Goal: Task Accomplishment & Management: Use online tool/utility

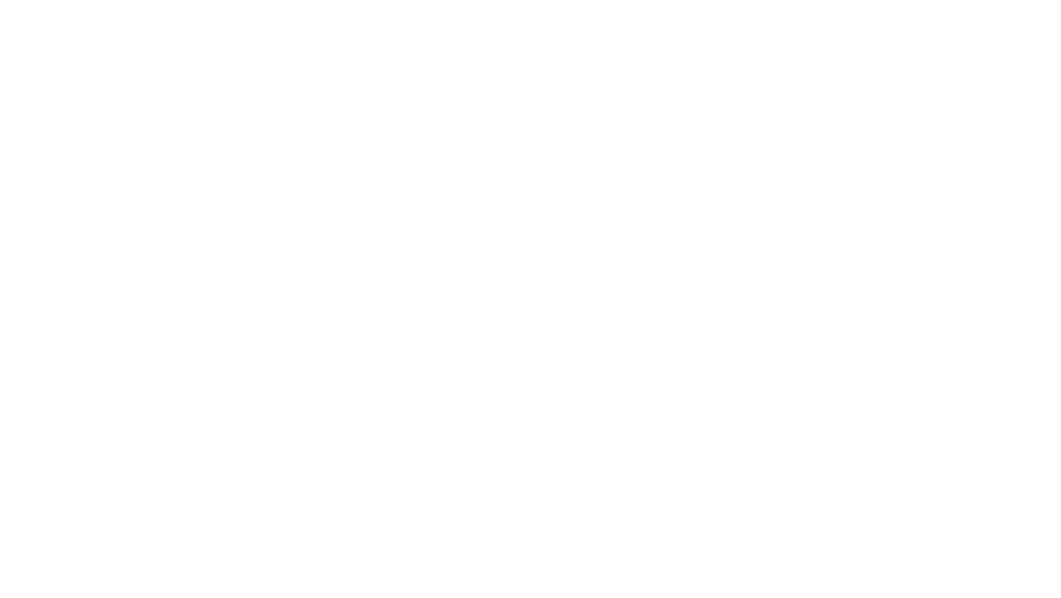
click at [639, 0] on html at bounding box center [530, 0] width 1061 height 0
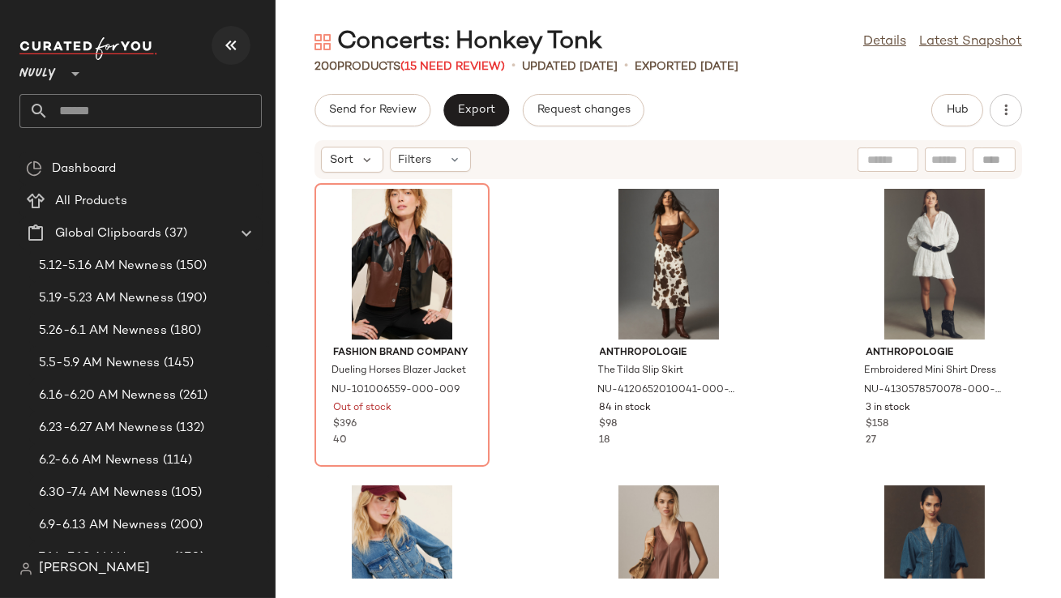
click at [239, 36] on icon "button" at bounding box center [230, 45] width 19 height 19
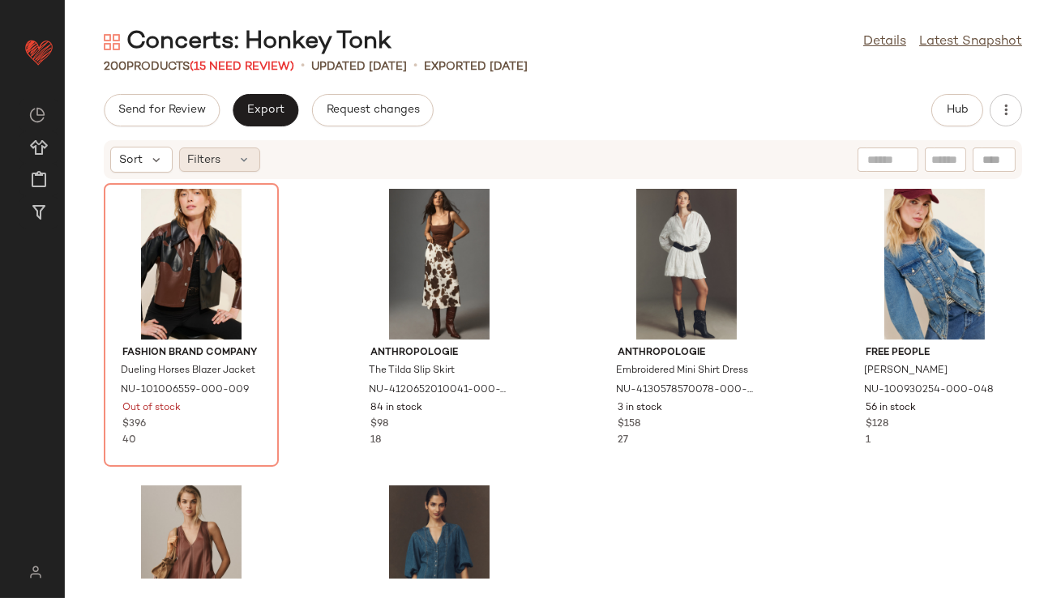
click at [242, 164] on icon at bounding box center [244, 159] width 13 height 13
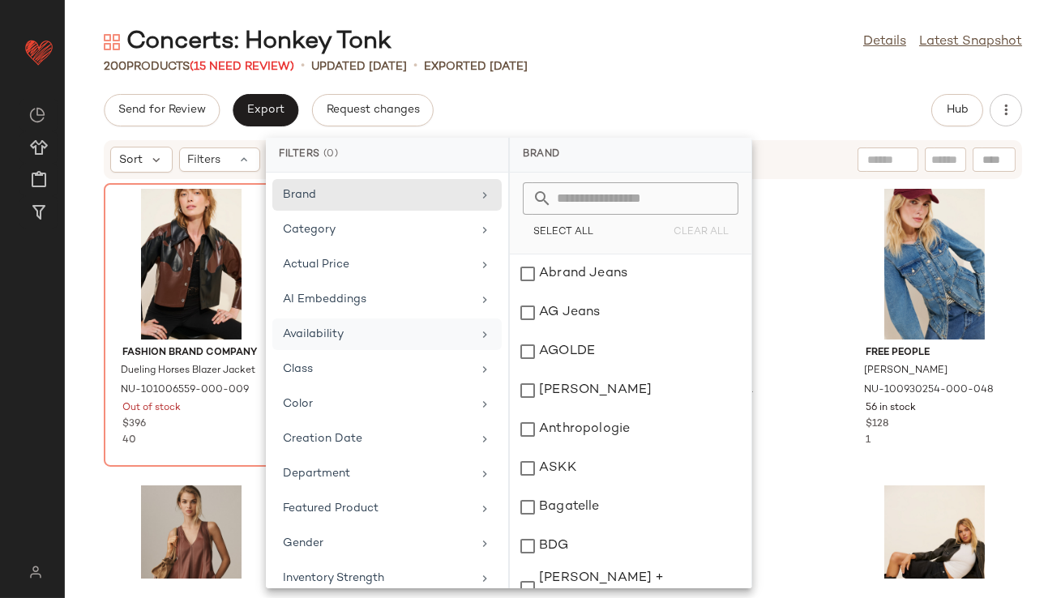
click at [298, 326] on div "Availability" at bounding box center [377, 334] width 189 height 17
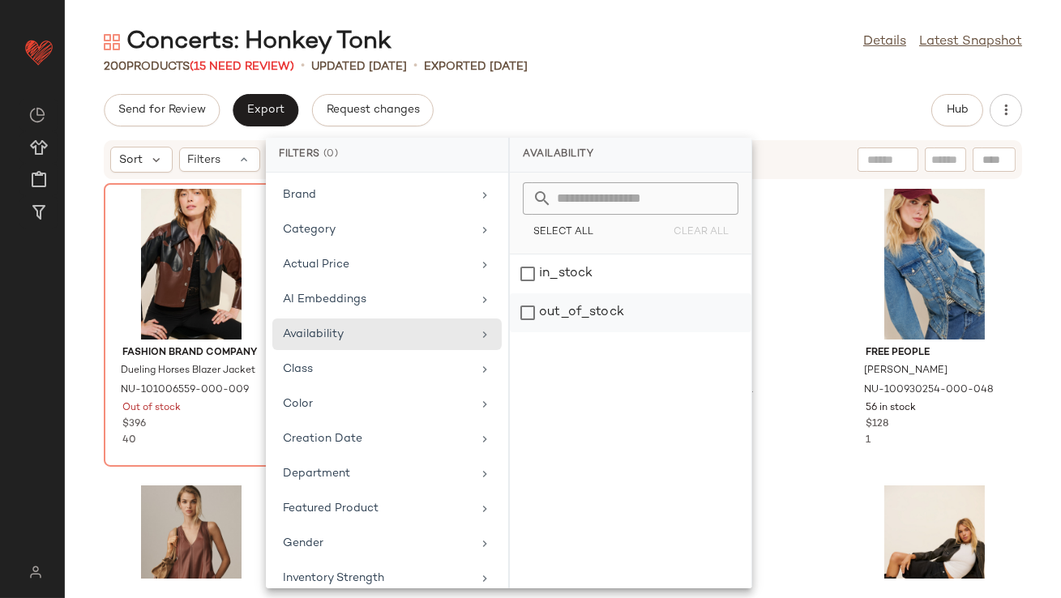
click at [551, 311] on div "out_of_stock" at bounding box center [631, 313] width 242 height 39
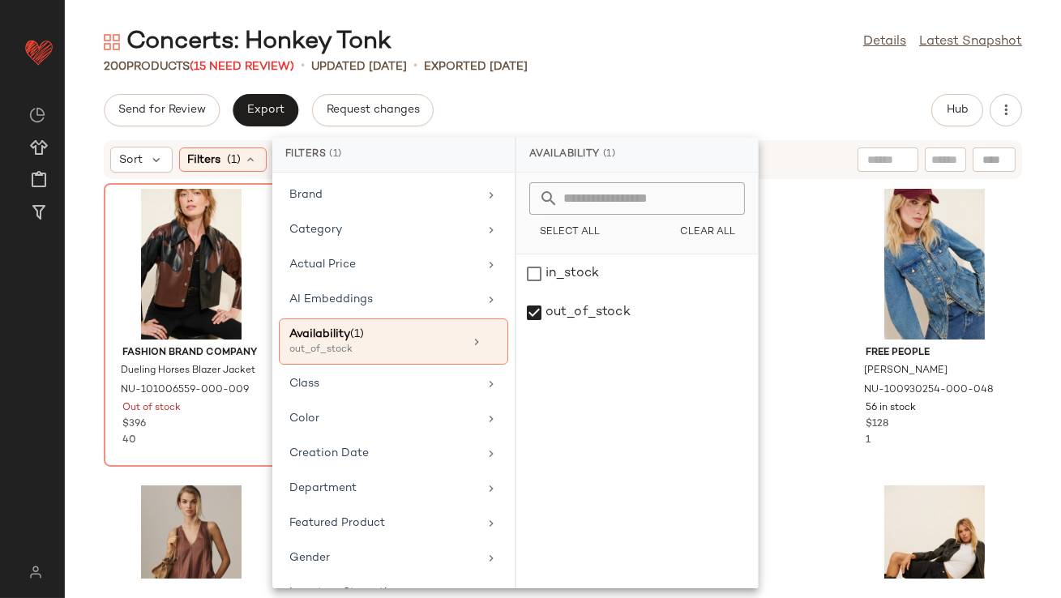
click at [585, 35] on div "Concerts: Honkey Tonk Details Latest Snapshot" at bounding box center [563, 42] width 997 height 32
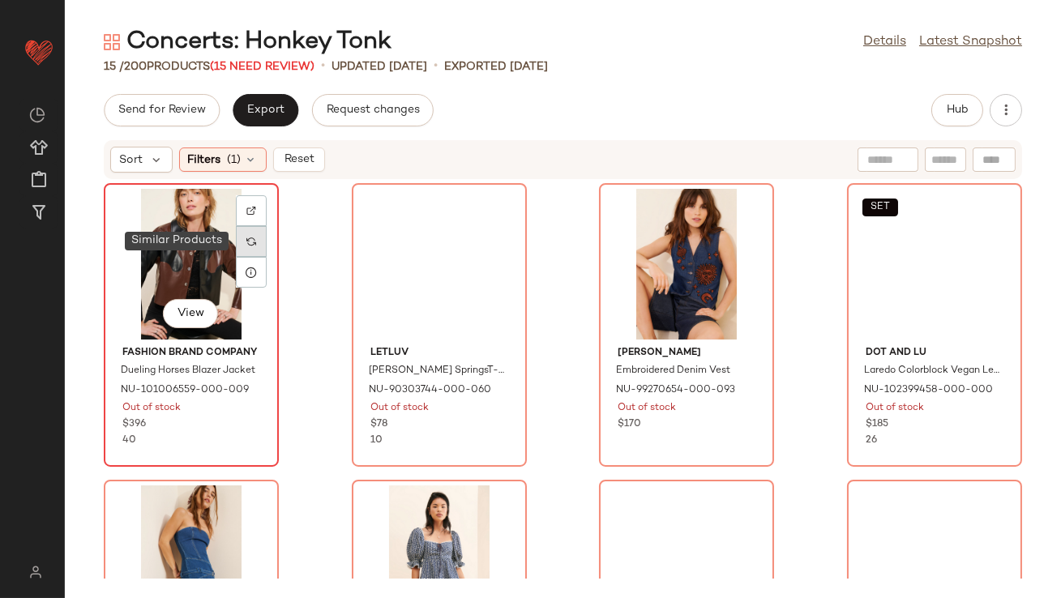
click at [256, 244] on div at bounding box center [251, 241] width 31 height 31
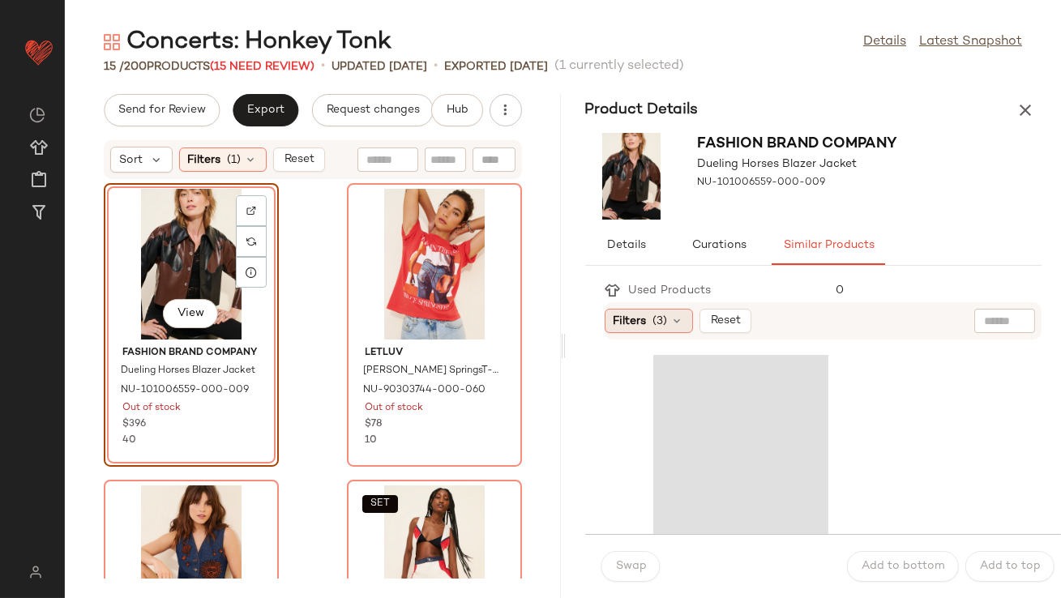
click at [682, 328] on div "Filters (3)" at bounding box center [649, 321] width 88 height 24
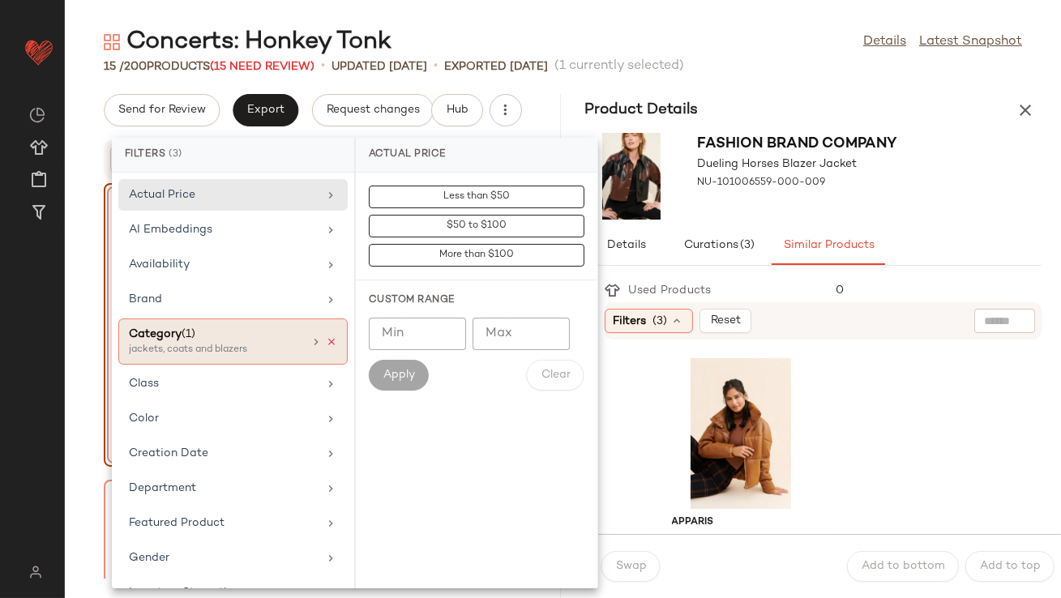
click at [326, 339] on icon at bounding box center [331, 342] width 11 height 11
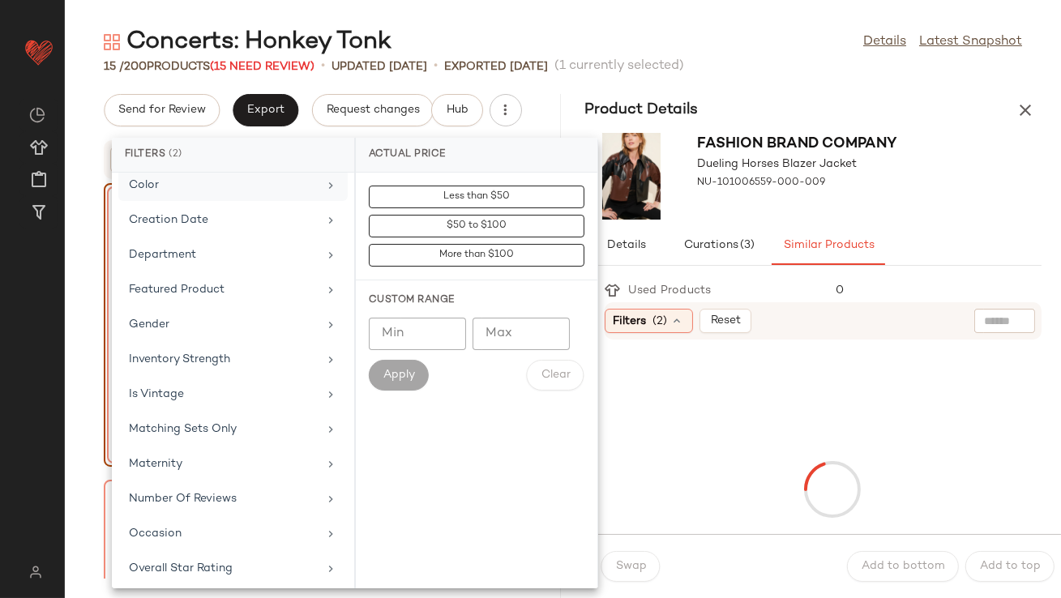
scroll to position [389, 0]
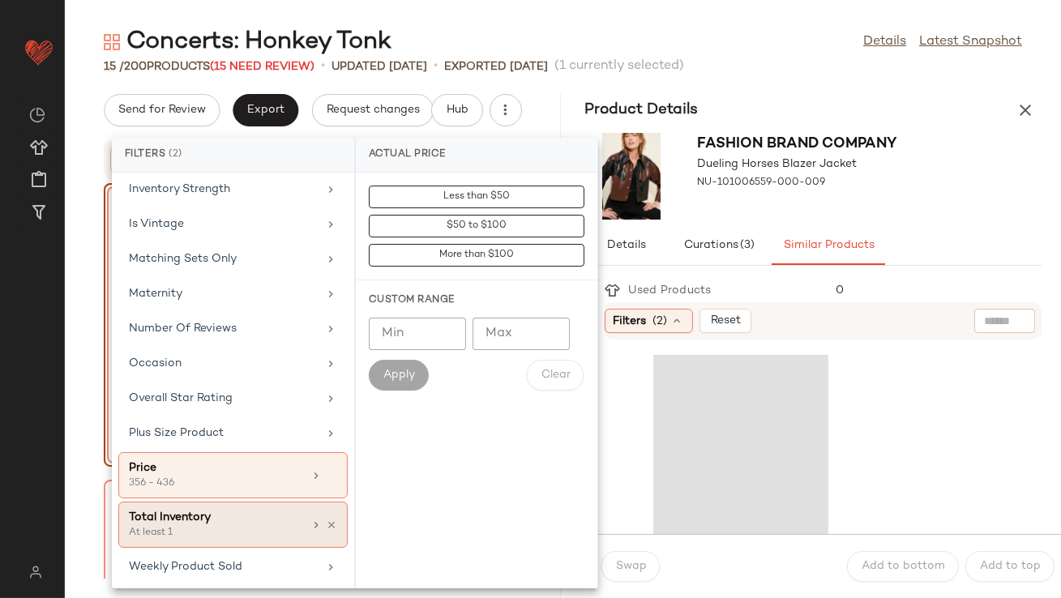
click at [252, 515] on div "Total Inventory" at bounding box center [216, 517] width 174 height 17
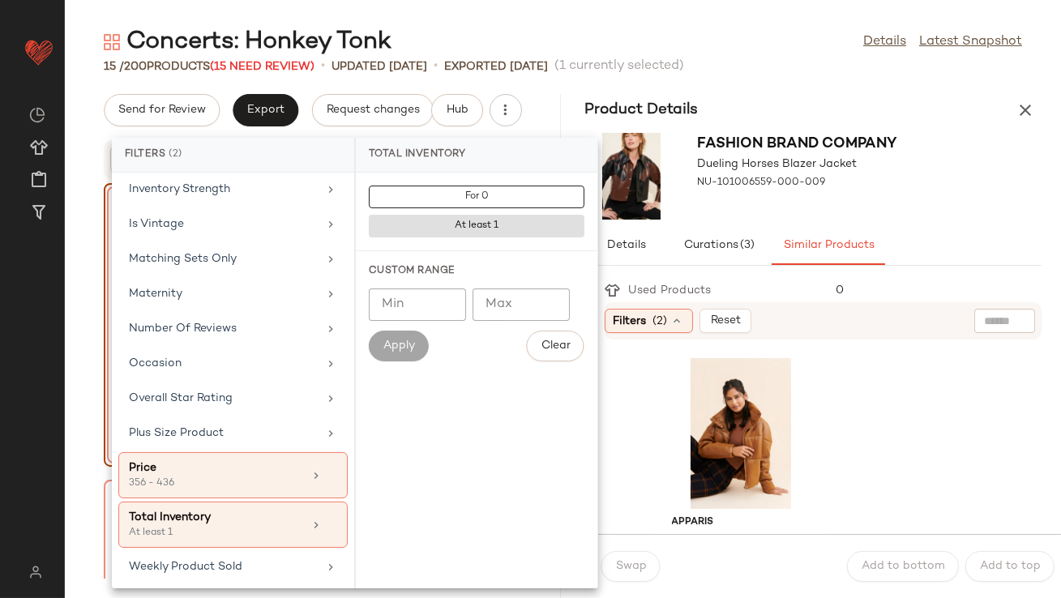
click at [385, 290] on input "Min" at bounding box center [417, 305] width 97 height 32
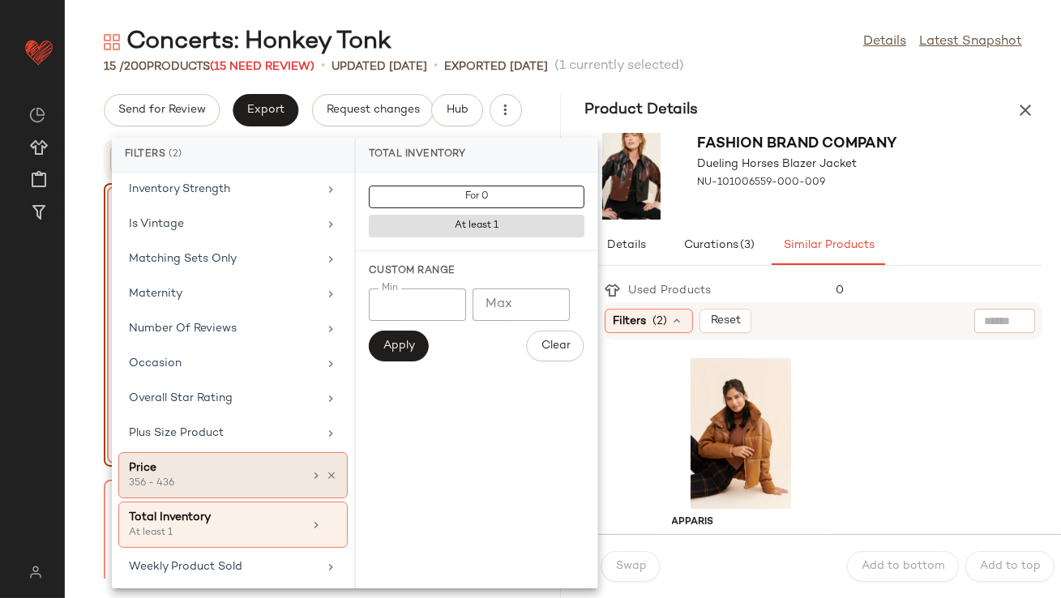
click at [333, 502] on div "Price 356 - 436" at bounding box center [232, 525] width 229 height 46
type input "***"
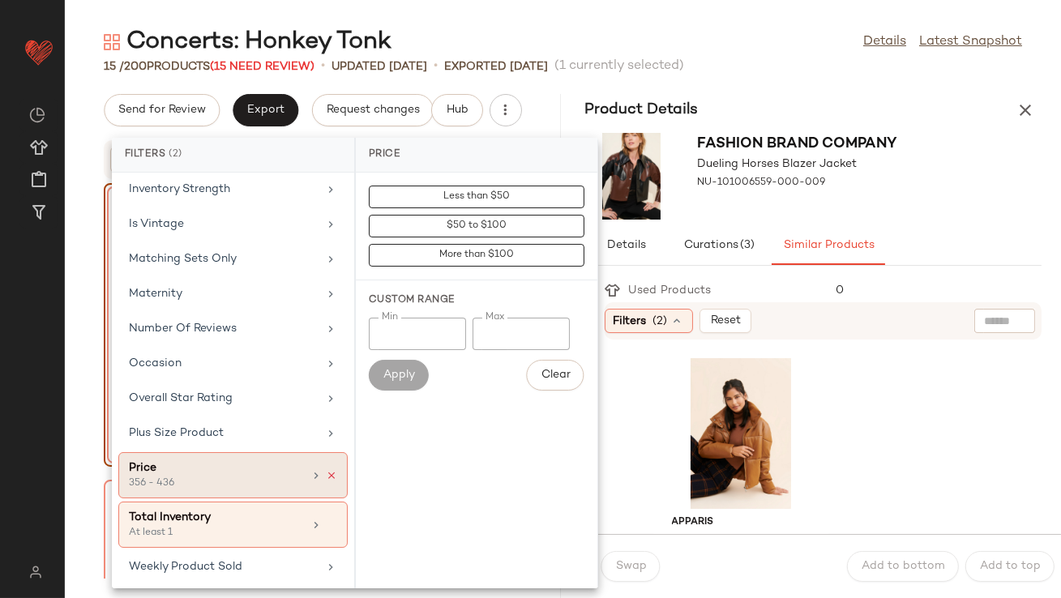
click at [330, 471] on icon at bounding box center [331, 475] width 11 height 11
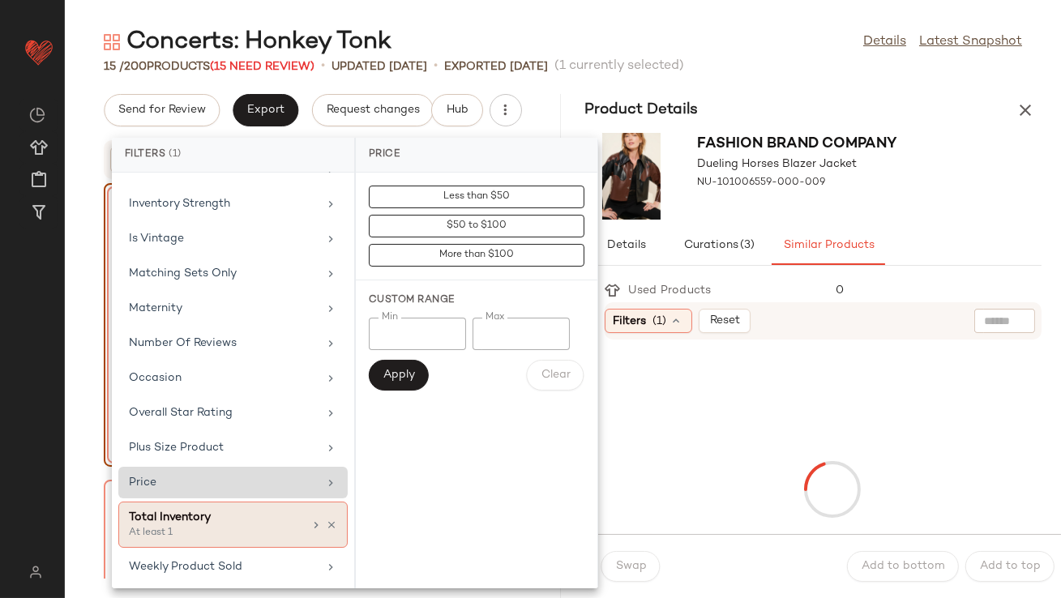
click at [291, 524] on div "Total Inventory At least 1" at bounding box center [216, 525] width 174 height 32
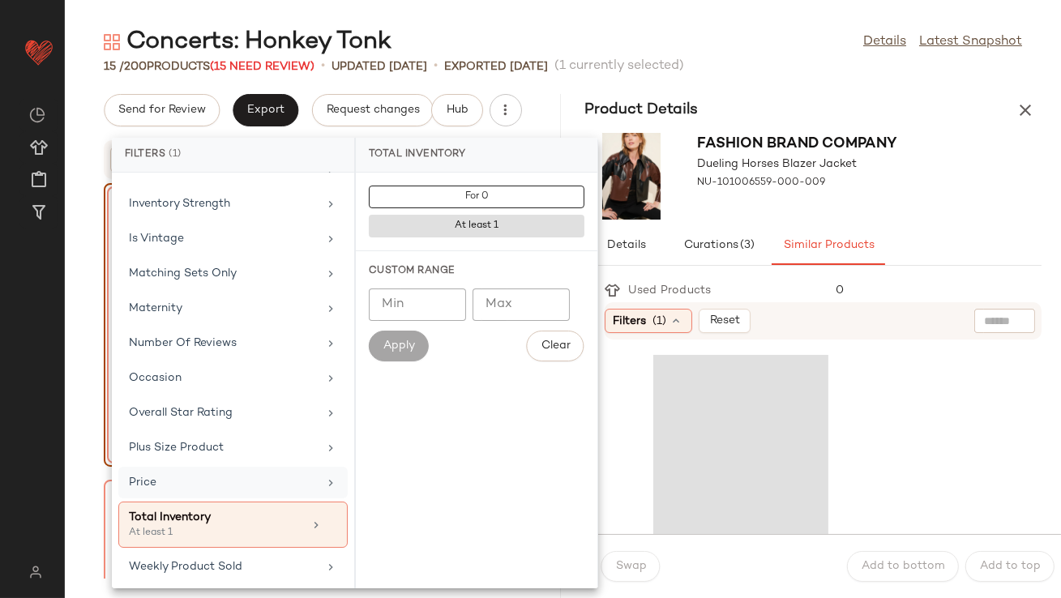
click at [411, 299] on input "Min" at bounding box center [417, 305] width 97 height 32
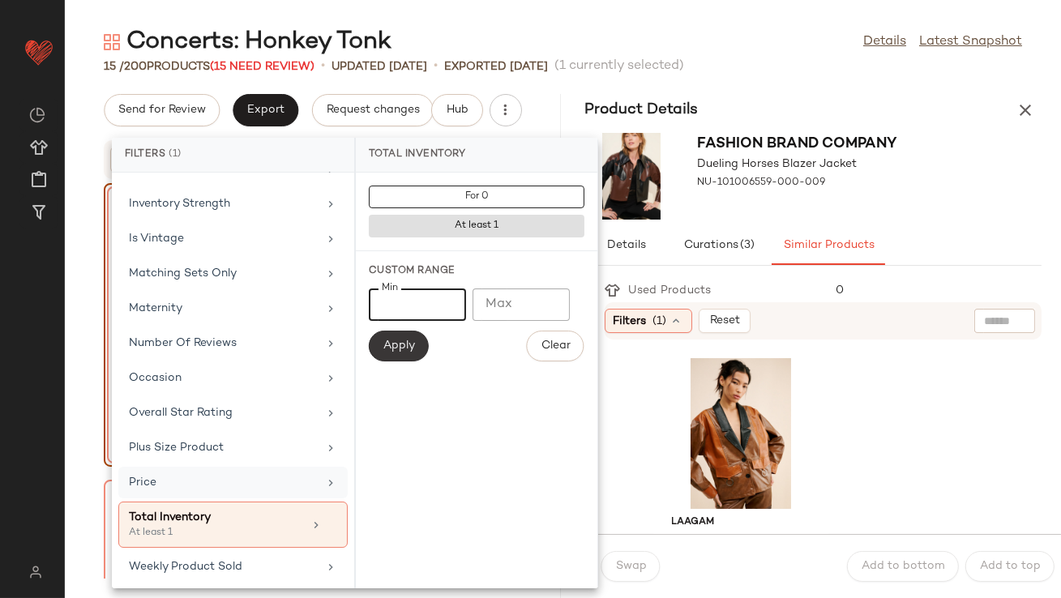
type input "**"
click at [405, 350] on span "Apply" at bounding box center [399, 346] width 32 height 13
click at [932, 208] on div "Fashion Brand Company Dueling Horses Blazer Jacket NU-101006559-000-009" at bounding box center [814, 176] width 496 height 100
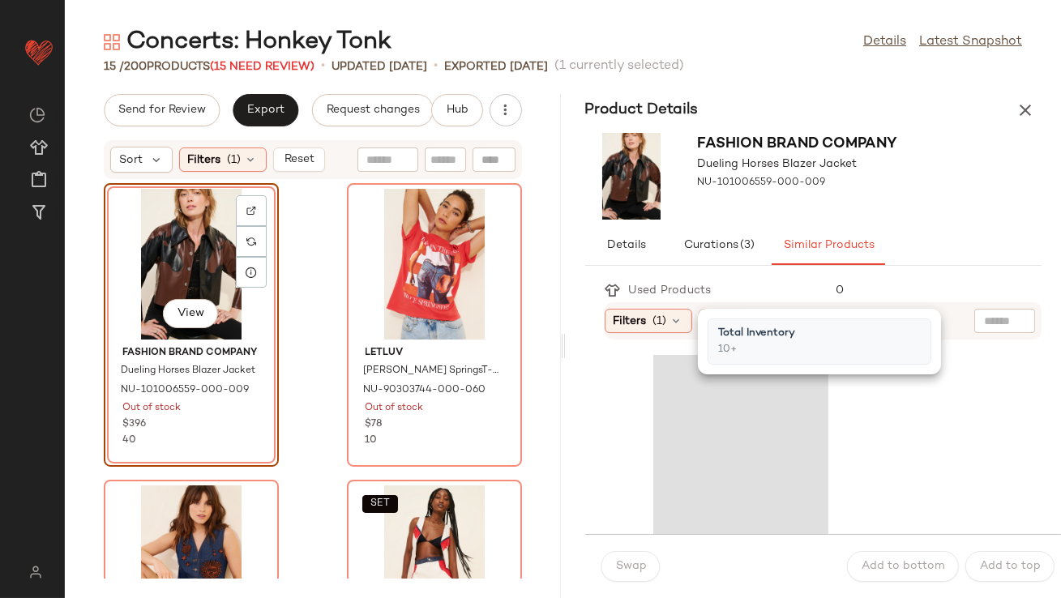
click at [932, 208] on div "Fashion Brand Company Dueling Horses Blazer Jacket NU-101006559-000-009" at bounding box center [814, 176] width 496 height 100
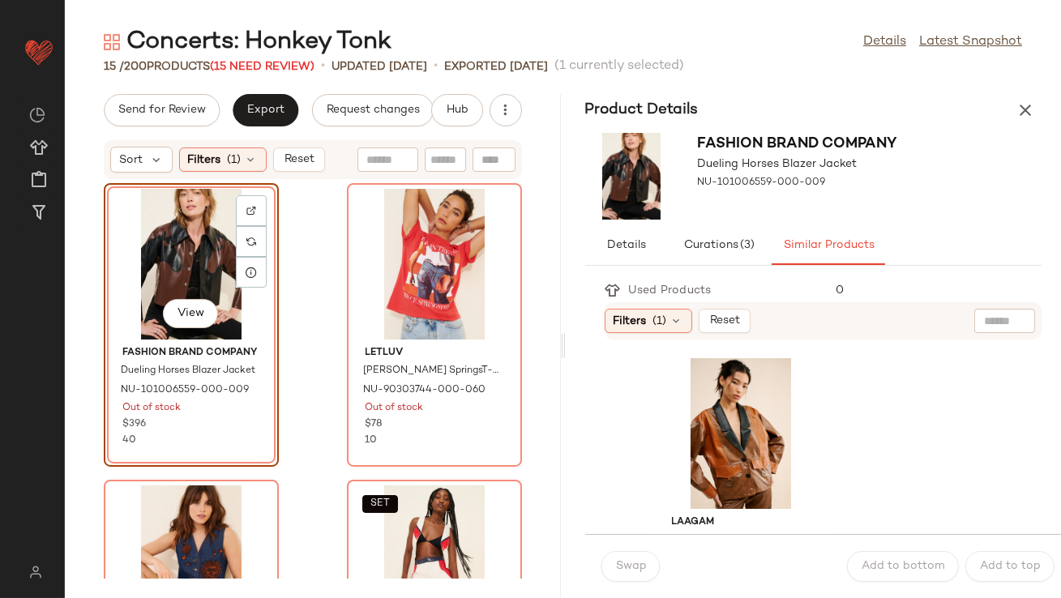
scroll to position [64, 0]
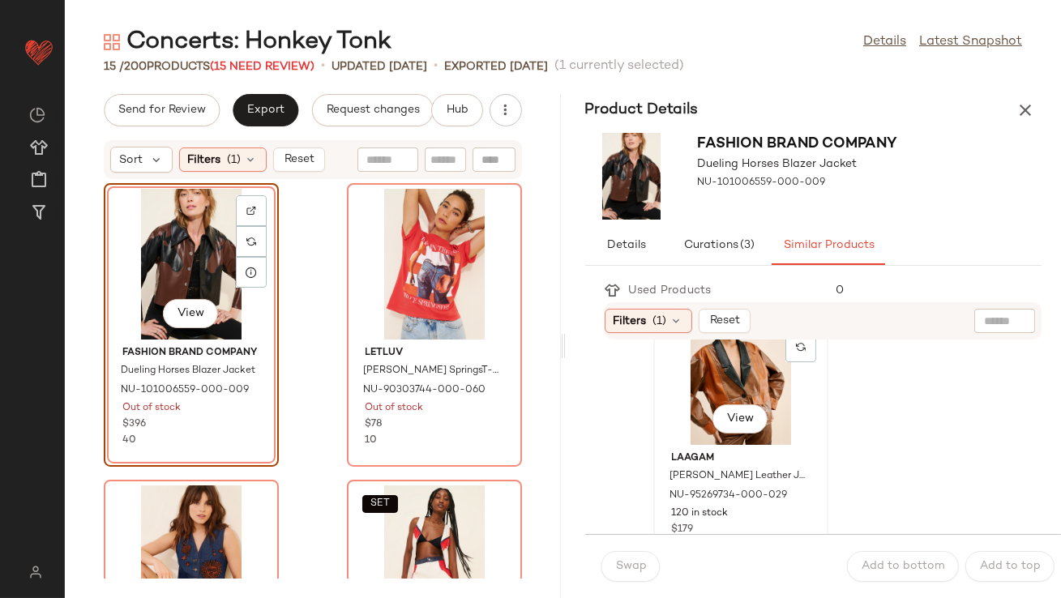
click at [731, 372] on div "View" at bounding box center [741, 369] width 164 height 151
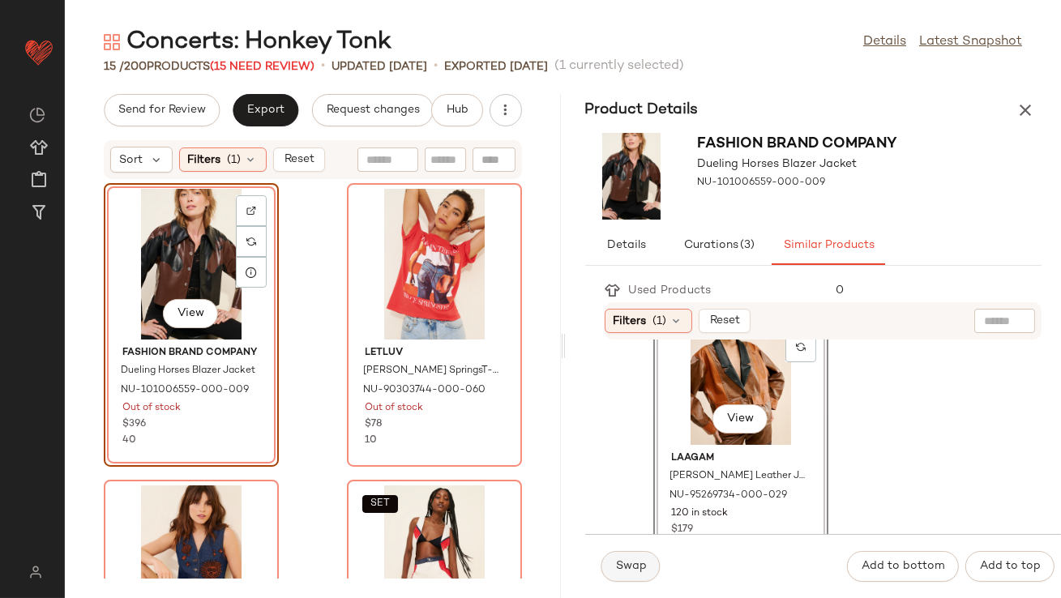
click at [642, 563] on span "Swap" at bounding box center [631, 566] width 32 height 13
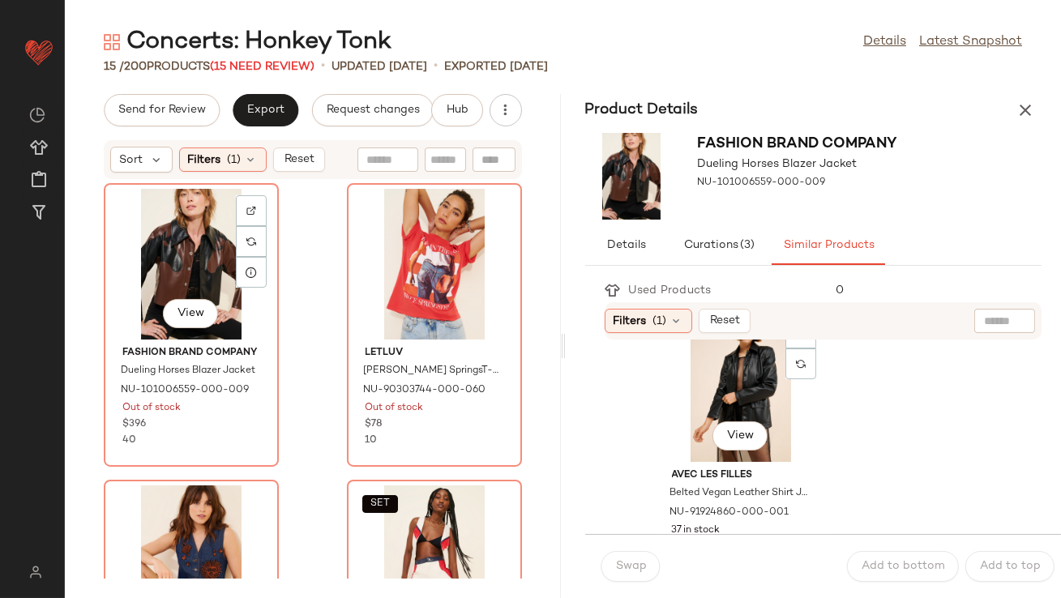
scroll to position [348, 0]
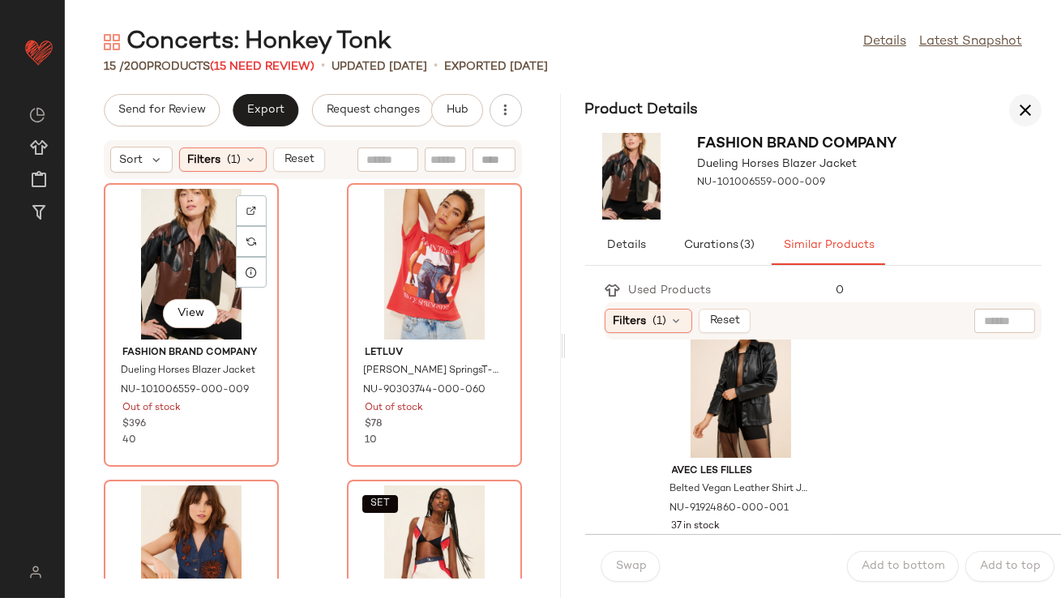
click at [1025, 112] on icon "button" at bounding box center [1025, 110] width 19 height 19
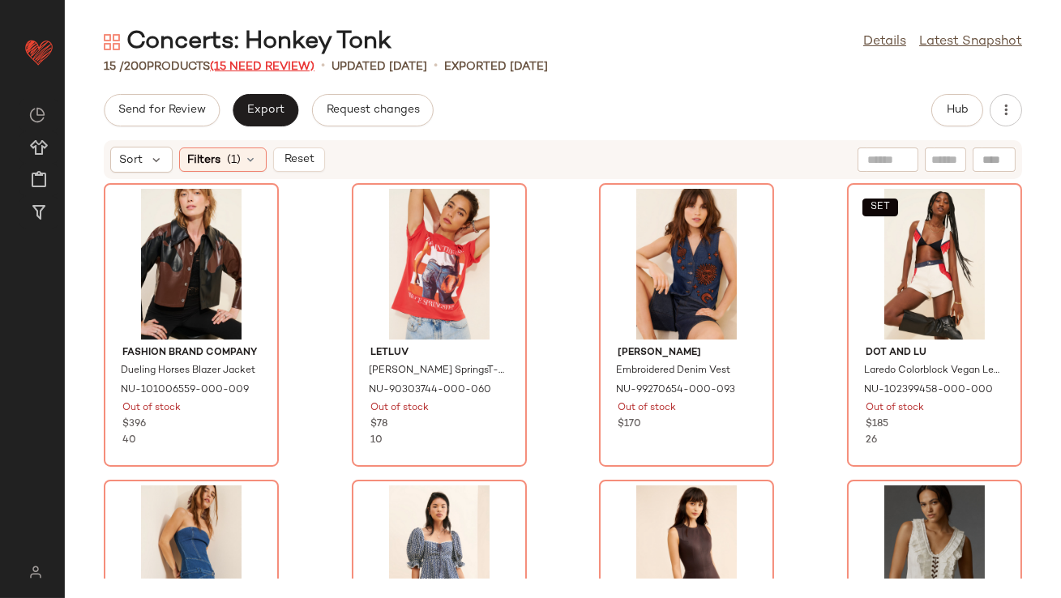
click at [285, 62] on span "(15 Need Review)" at bounding box center [262, 67] width 105 height 12
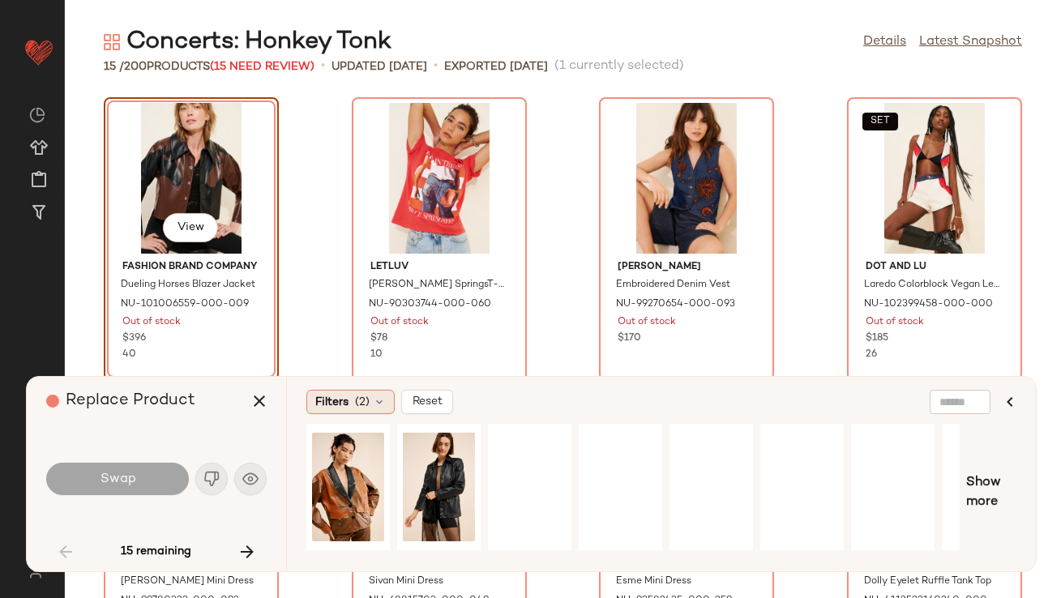
click at [341, 397] on span "Filters" at bounding box center [331, 402] width 33 height 17
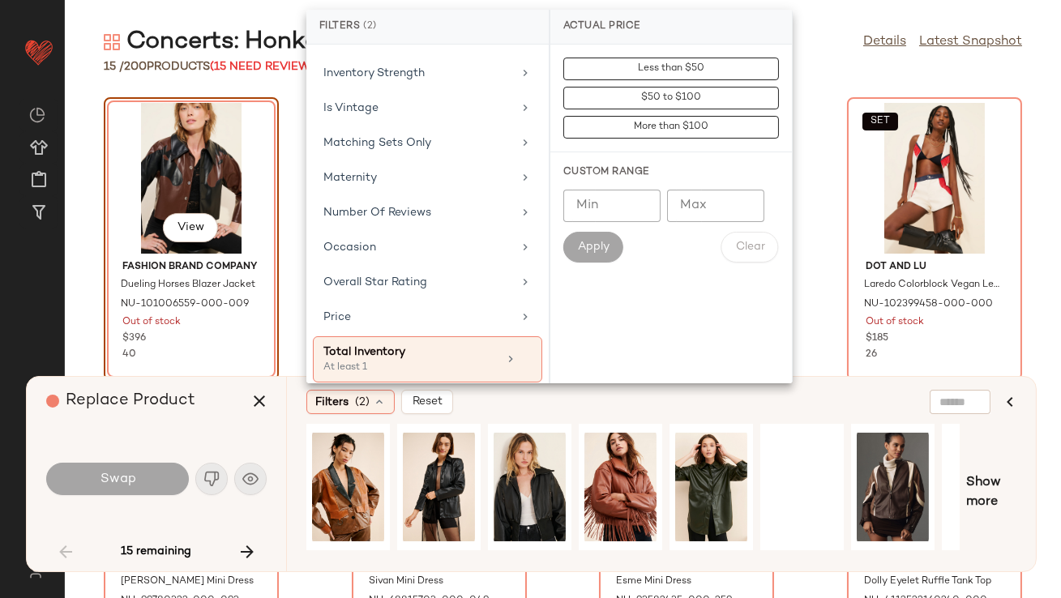
scroll to position [431, 0]
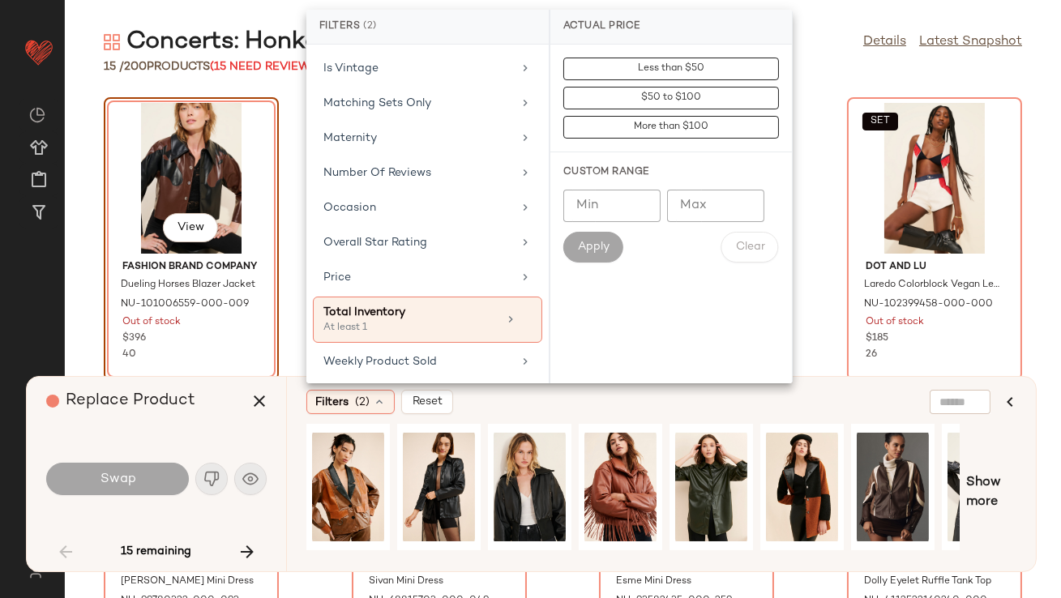
click at [277, 429] on div "Replace Product Swap 15 remaining" at bounding box center [156, 474] width 259 height 195
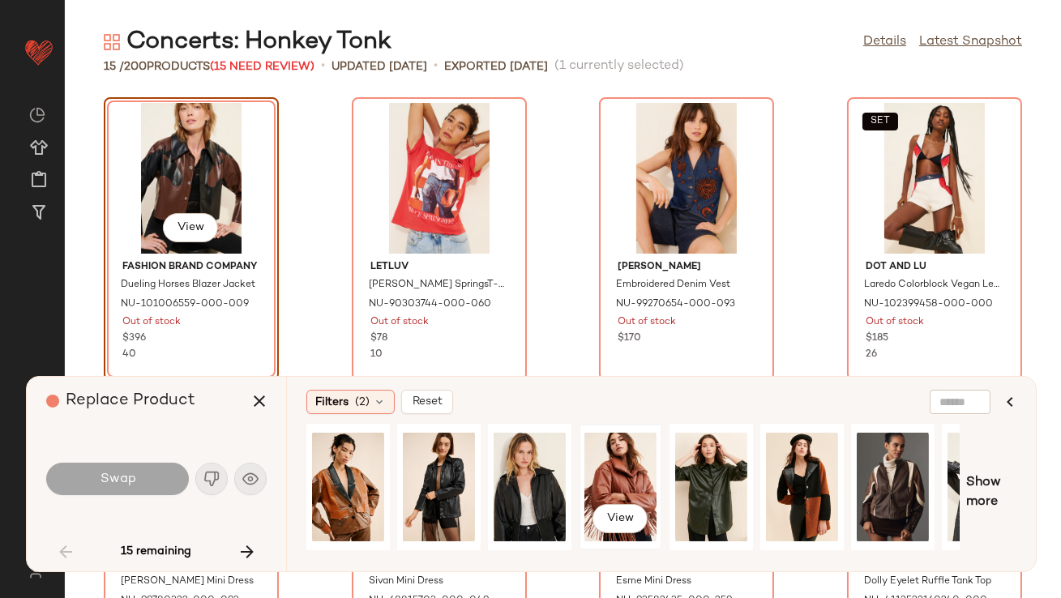
click at [636, 482] on div "View" at bounding box center [621, 487] width 72 height 115
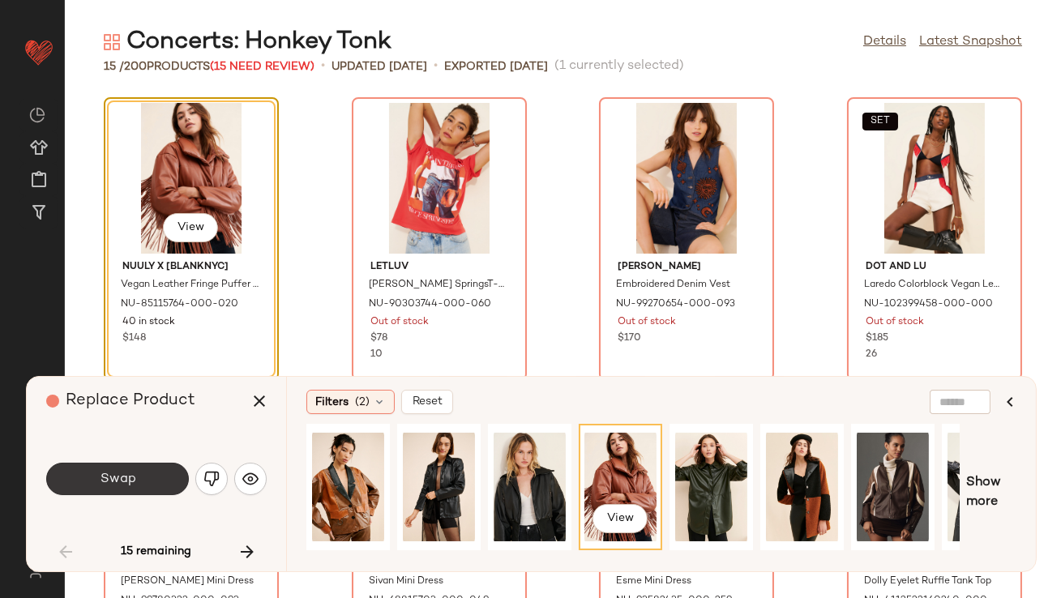
click at [139, 487] on button "Swap" at bounding box center [117, 479] width 143 height 32
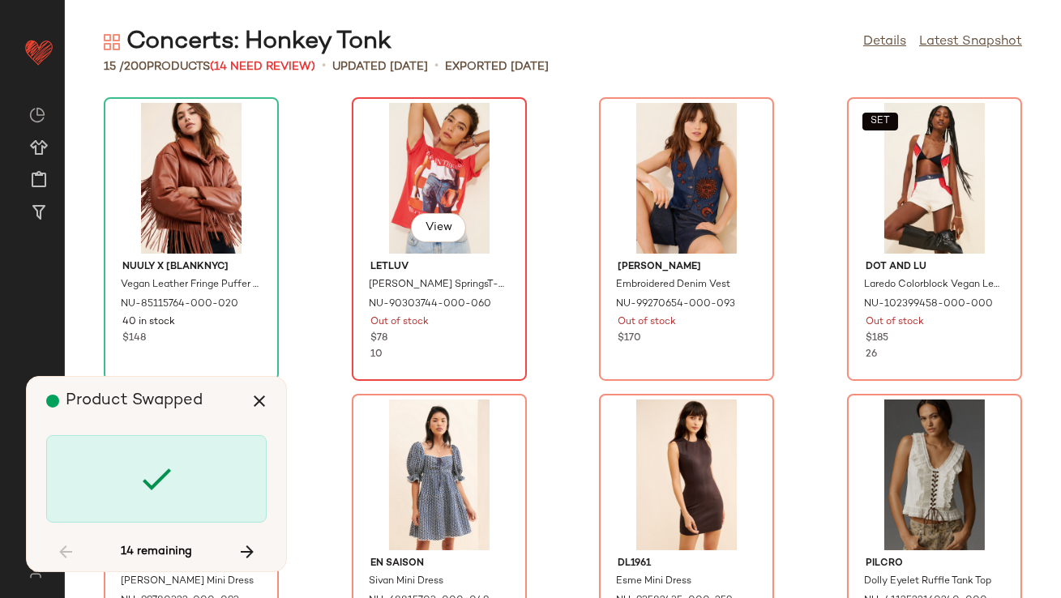
click at [403, 165] on div "View" at bounding box center [440, 178] width 164 height 151
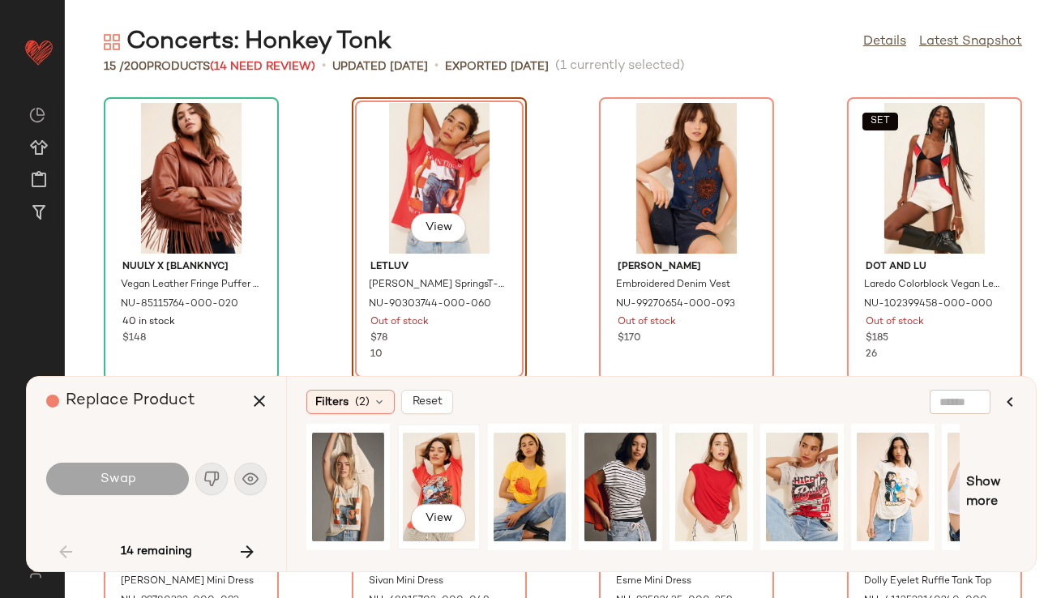
click at [427, 480] on div "View" at bounding box center [439, 487] width 72 height 115
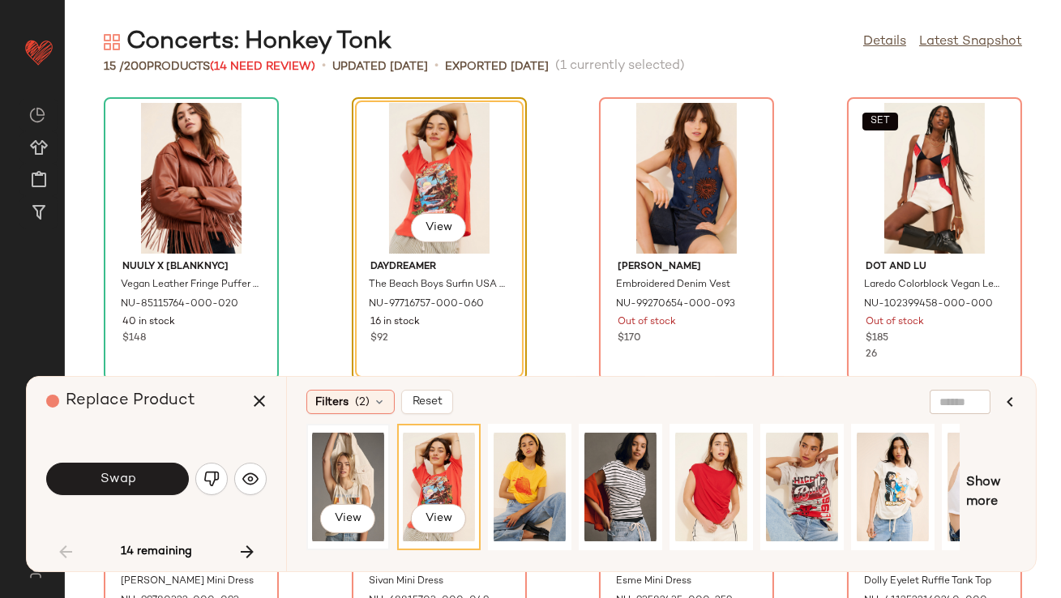
click at [329, 474] on div "View" at bounding box center [348, 487] width 72 height 115
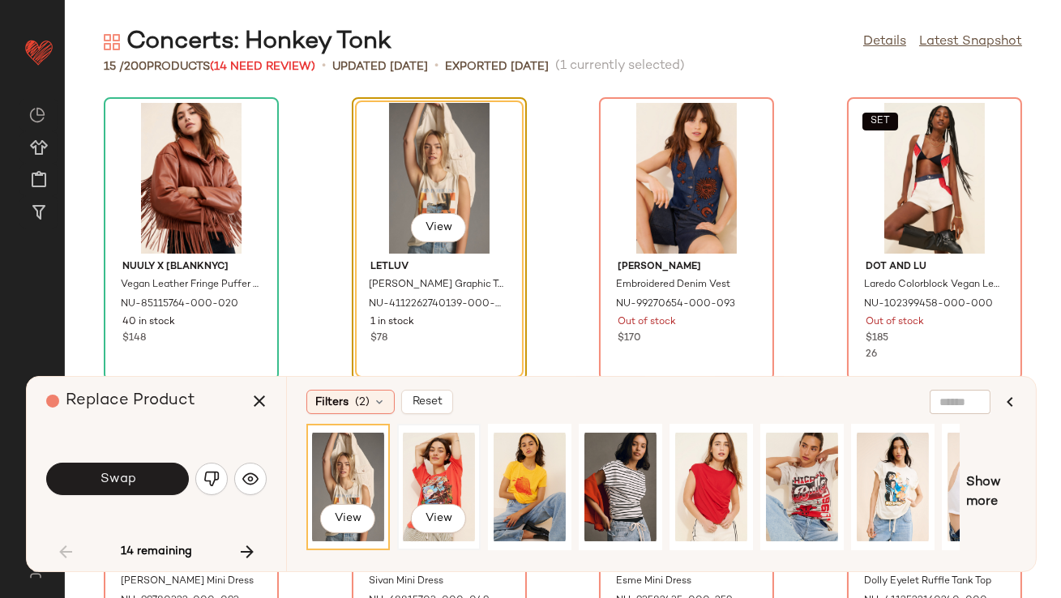
click at [452, 469] on div "View" at bounding box center [439, 487] width 72 height 115
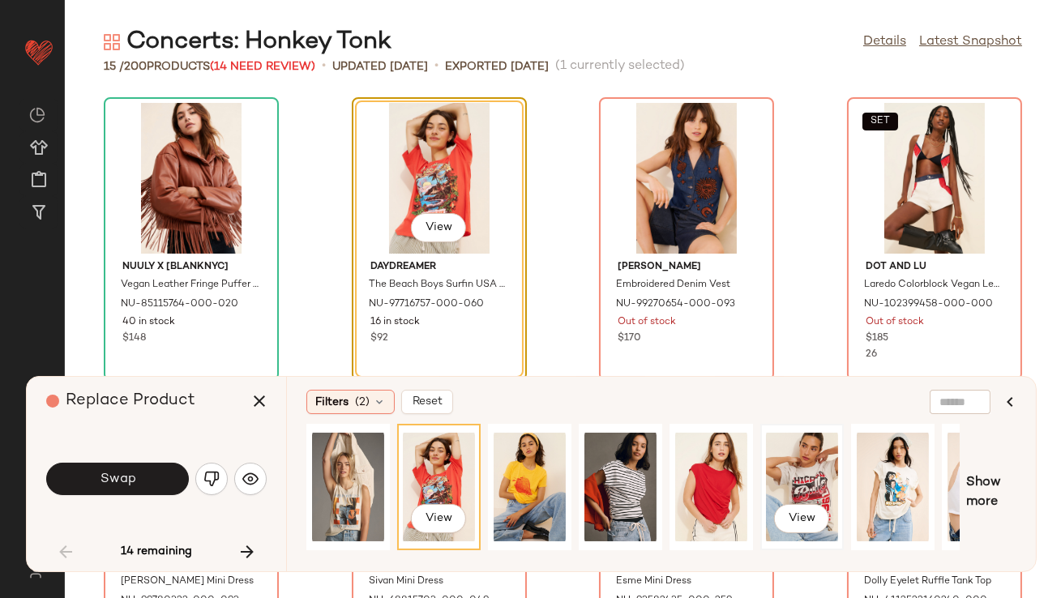
click at [813, 459] on div "View" at bounding box center [802, 487] width 72 height 115
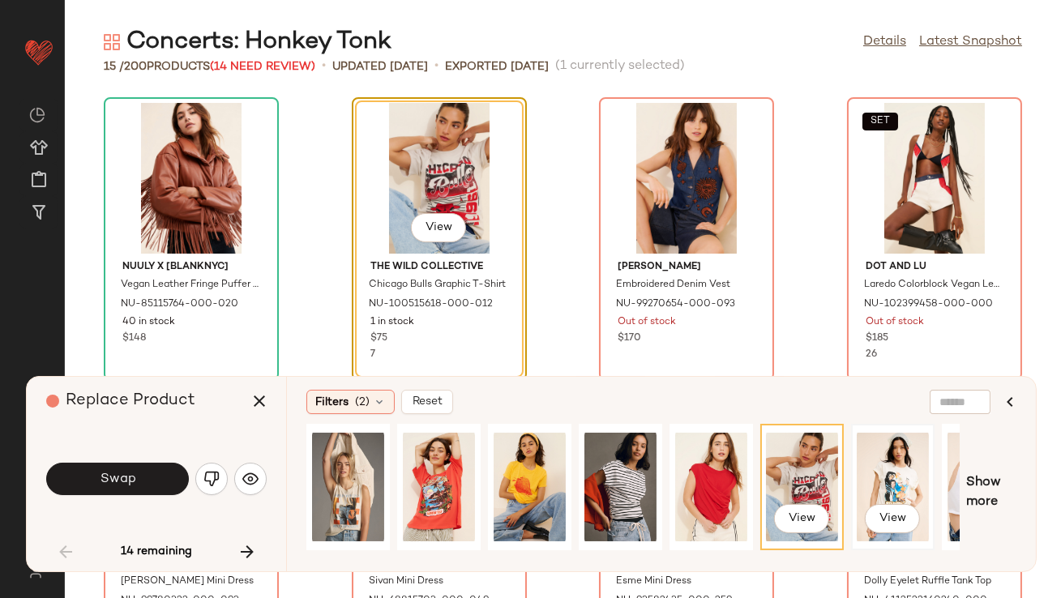
click at [900, 479] on div "View" at bounding box center [893, 487] width 72 height 115
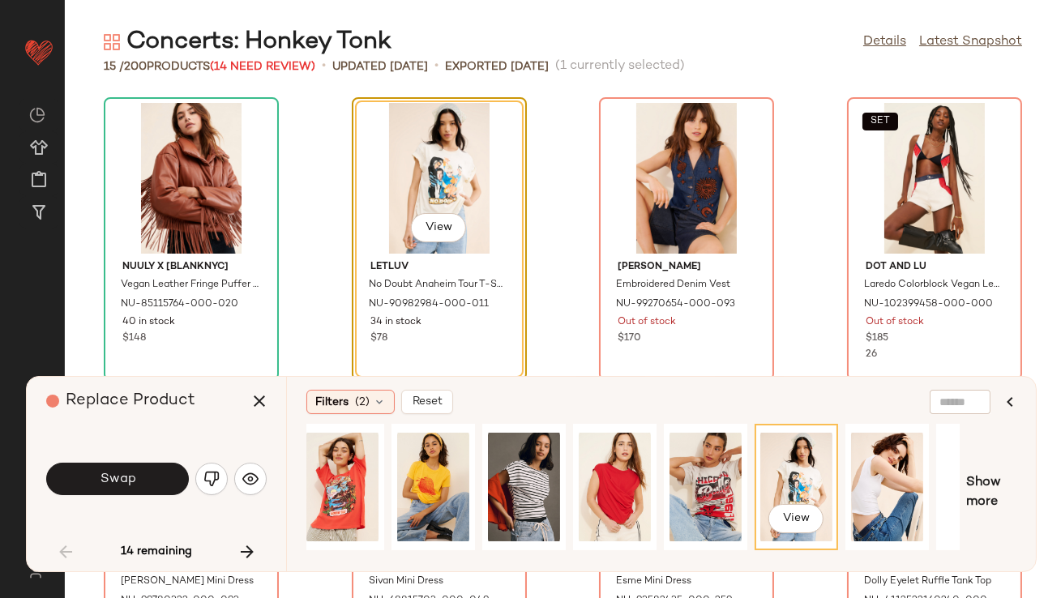
scroll to position [0, 246]
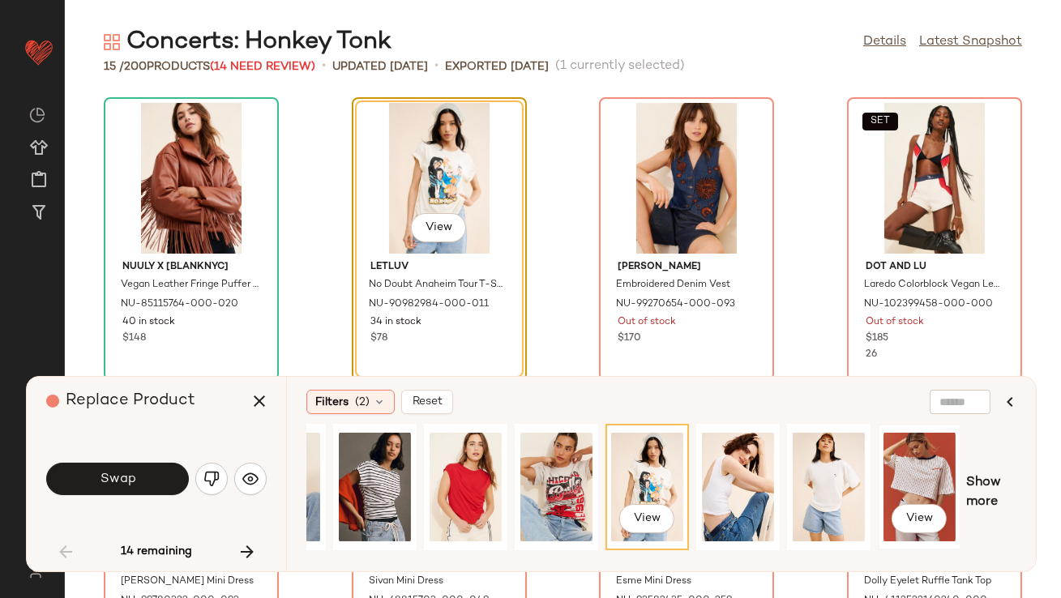
click at [922, 465] on div "View" at bounding box center [920, 487] width 72 height 115
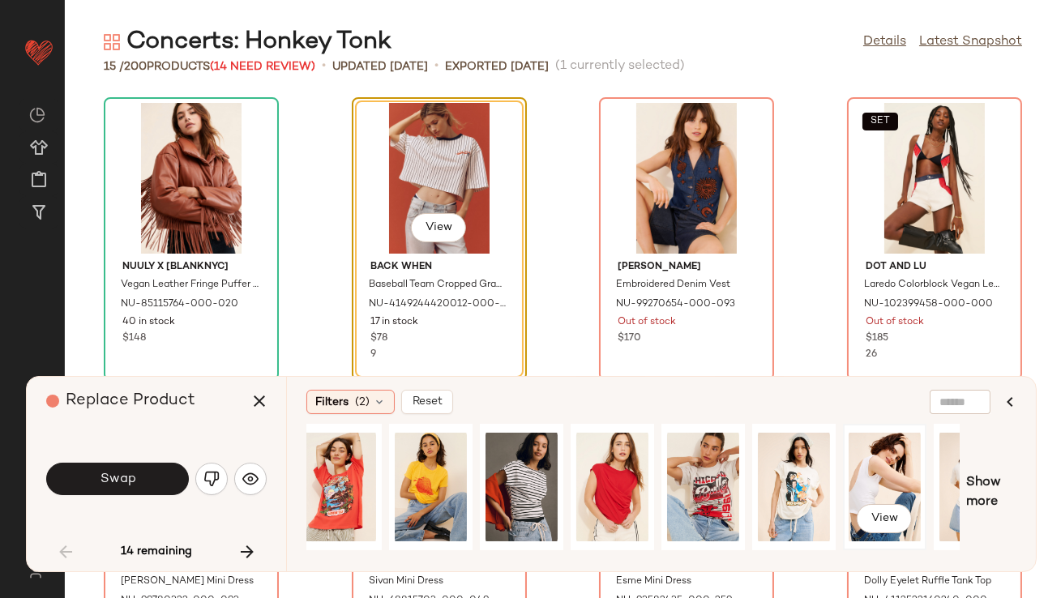
scroll to position [0, 0]
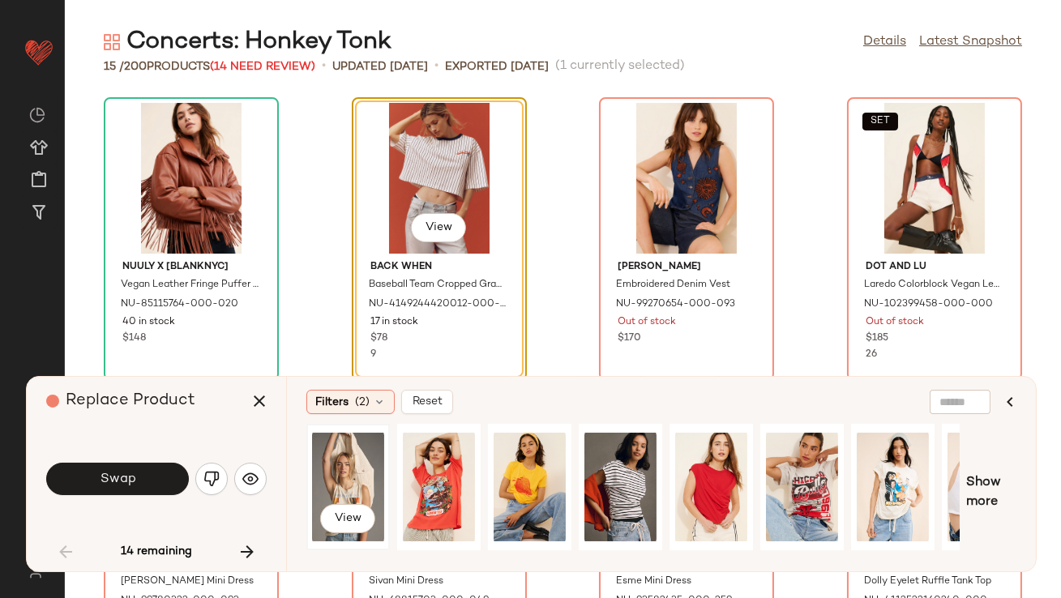
click at [343, 458] on div "View" at bounding box center [348, 487] width 72 height 115
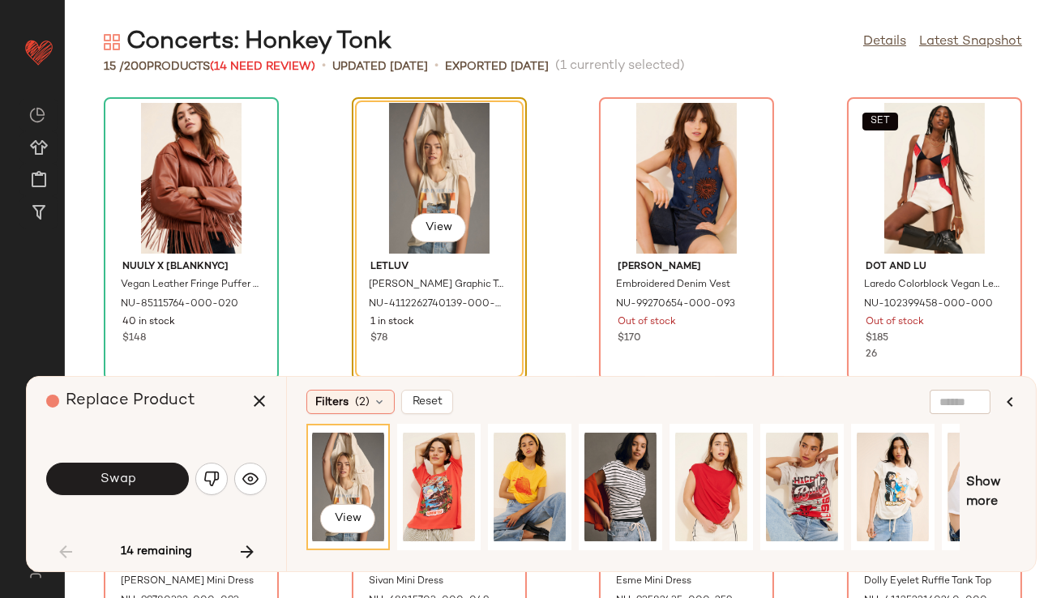
click at [135, 470] on button "Swap" at bounding box center [117, 479] width 143 height 32
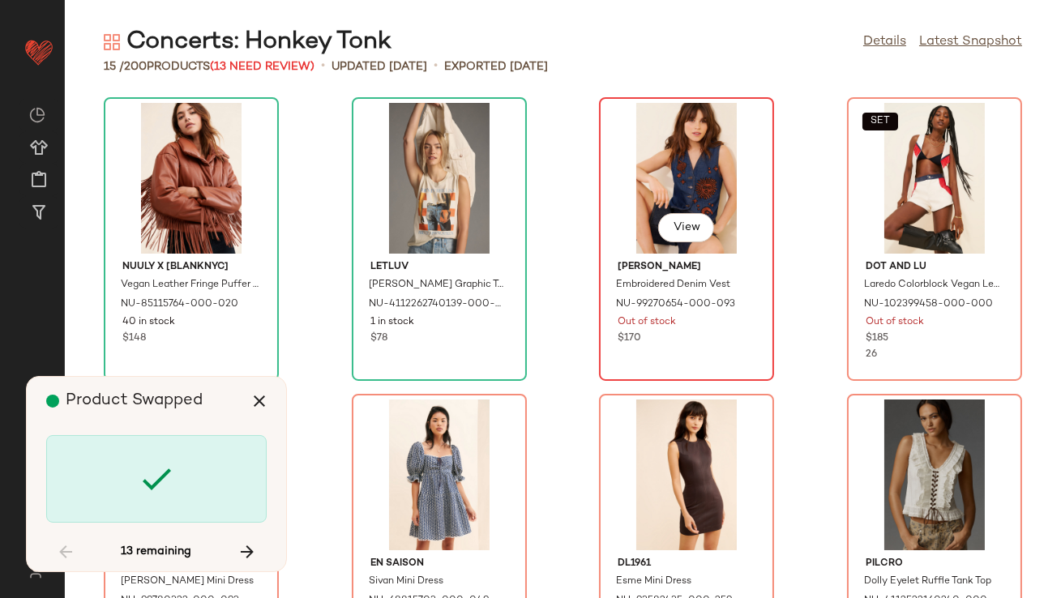
click at [669, 186] on div "View" at bounding box center [687, 178] width 164 height 151
click at [642, 193] on div "View" at bounding box center [687, 178] width 164 height 151
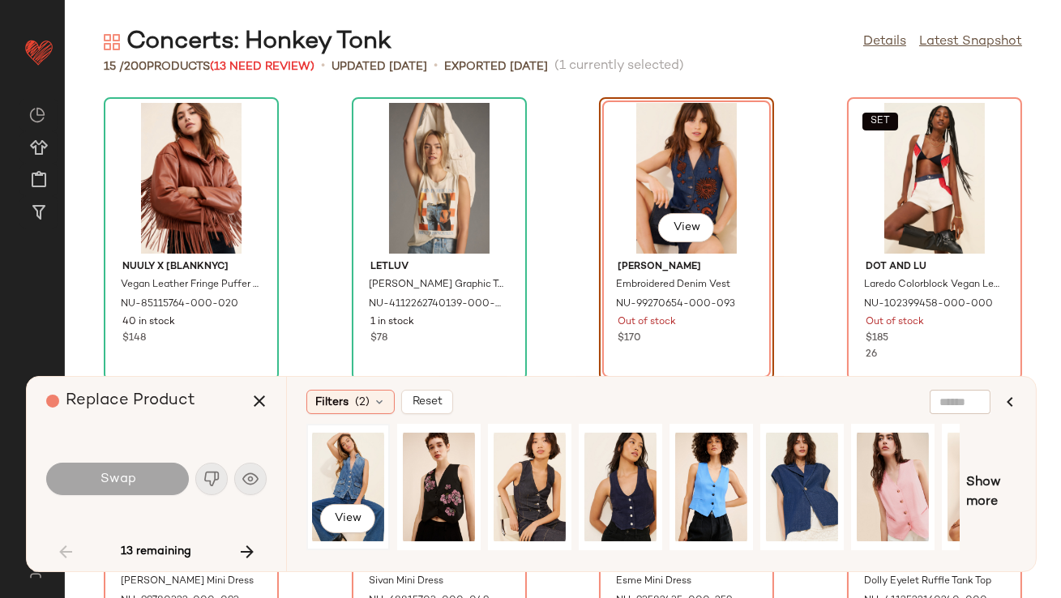
click at [327, 469] on div "View" at bounding box center [348, 487] width 72 height 115
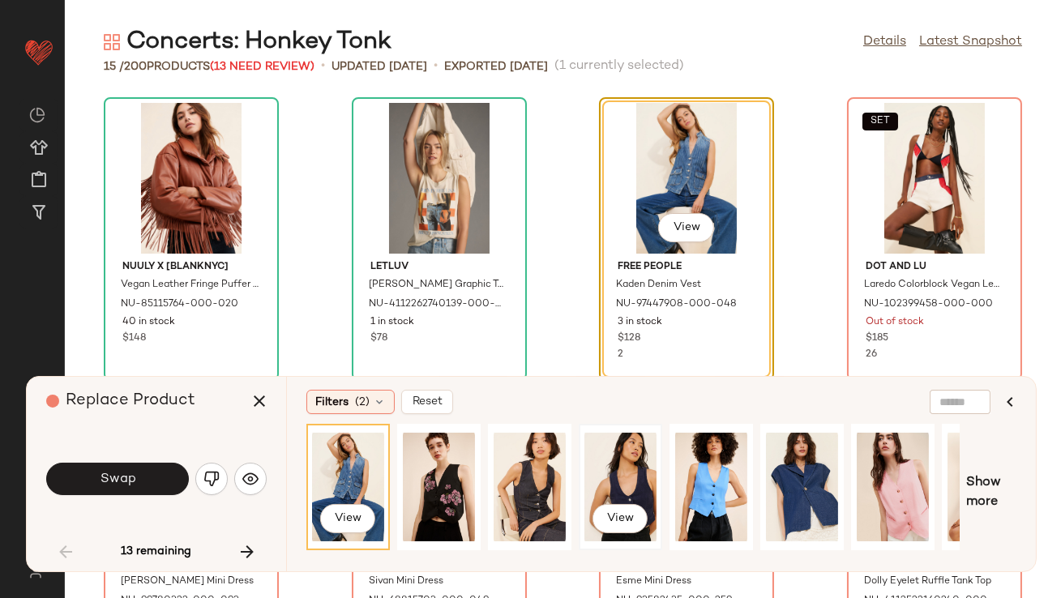
click at [628, 473] on div "View" at bounding box center [621, 487] width 72 height 115
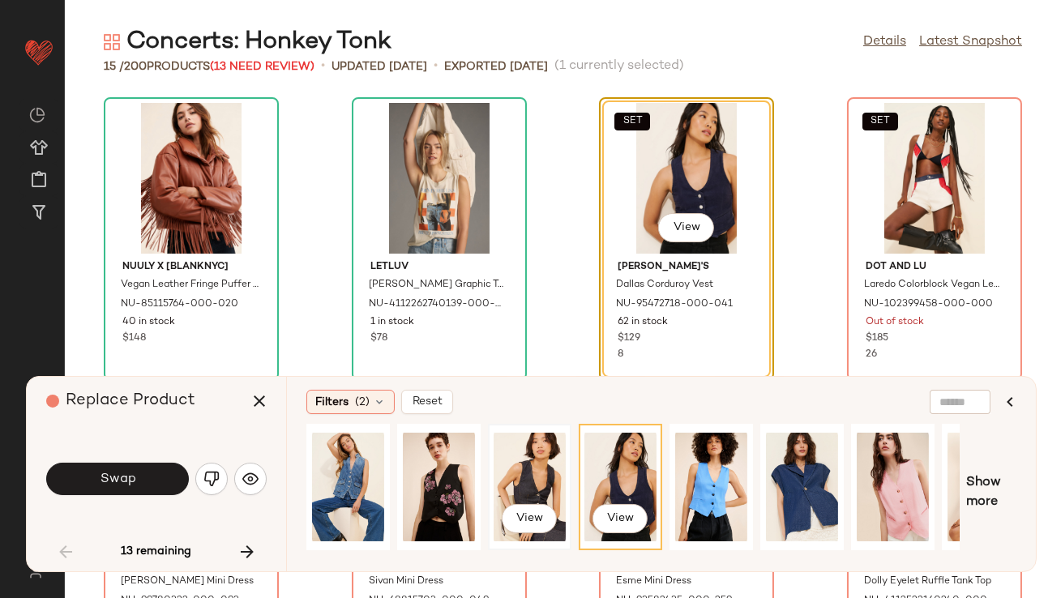
click at [523, 472] on div "View" at bounding box center [530, 487] width 72 height 115
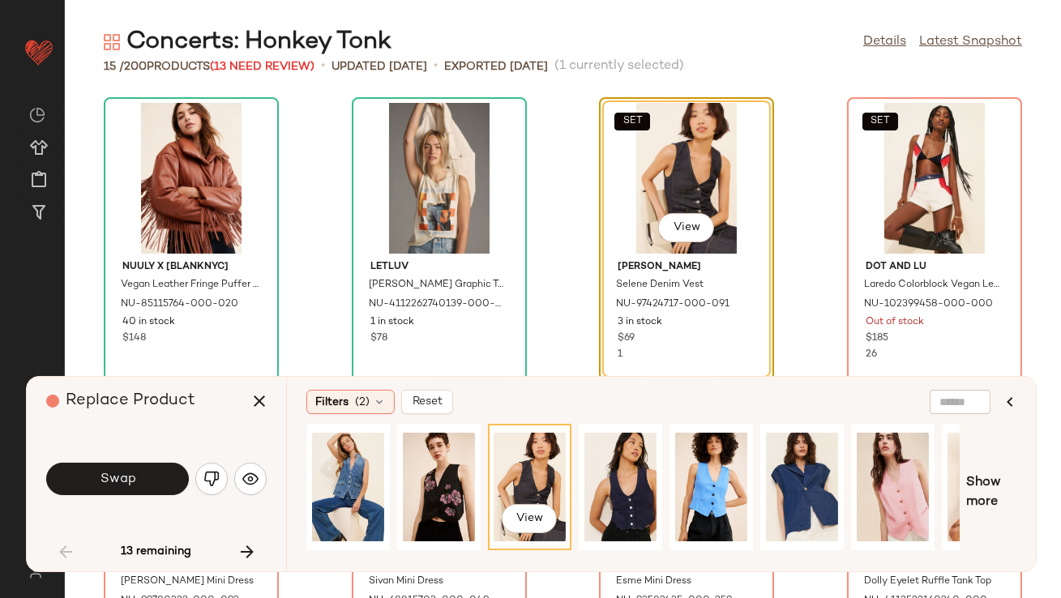
click at [114, 469] on button "Swap" at bounding box center [117, 479] width 143 height 32
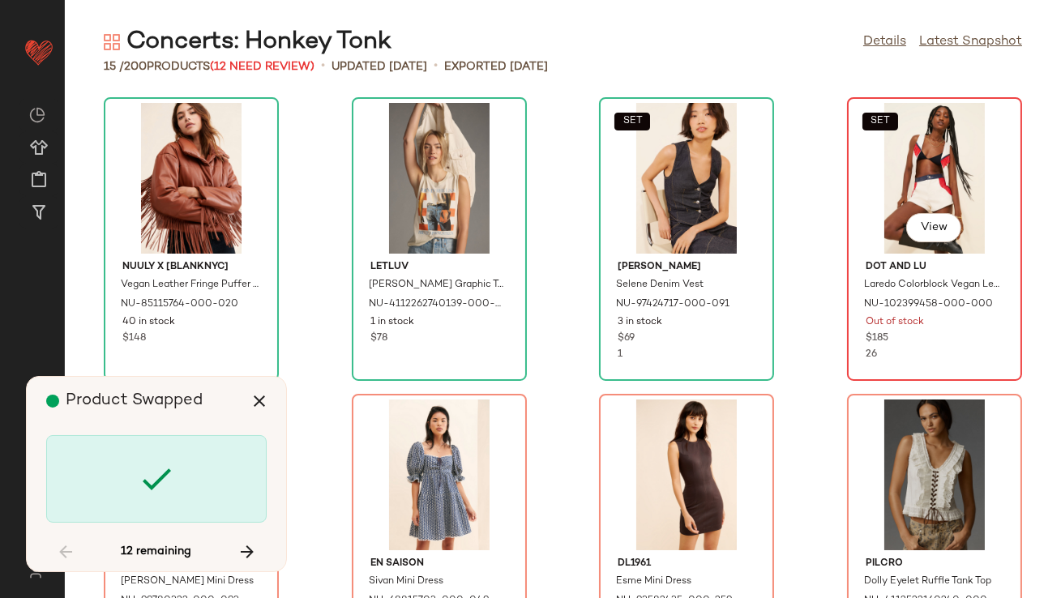
click at [937, 194] on div "SET View" at bounding box center [935, 178] width 164 height 151
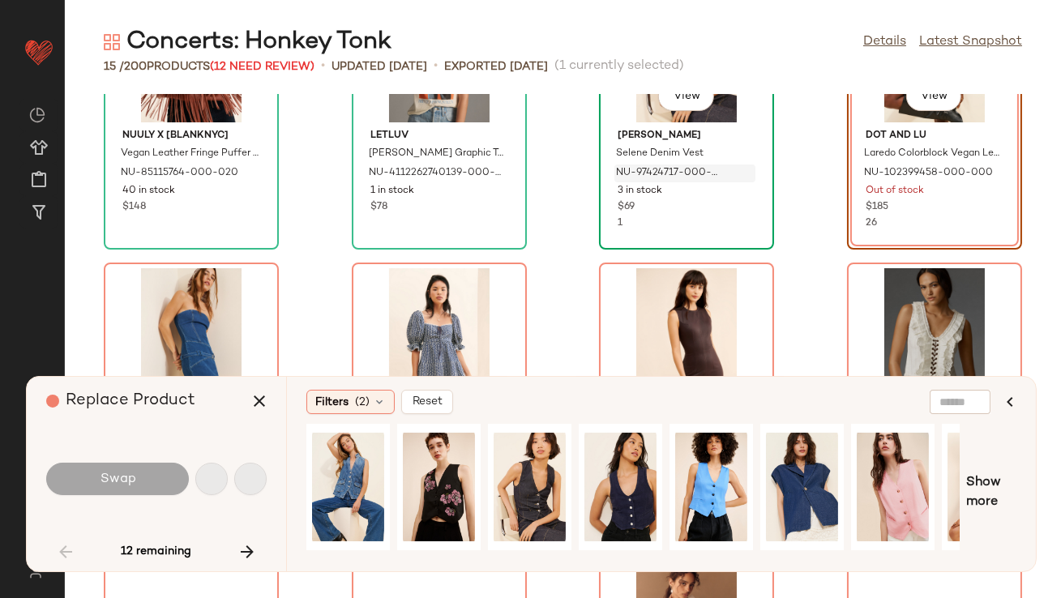
scroll to position [17, 0]
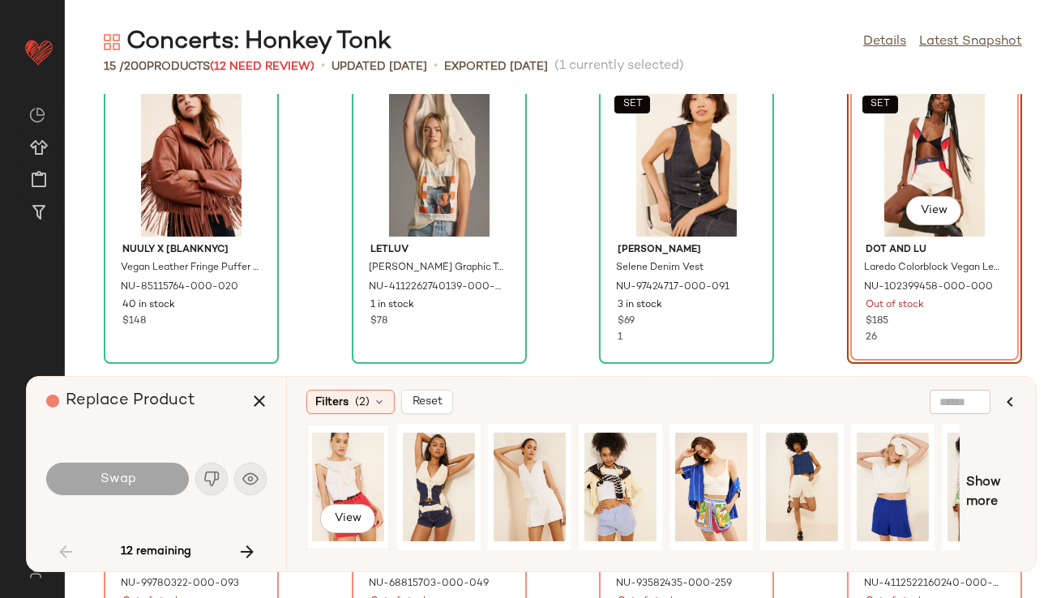
click at [367, 476] on div "View" at bounding box center [348, 487] width 72 height 115
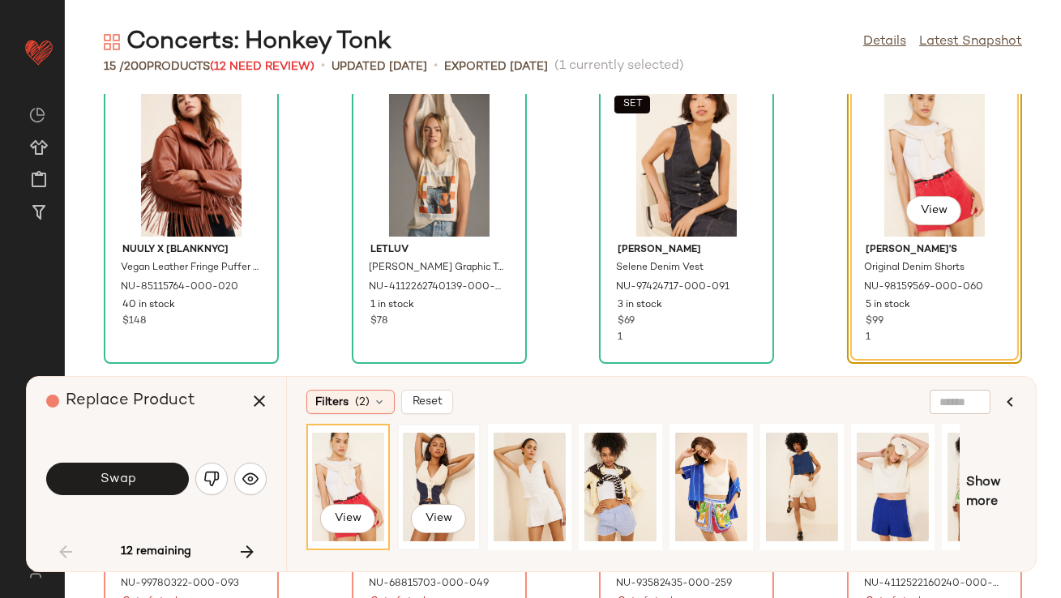
click at [415, 478] on div "View" at bounding box center [439, 487] width 72 height 115
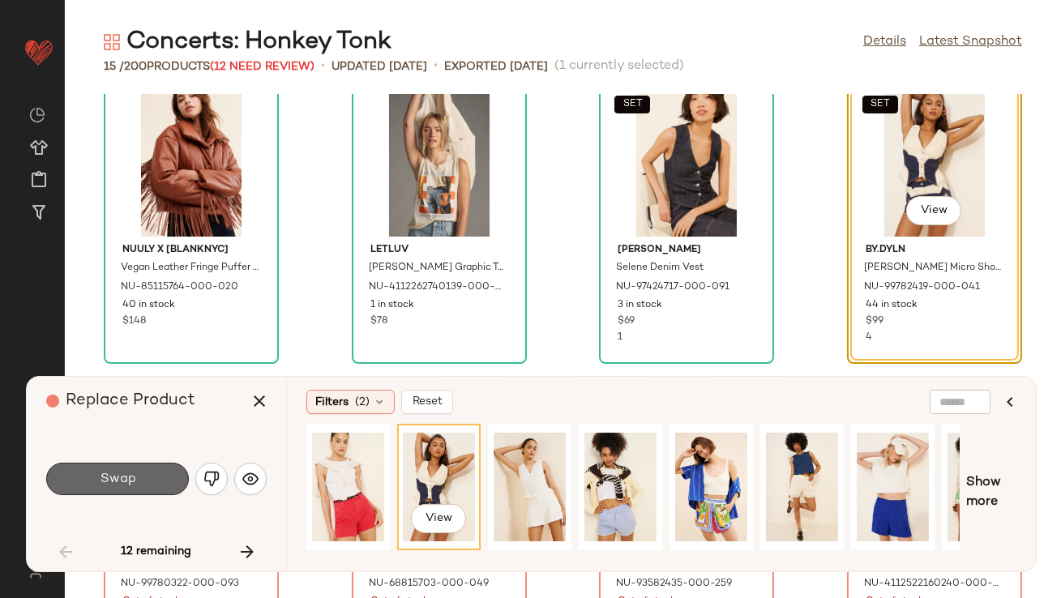
click at [122, 489] on button "Swap" at bounding box center [117, 479] width 143 height 32
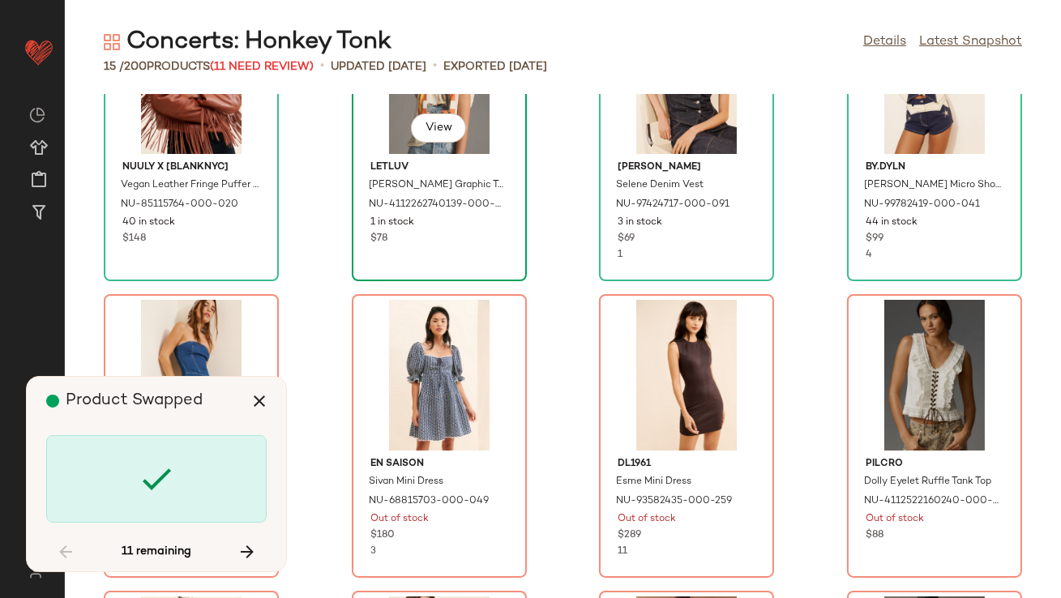
scroll to position [187, 0]
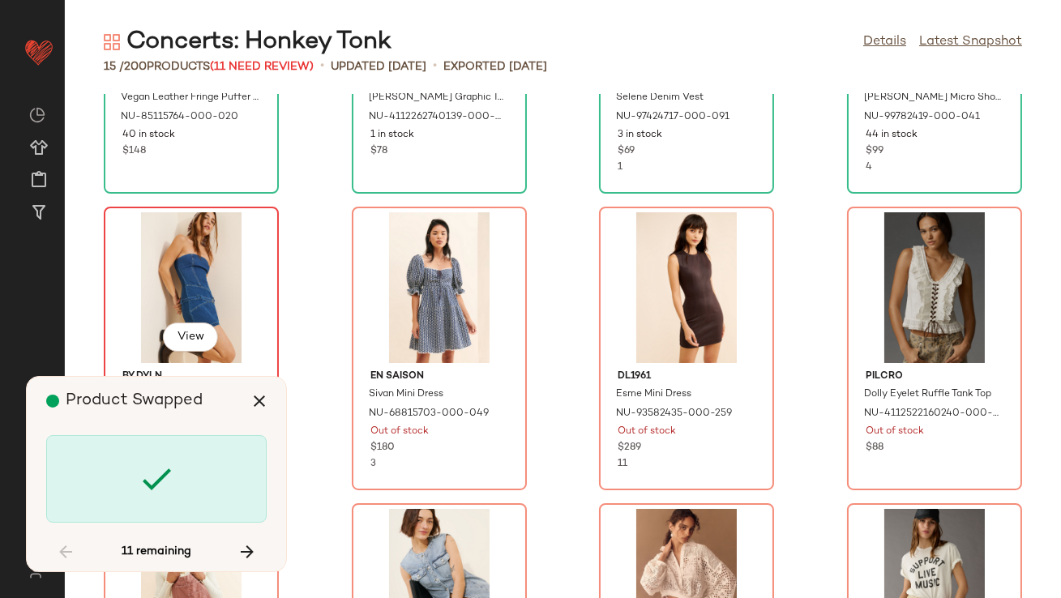
click at [188, 283] on div "View" at bounding box center [191, 287] width 164 height 151
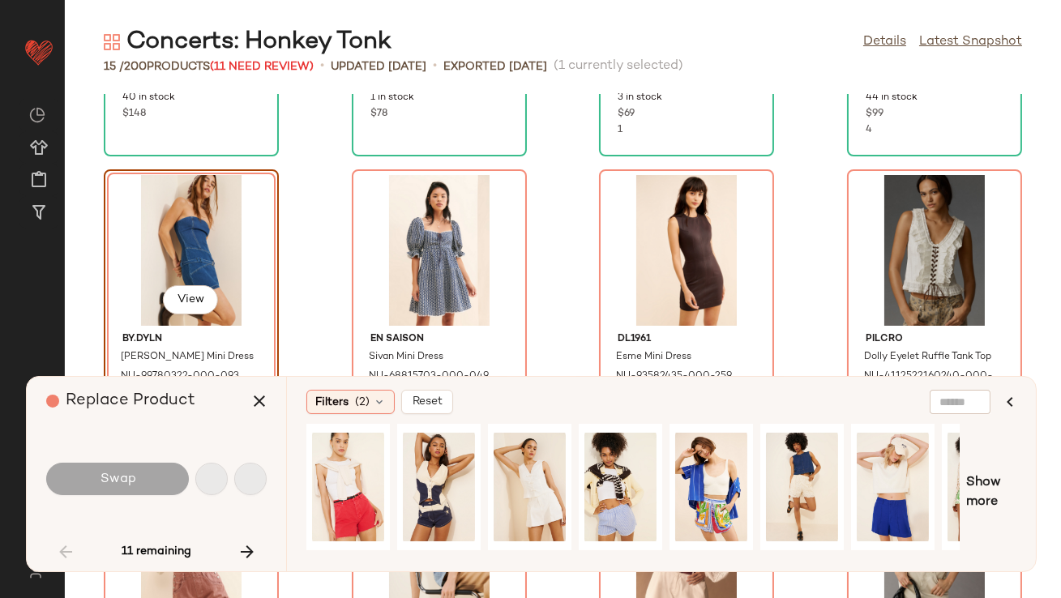
scroll to position [309, 0]
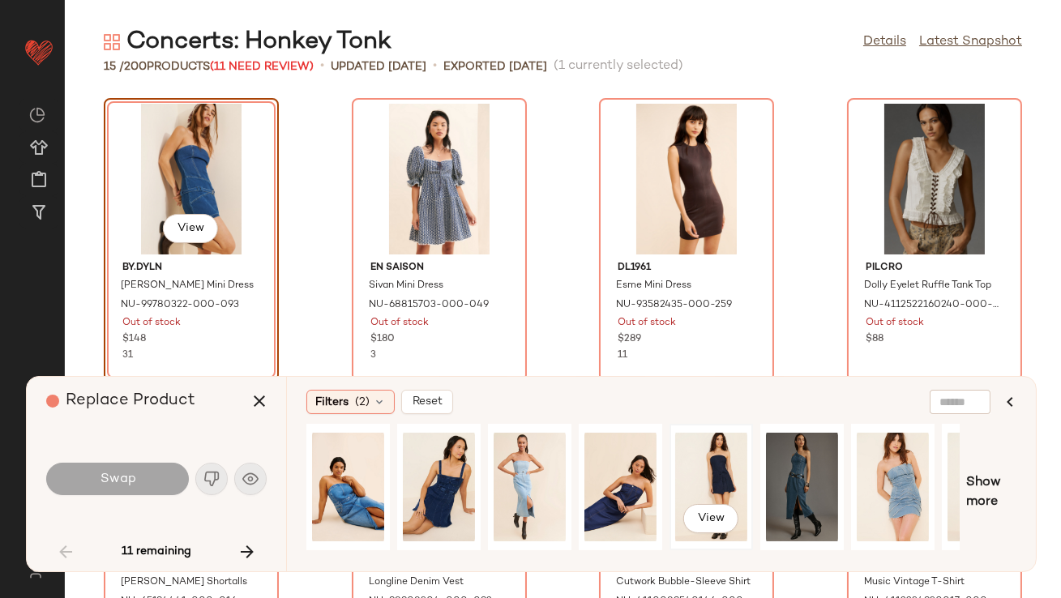
click at [722, 485] on div "View" at bounding box center [711, 487] width 72 height 115
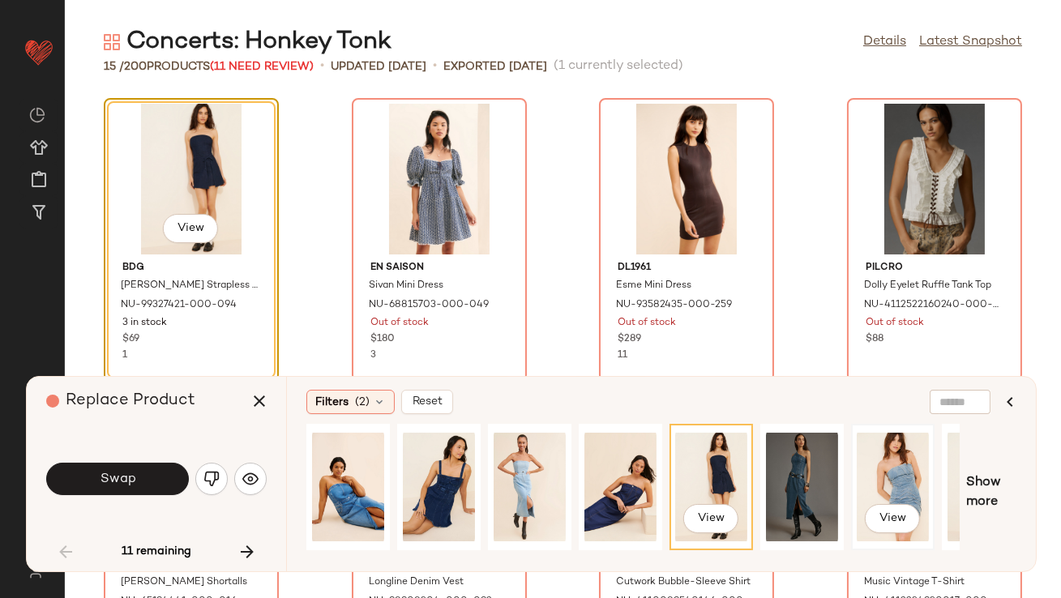
click at [891, 447] on div "View" at bounding box center [893, 487] width 72 height 115
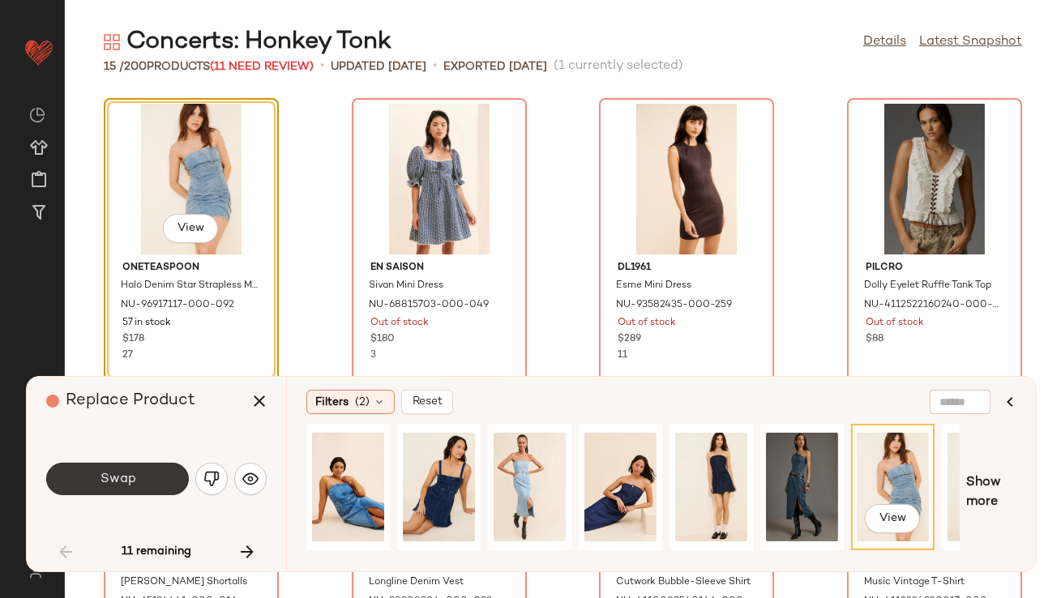
click at [133, 474] on span "Swap" at bounding box center [117, 479] width 36 height 15
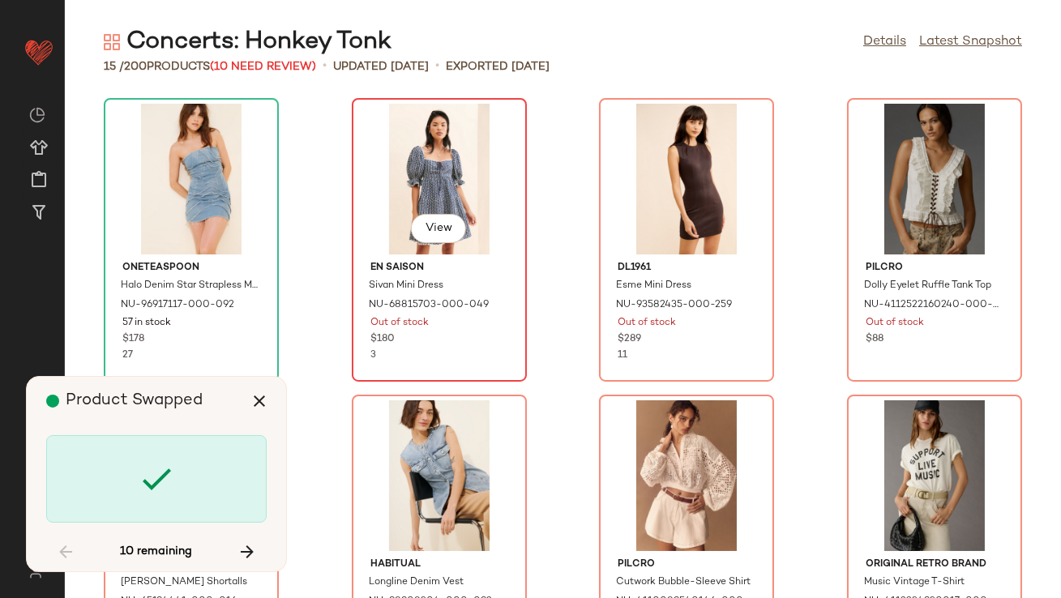
click at [395, 140] on div "View" at bounding box center [440, 179] width 164 height 151
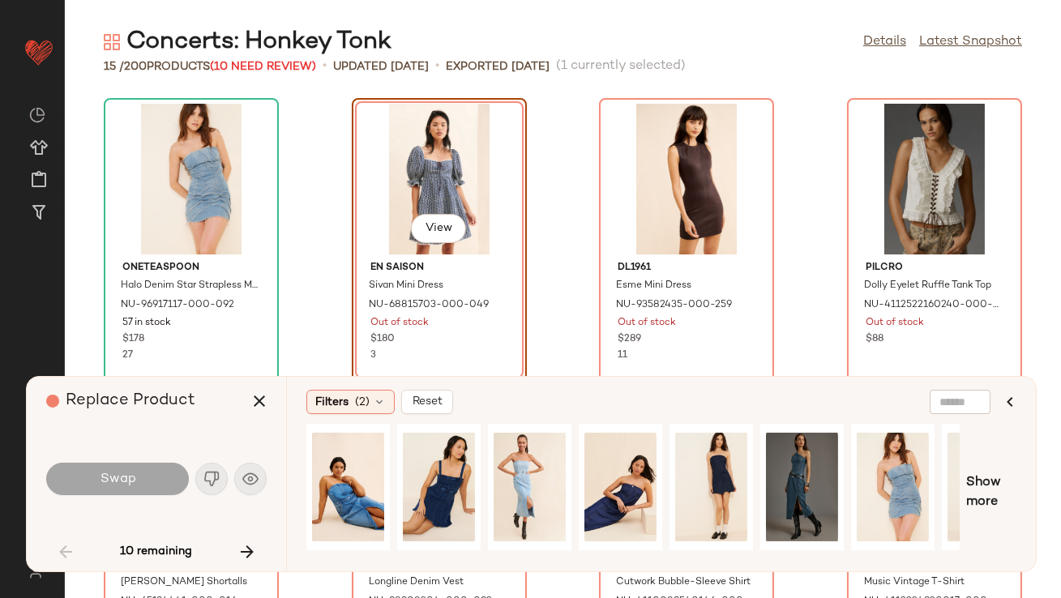
scroll to position [296, 0]
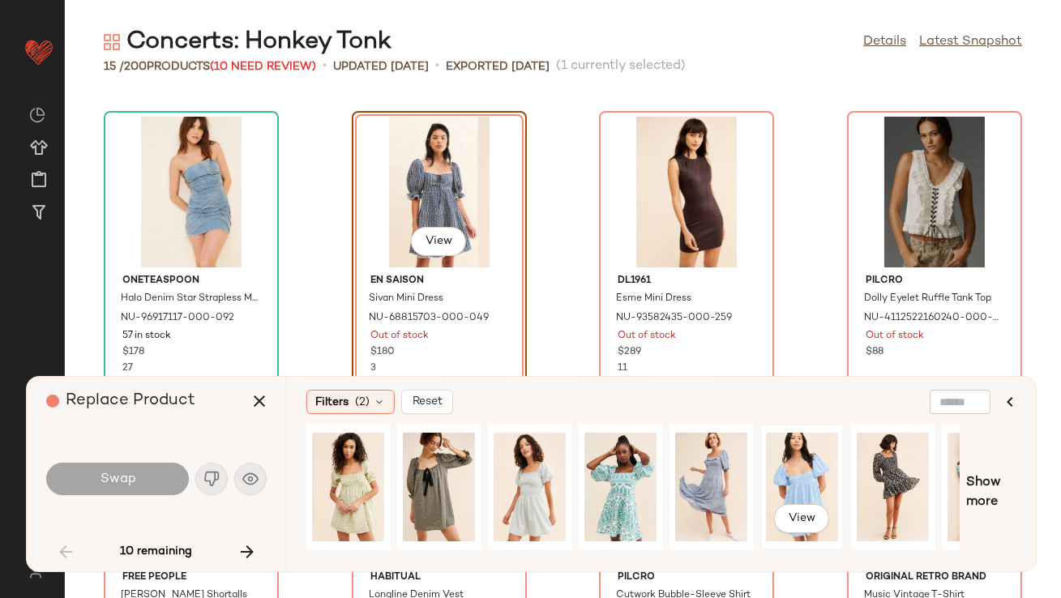
click at [782, 488] on div "View" at bounding box center [802, 487] width 72 height 115
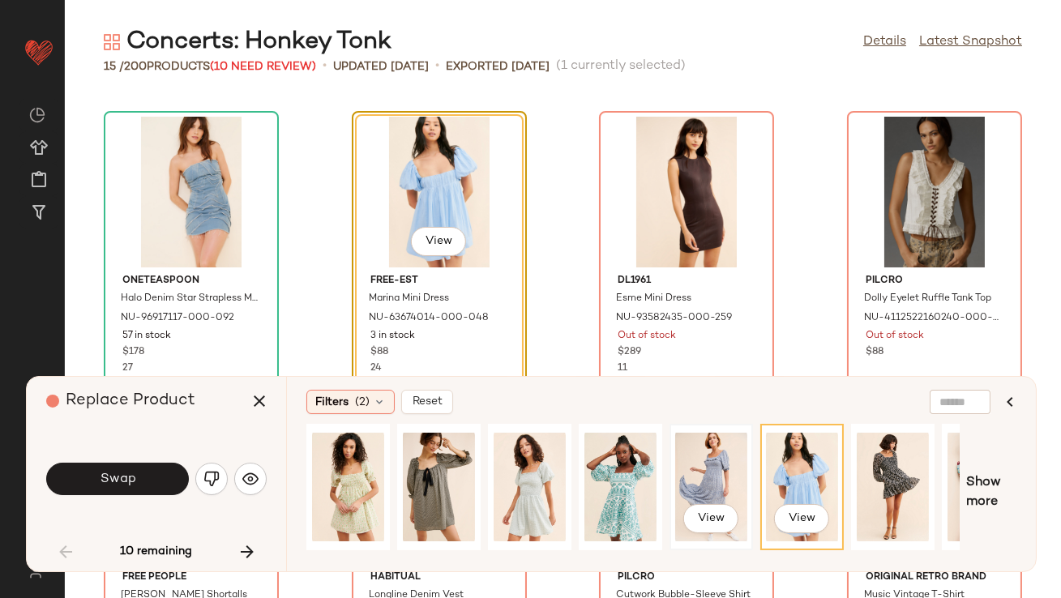
click at [692, 491] on div "View" at bounding box center [711, 487] width 72 height 115
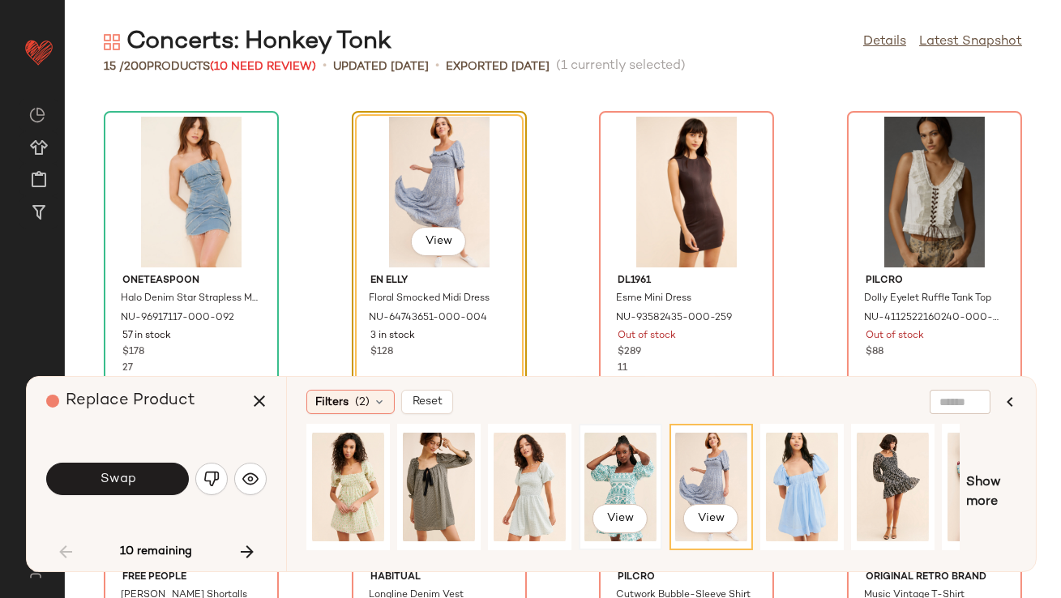
click at [627, 482] on div "View" at bounding box center [621, 487] width 72 height 115
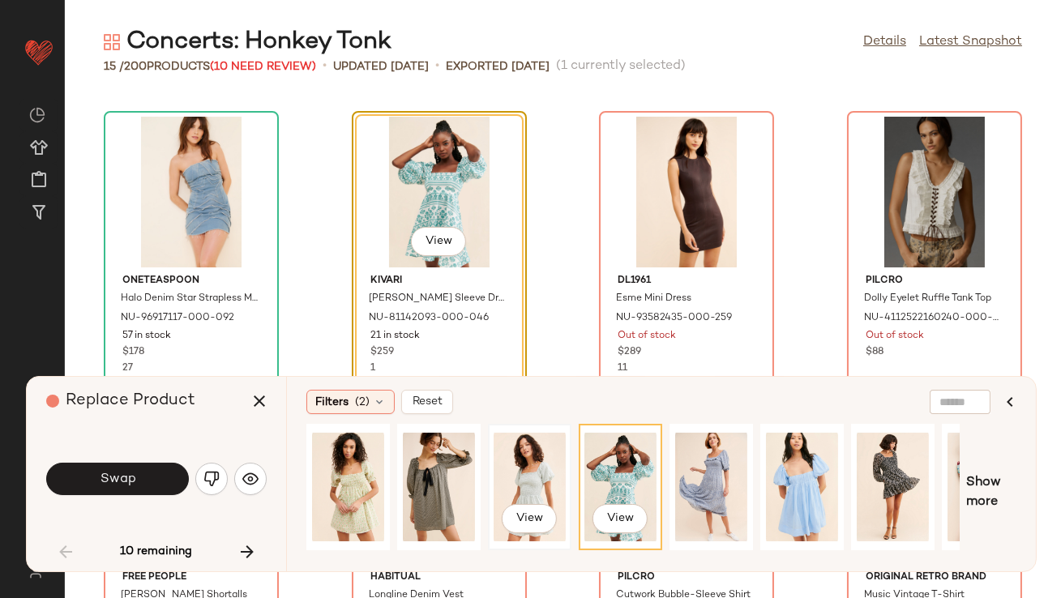
click at [533, 467] on div "View" at bounding box center [530, 487] width 72 height 115
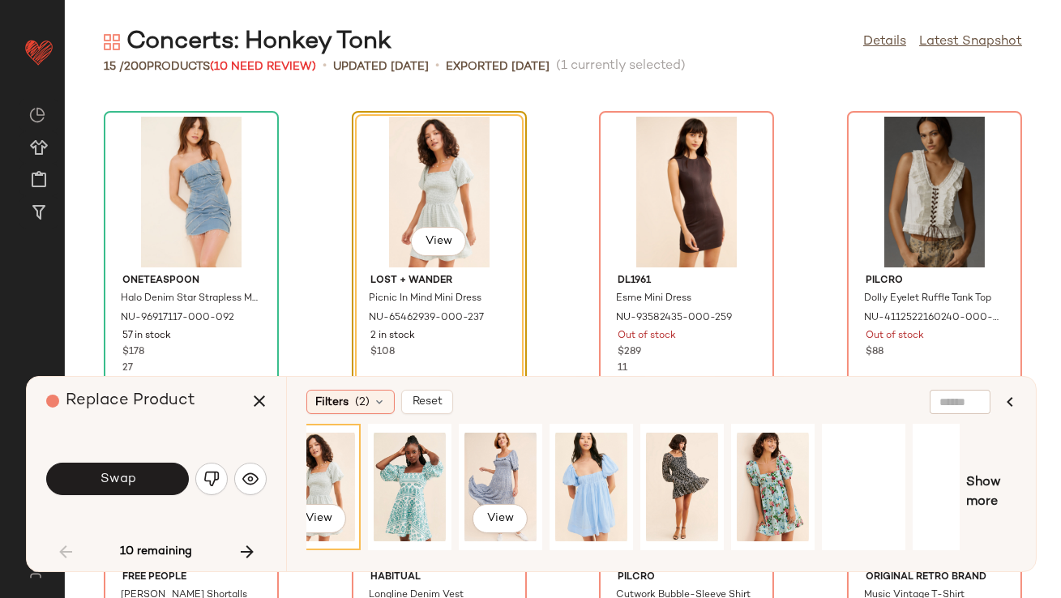
scroll to position [0, 246]
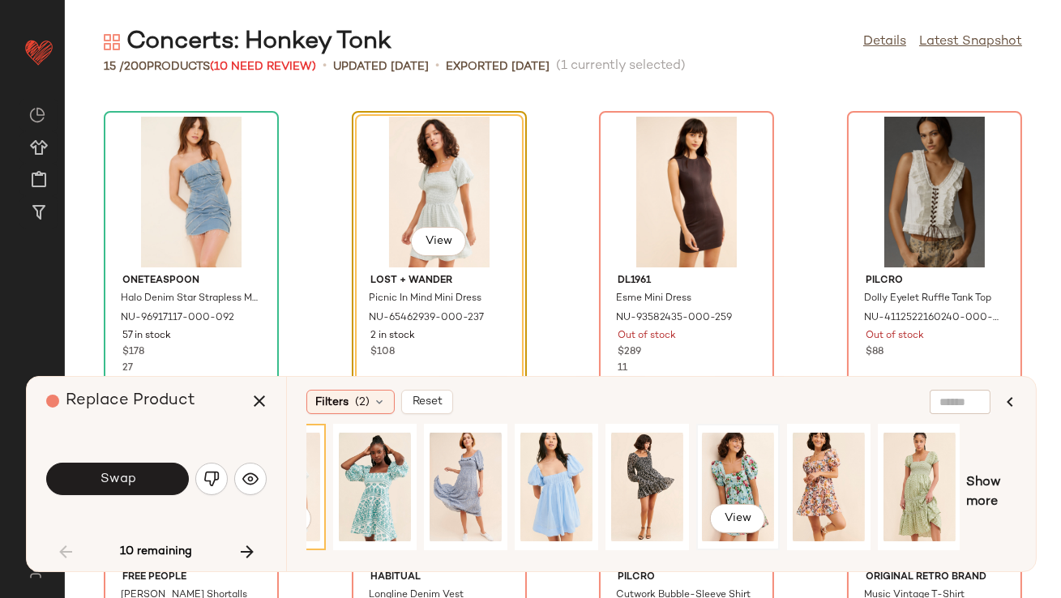
click at [748, 487] on div "View" at bounding box center [738, 487] width 72 height 115
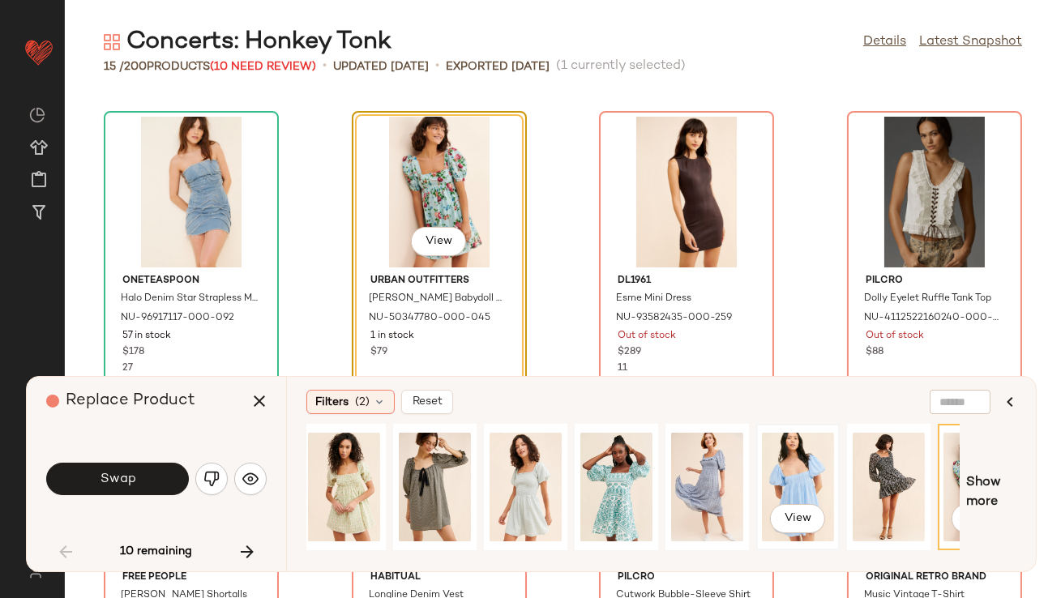
scroll to position [0, 0]
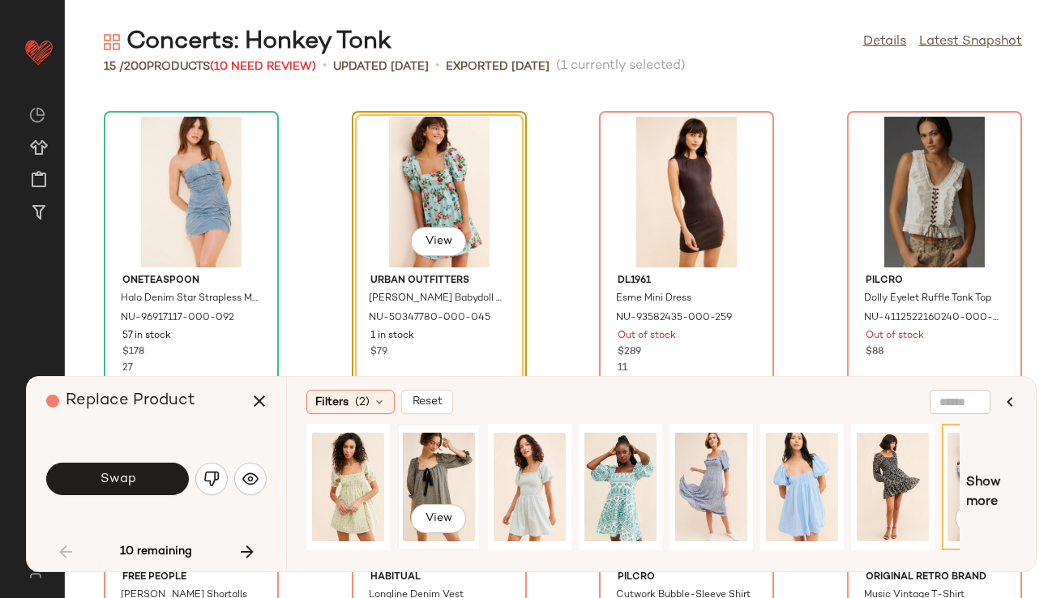
click at [448, 465] on div "View" at bounding box center [439, 487] width 72 height 115
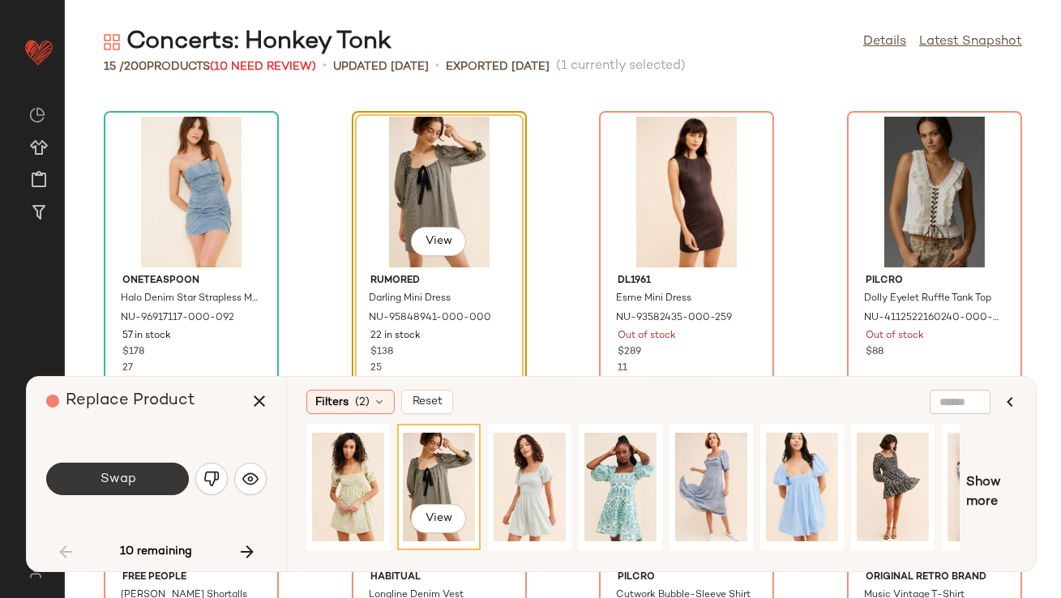
click at [145, 480] on button "Swap" at bounding box center [117, 479] width 143 height 32
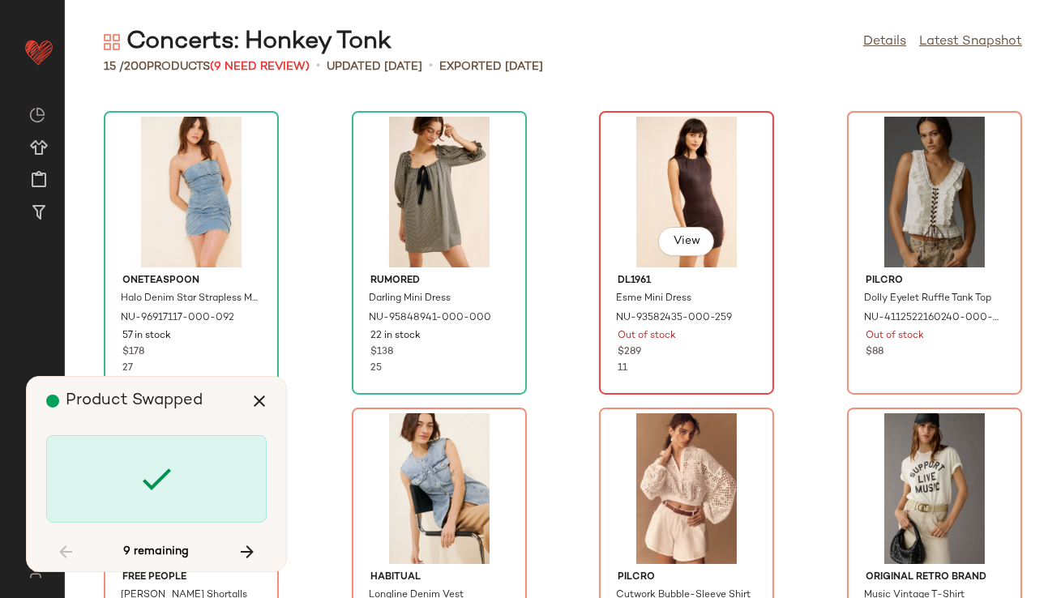
click at [622, 221] on div "View" at bounding box center [687, 192] width 164 height 151
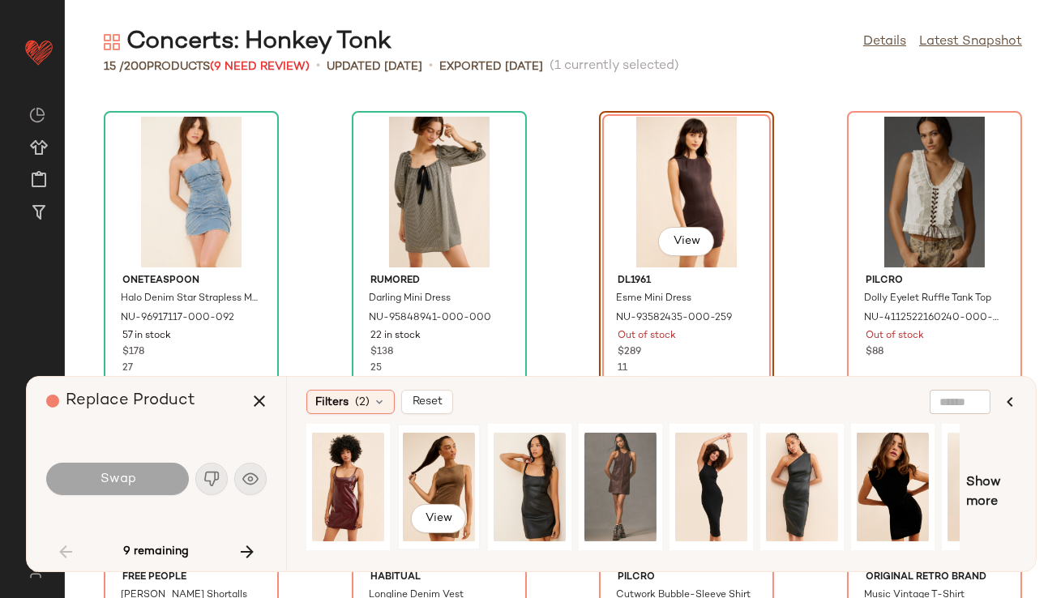
click at [432, 476] on div "View" at bounding box center [439, 487] width 72 height 115
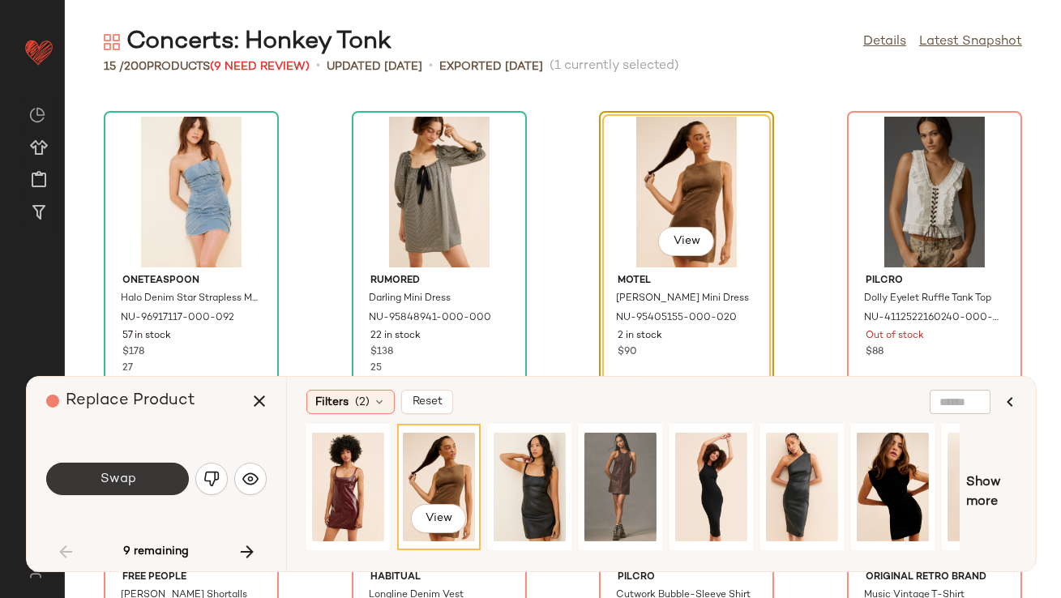
click at [151, 483] on button "Swap" at bounding box center [117, 479] width 143 height 32
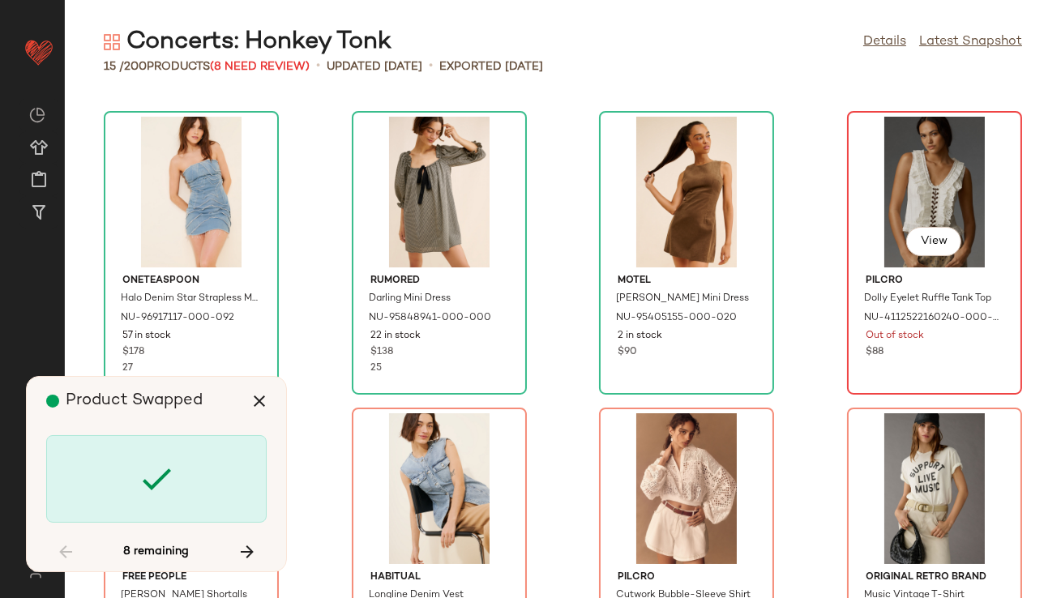
click at [881, 199] on div "View" at bounding box center [935, 192] width 164 height 151
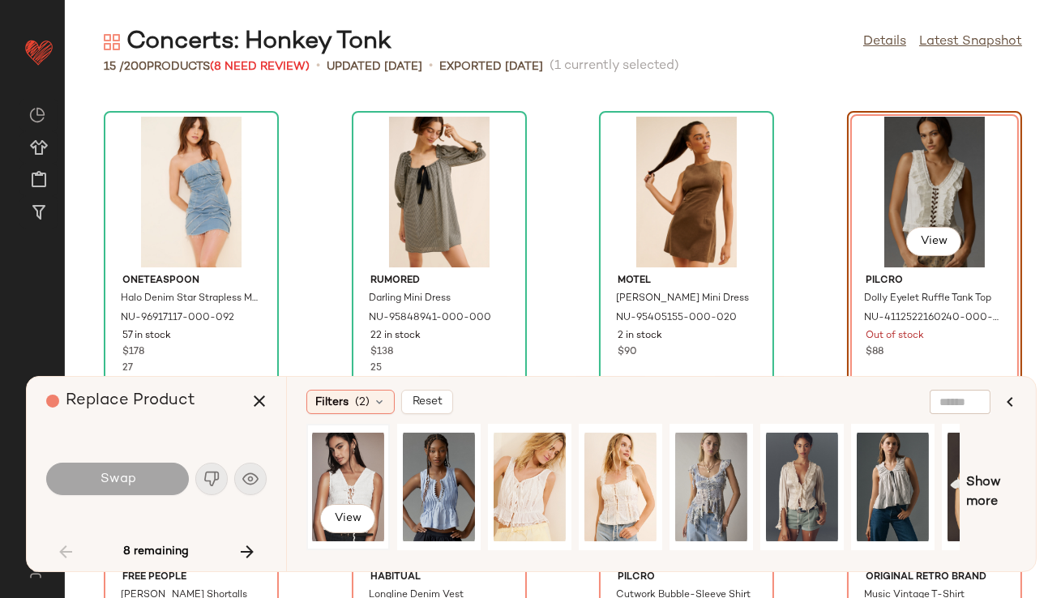
click at [337, 482] on div "View" at bounding box center [348, 487] width 72 height 115
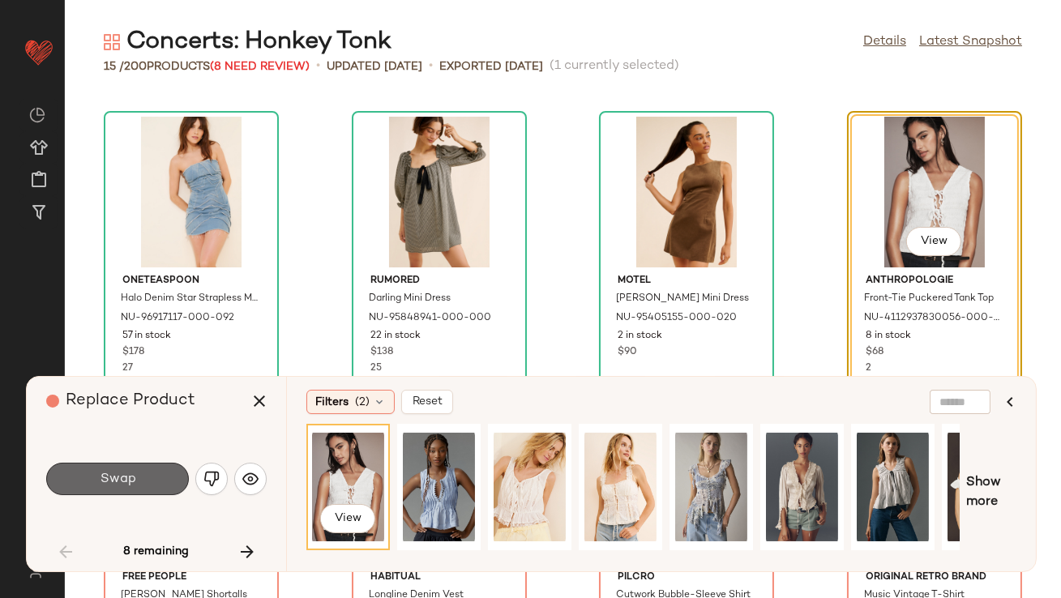
click at [152, 476] on button "Swap" at bounding box center [117, 479] width 143 height 32
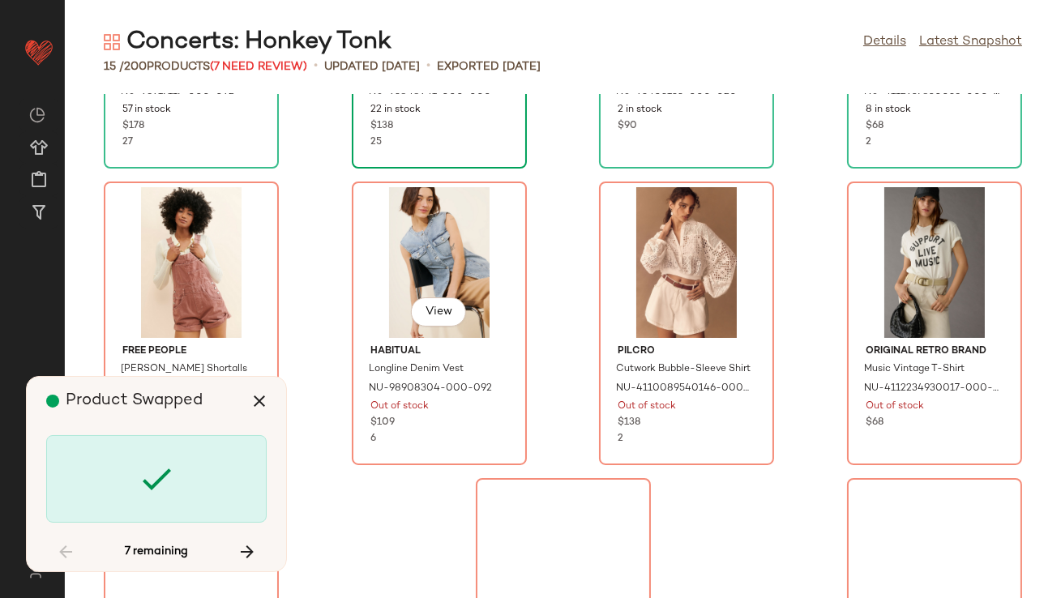
scroll to position [685, 0]
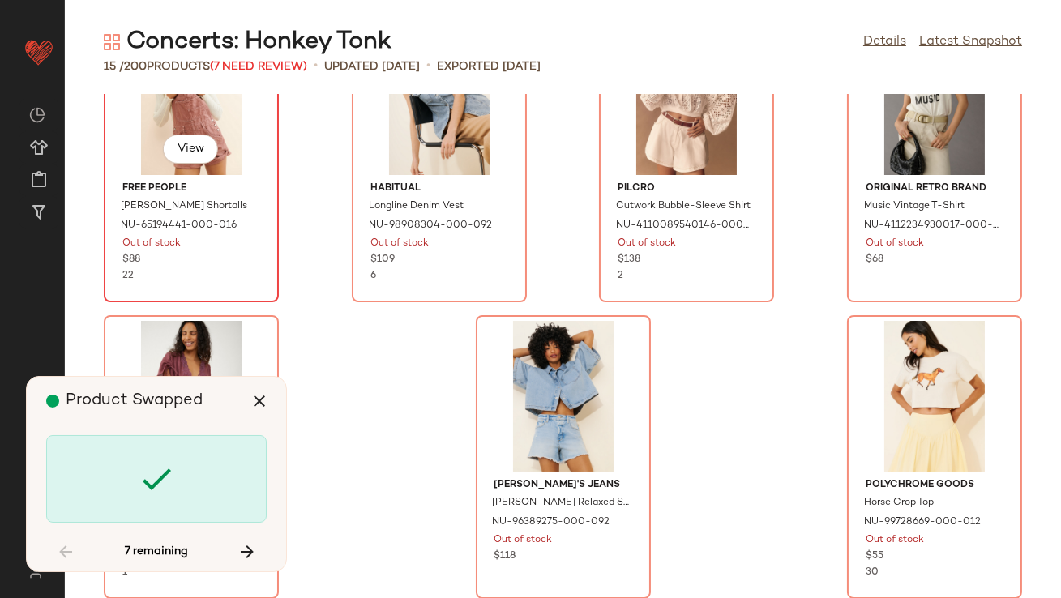
click at [148, 117] on div "View" at bounding box center [191, 99] width 164 height 151
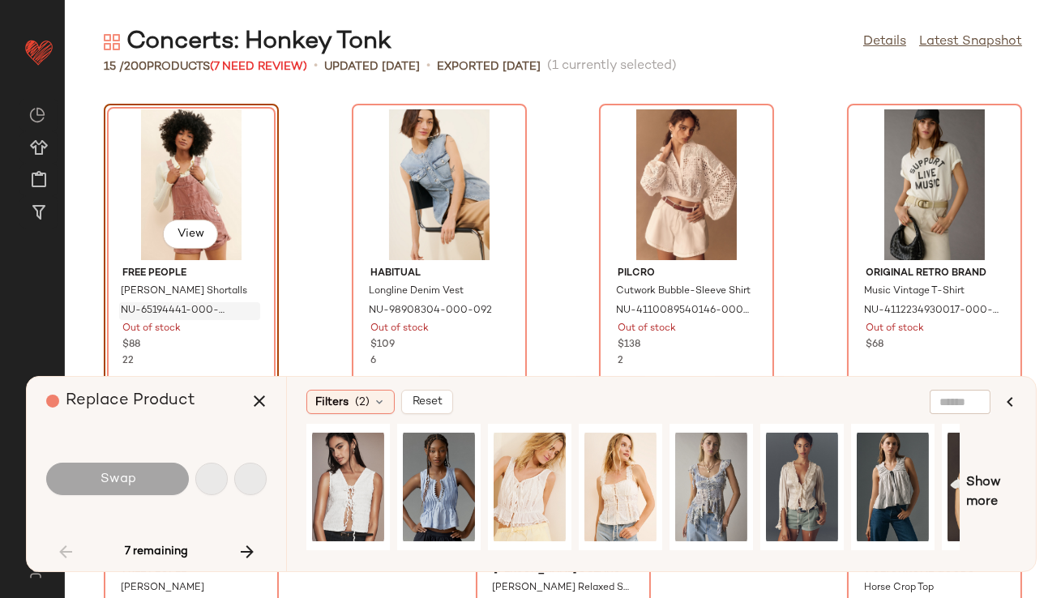
scroll to position [593, 0]
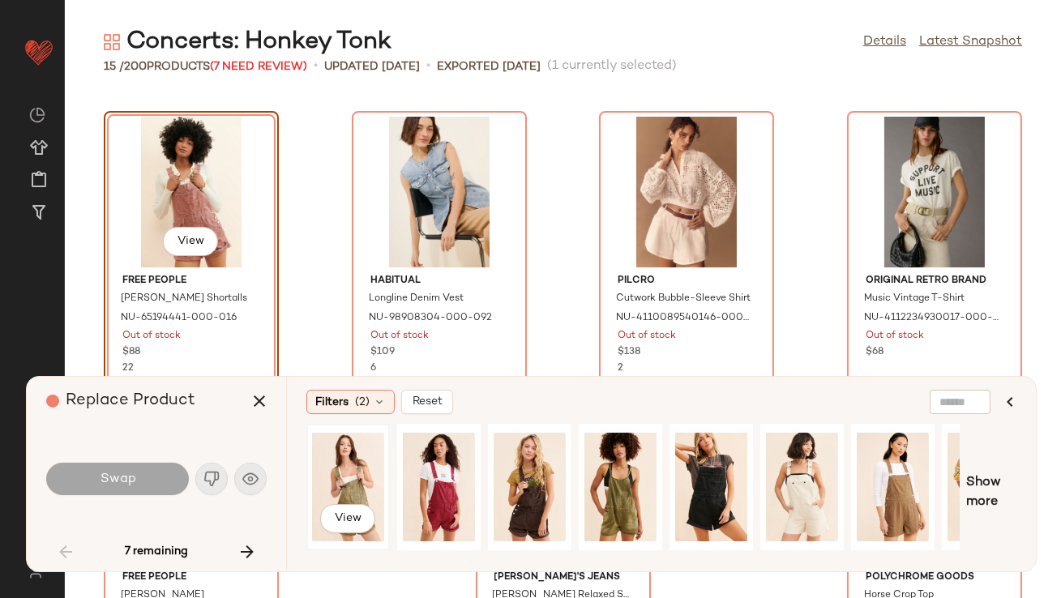
click at [350, 486] on div "View" at bounding box center [348, 487] width 72 height 115
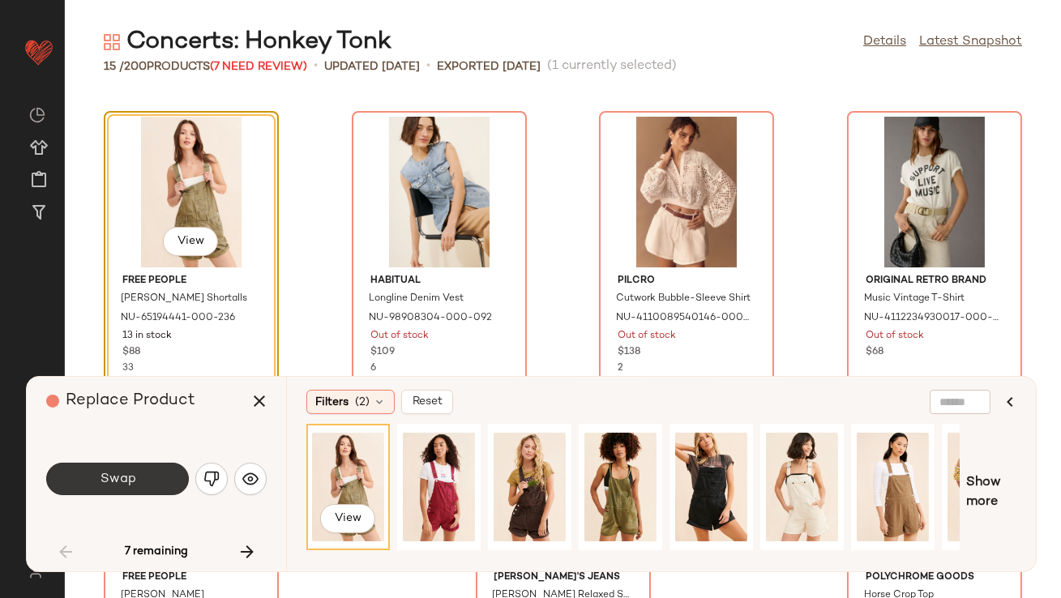
click at [126, 477] on span "Swap" at bounding box center [117, 479] width 36 height 15
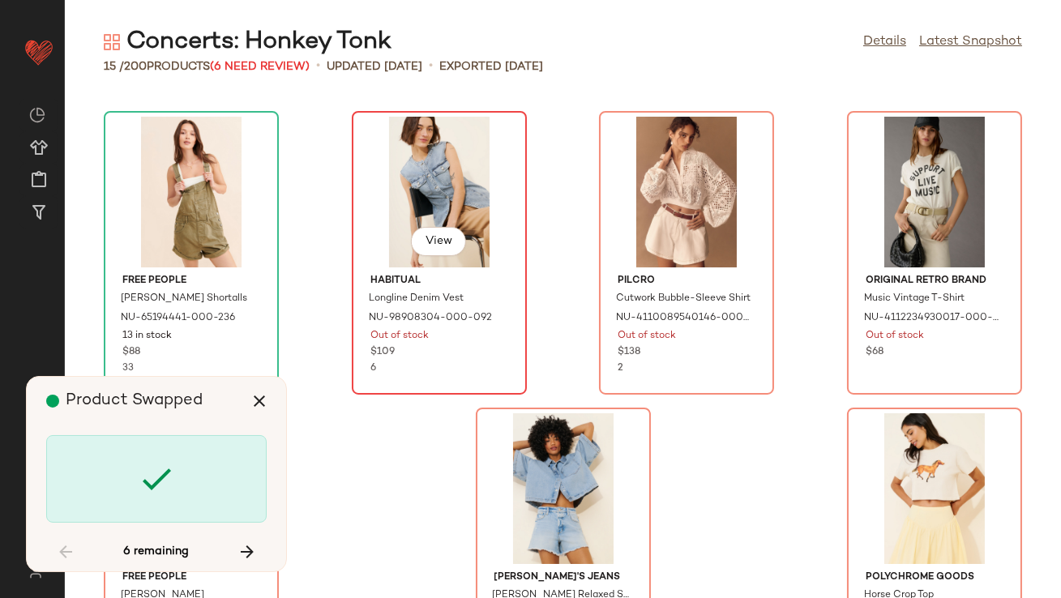
click at [445, 190] on div "View" at bounding box center [440, 192] width 164 height 151
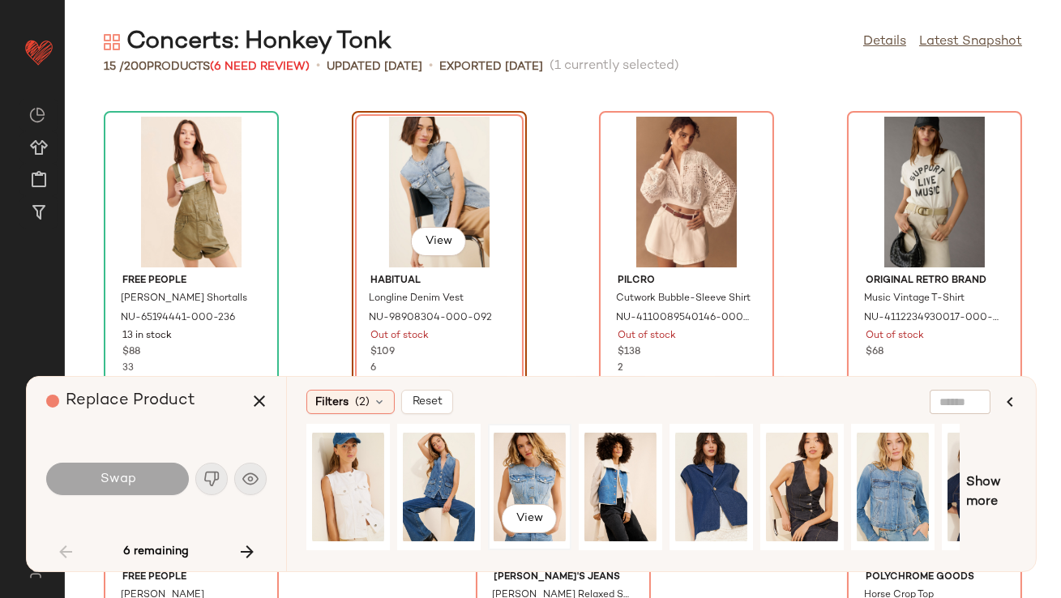
click at [512, 491] on div "View" at bounding box center [530, 487] width 72 height 115
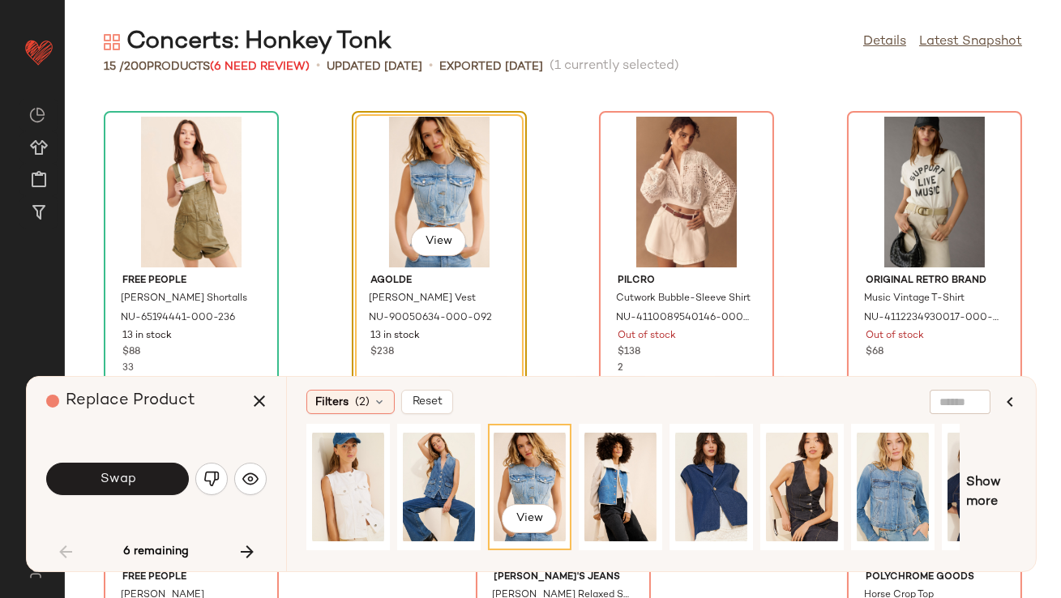
click at [130, 481] on span "Swap" at bounding box center [117, 479] width 36 height 15
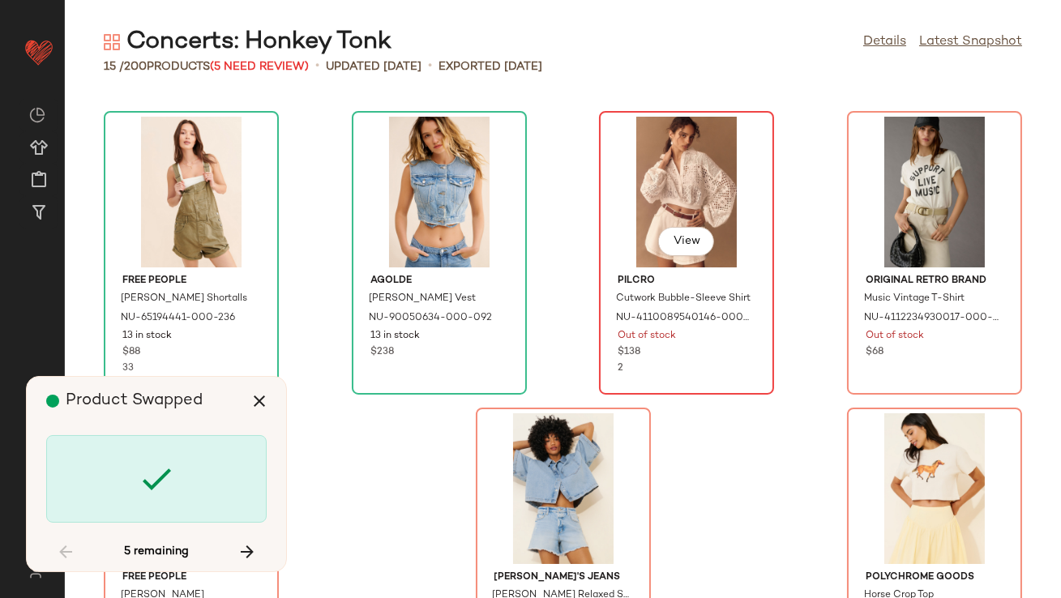
click at [662, 139] on div "View" at bounding box center [687, 192] width 164 height 151
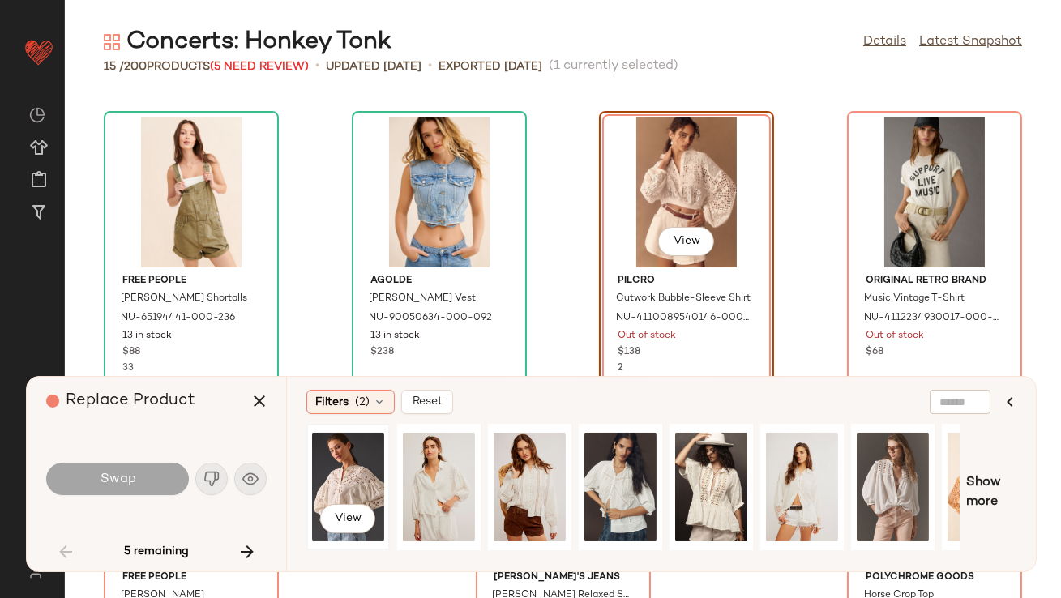
click at [367, 456] on div "View" at bounding box center [348, 487] width 72 height 115
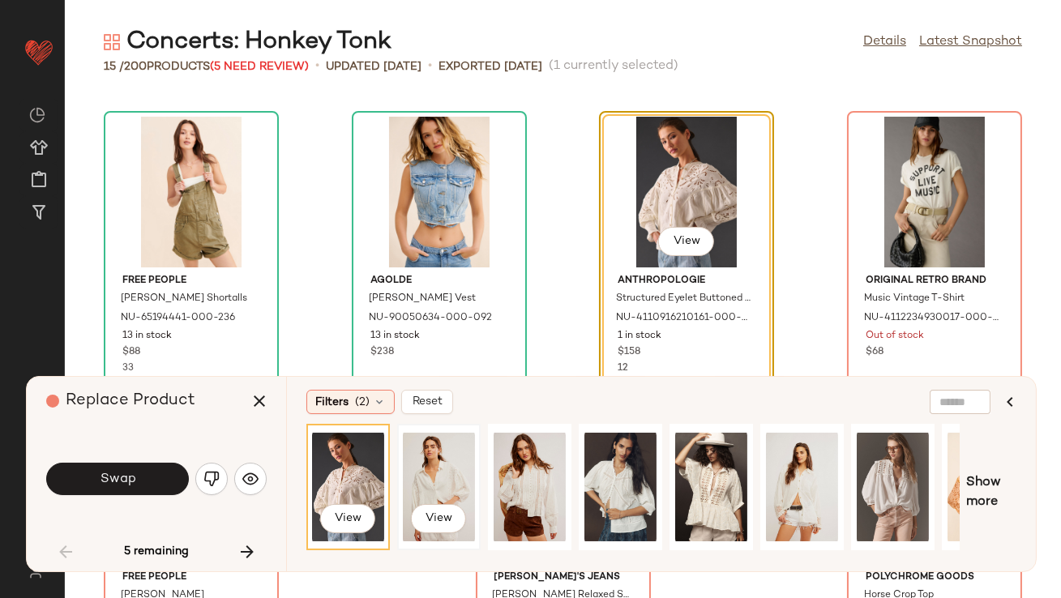
click at [448, 471] on div "View" at bounding box center [439, 487] width 72 height 115
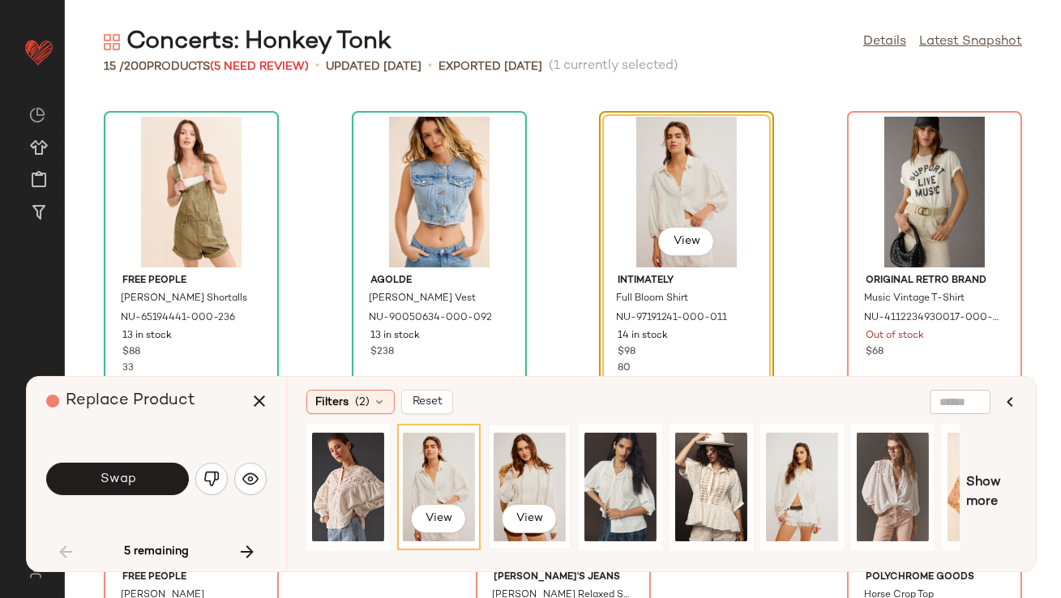
click at [525, 479] on div "View" at bounding box center [530, 487] width 72 height 115
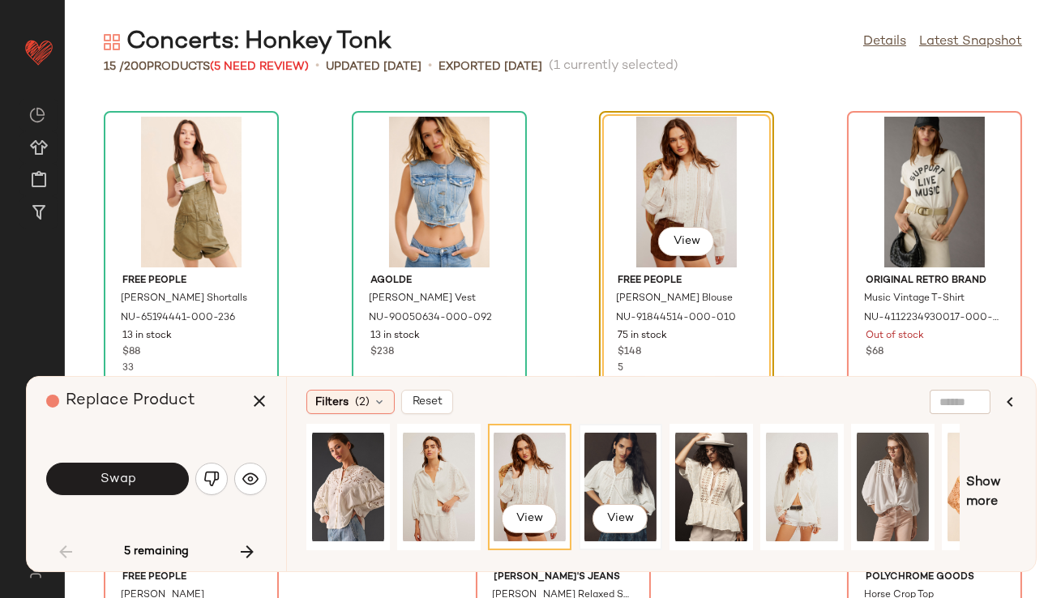
click at [596, 476] on div "View" at bounding box center [621, 487] width 72 height 115
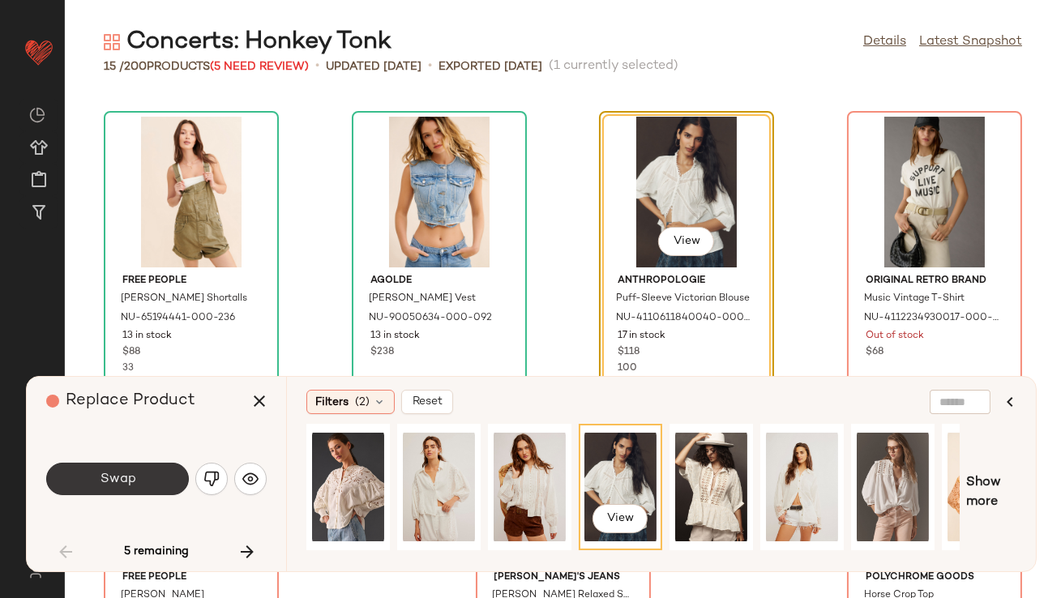
click at [127, 469] on button "Swap" at bounding box center [117, 479] width 143 height 32
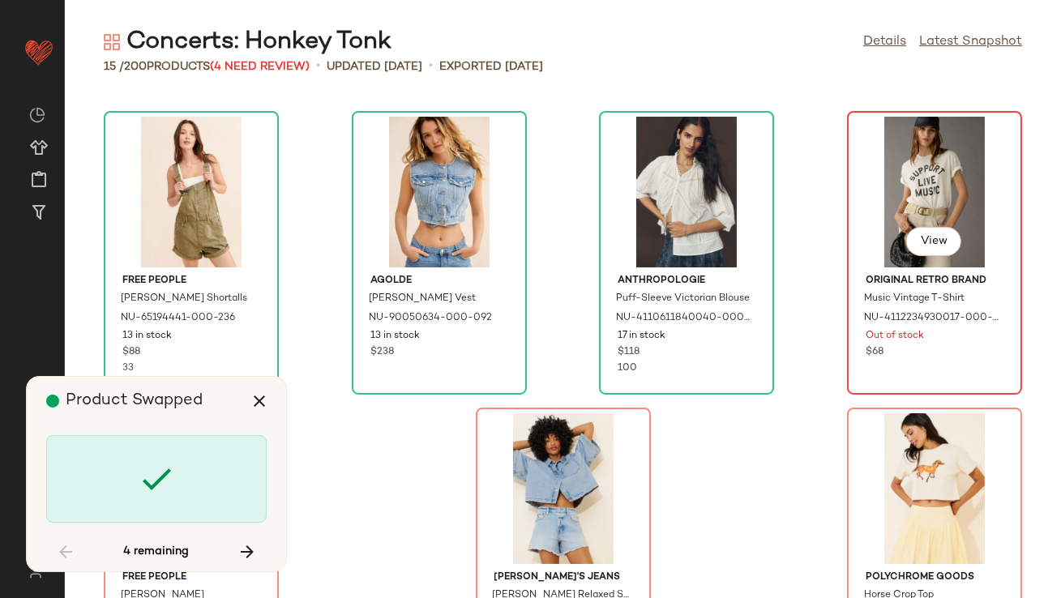
click at [899, 197] on div "View" at bounding box center [935, 192] width 164 height 151
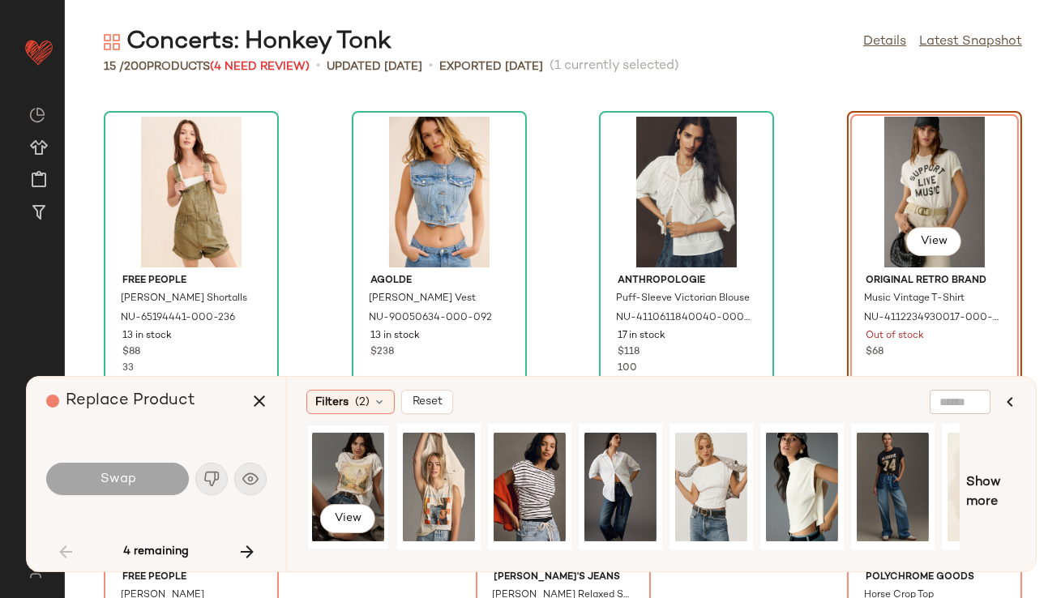
click at [363, 478] on div "View" at bounding box center [348, 487] width 72 height 115
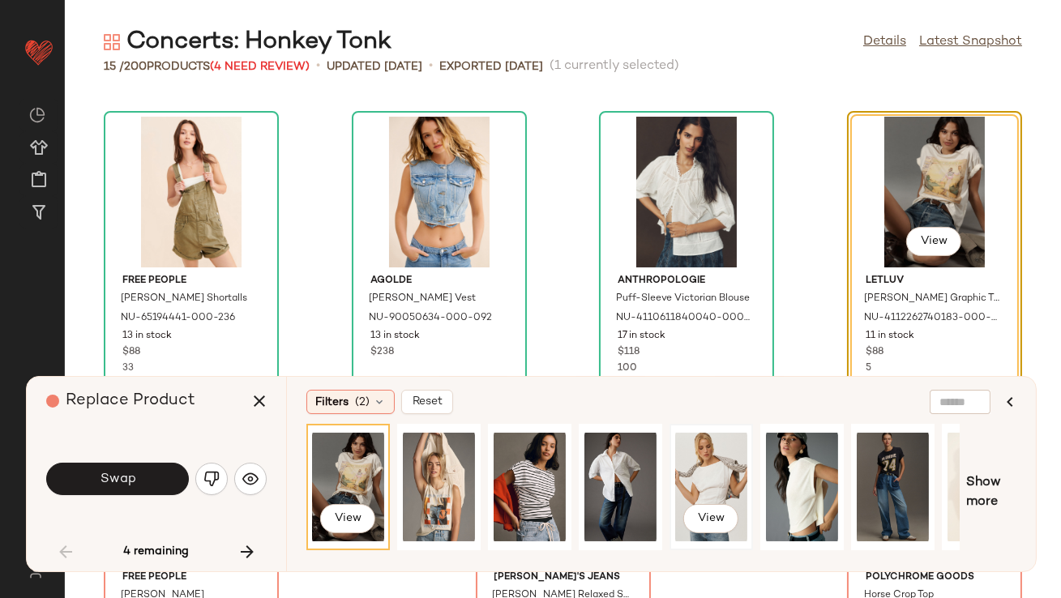
click at [705, 482] on div "View" at bounding box center [711, 487] width 72 height 115
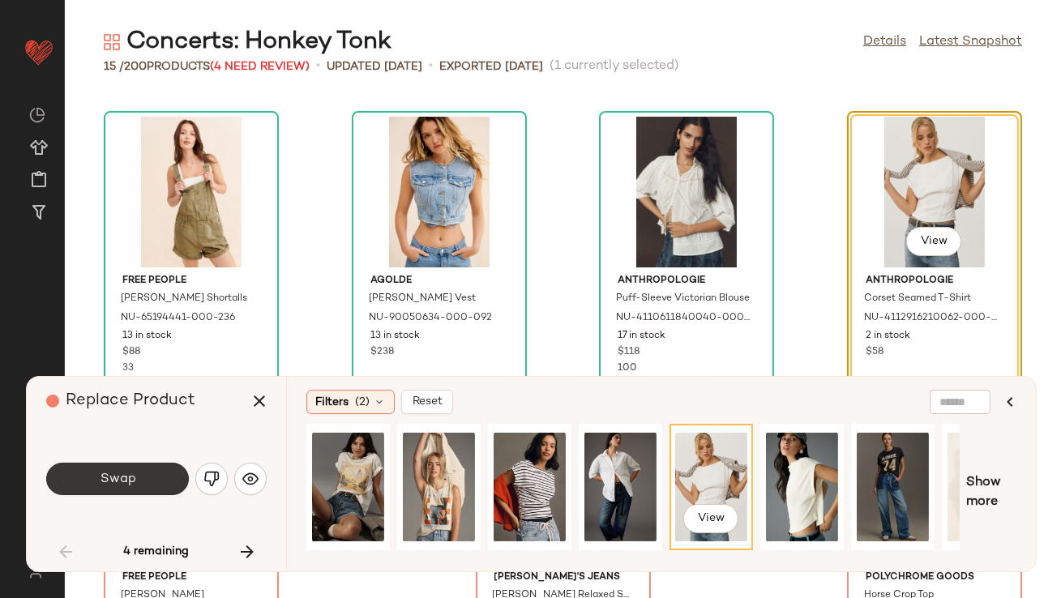
click at [128, 478] on span "Swap" at bounding box center [117, 479] width 36 height 15
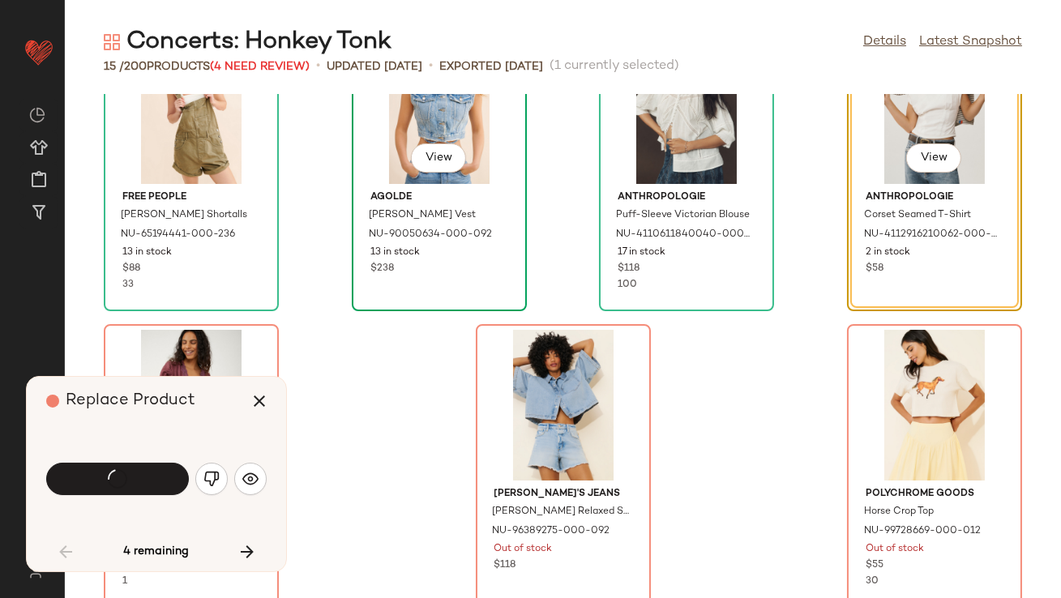
scroll to position [685, 0]
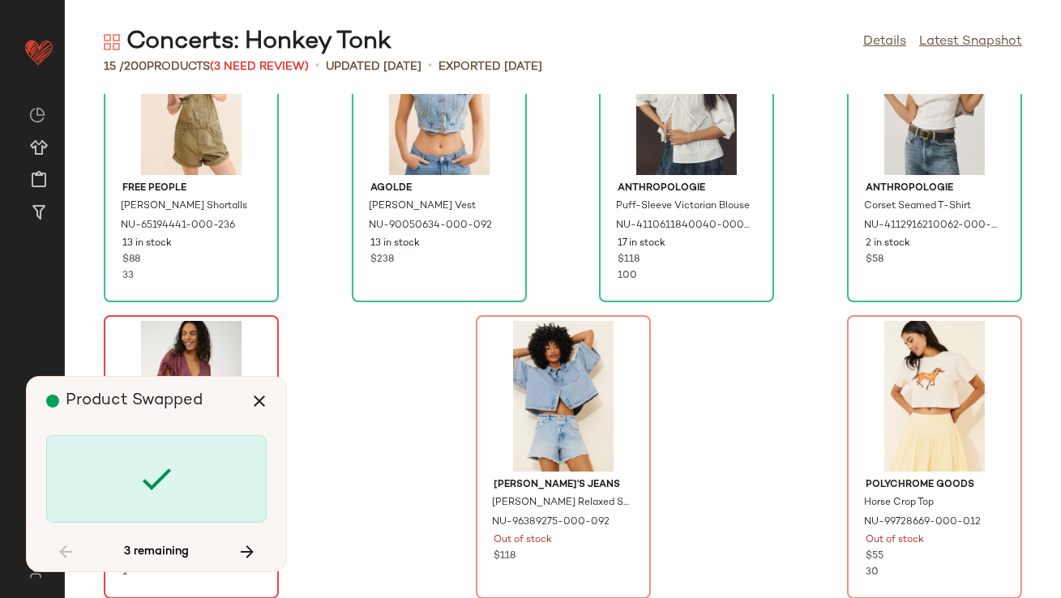
click at [145, 344] on div "View" at bounding box center [191, 396] width 164 height 151
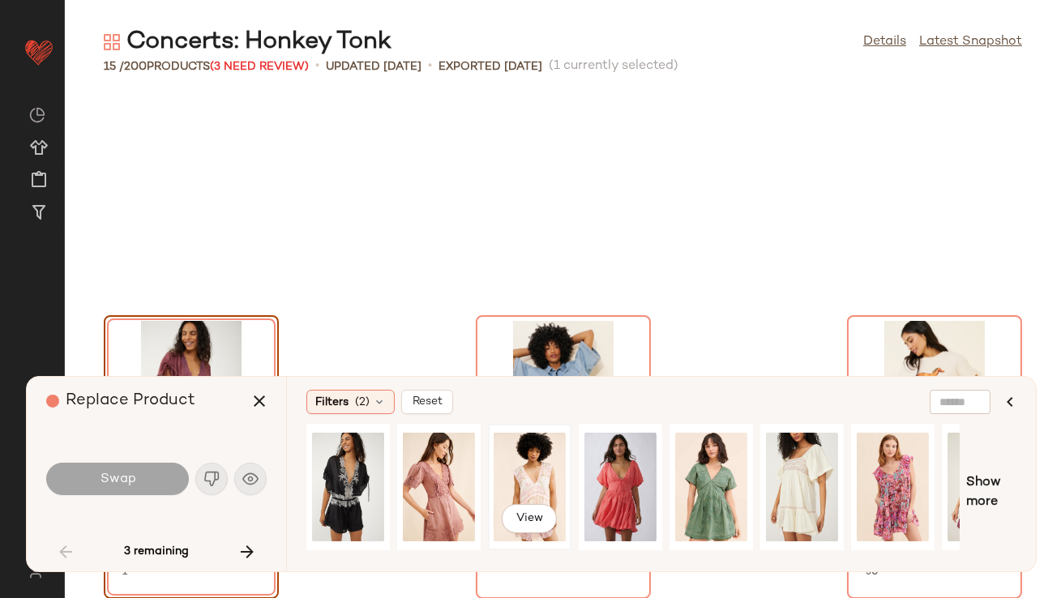
click at [525, 471] on div "View" at bounding box center [530, 487] width 72 height 115
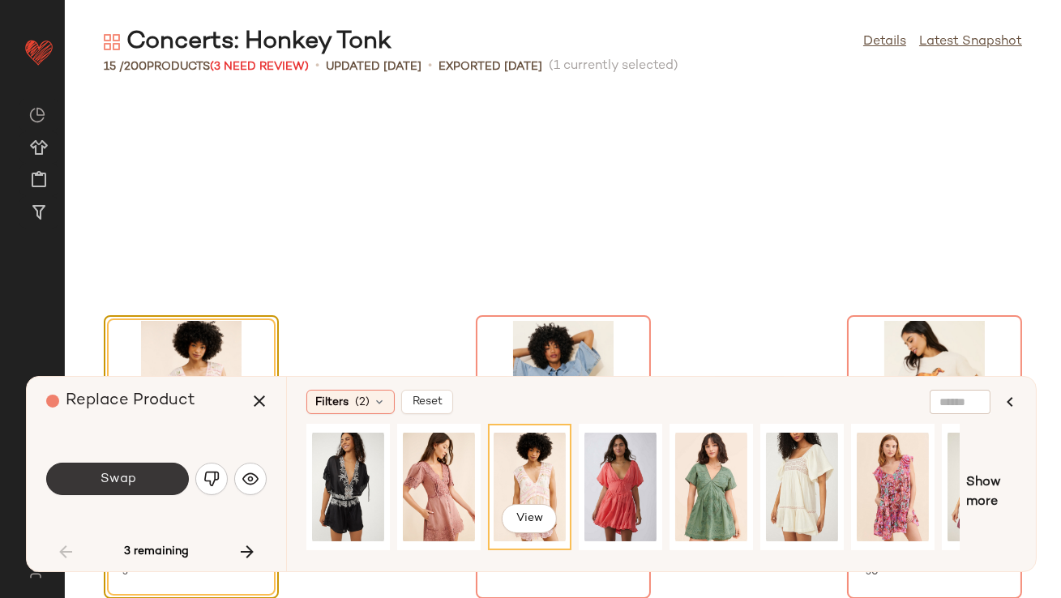
click at [146, 469] on button "Swap" at bounding box center [117, 479] width 143 height 32
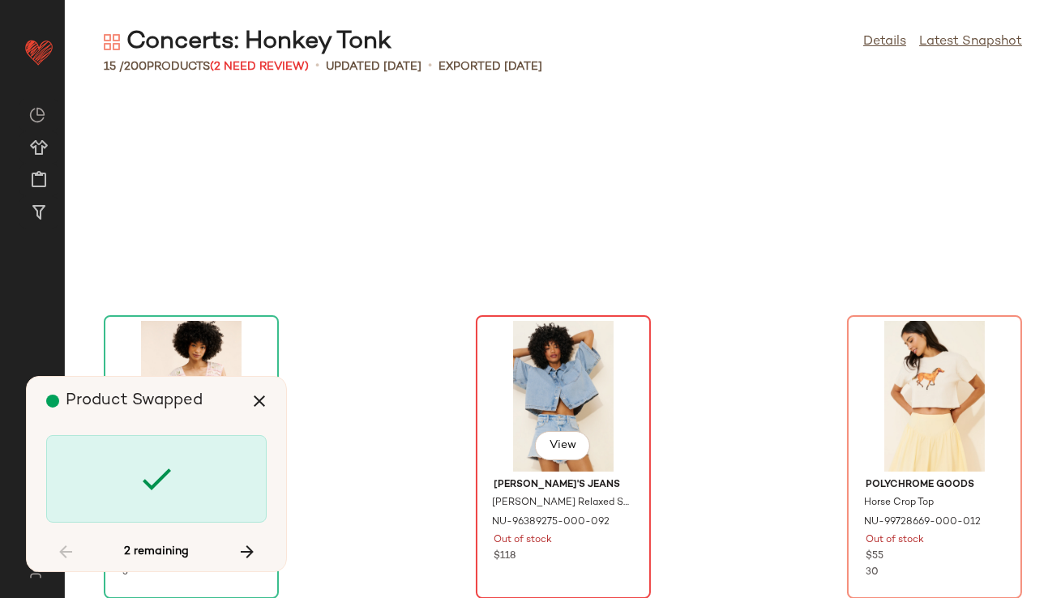
click at [569, 359] on div "View" at bounding box center [564, 396] width 164 height 151
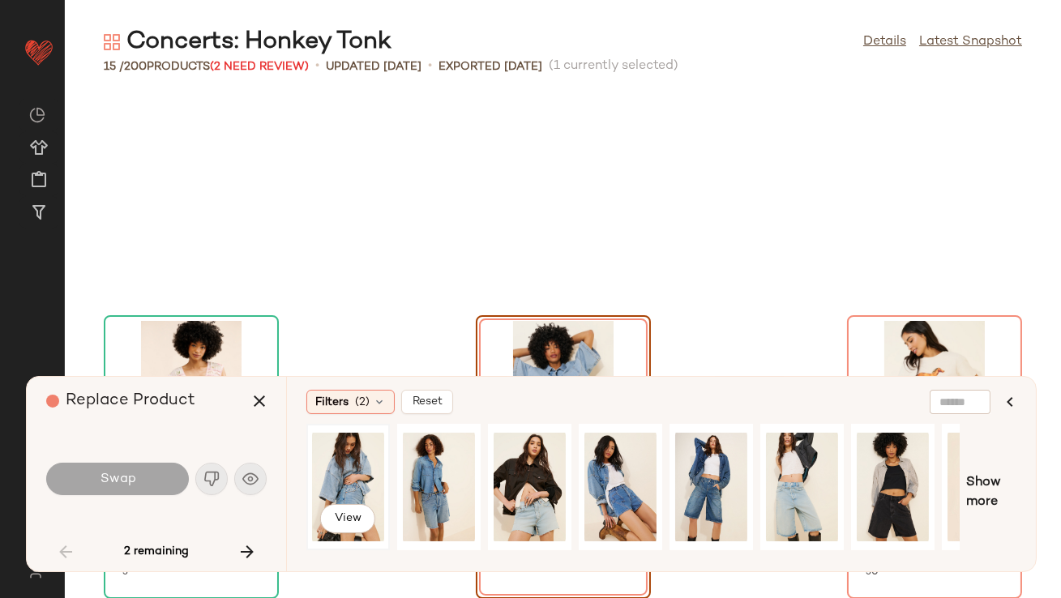
click at [358, 472] on div "View" at bounding box center [348, 487] width 72 height 115
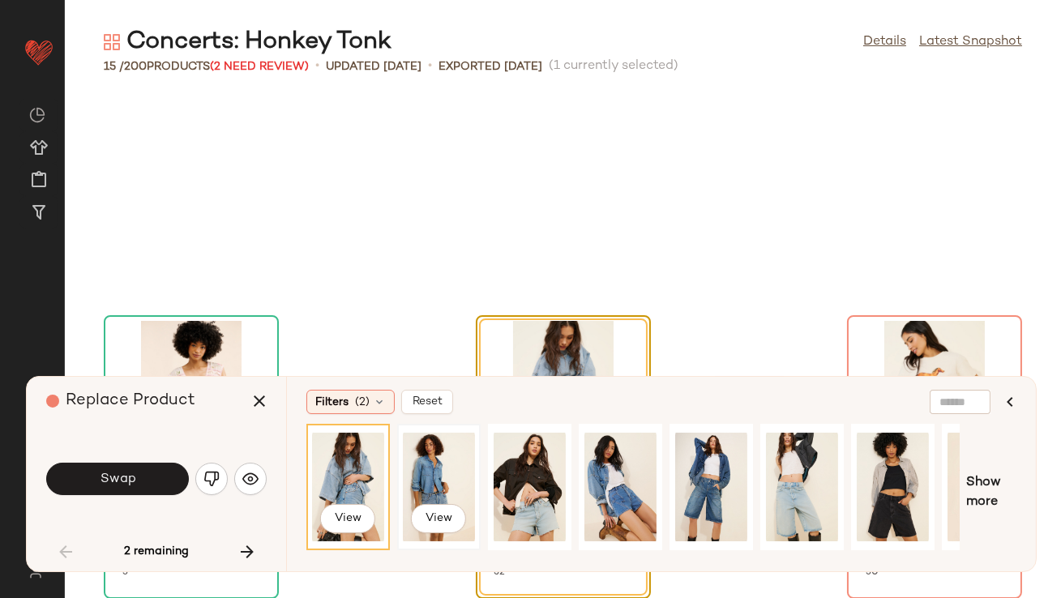
click at [434, 474] on div "View" at bounding box center [439, 487] width 72 height 115
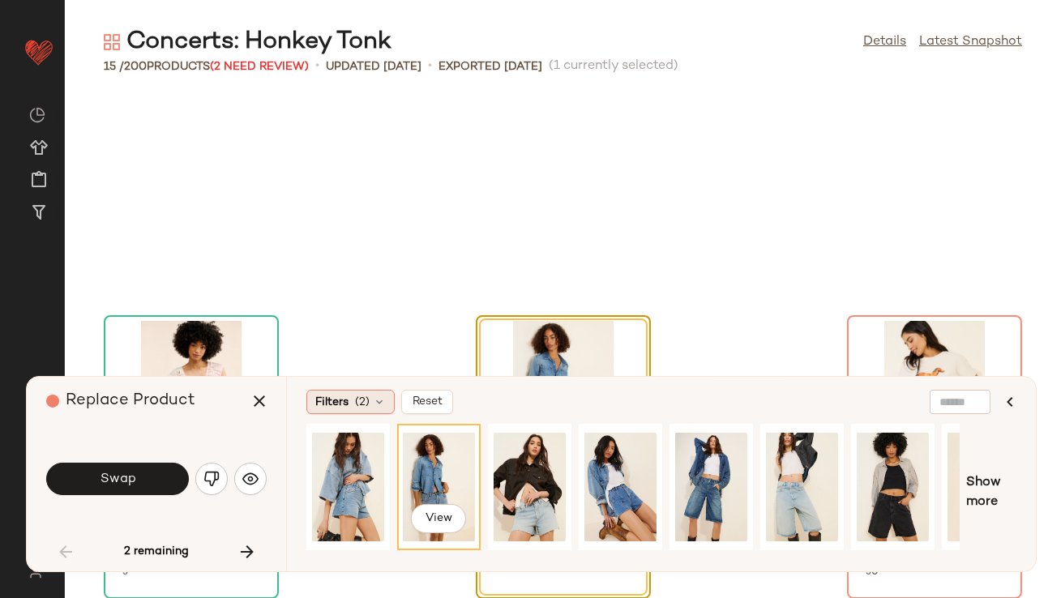
click at [358, 398] on span "(2)" at bounding box center [362, 402] width 15 height 17
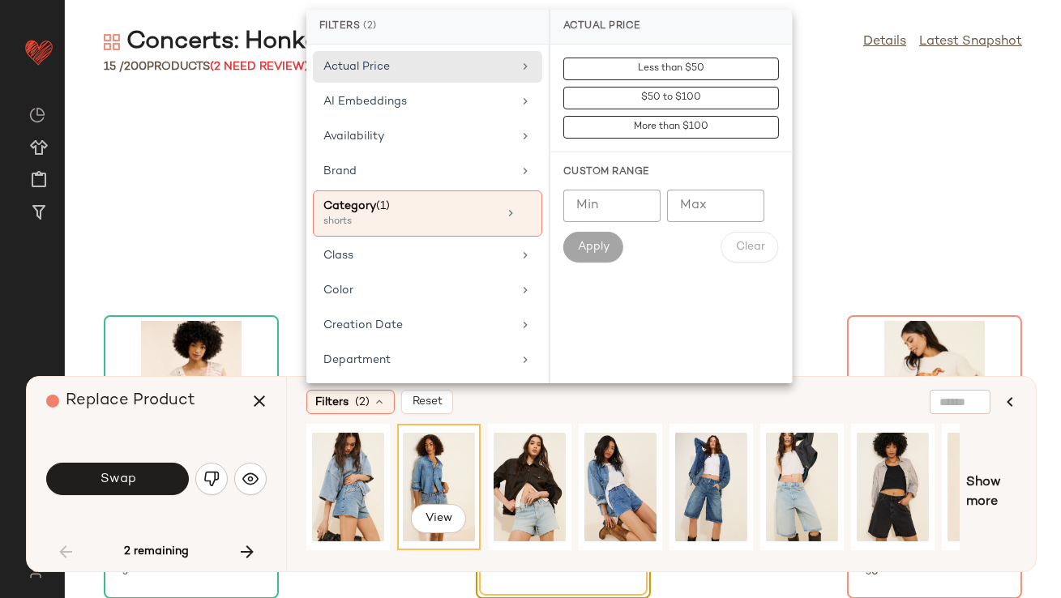
click at [482, 402] on div "Filters (2) Reset" at bounding box center [583, 402] width 553 height 24
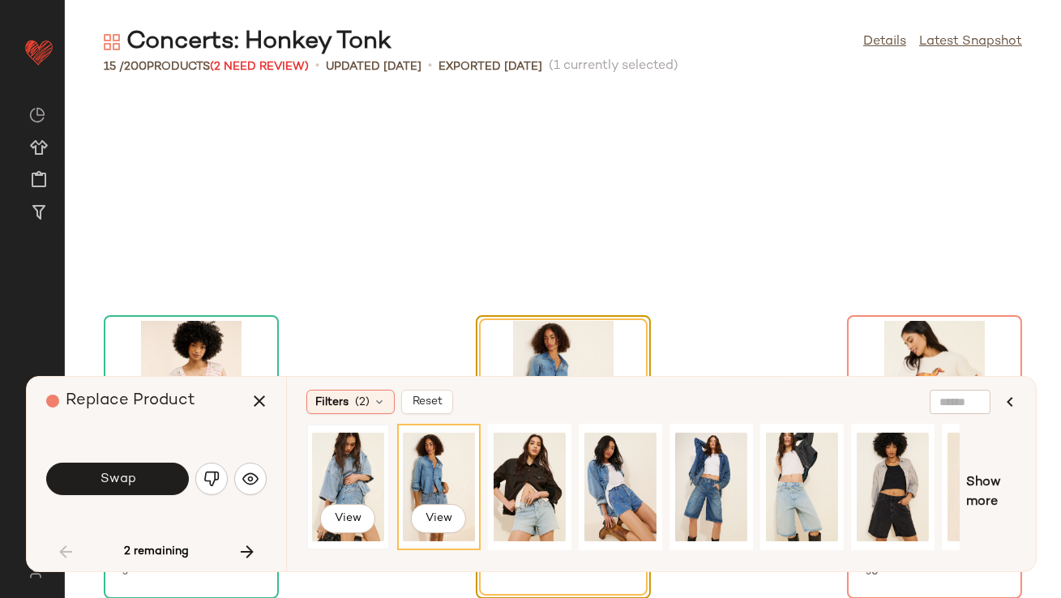
click at [385, 435] on div "View" at bounding box center [348, 487] width 80 height 123
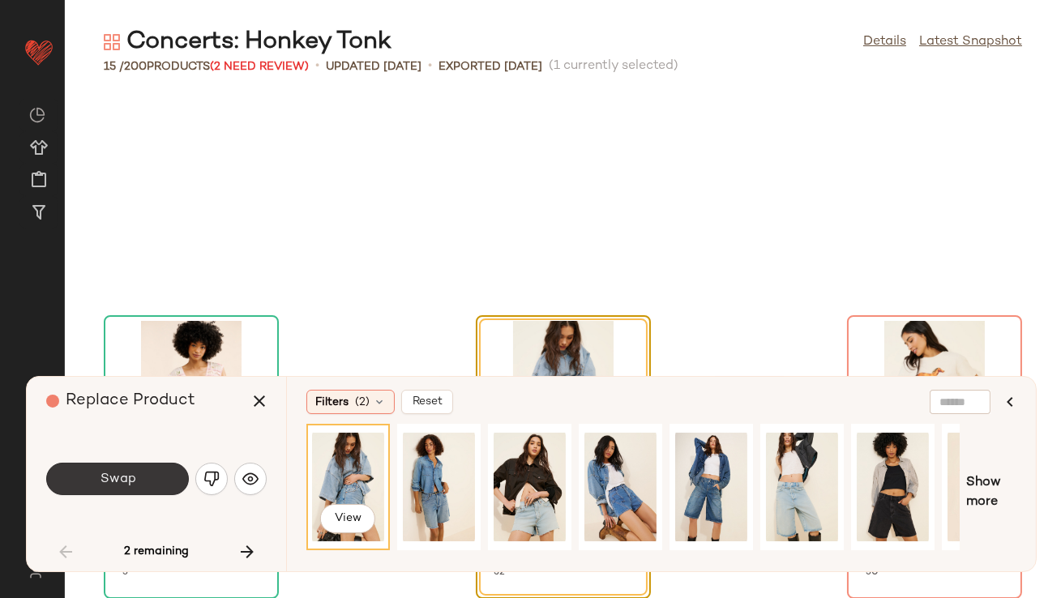
click at [122, 478] on span "Swap" at bounding box center [117, 479] width 36 height 15
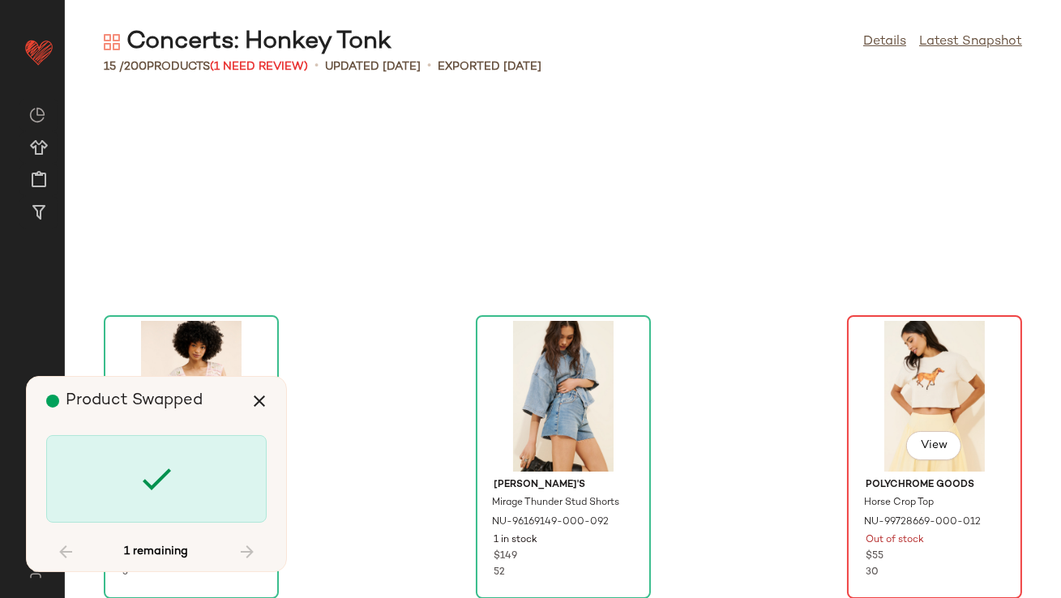
click at [879, 376] on div "View" at bounding box center [935, 396] width 164 height 151
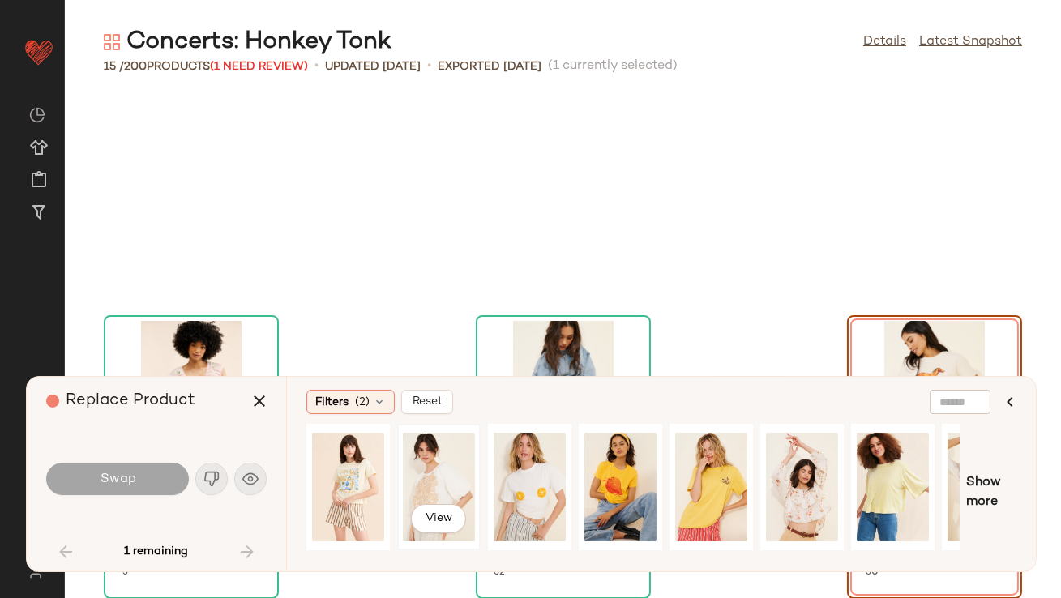
click at [448, 472] on div "View" at bounding box center [439, 487] width 72 height 115
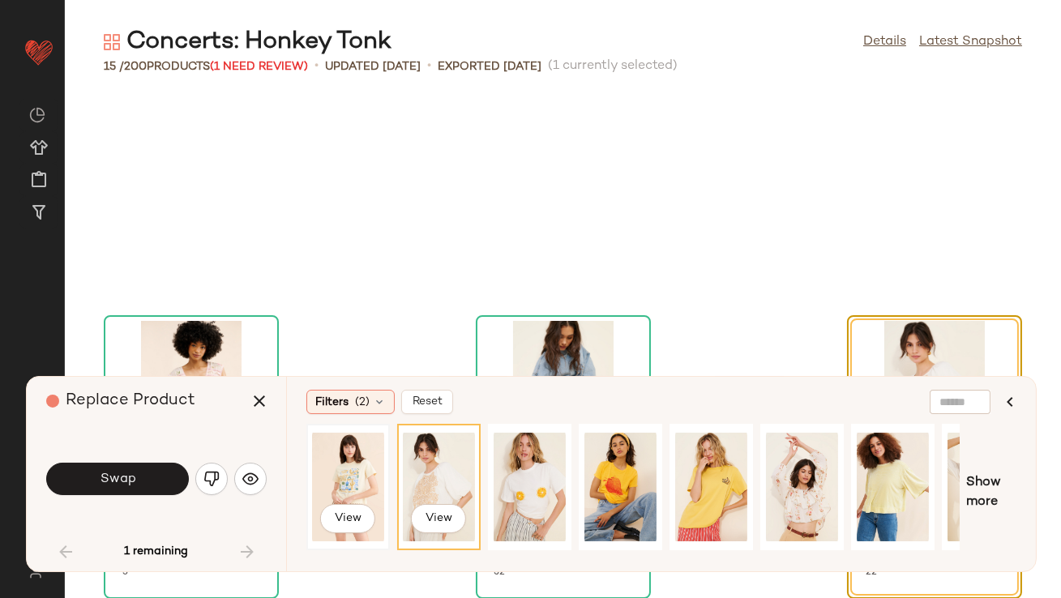
click at [341, 478] on div "View" at bounding box center [348, 487] width 72 height 115
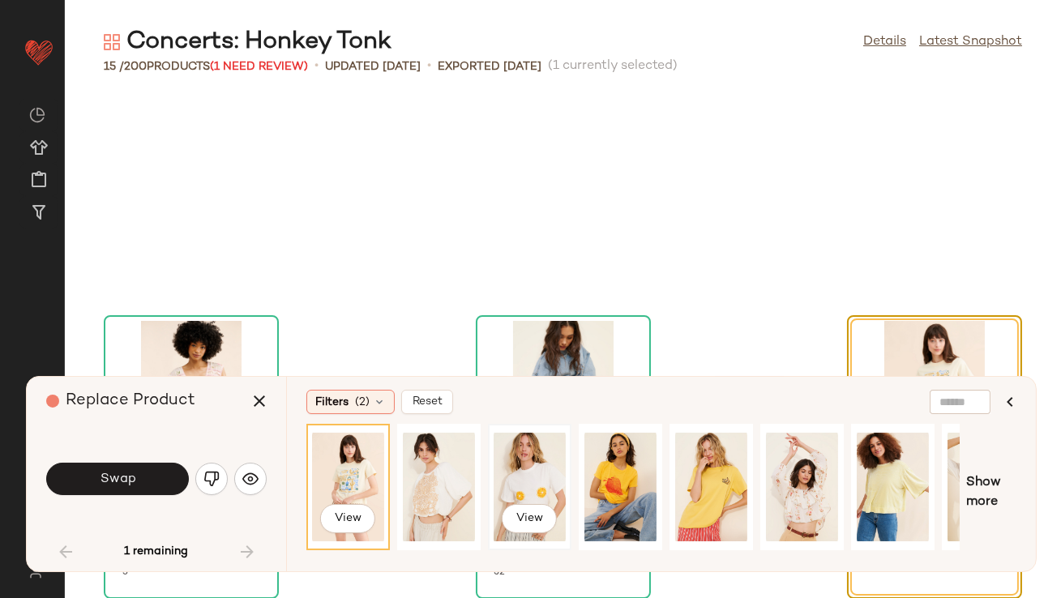
click at [531, 484] on div "View" at bounding box center [530, 487] width 72 height 115
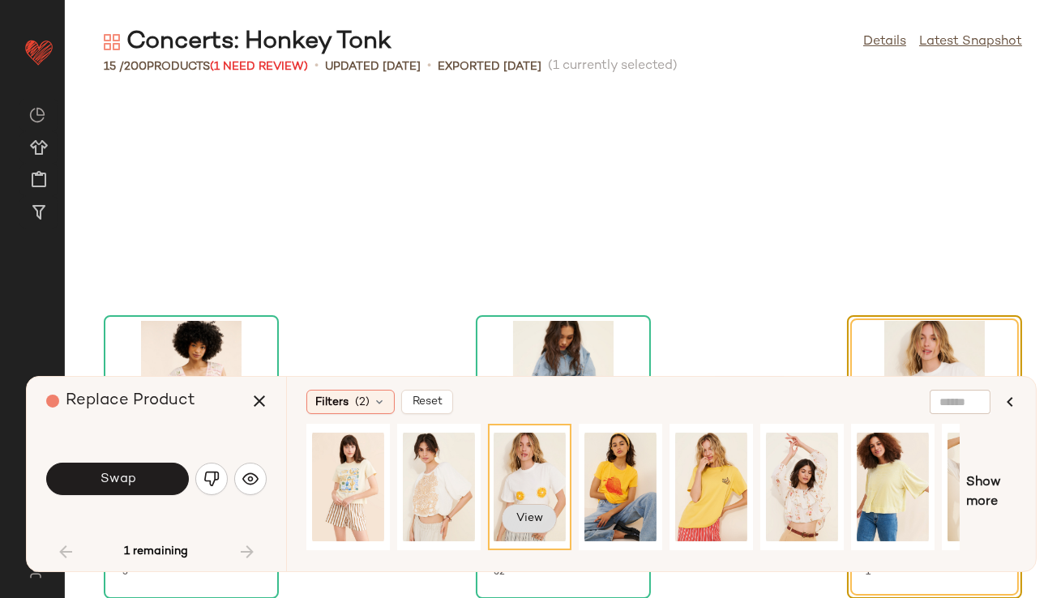
click at [540, 517] on span "View" at bounding box center [530, 518] width 28 height 13
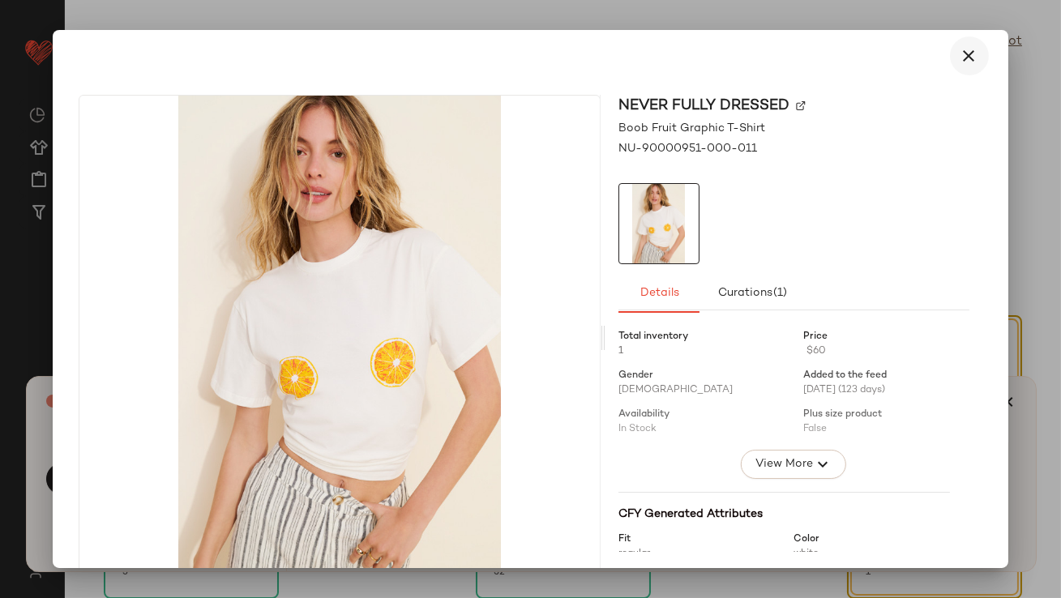
click at [960, 54] on icon "button" at bounding box center [969, 55] width 19 height 19
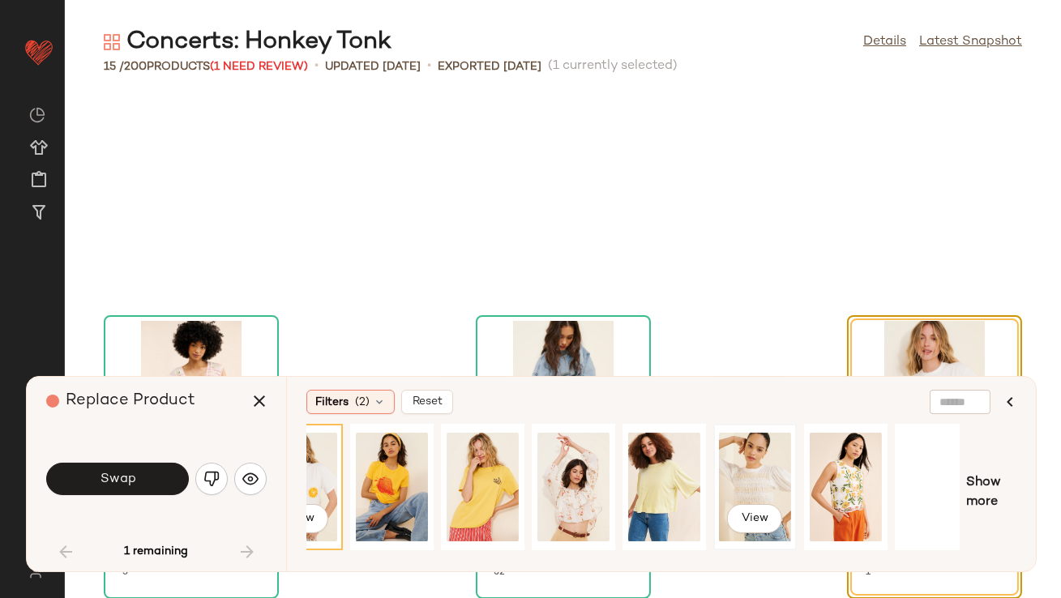
scroll to position [0, 246]
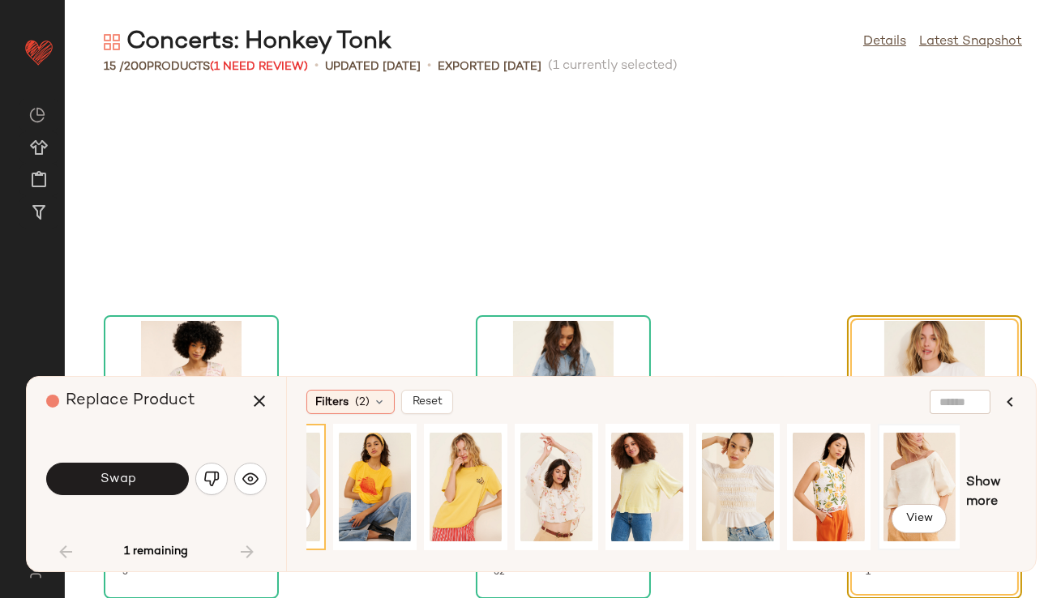
click at [900, 469] on div "View" at bounding box center [920, 487] width 72 height 115
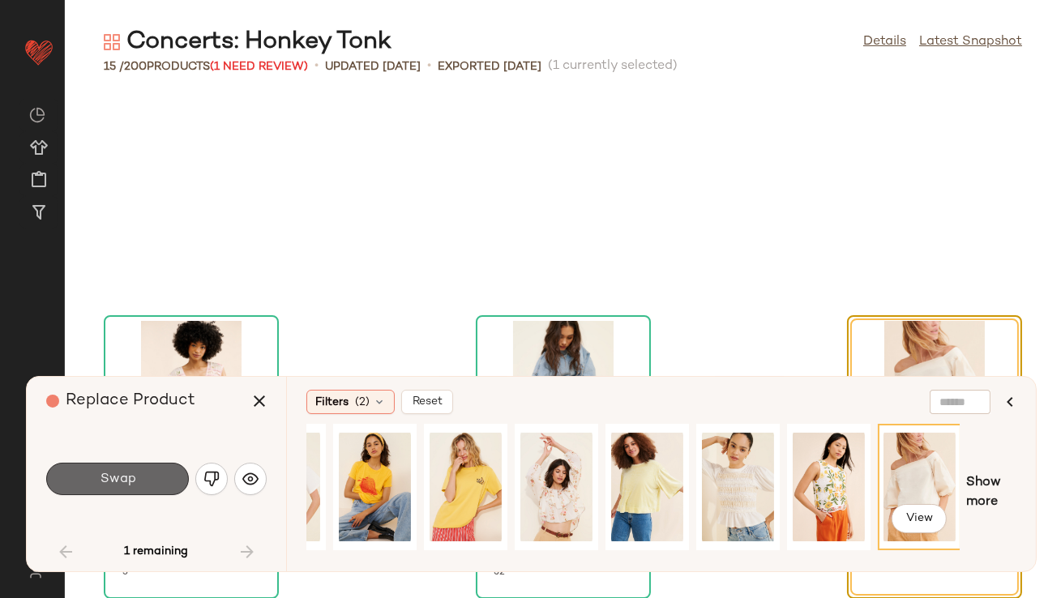
click at [118, 485] on span "Swap" at bounding box center [117, 479] width 36 height 15
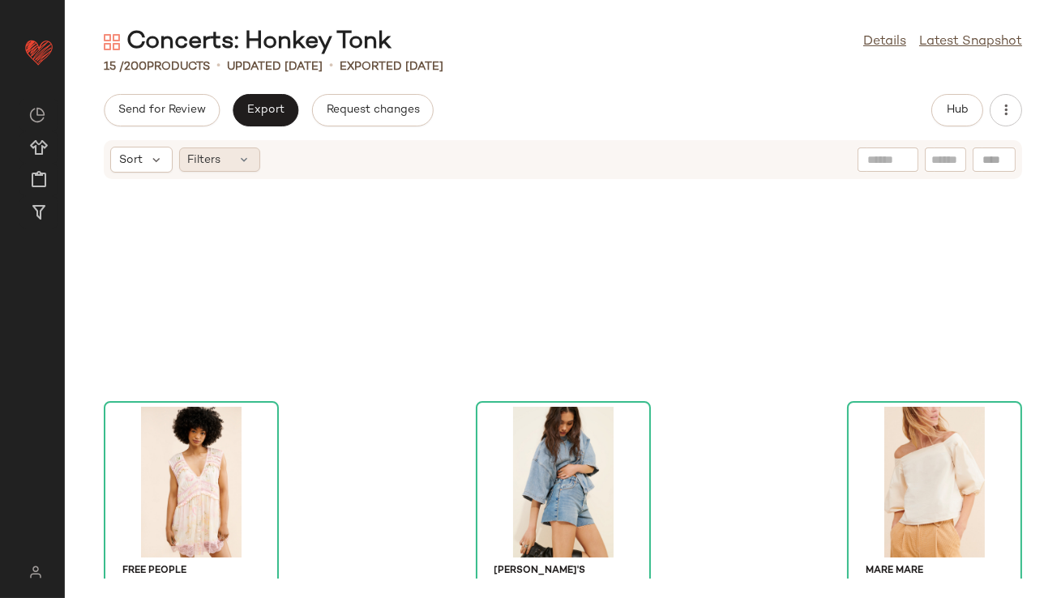
click at [234, 158] on div "Filters" at bounding box center [219, 160] width 81 height 24
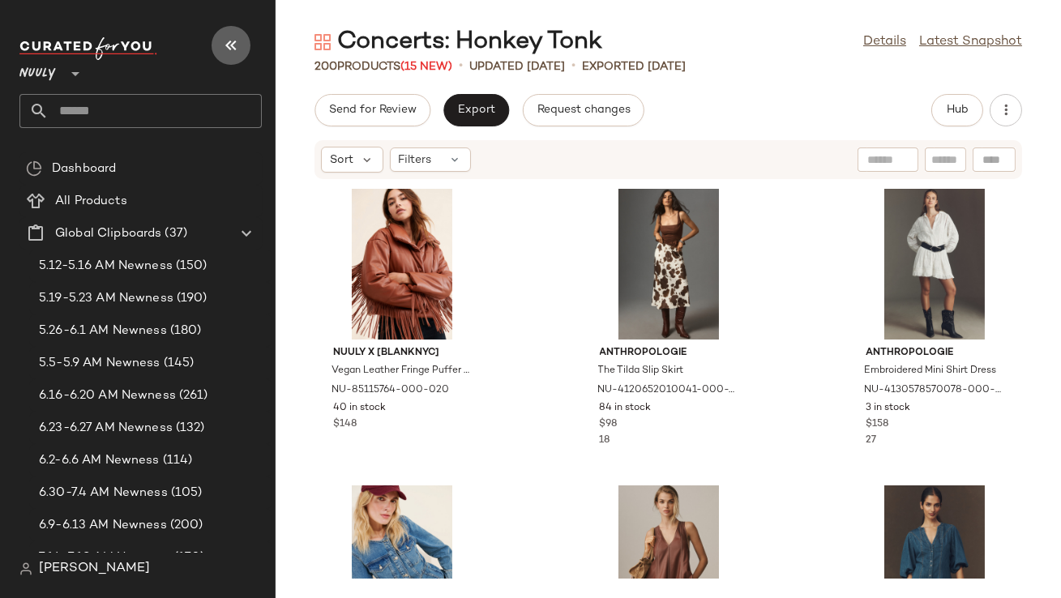
click at [225, 34] on button "button" at bounding box center [231, 45] width 39 height 39
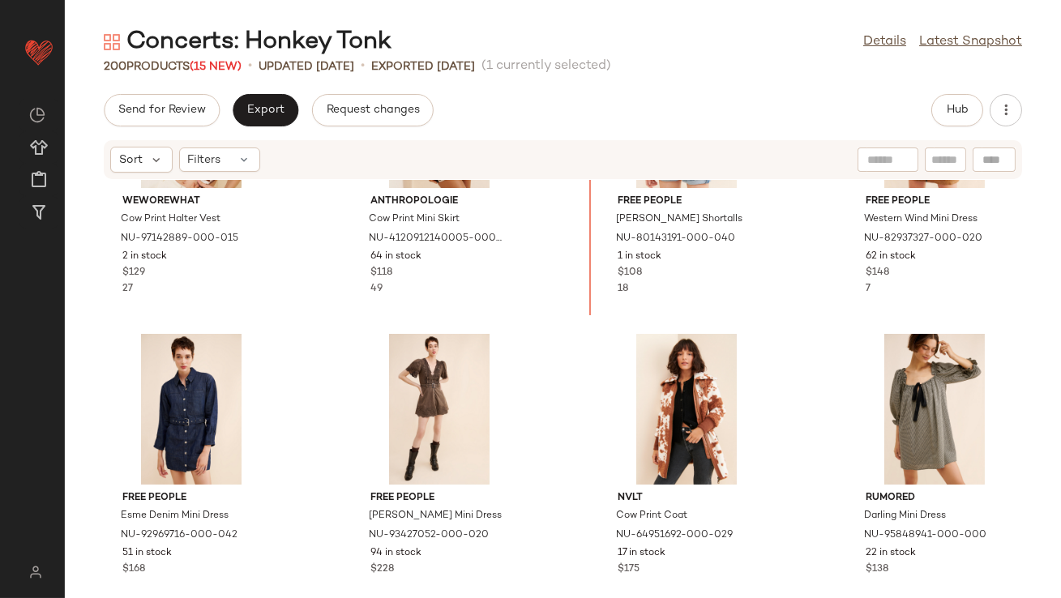
scroll to position [3462, 0]
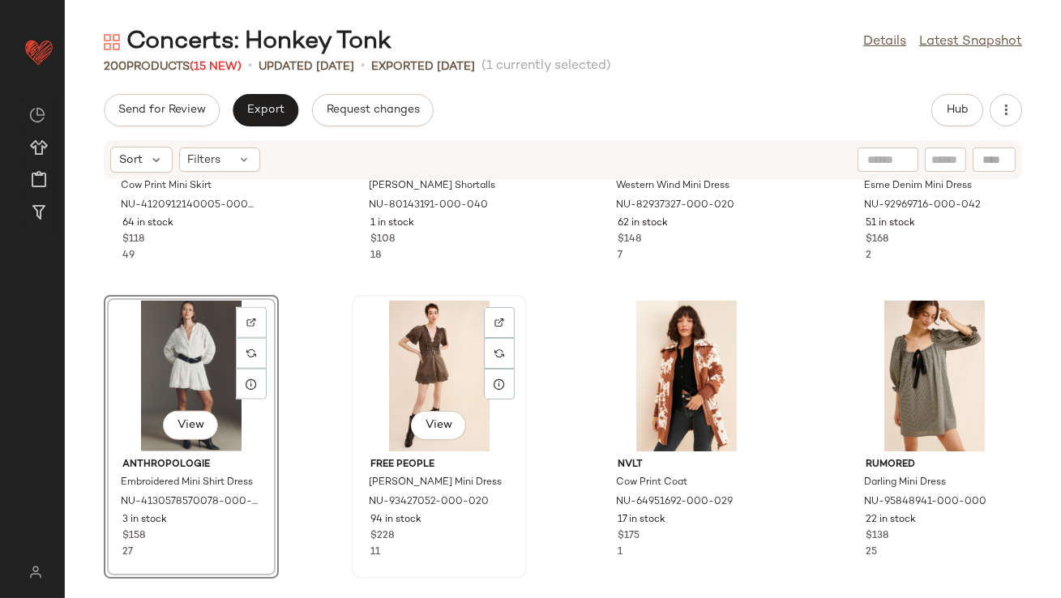
click at [439, 360] on div "View" at bounding box center [440, 376] width 164 height 151
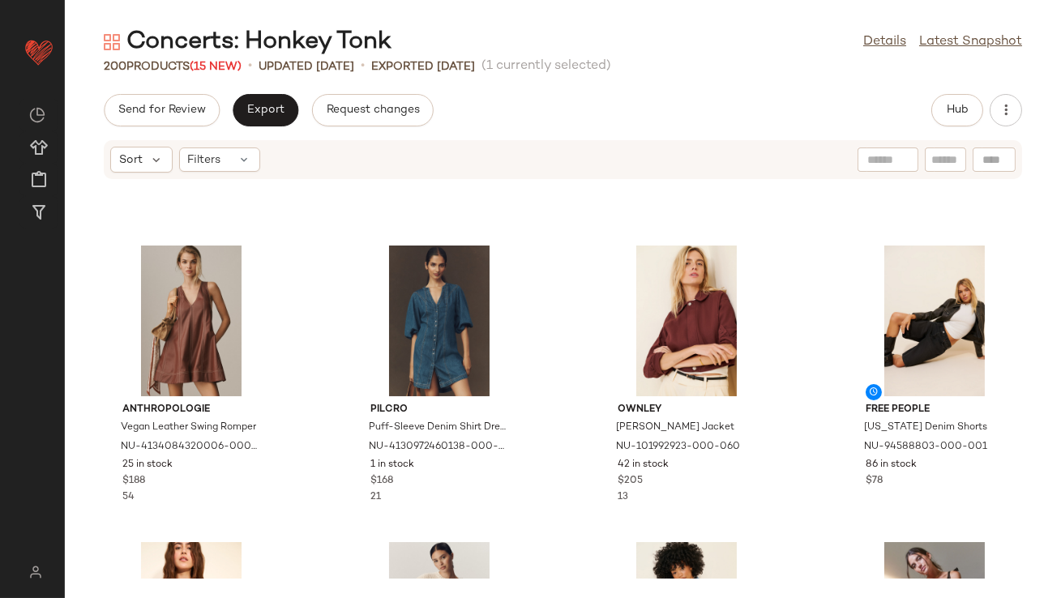
scroll to position [262, 0]
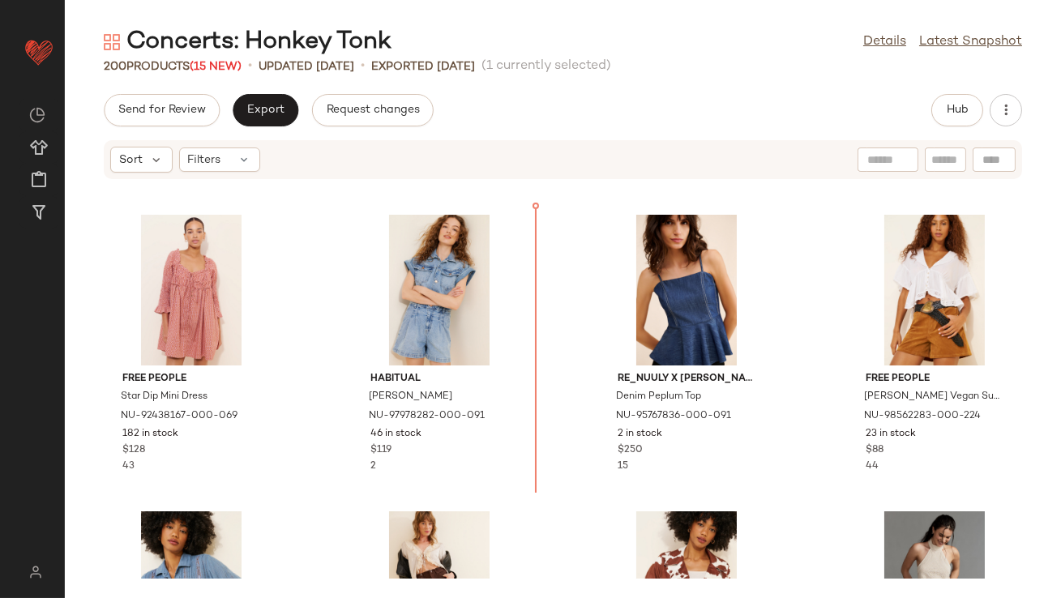
scroll to position [1224, 0]
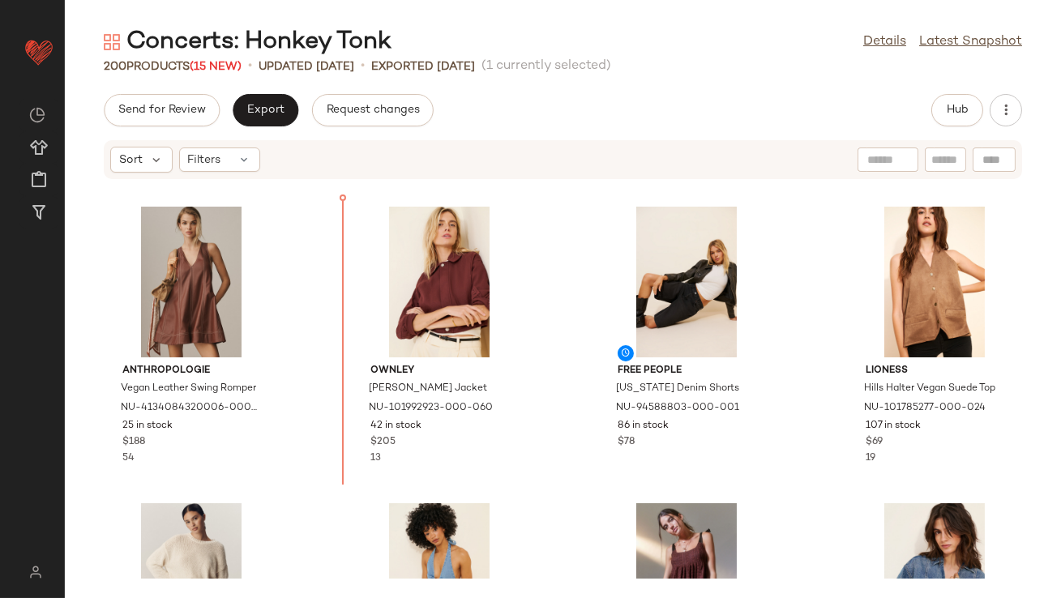
scroll to position [249, 0]
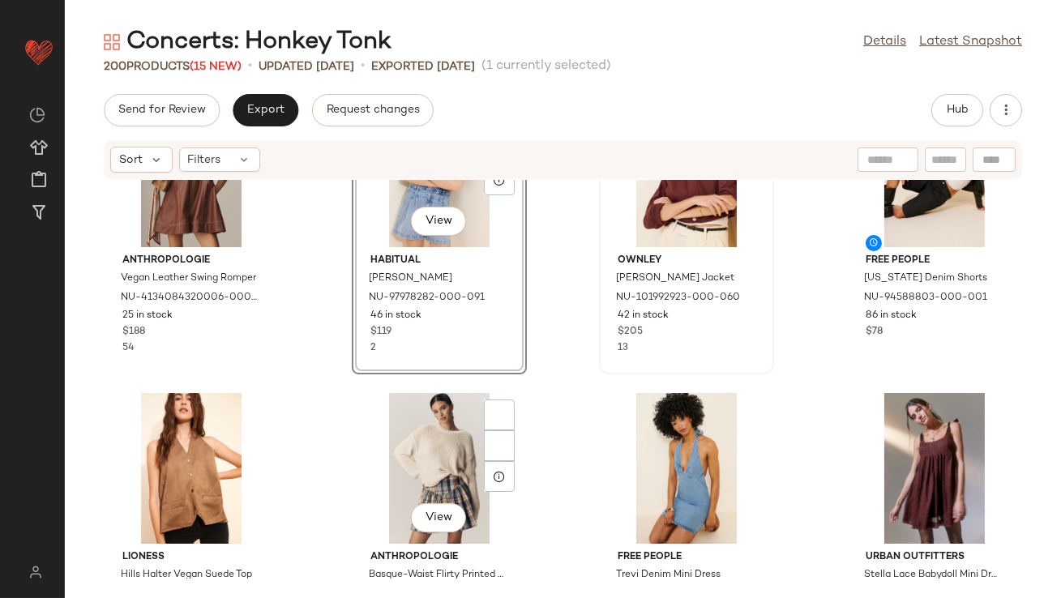
scroll to position [492, 0]
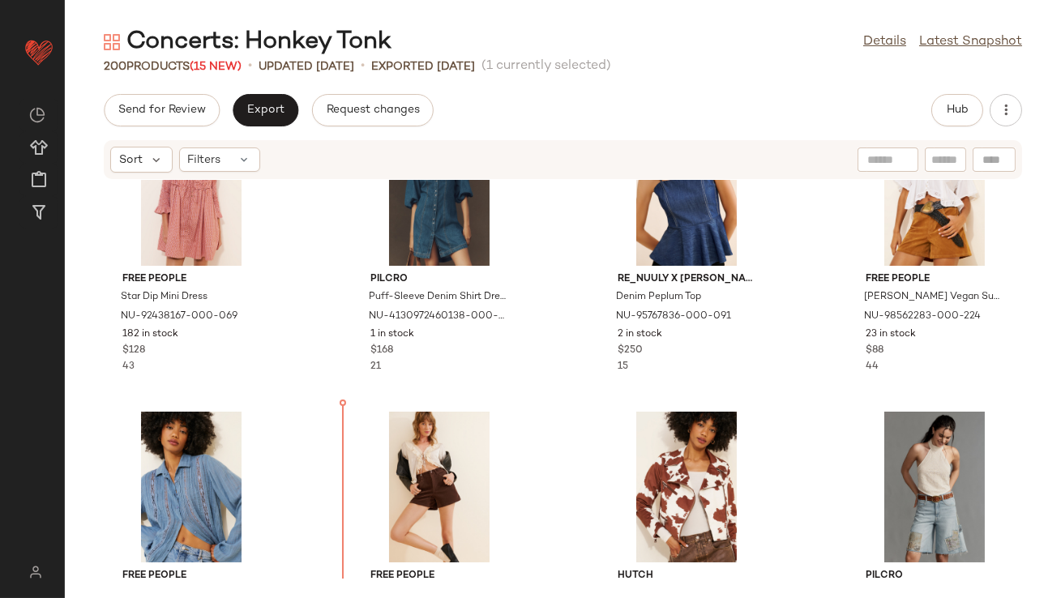
scroll to position [1358, 0]
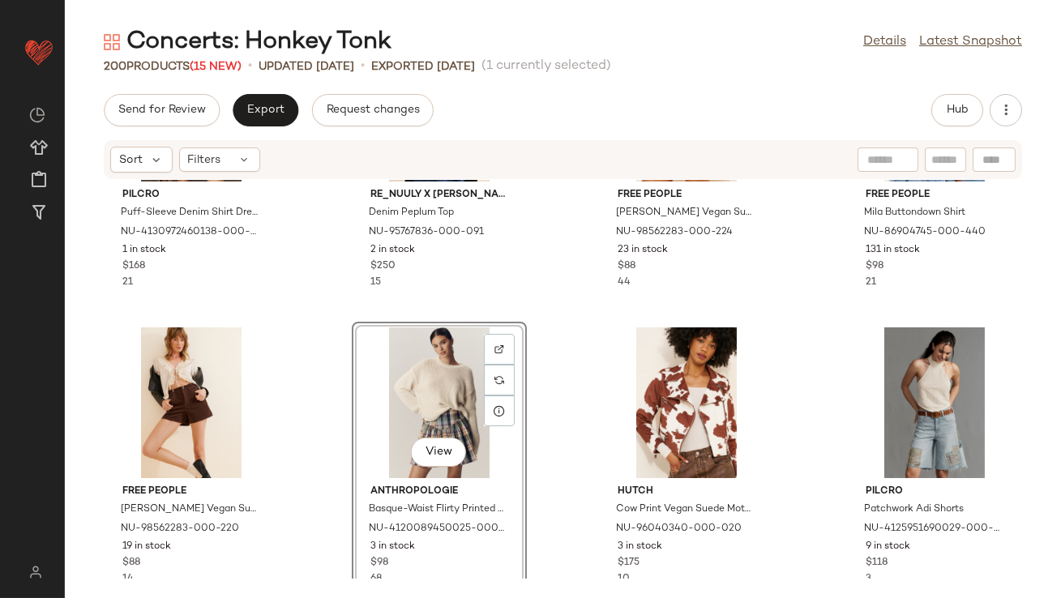
click at [414, 383] on div "View" at bounding box center [440, 403] width 164 height 151
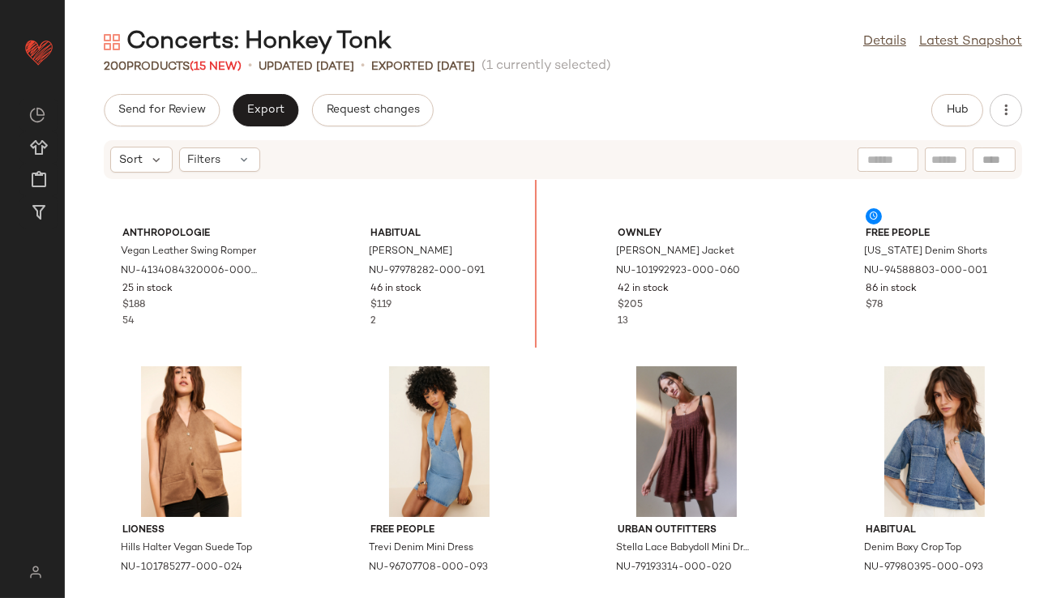
scroll to position [402, 0]
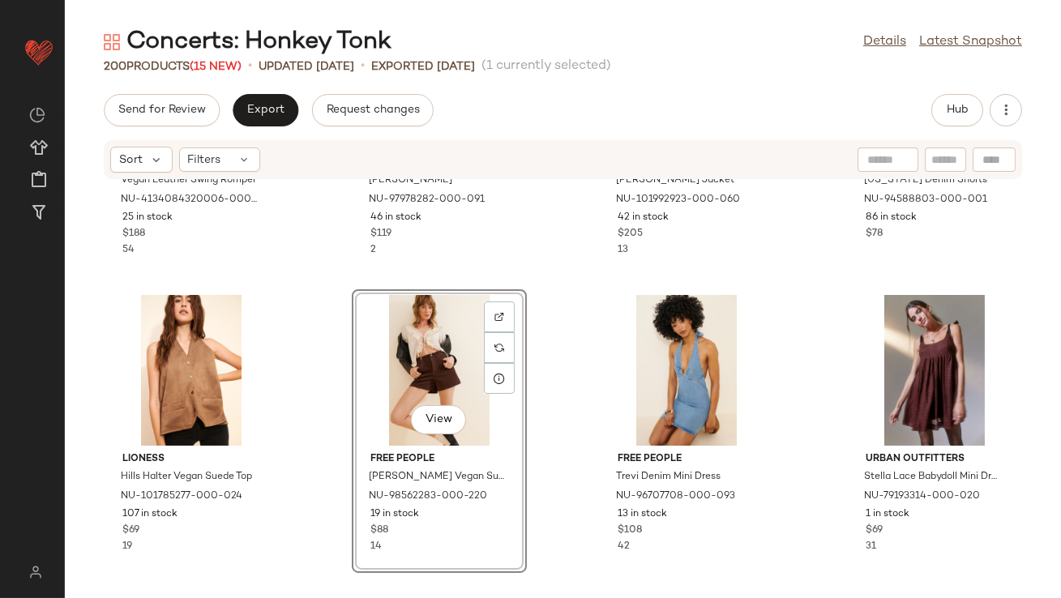
scroll to position [504, 0]
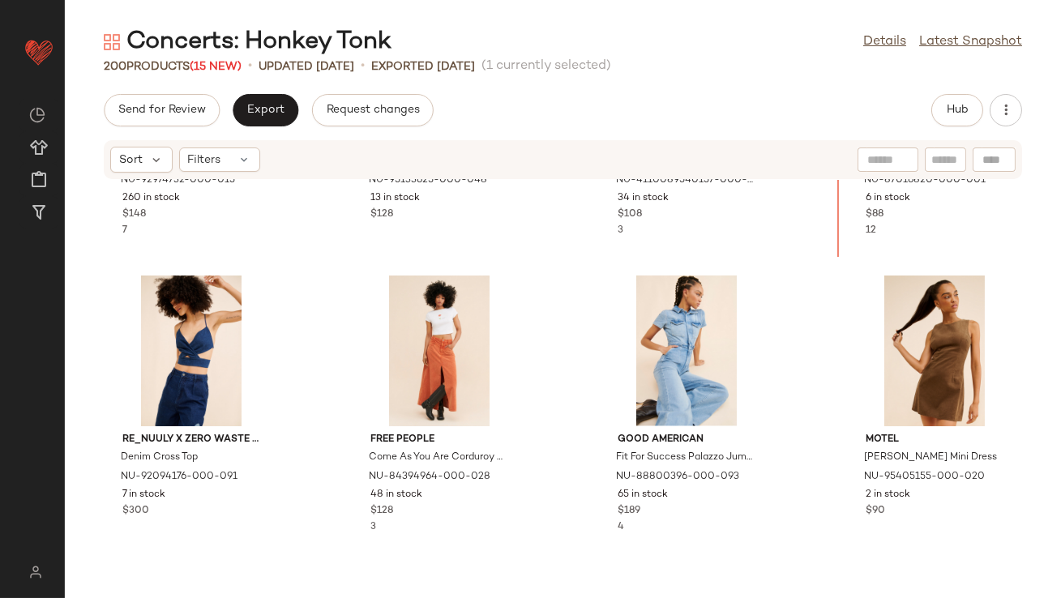
scroll to position [4102, 0]
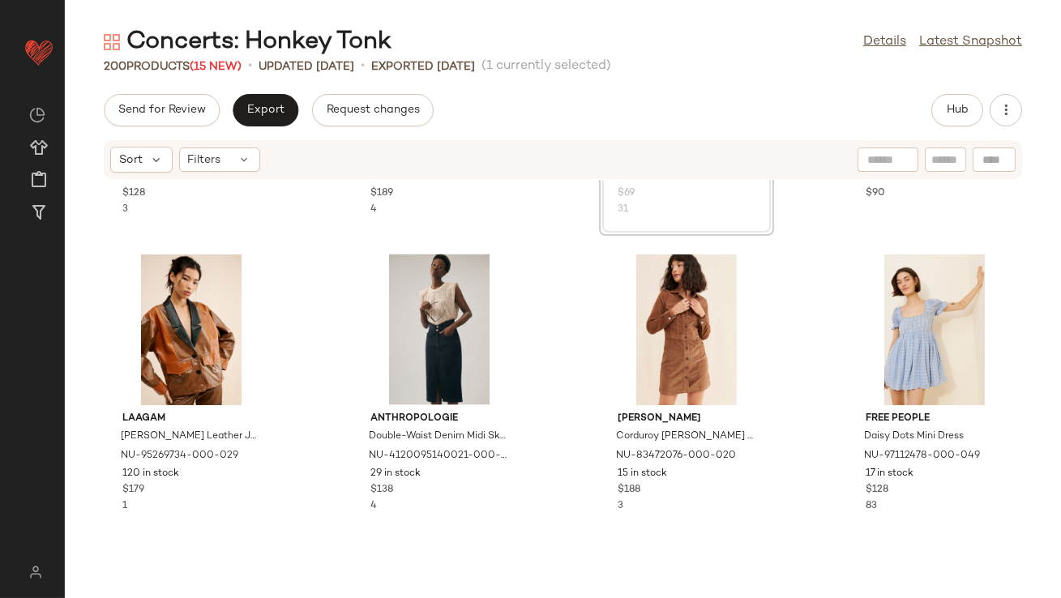
scroll to position [4420, 0]
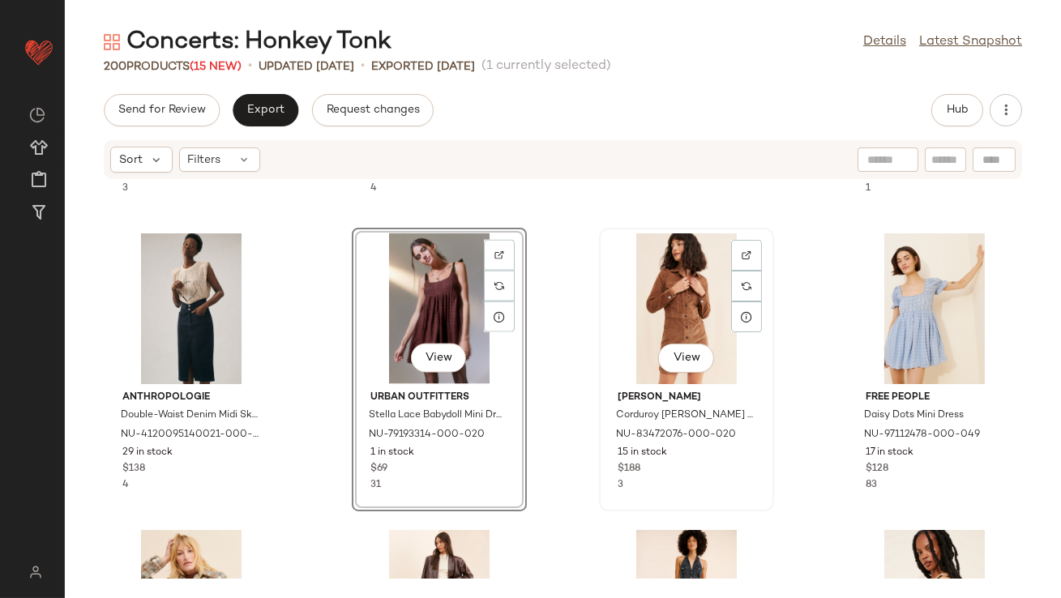
click at [681, 298] on div "View" at bounding box center [687, 309] width 164 height 151
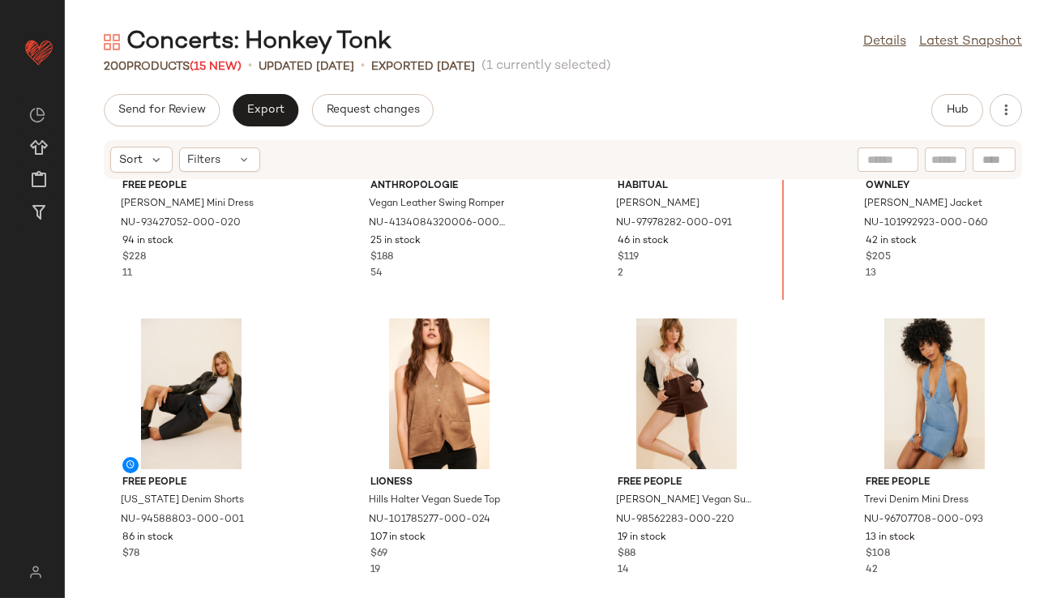
scroll to position [497, 0]
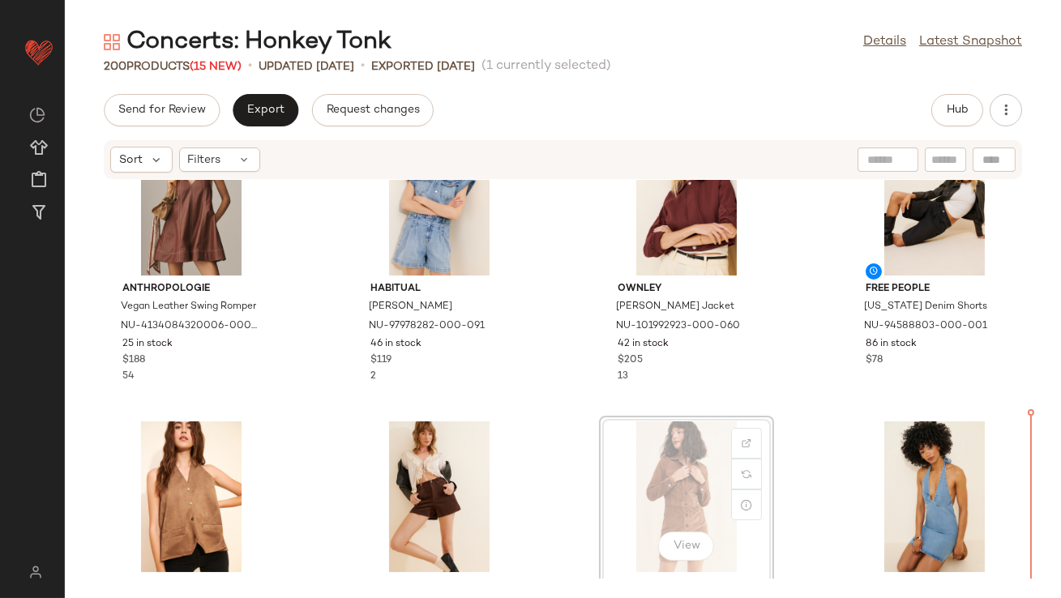
scroll to position [375, 0]
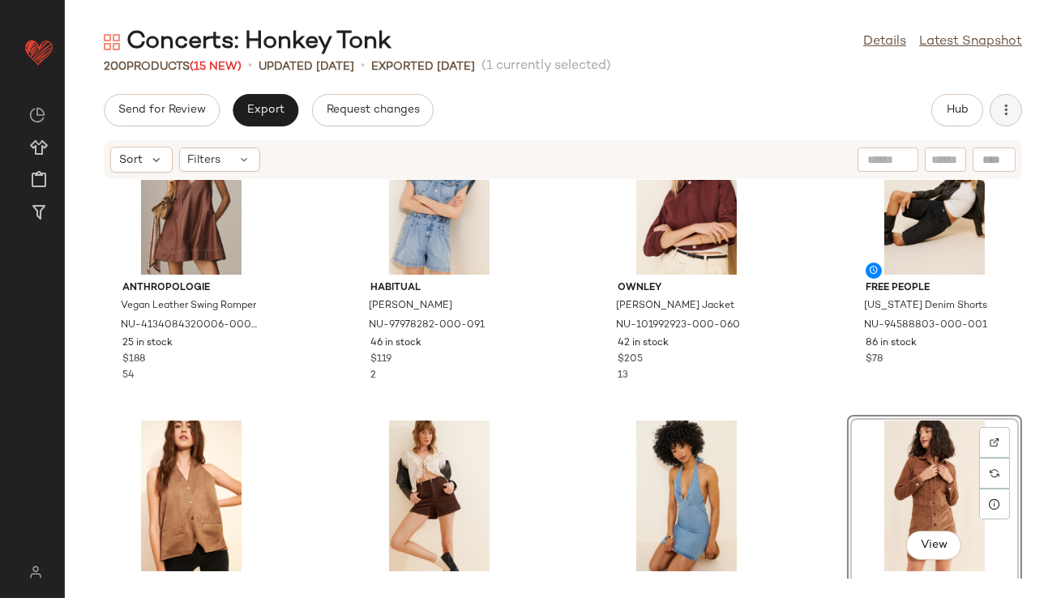
click at [1005, 104] on icon "button" at bounding box center [1006, 110] width 16 height 16
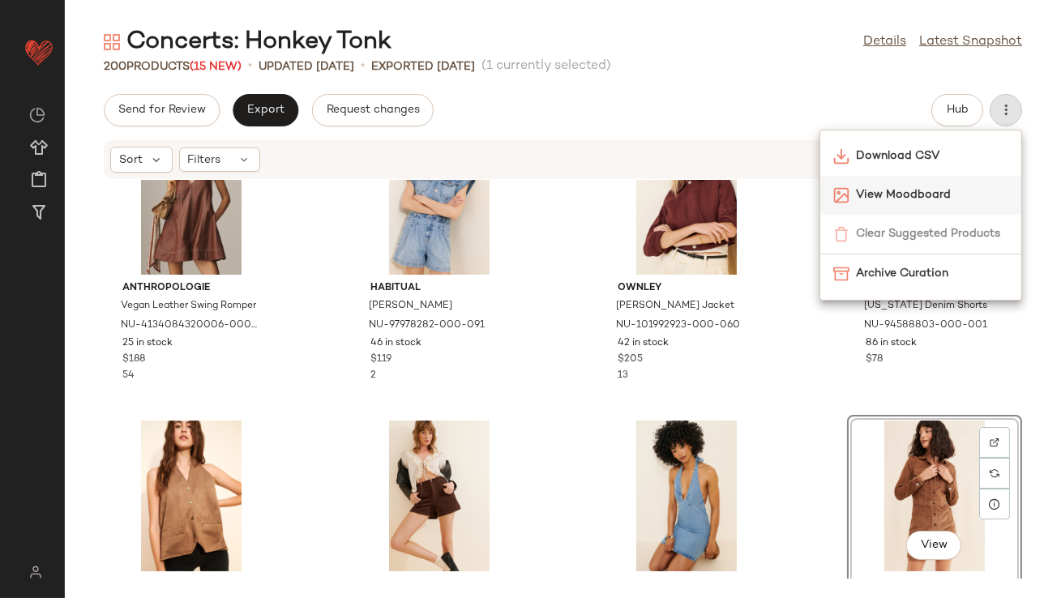
click at [919, 181] on div "View Moodboard" at bounding box center [921, 195] width 201 height 39
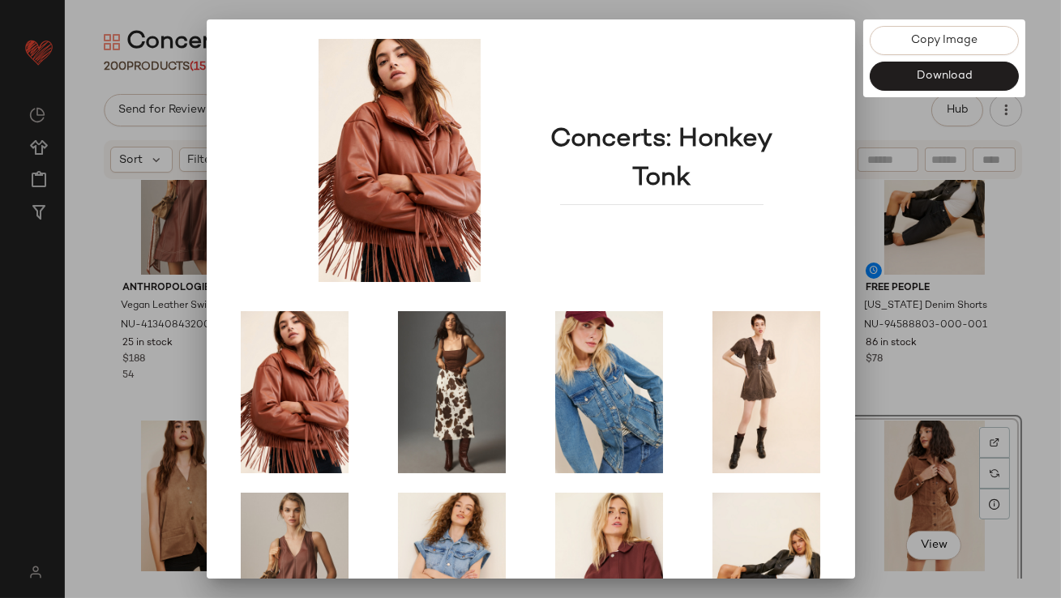
scroll to position [277, 0]
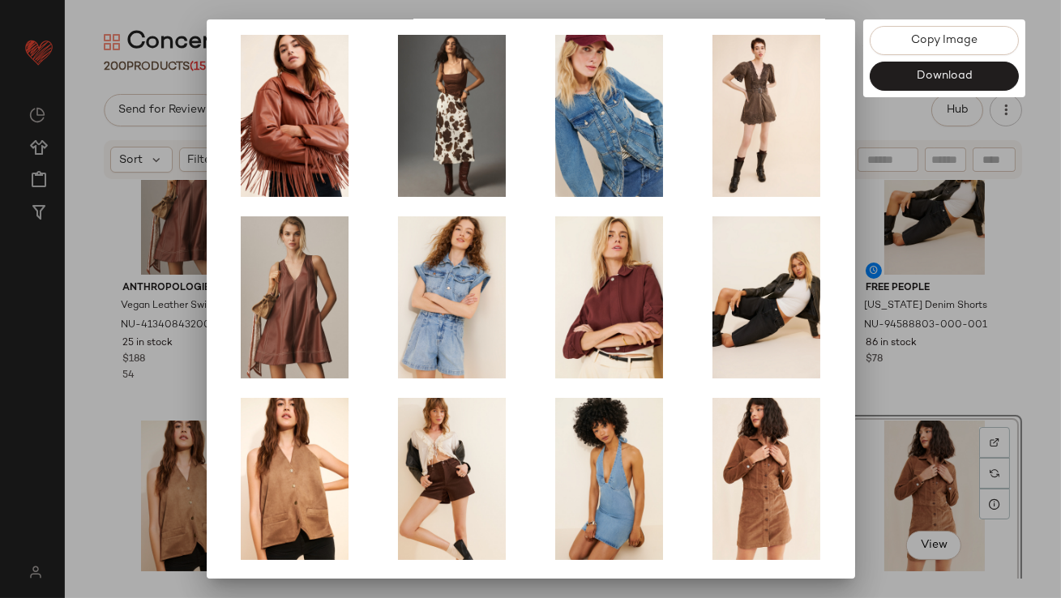
click at [922, 354] on div at bounding box center [530, 299] width 1061 height 598
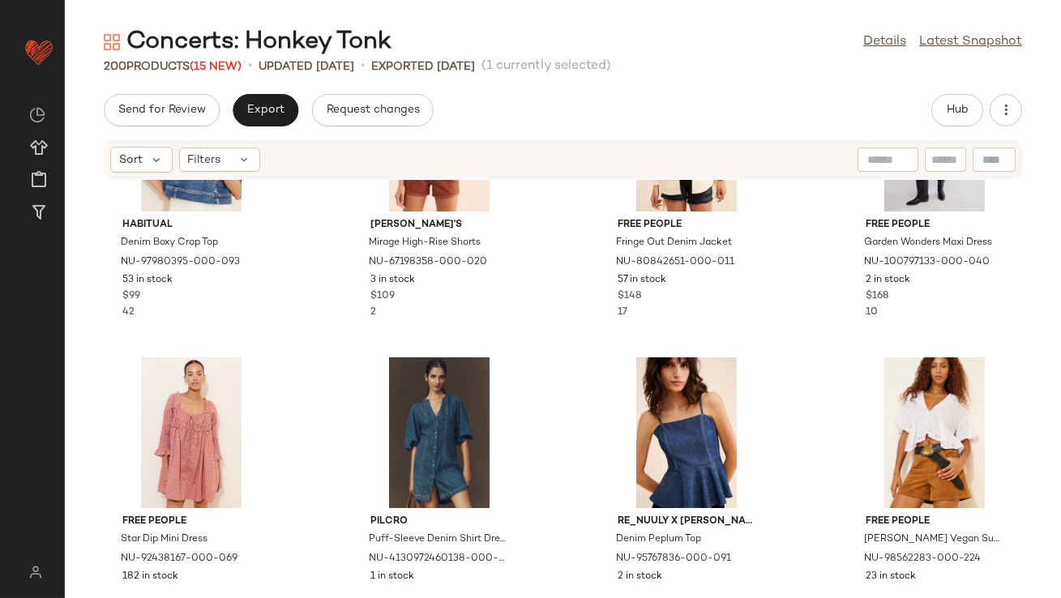
scroll to position [1057, 0]
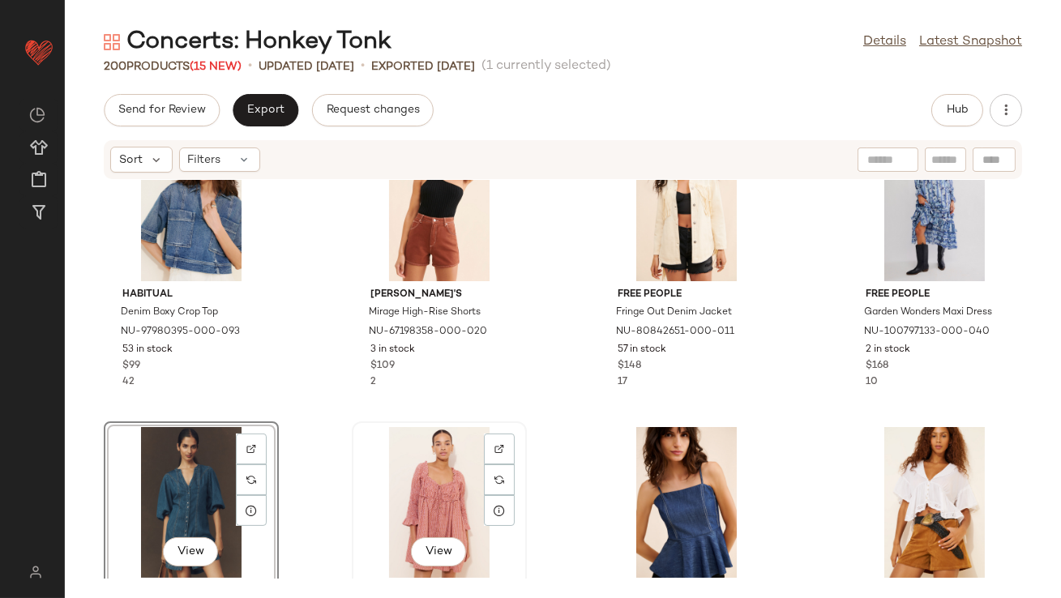
scroll to position [910, 0]
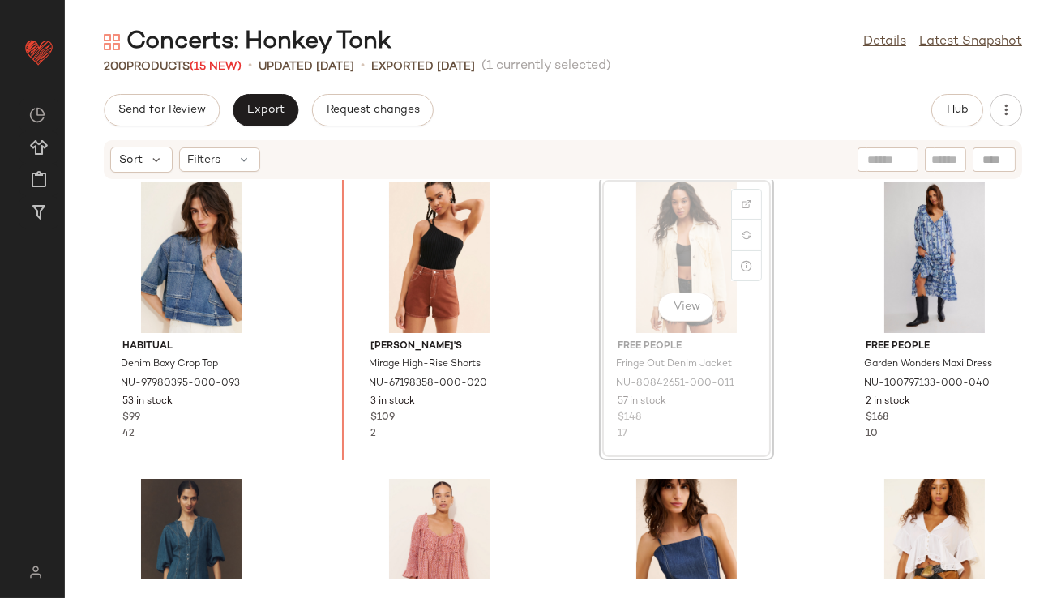
scroll to position [902, 0]
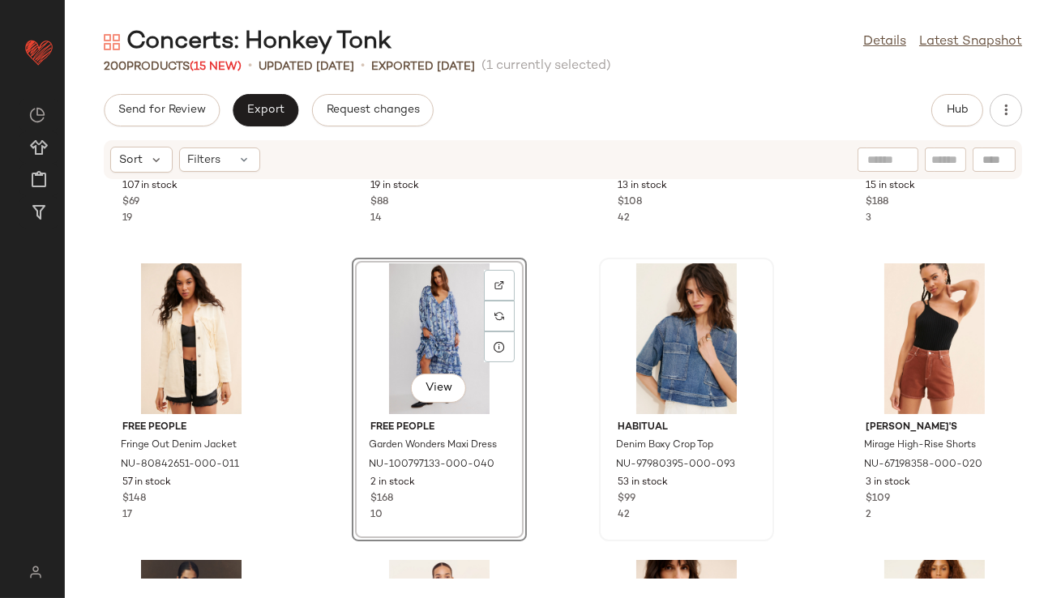
scroll to position [831, 0]
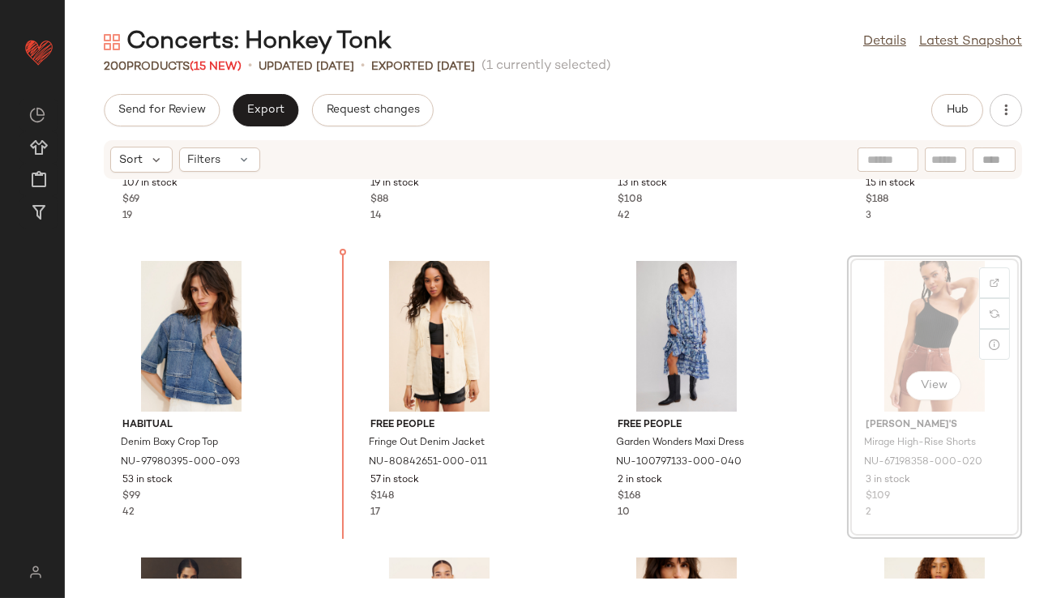
drag, startPoint x: 923, startPoint y: 340, endPoint x: 913, endPoint y: 340, distance: 9.7
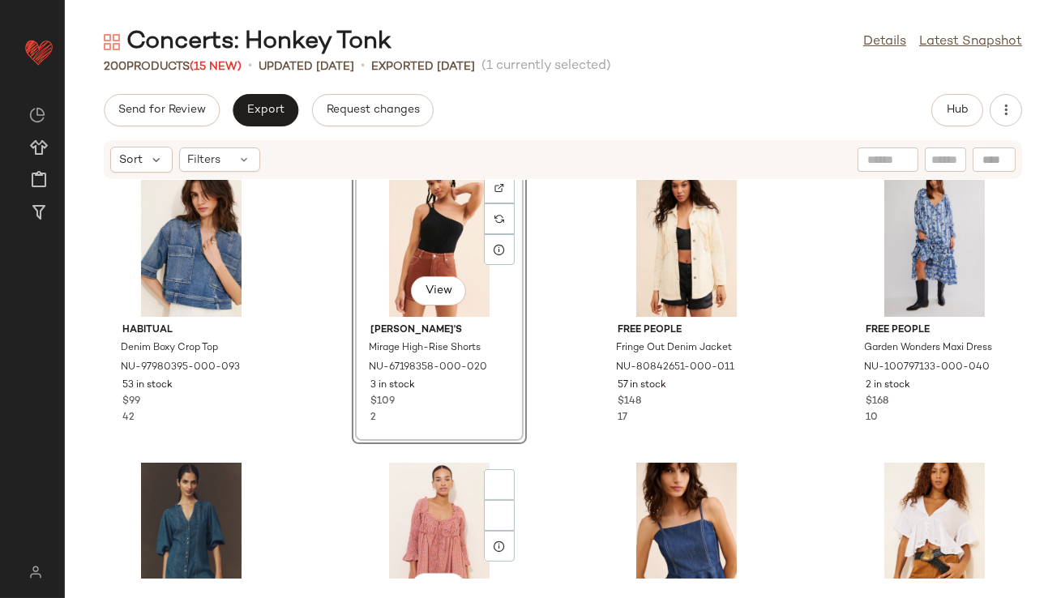
scroll to position [1184, 0]
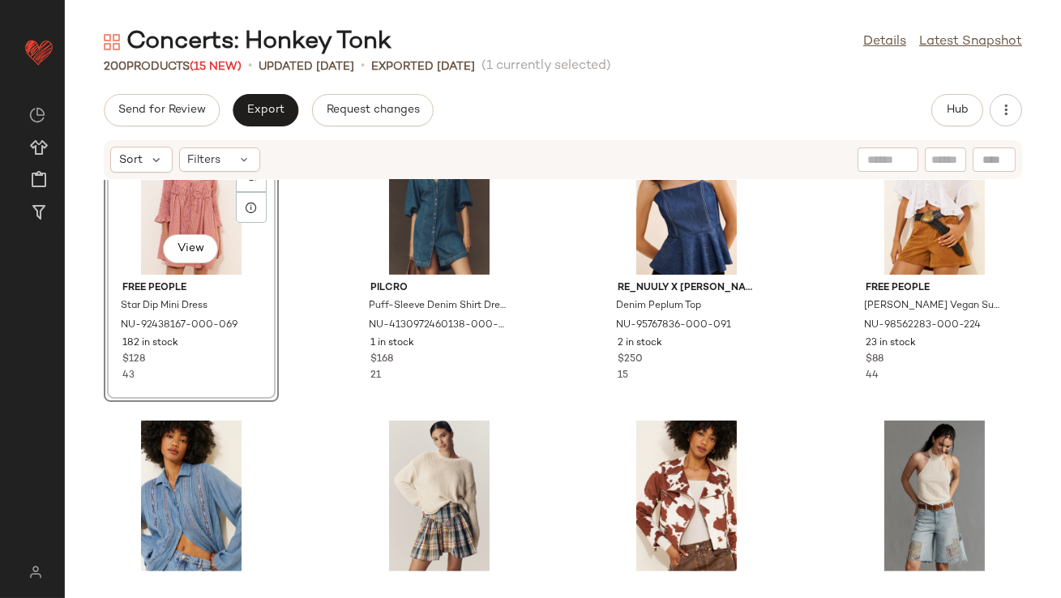
scroll to position [1289, 0]
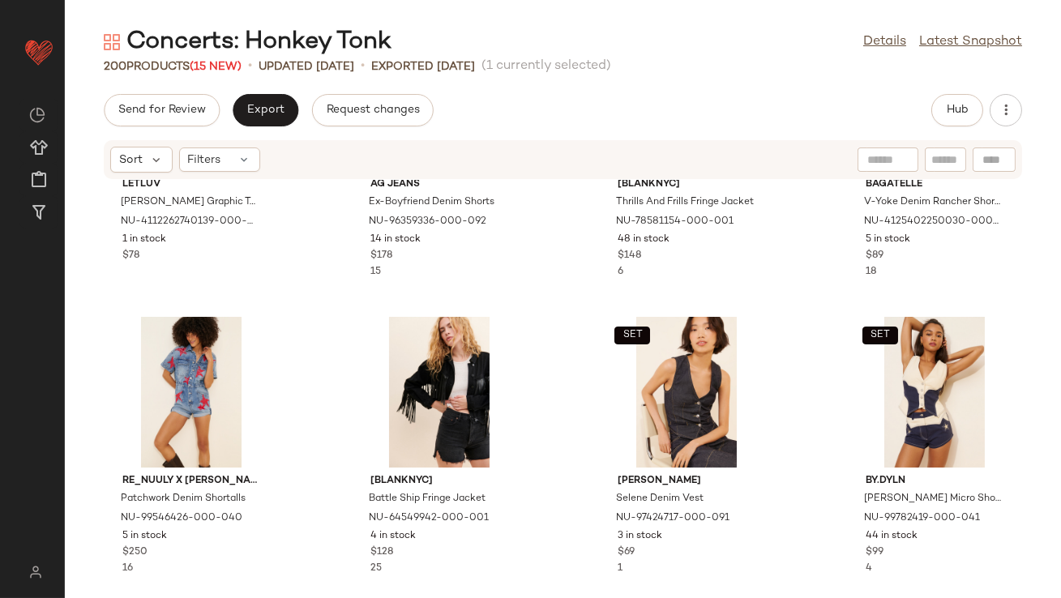
scroll to position [1987, 0]
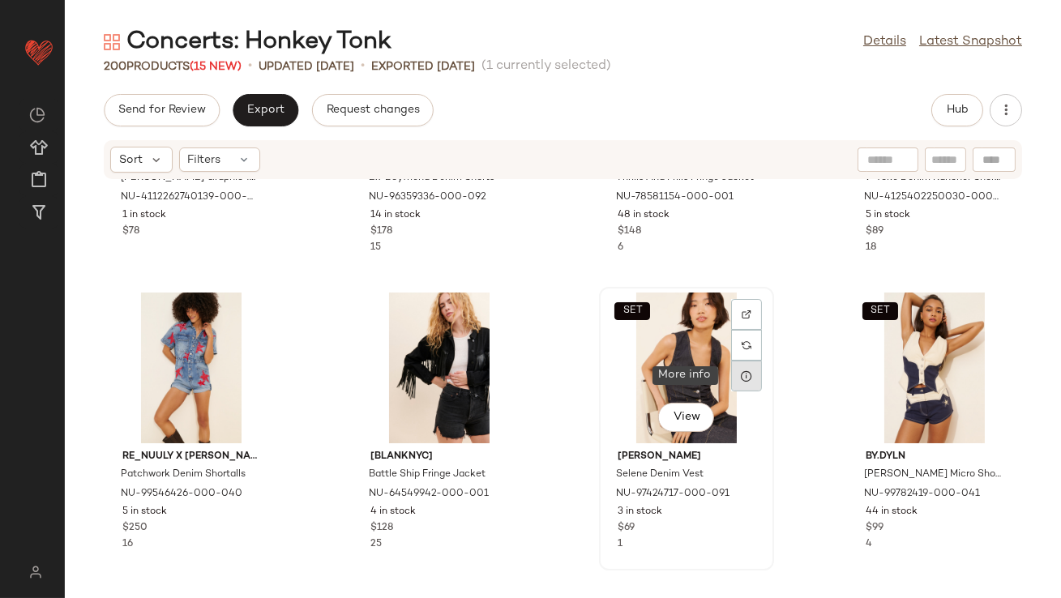
click at [740, 377] on icon at bounding box center [746, 376] width 13 height 13
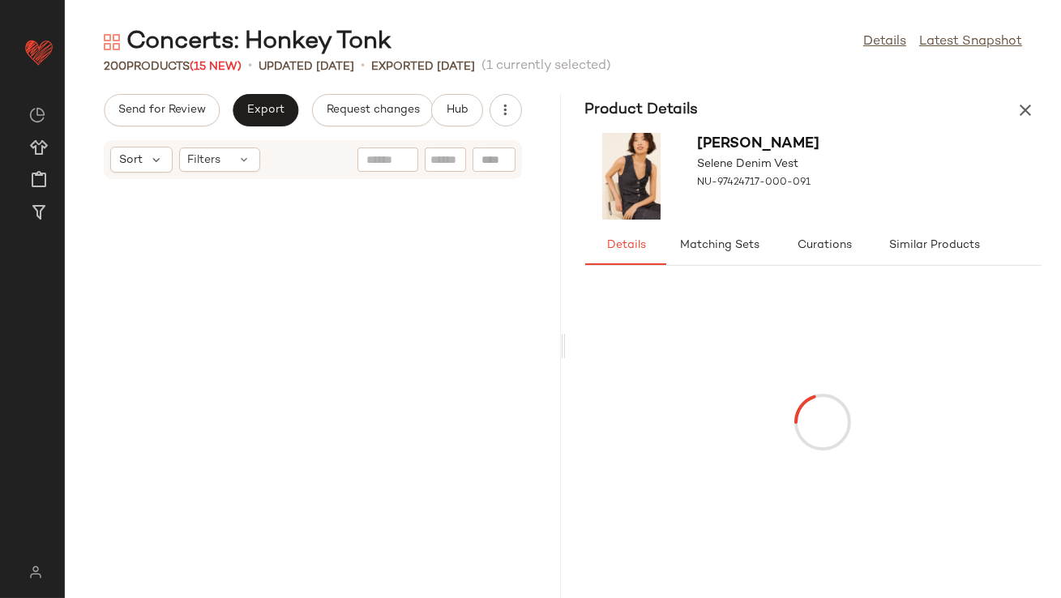
scroll to position [4452, 0]
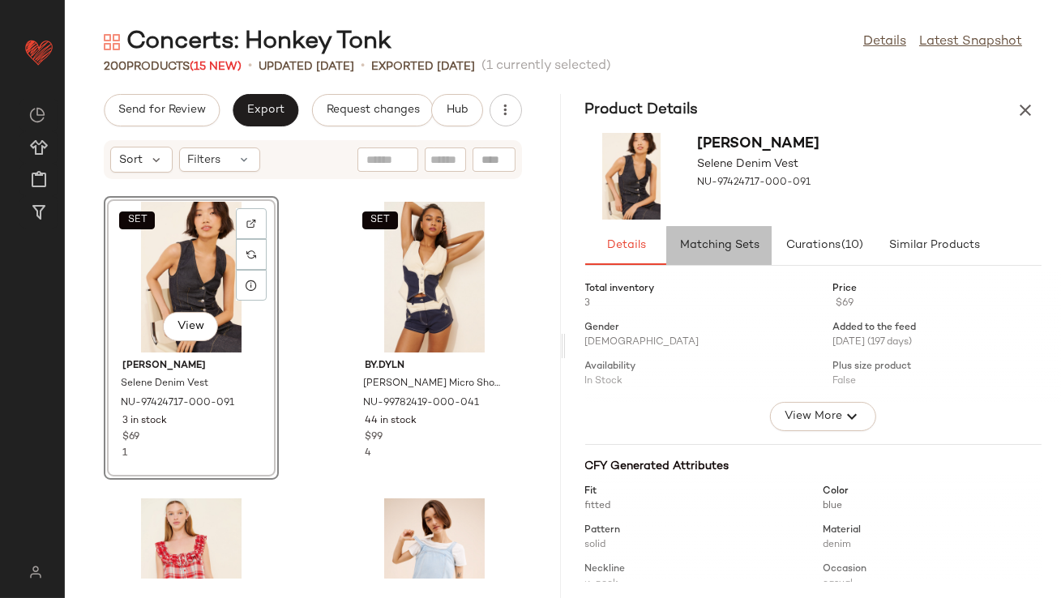
click at [728, 252] on span "Matching Sets" at bounding box center [719, 245] width 80 height 13
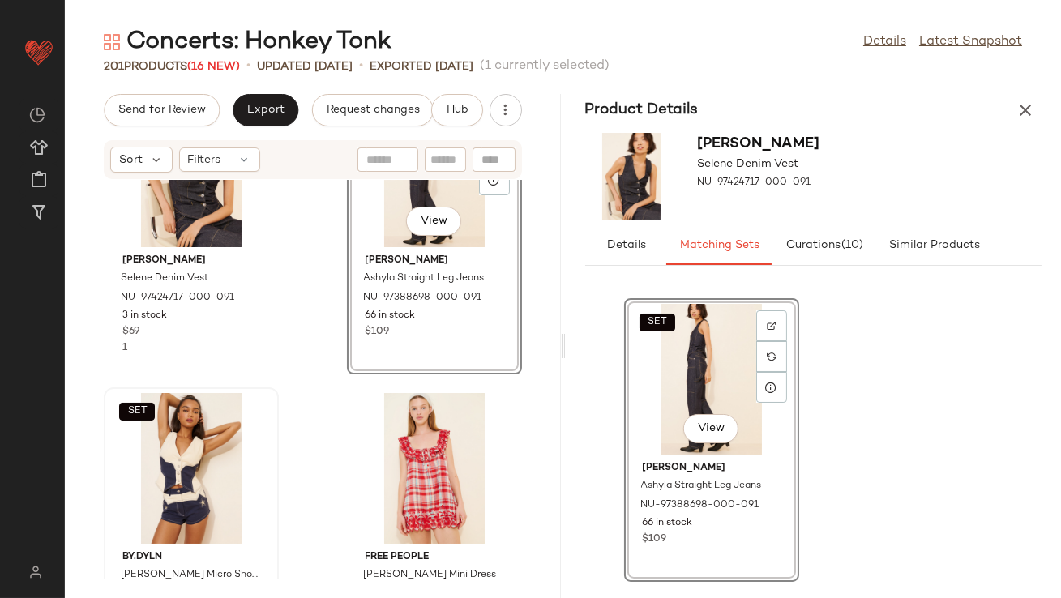
scroll to position [4581, 0]
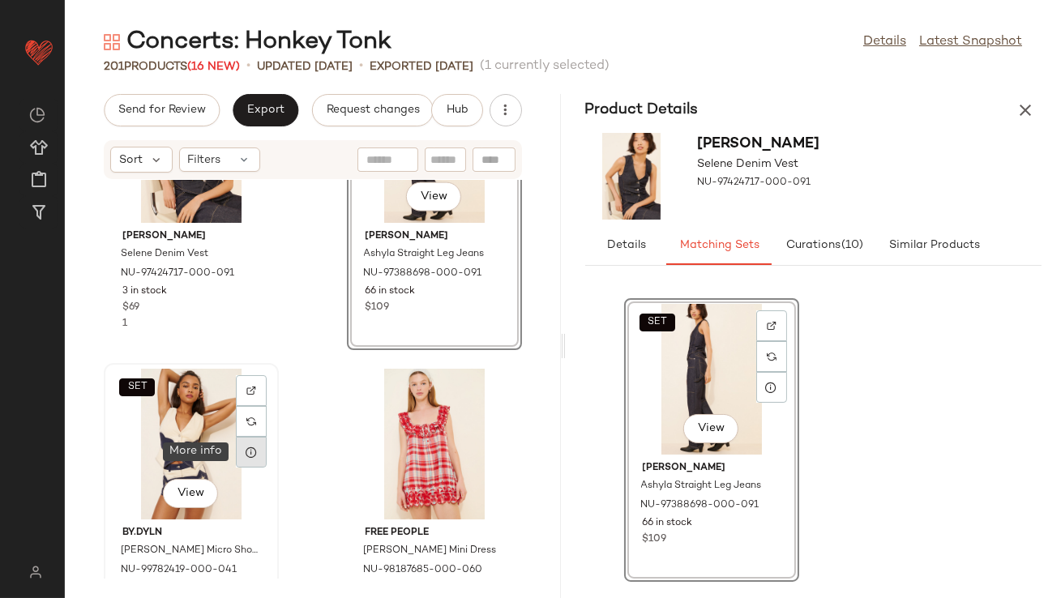
click at [247, 454] on icon at bounding box center [251, 452] width 13 height 13
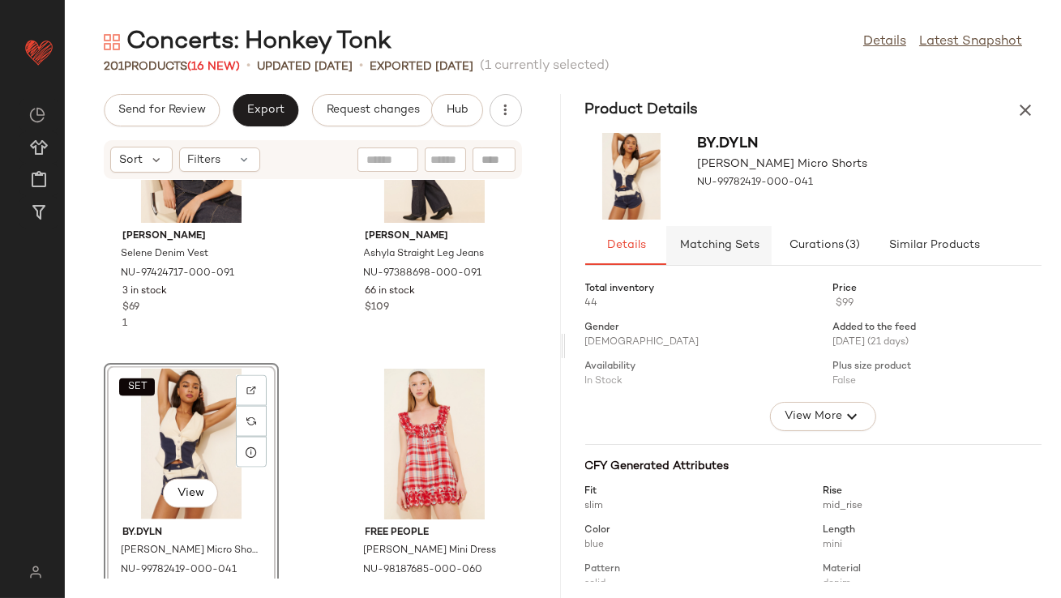
click at [694, 242] on span "Matching Sets" at bounding box center [719, 245] width 80 height 13
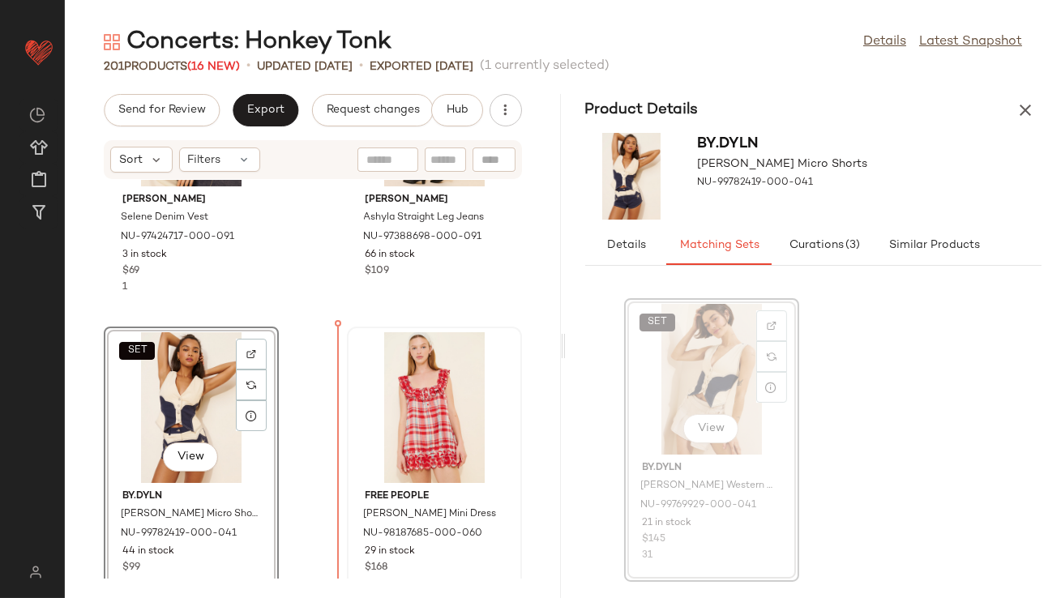
scroll to position [4628, 0]
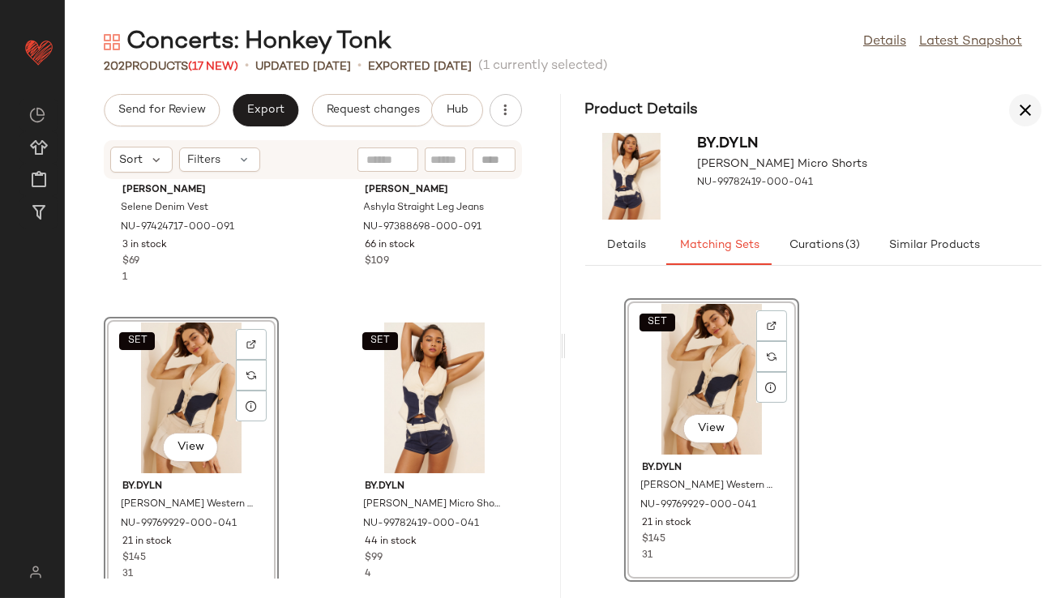
click at [1027, 104] on icon "button" at bounding box center [1025, 110] width 19 height 19
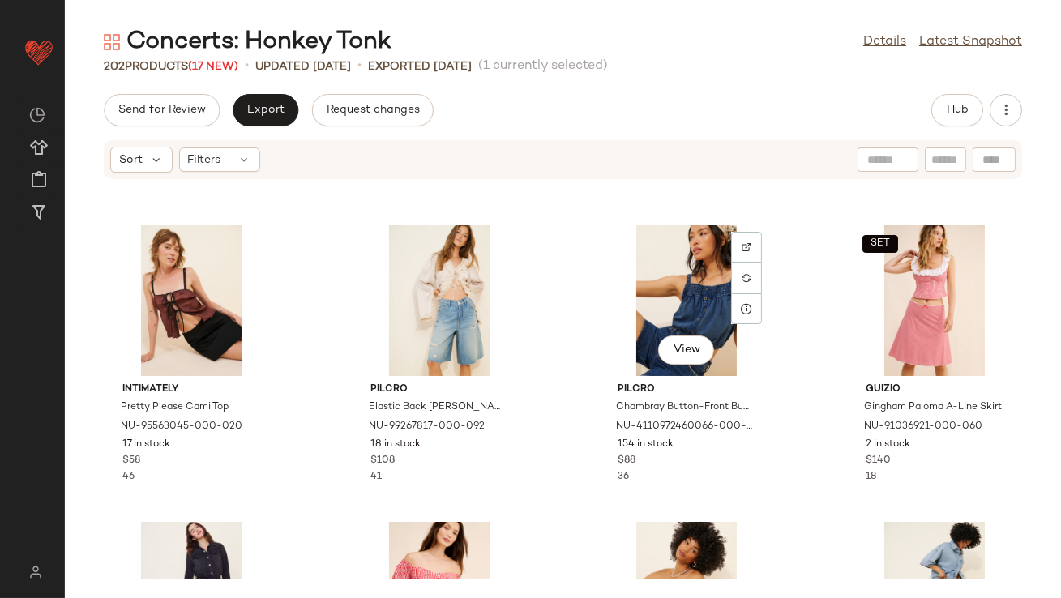
scroll to position [2638, 0]
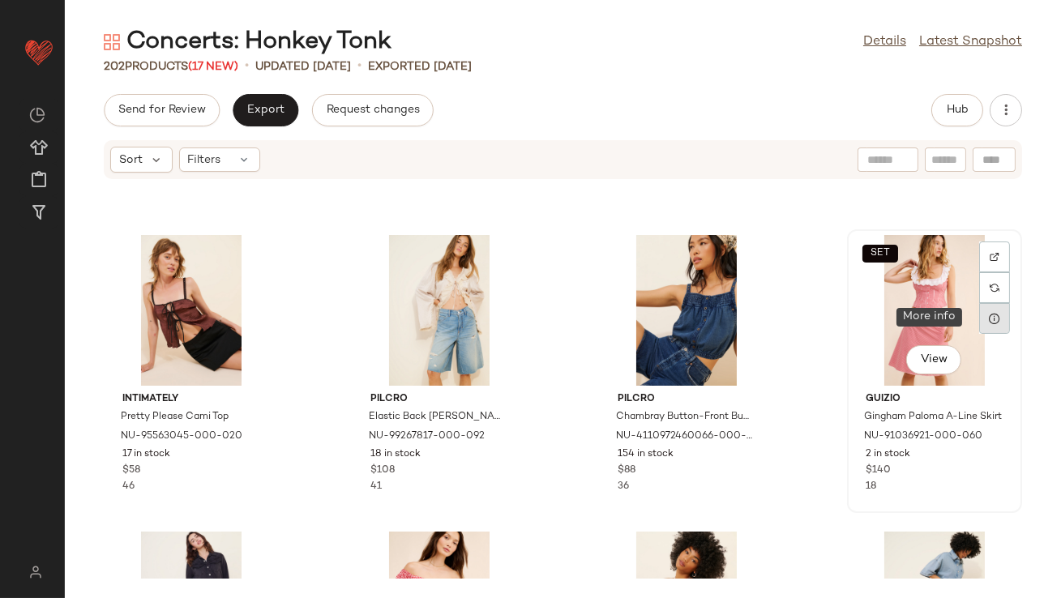
click at [988, 319] on icon at bounding box center [994, 318] width 13 height 13
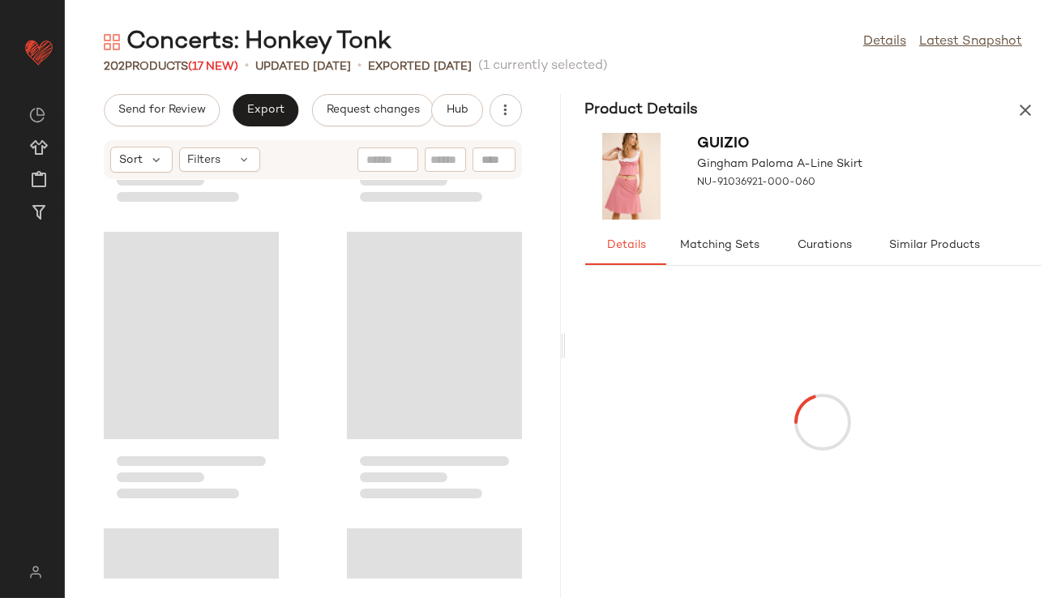
scroll to position [5639, 0]
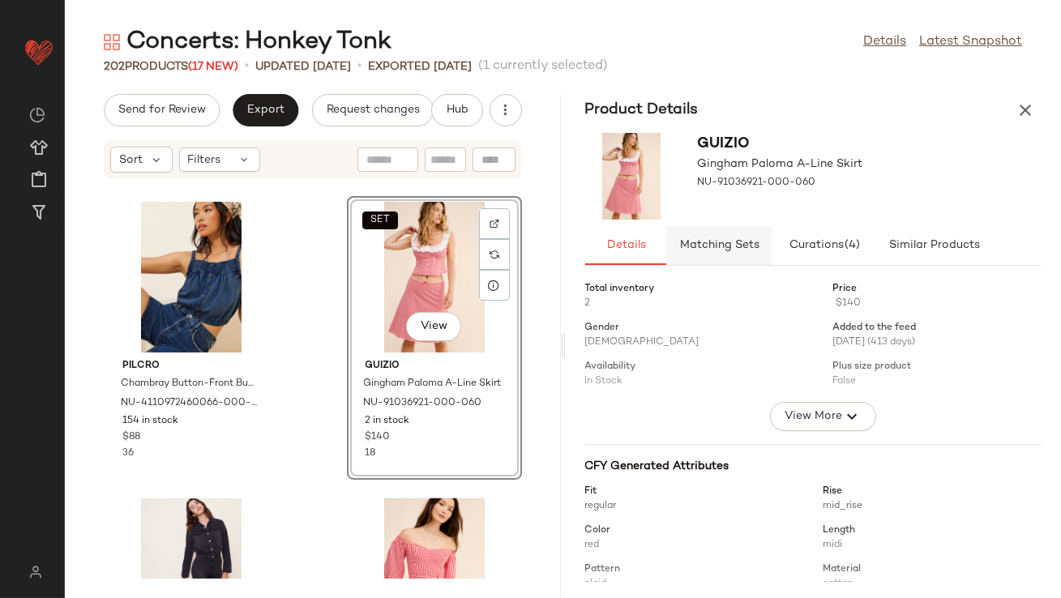
click at [739, 250] on span "Matching Sets" at bounding box center [719, 245] width 80 height 13
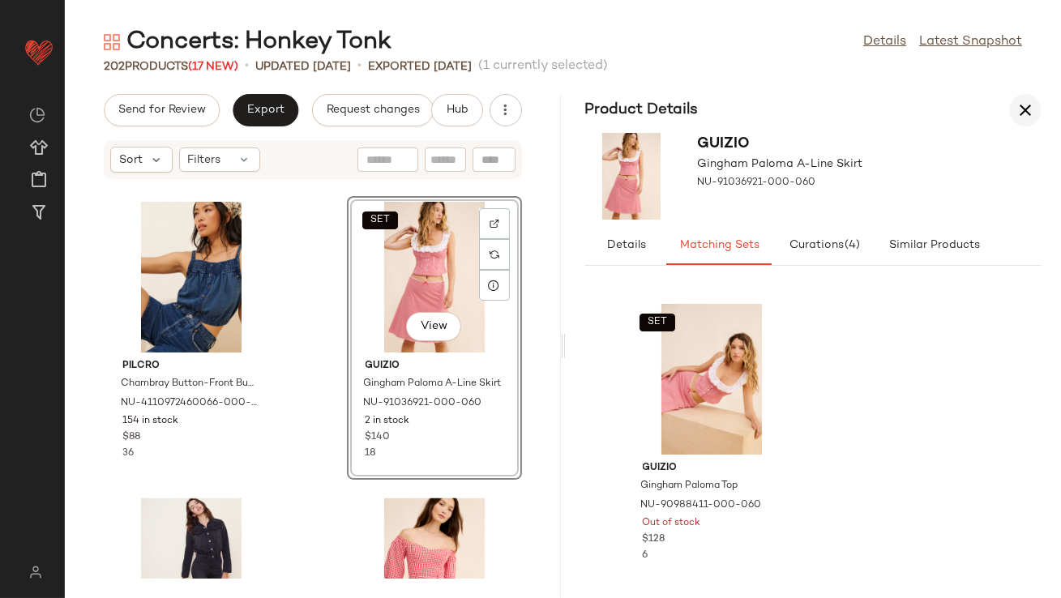
click at [1036, 105] on button "button" at bounding box center [1026, 110] width 32 height 32
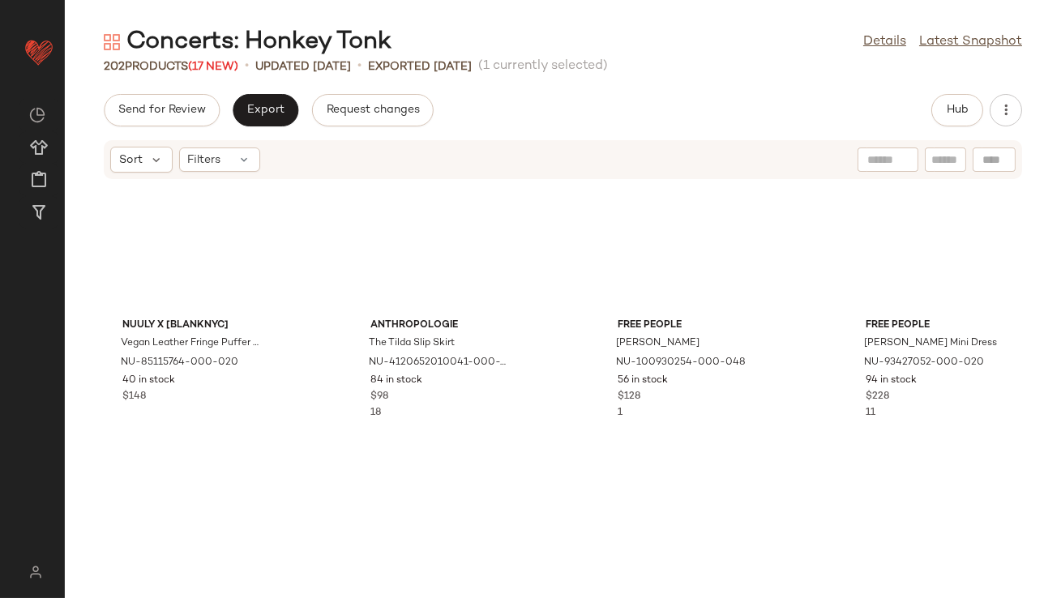
scroll to position [0, 0]
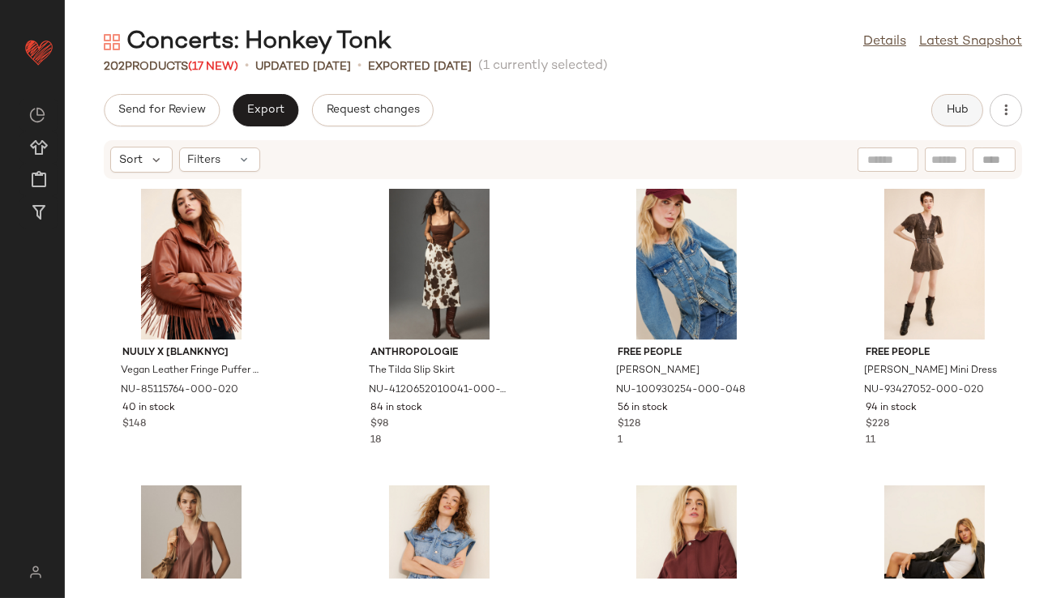
click at [951, 114] on span "Hub" at bounding box center [957, 110] width 23 height 13
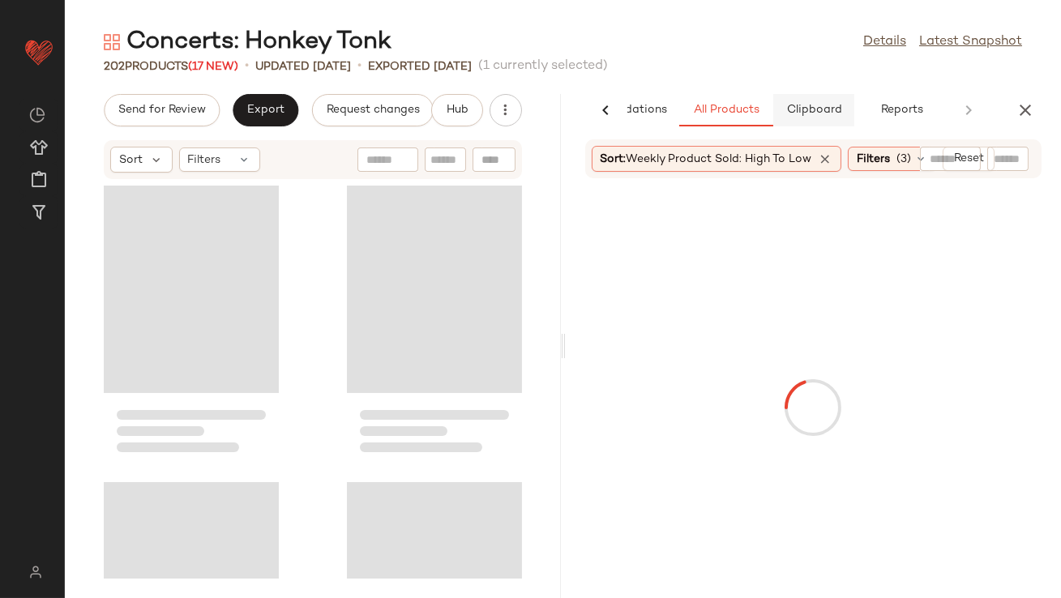
scroll to position [5639, 0]
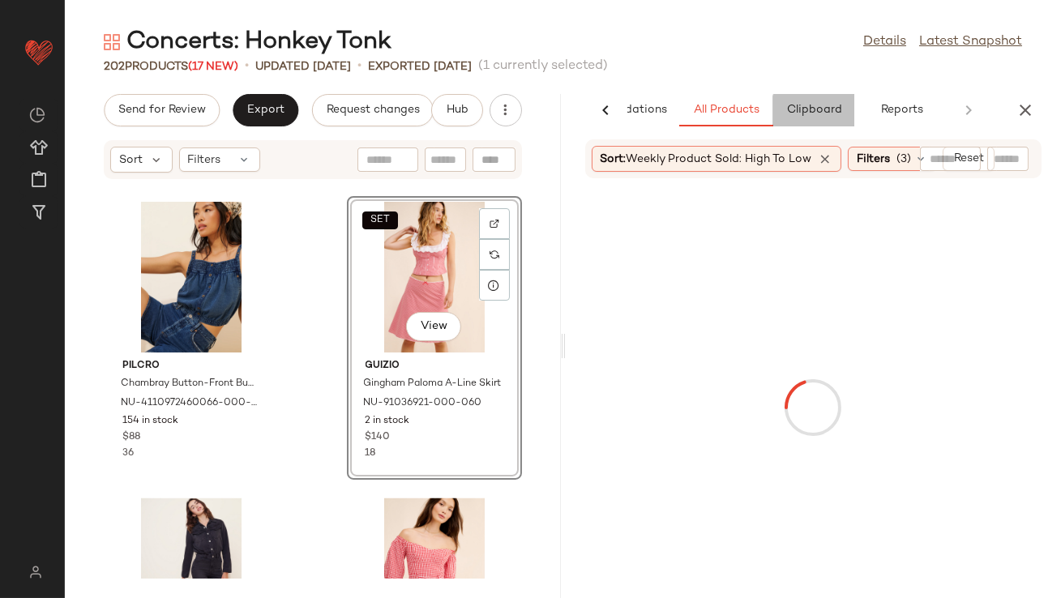
click at [817, 114] on span "Clipboard" at bounding box center [814, 110] width 56 height 13
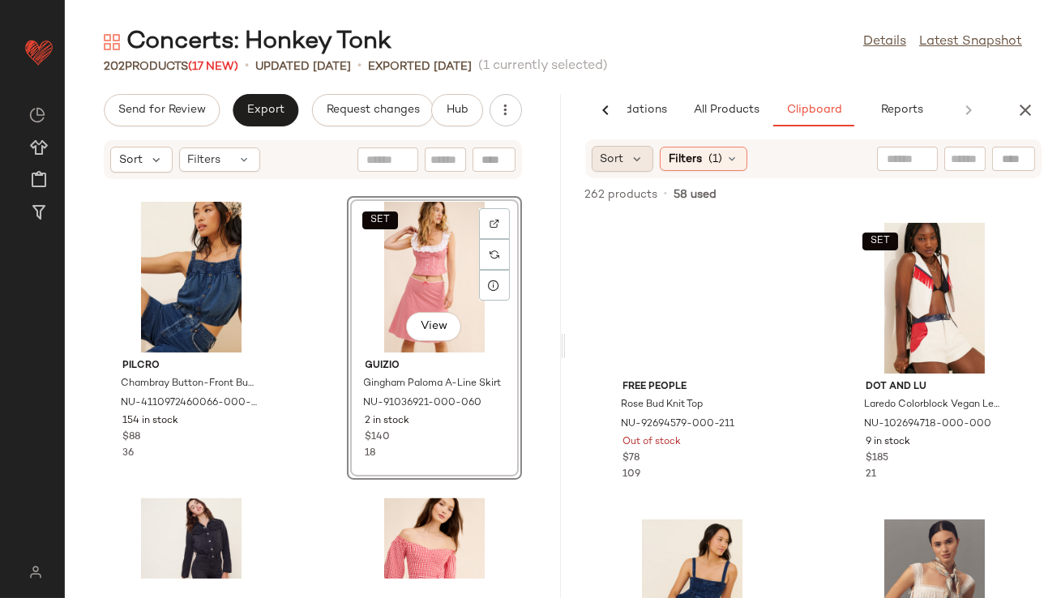
click at [617, 165] on span "Sort" at bounding box center [613, 159] width 24 height 17
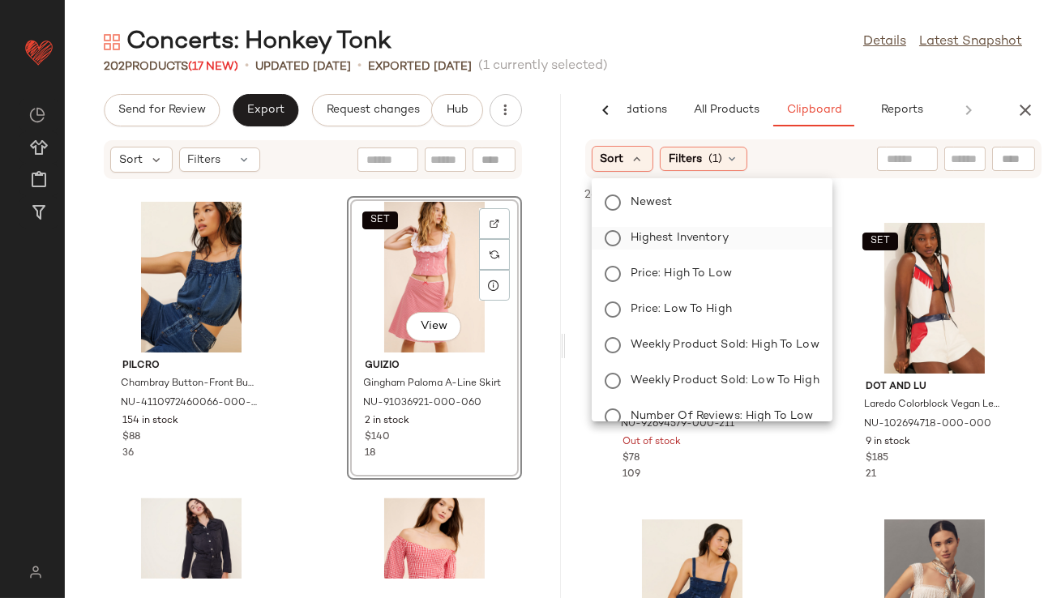
click at [632, 241] on span "Highest Inventory" at bounding box center [680, 237] width 98 height 17
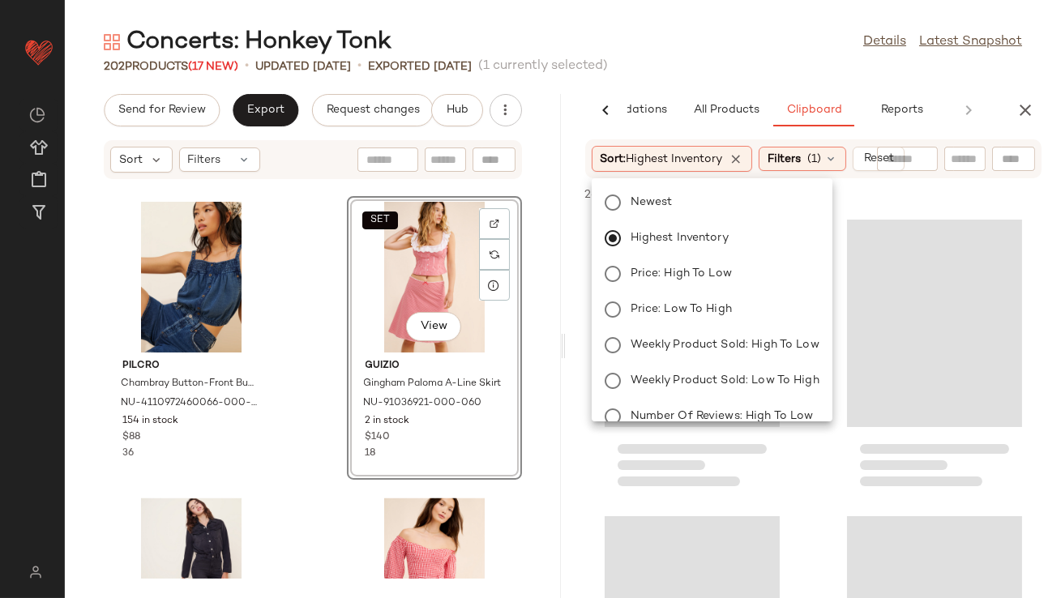
click at [692, 72] on div "202 Products (17 New) • updated Aug 14th • Exported Aug 8th (1 currently select…" at bounding box center [563, 66] width 997 height 16
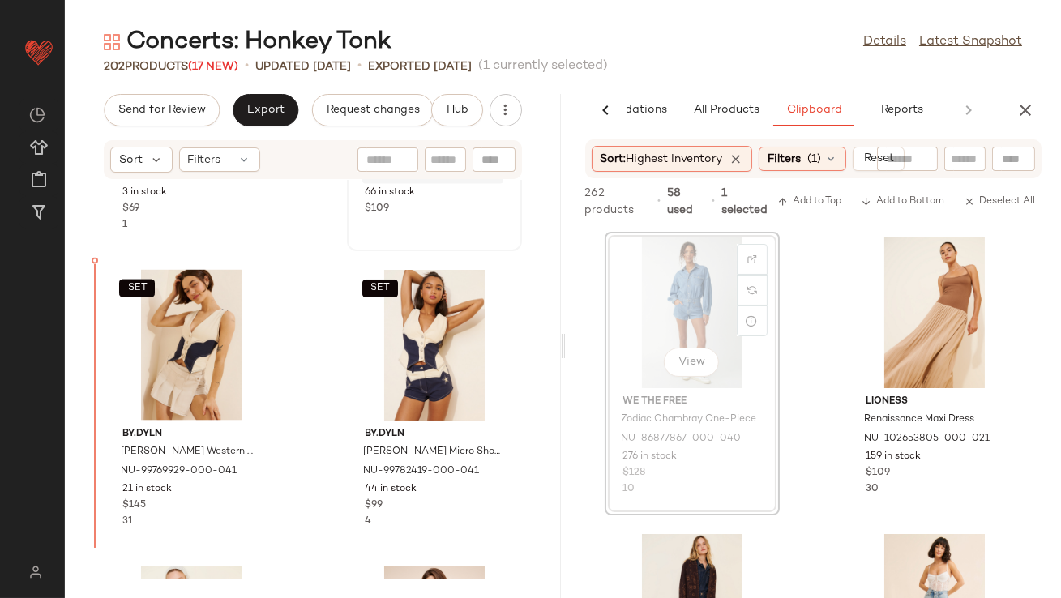
scroll to position [4680, 0]
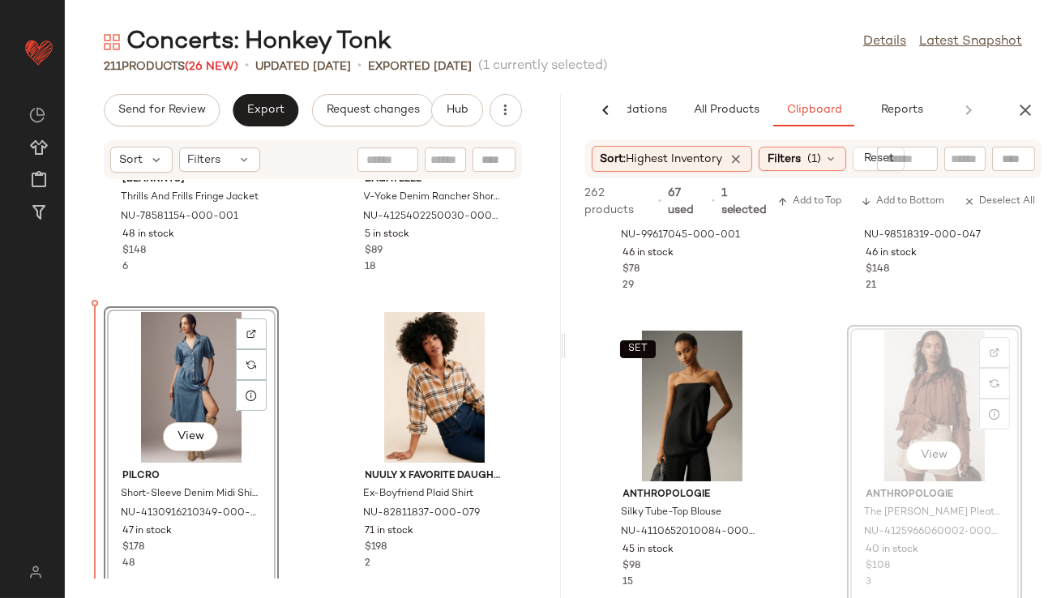
scroll to position [4046, 0]
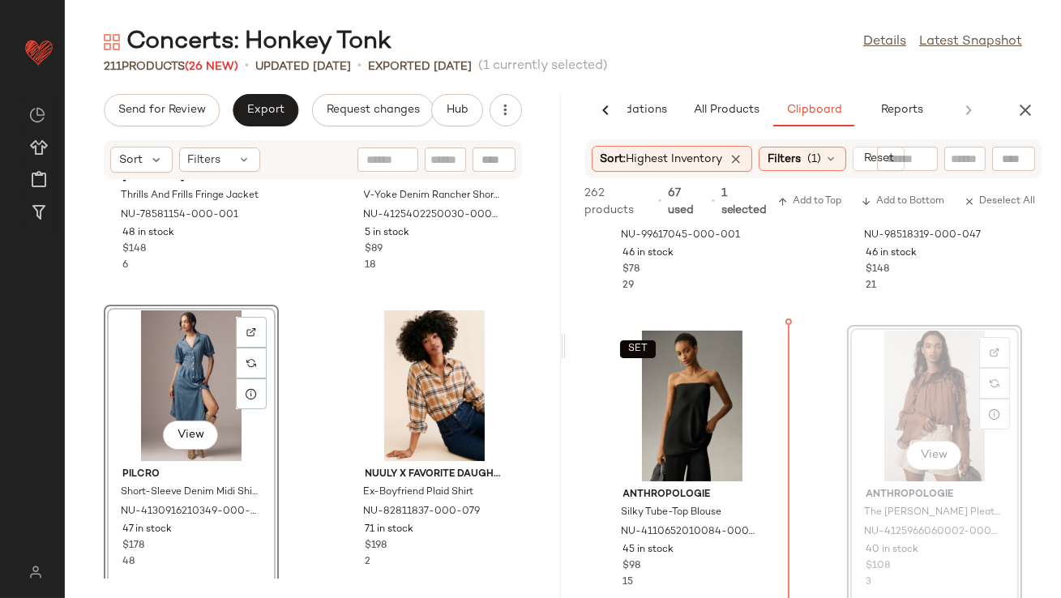
drag, startPoint x: 922, startPoint y: 384, endPoint x: 910, endPoint y: 384, distance: 12.2
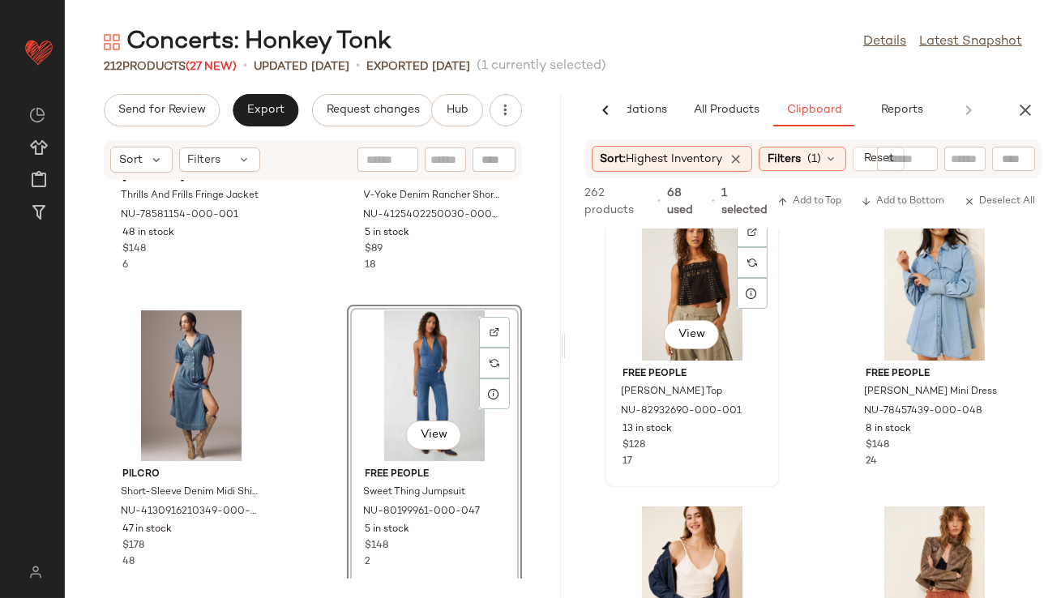
scroll to position [1825, 0]
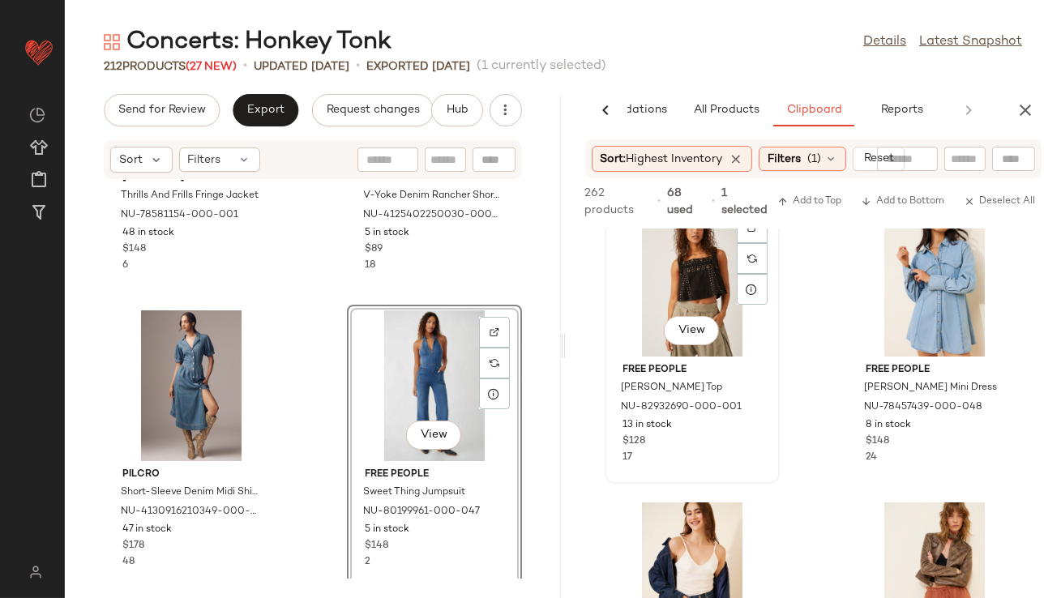
click at [705, 287] on div "View" at bounding box center [693, 281] width 164 height 151
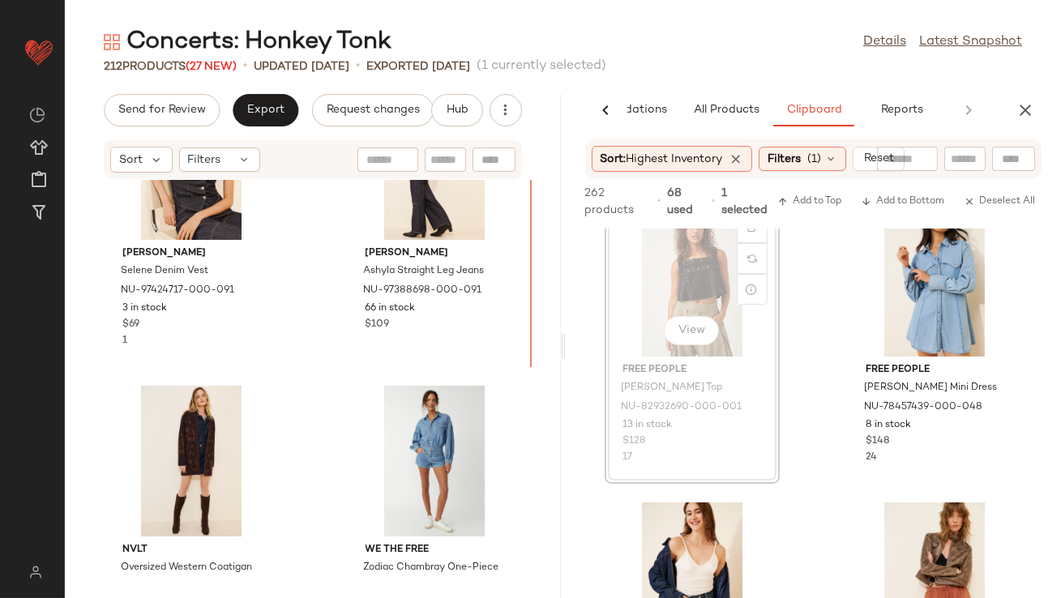
scroll to position [1824, 0]
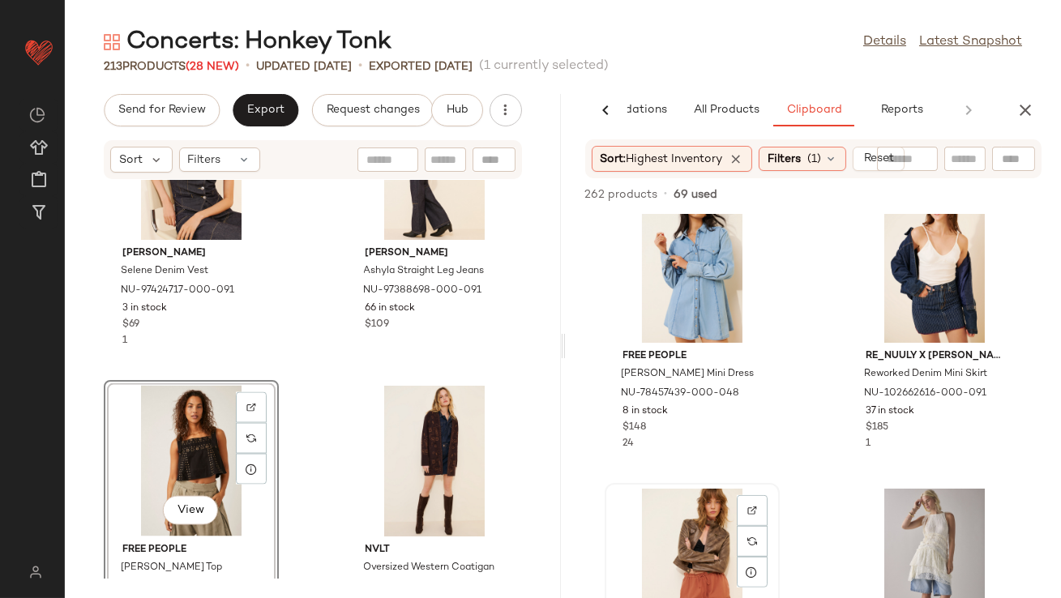
click at [716, 538] on div "View" at bounding box center [693, 564] width 164 height 151
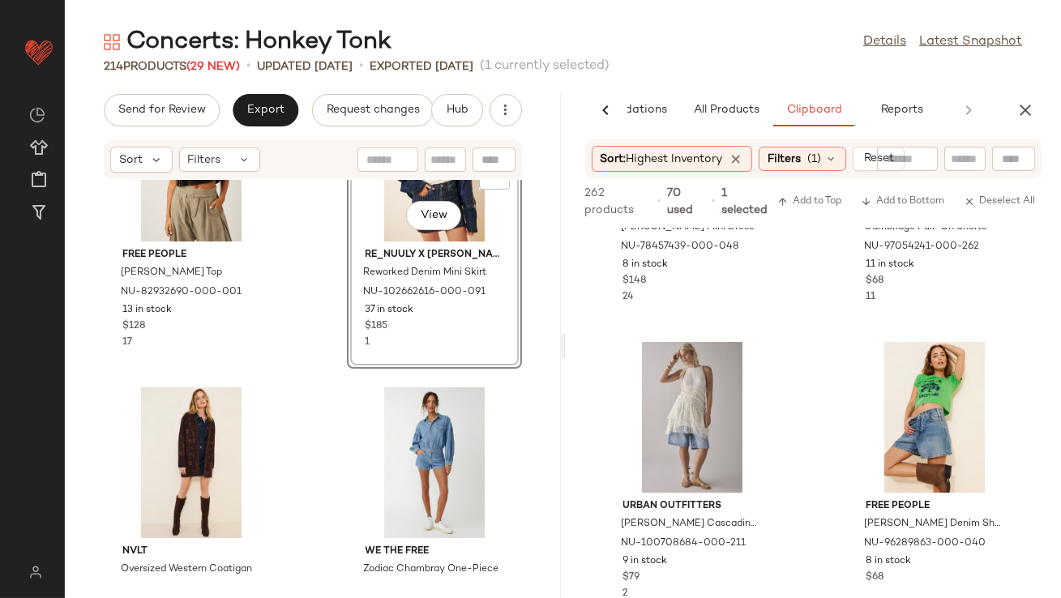
scroll to position [1856, 0]
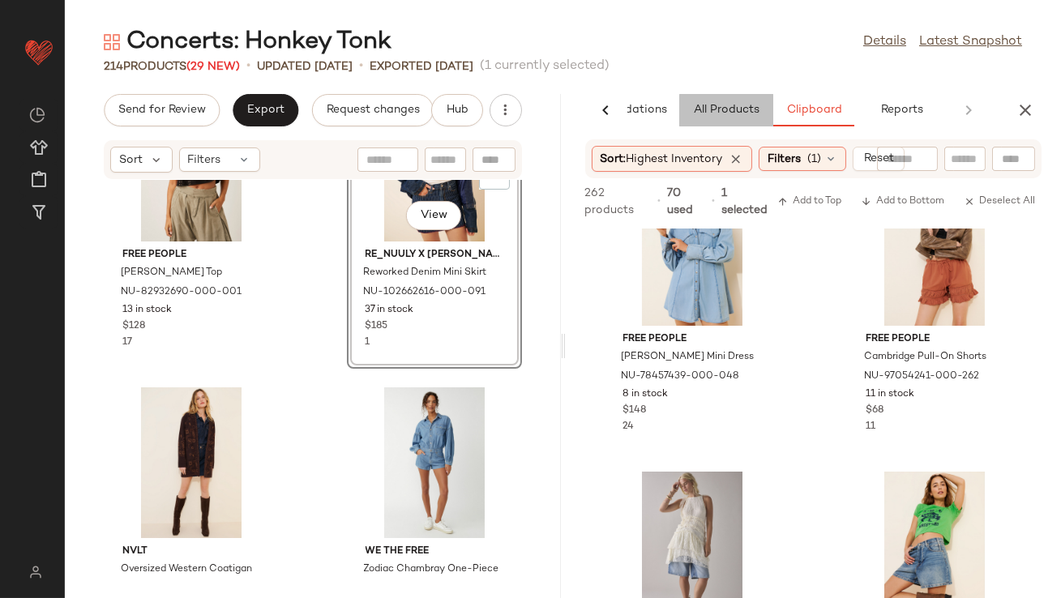
click at [744, 98] on button "All Products" at bounding box center [727, 110] width 94 height 32
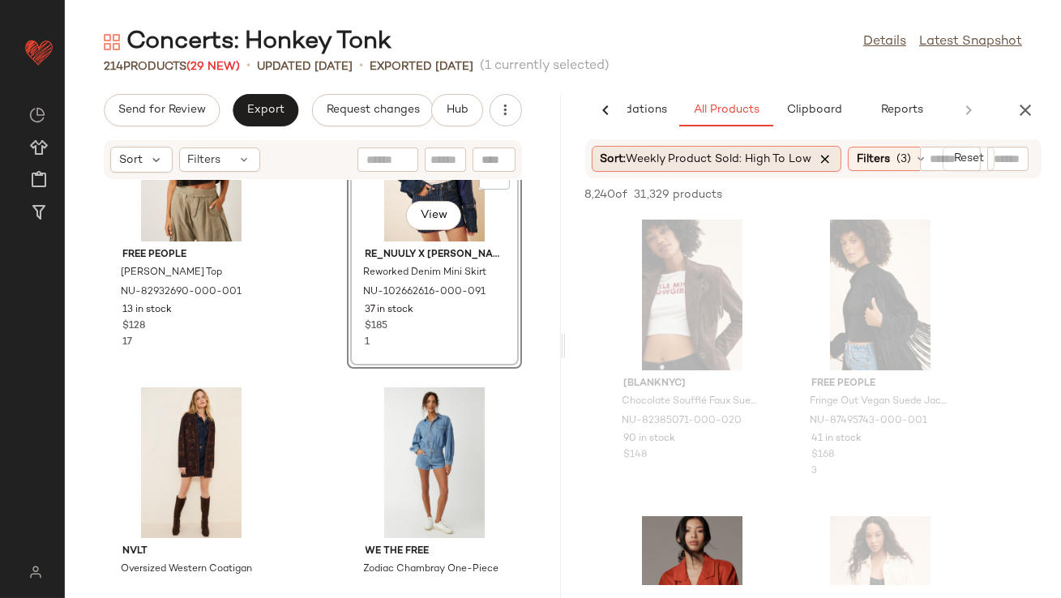
click at [830, 152] on icon at bounding box center [826, 159] width 15 height 15
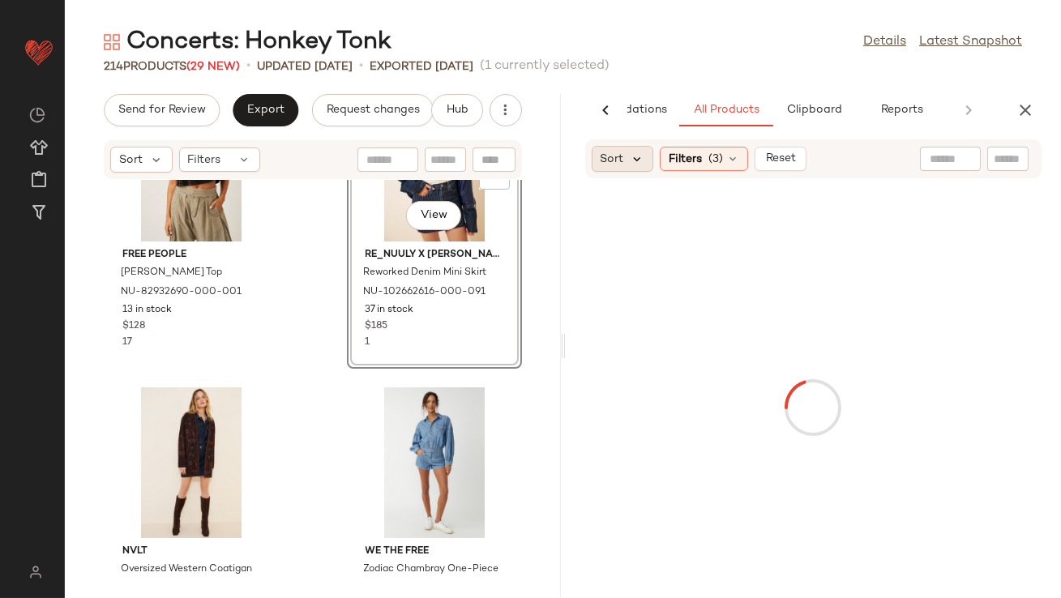
click at [637, 156] on icon at bounding box center [638, 159] width 15 height 15
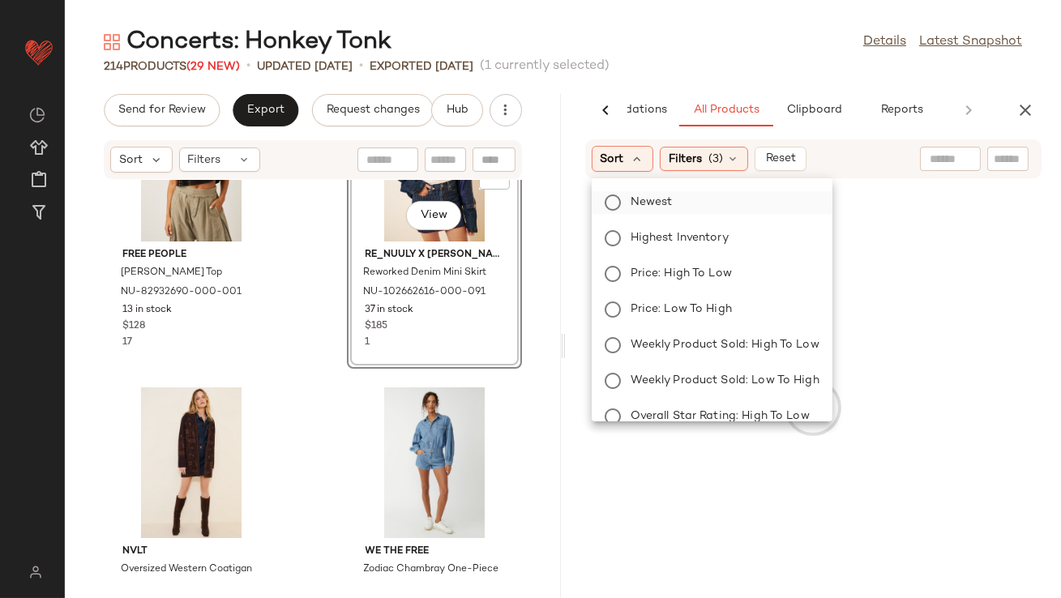
click at [645, 204] on span "Newest" at bounding box center [652, 202] width 42 height 17
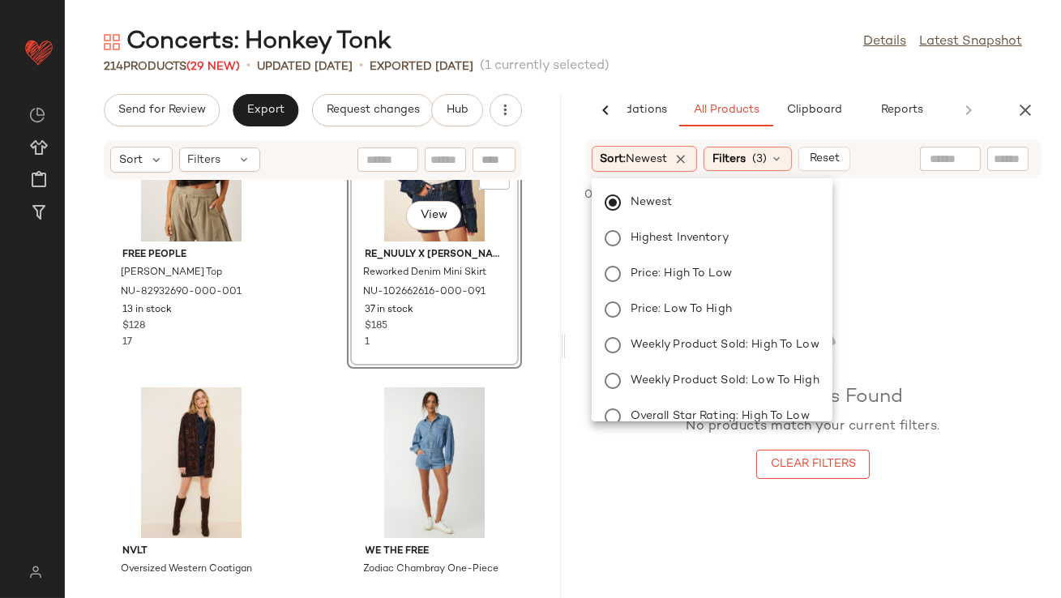
click at [675, 7] on main "Concerts: Honkey Tonk Details Latest Snapshot 214 Products (29 New) • updated A…" at bounding box center [530, 299] width 1061 height 598
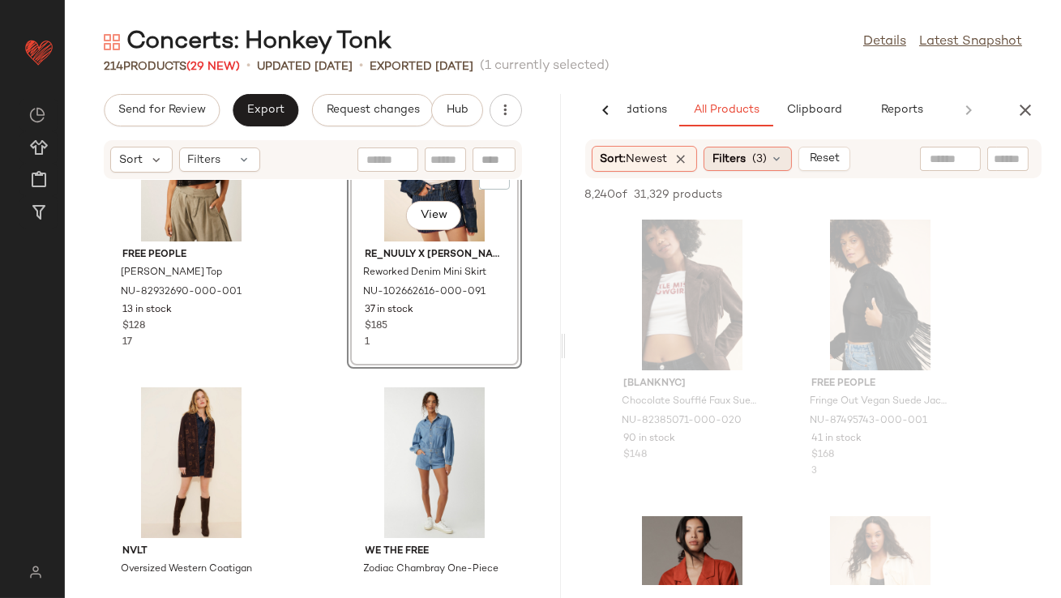
click at [746, 161] on span "Filters" at bounding box center [729, 159] width 33 height 17
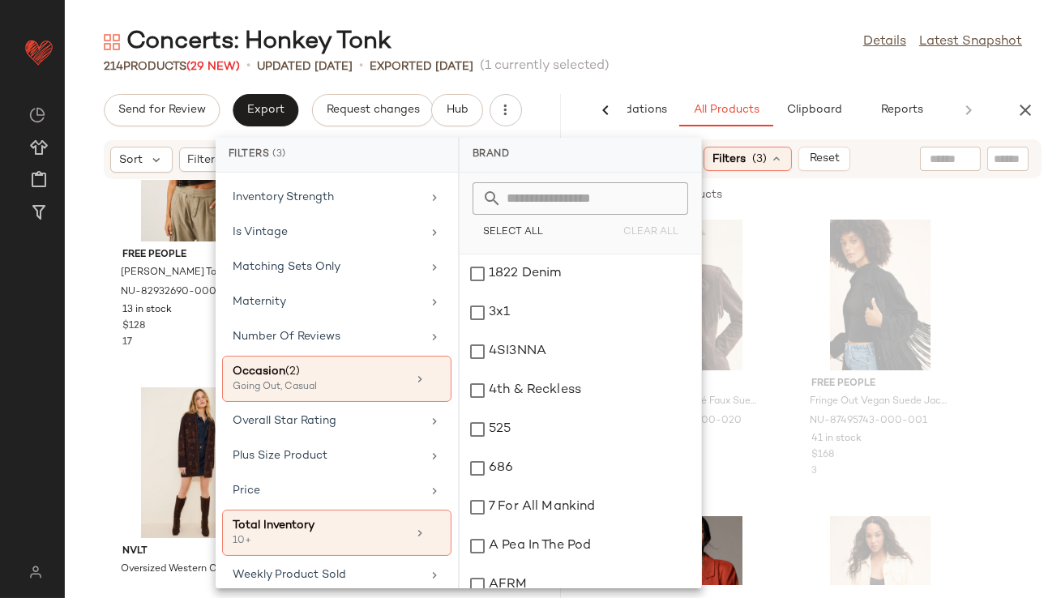
scroll to position [404, 0]
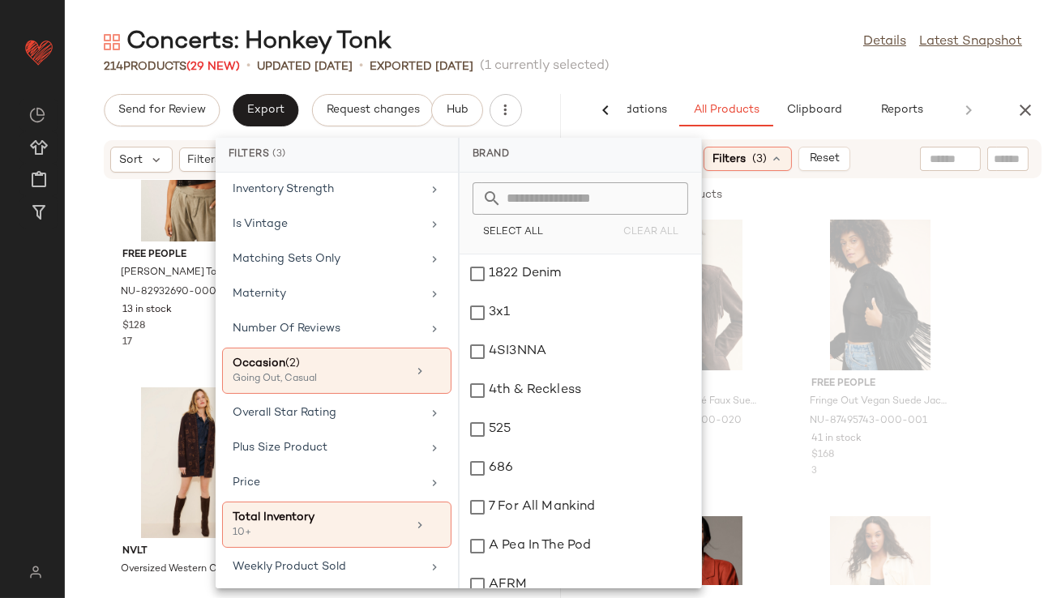
click at [615, 51] on div "Concerts: Honkey Tonk Details Latest Snapshot" at bounding box center [563, 42] width 997 height 32
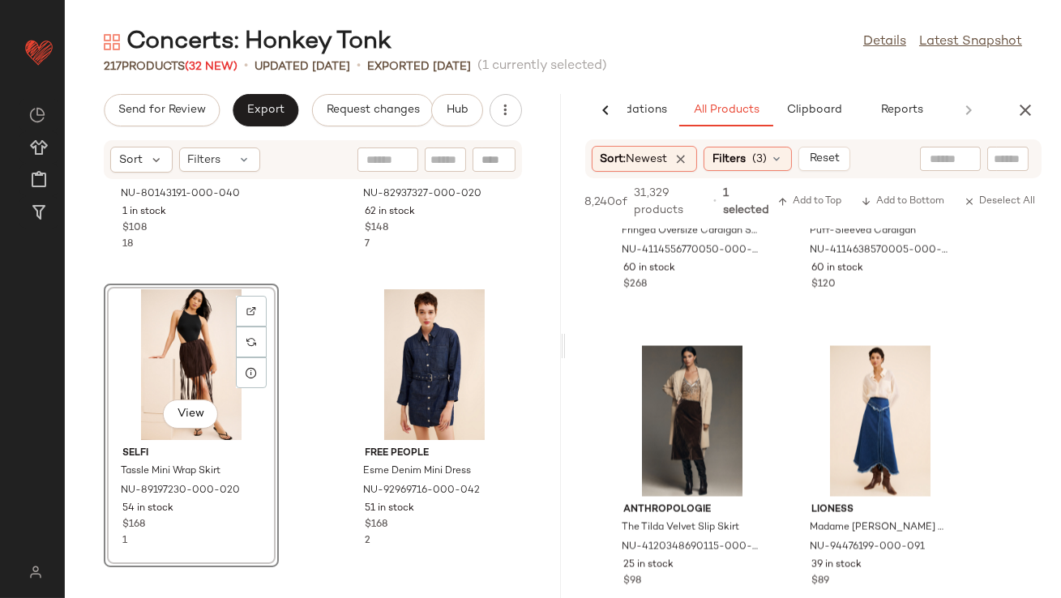
scroll to position [5327, 0]
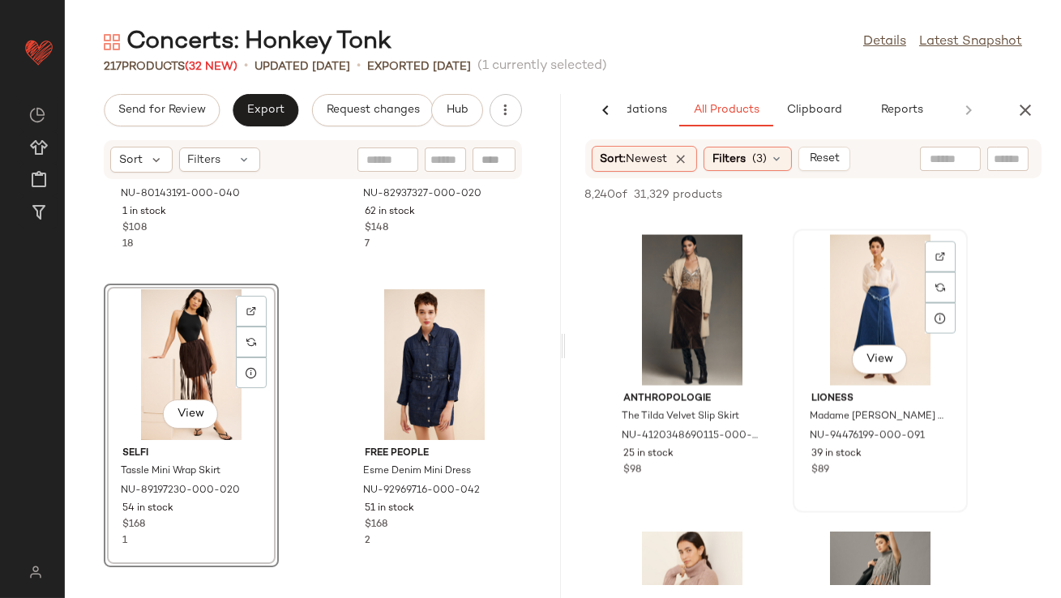
click at [834, 344] on div "View" at bounding box center [881, 310] width 164 height 151
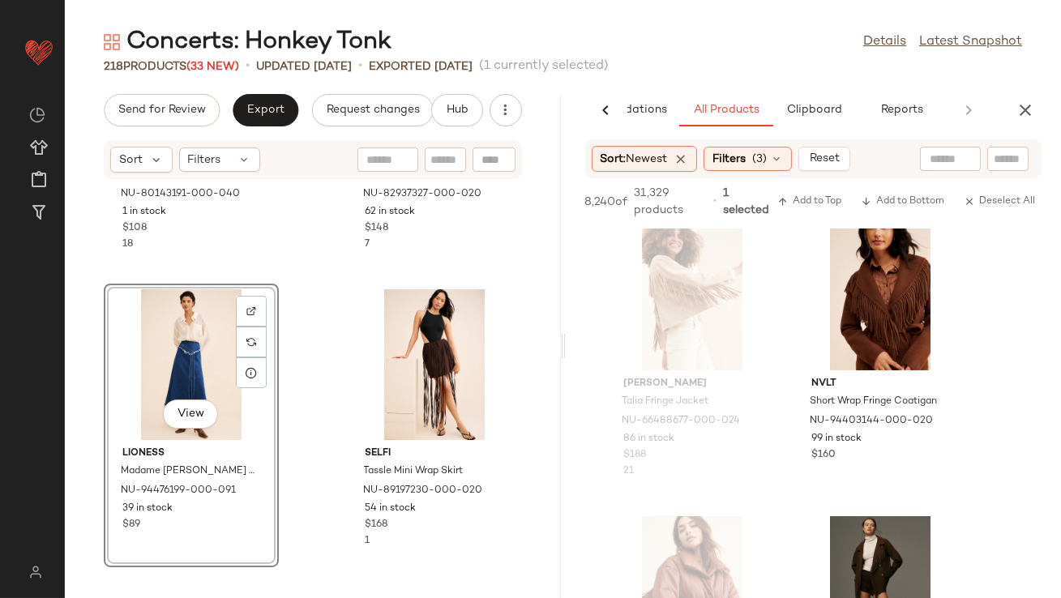
scroll to position [0, 0]
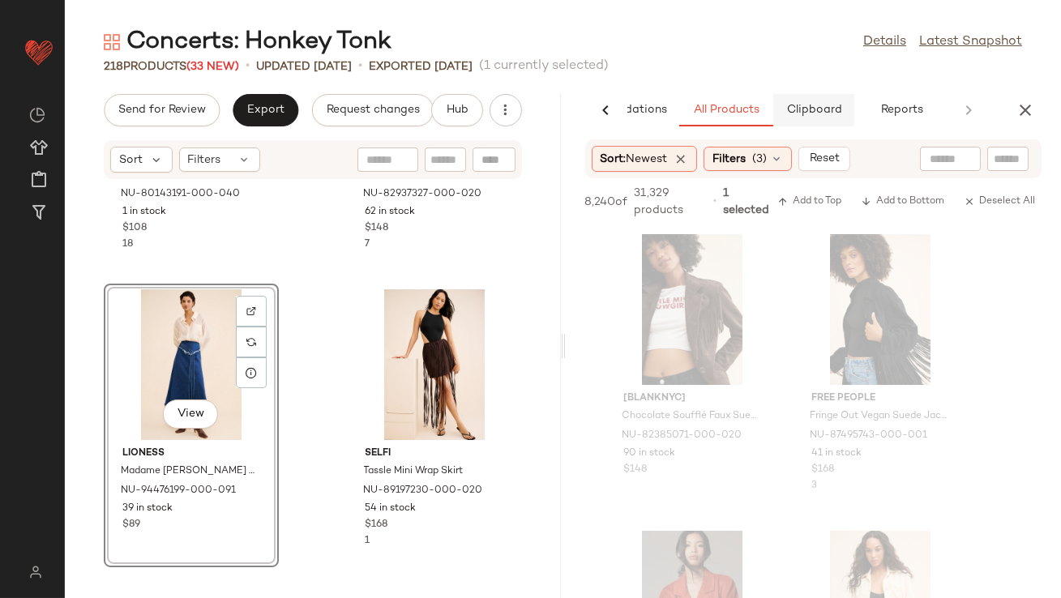
click at [810, 100] on button "Clipboard" at bounding box center [814, 110] width 81 height 32
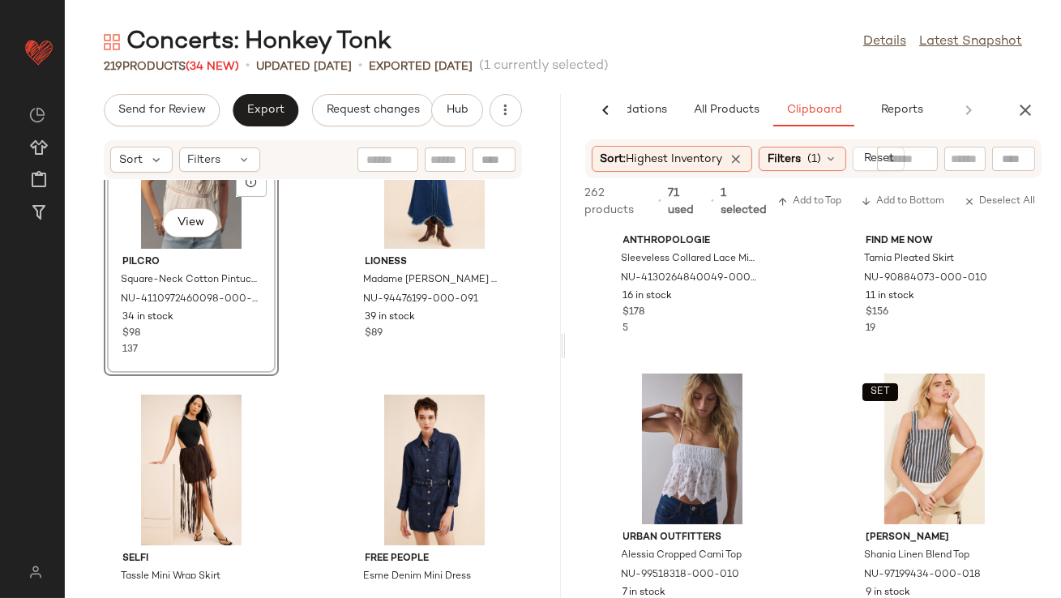
scroll to position [1177, 0]
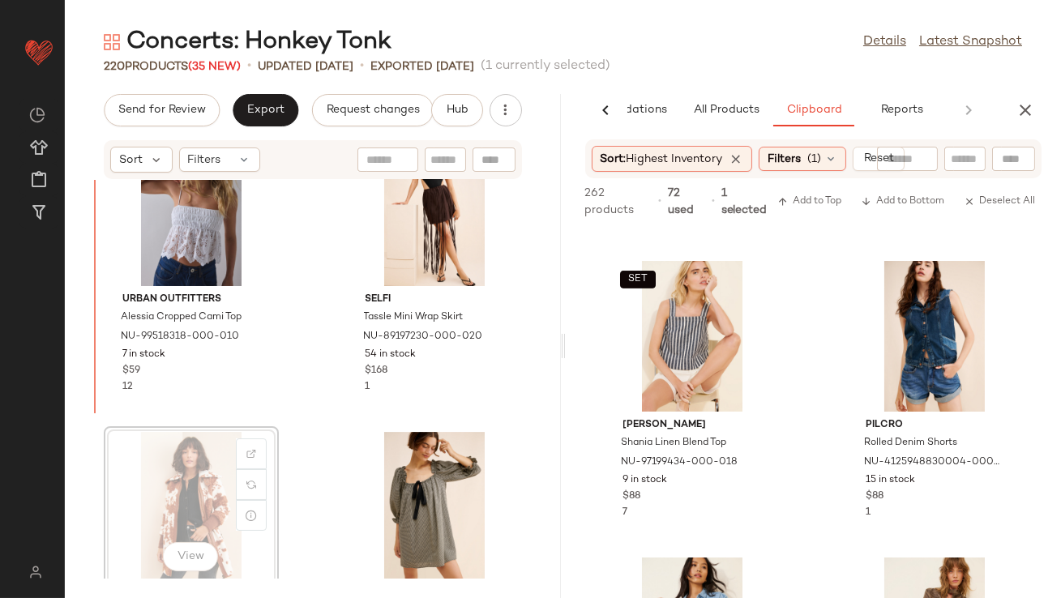
scroll to position [10159, 0]
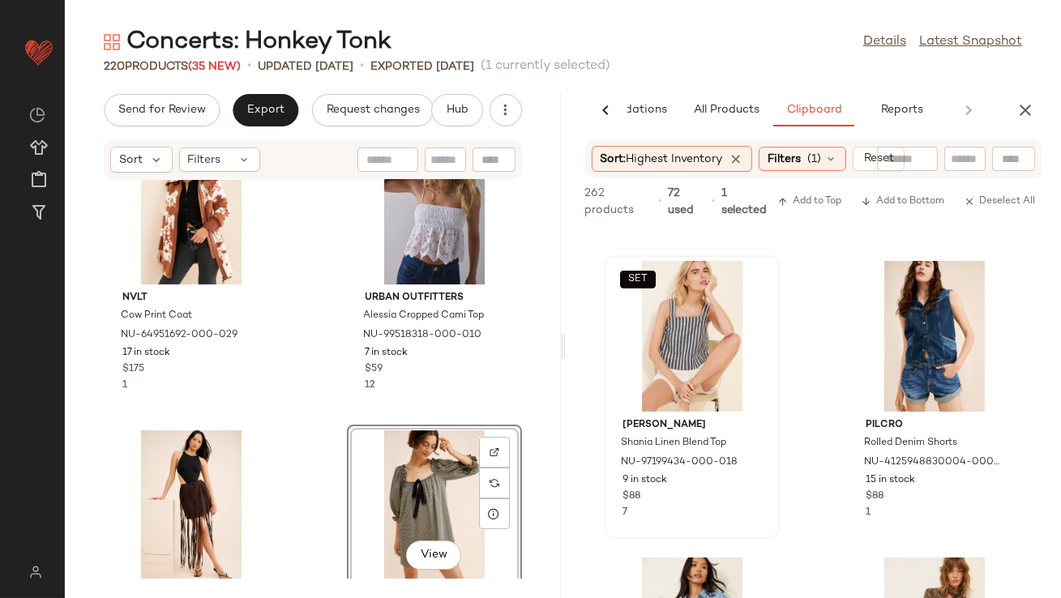
scroll to position [10455, 0]
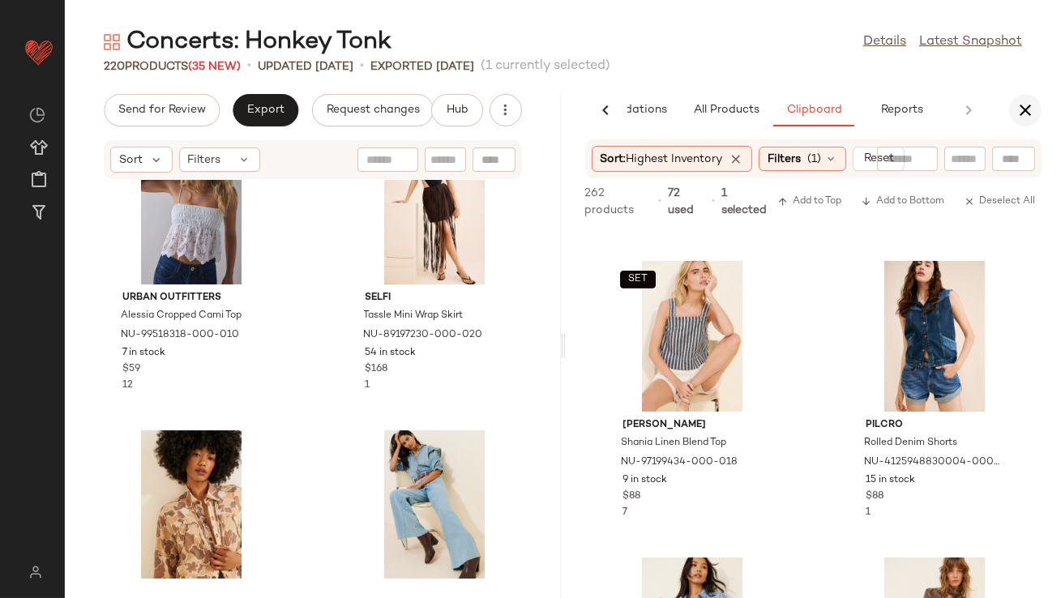
click at [1021, 122] on button "button" at bounding box center [1026, 110] width 32 height 32
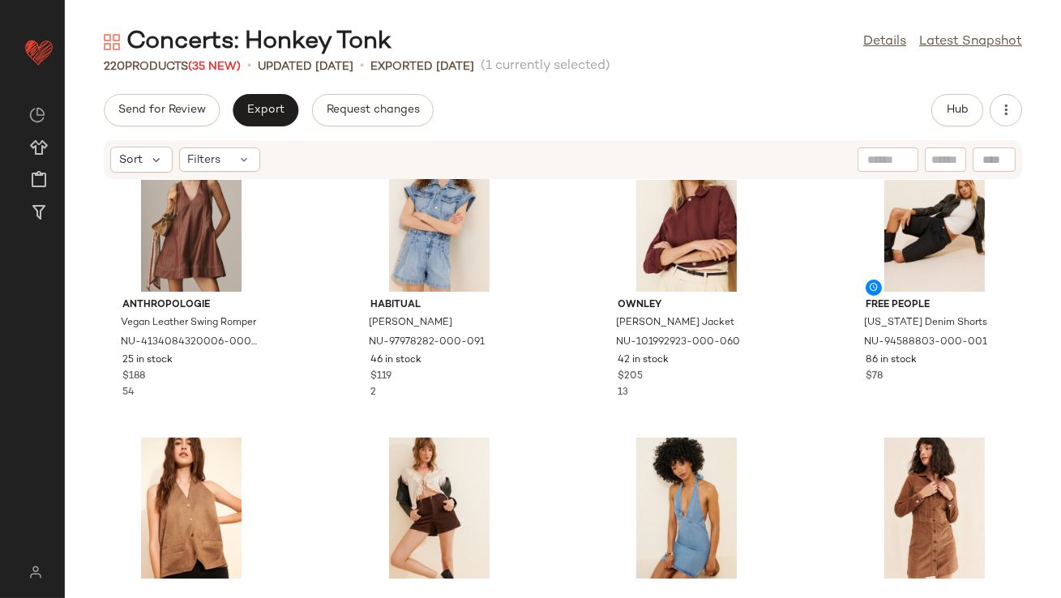
scroll to position [0, 0]
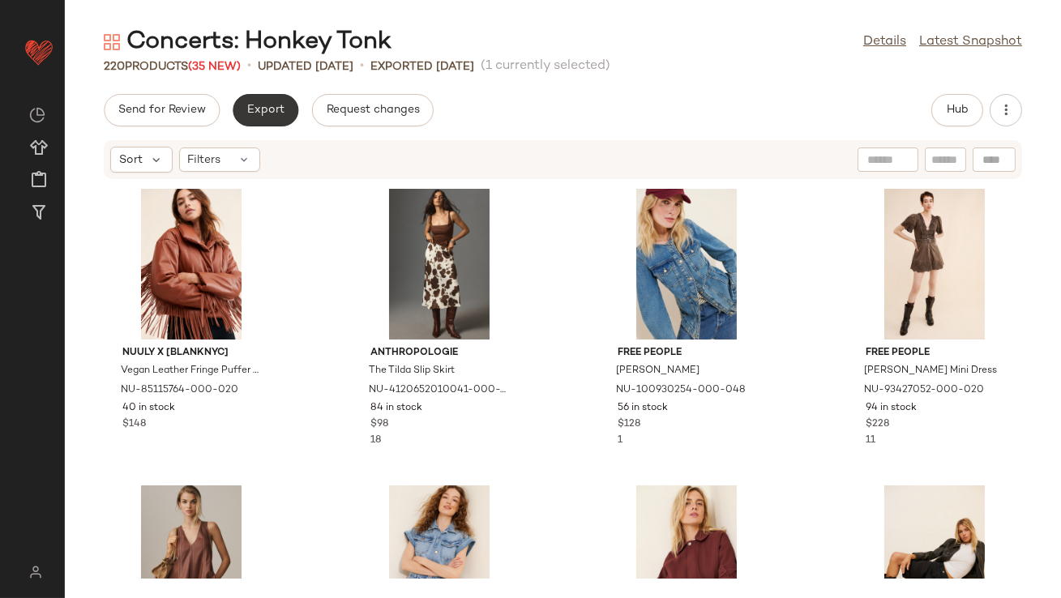
click at [258, 101] on button "Export" at bounding box center [266, 110] width 66 height 32
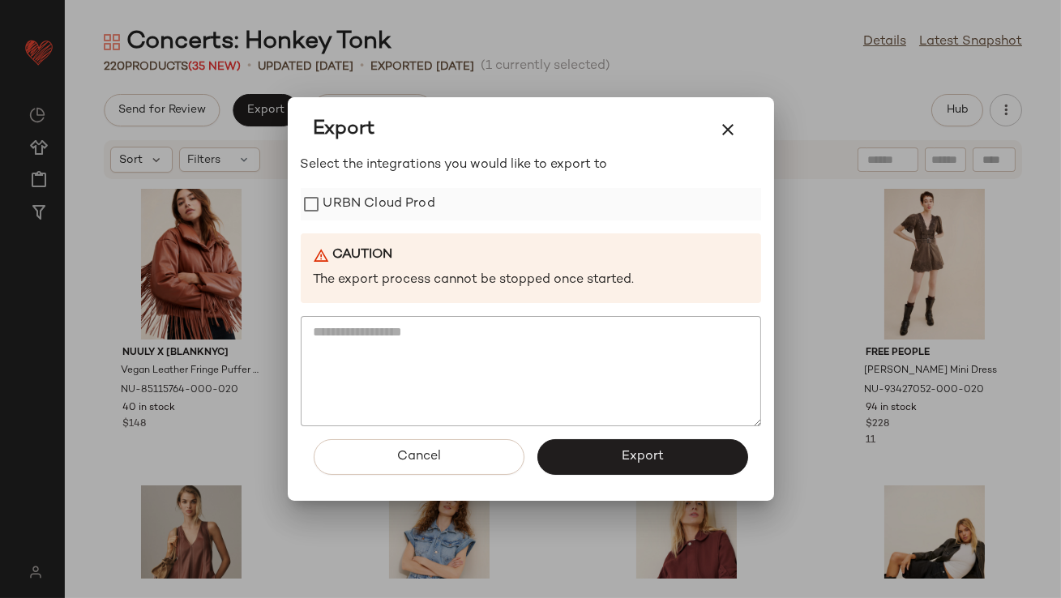
click at [337, 197] on label "URBN Cloud Prod" at bounding box center [380, 204] width 112 height 32
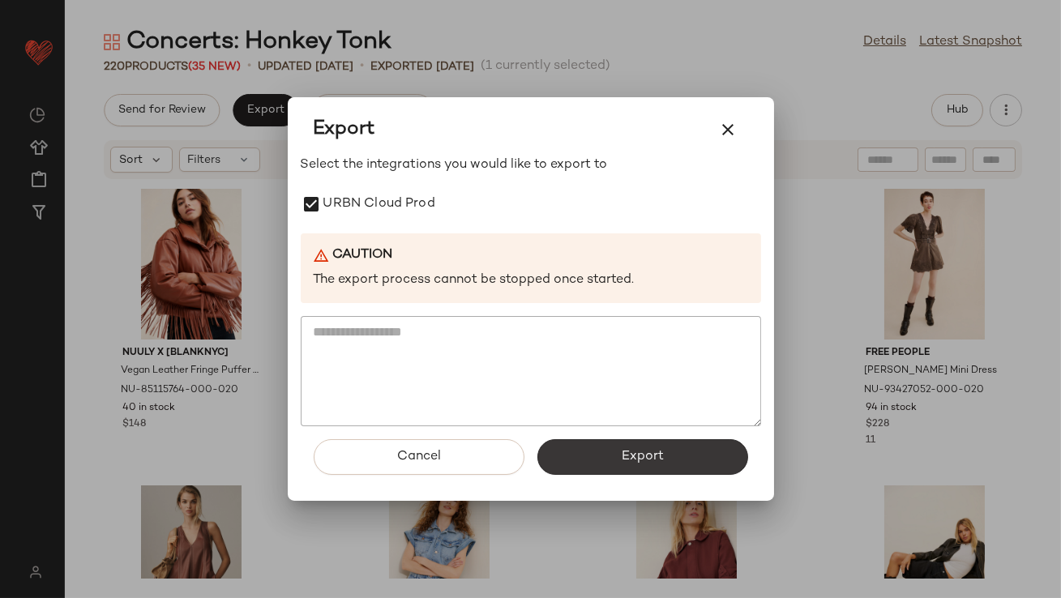
click at [620, 473] on button "Export" at bounding box center [643, 457] width 211 height 36
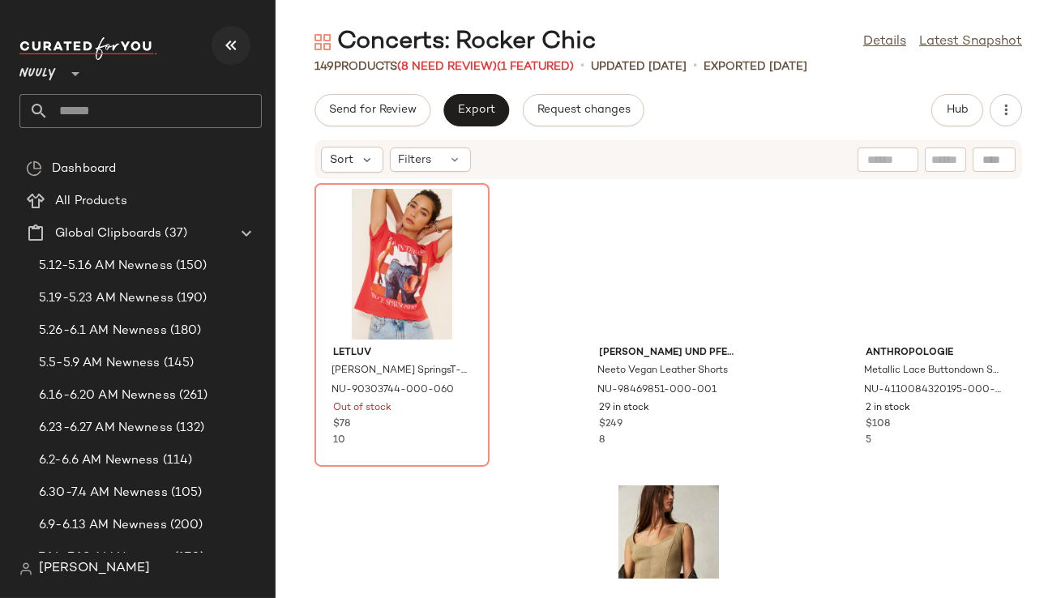
click at [234, 39] on icon "button" at bounding box center [230, 45] width 19 height 19
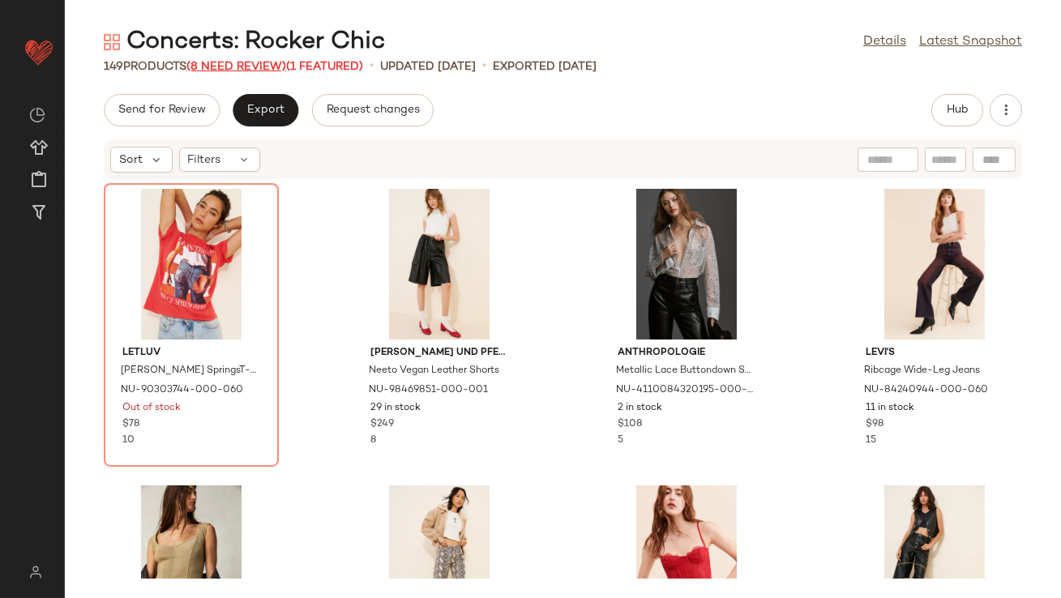
click at [224, 65] on span "(8 Need Review)" at bounding box center [236, 67] width 100 height 12
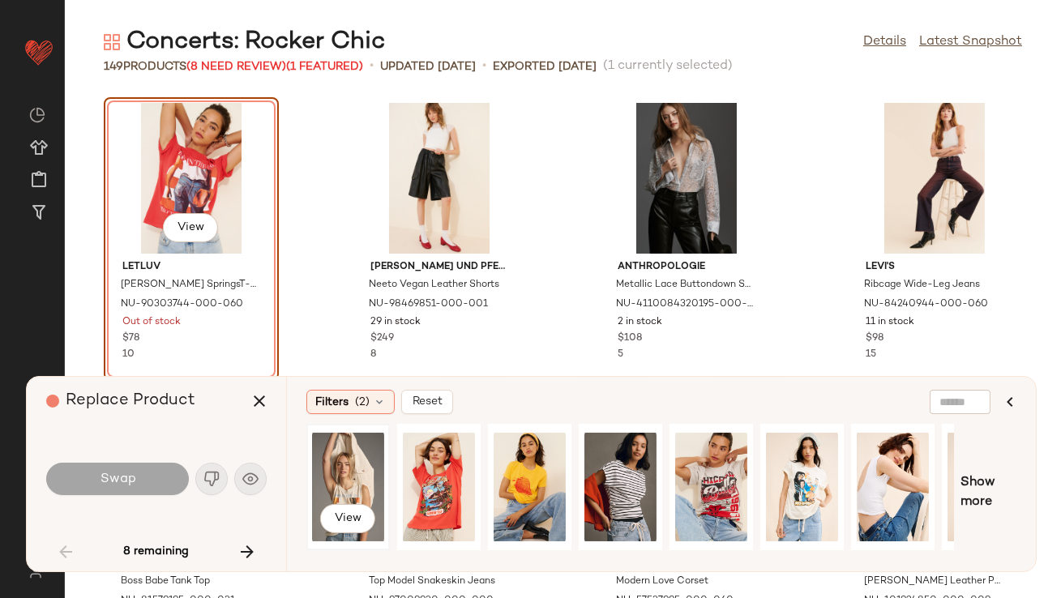
click at [341, 468] on div "View" at bounding box center [348, 487] width 72 height 115
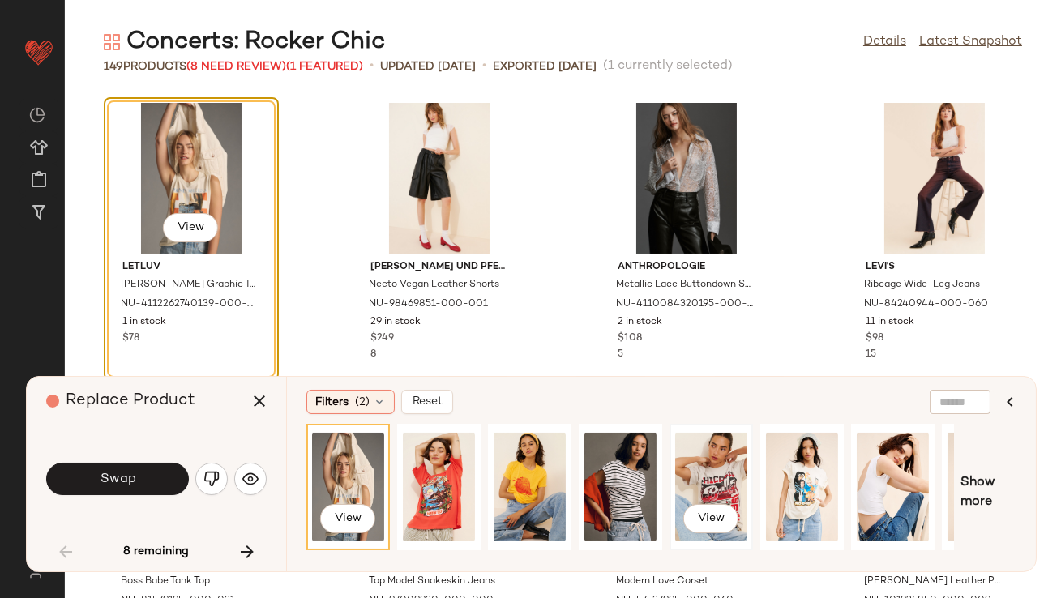
click at [707, 477] on div "View" at bounding box center [711, 487] width 72 height 115
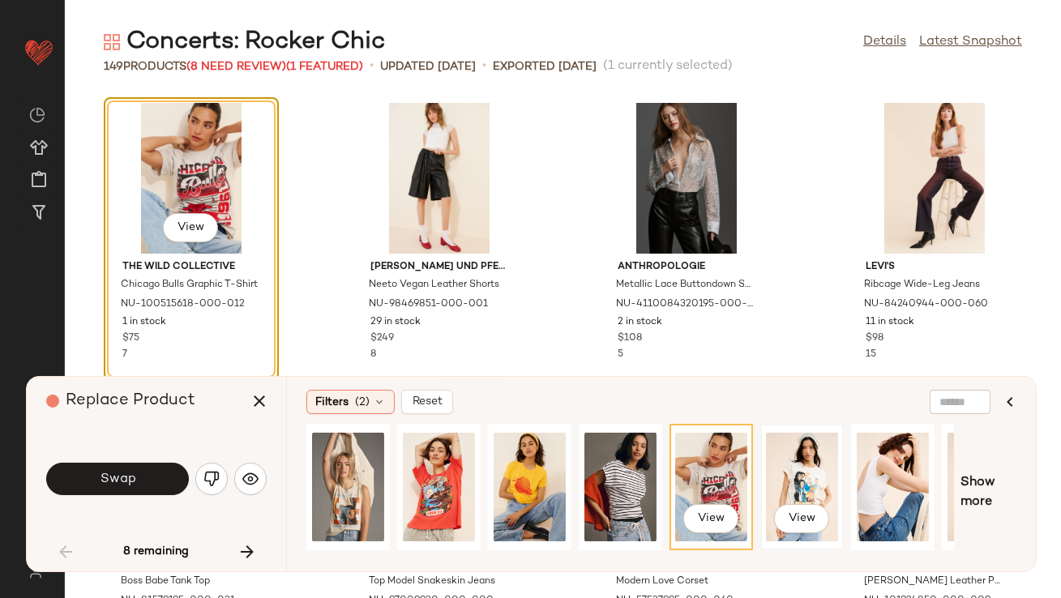
click at [807, 482] on div "View" at bounding box center [802, 487] width 72 height 115
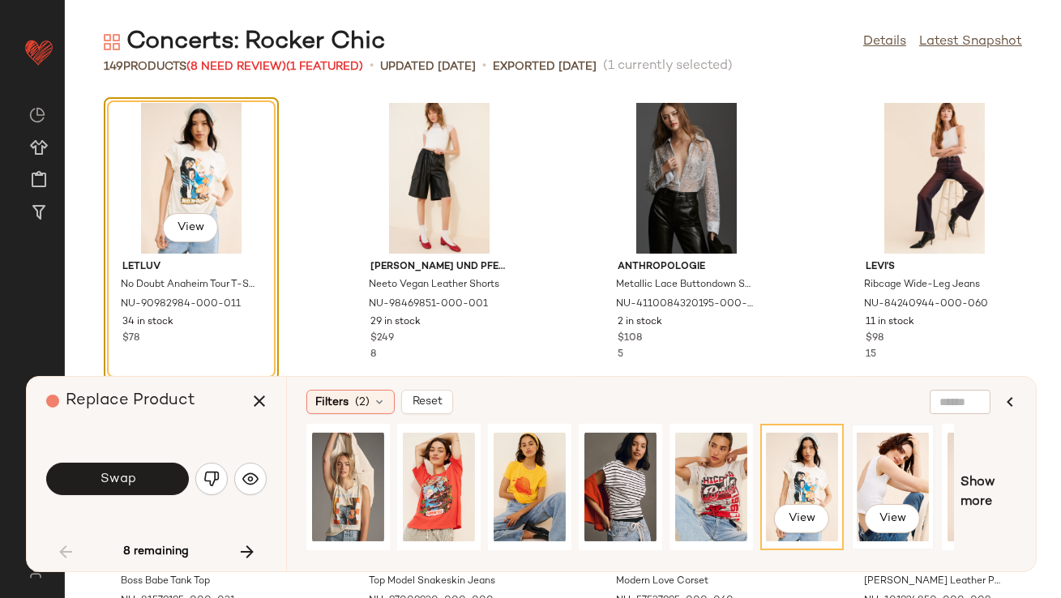
click at [878, 461] on div "View" at bounding box center [893, 487] width 72 height 115
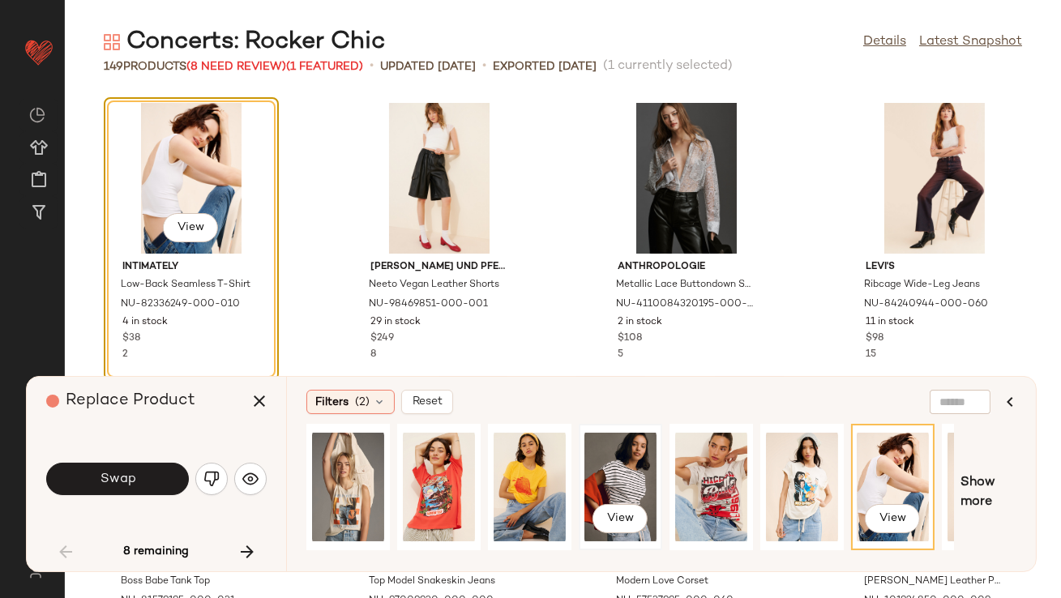
scroll to position [0, 161]
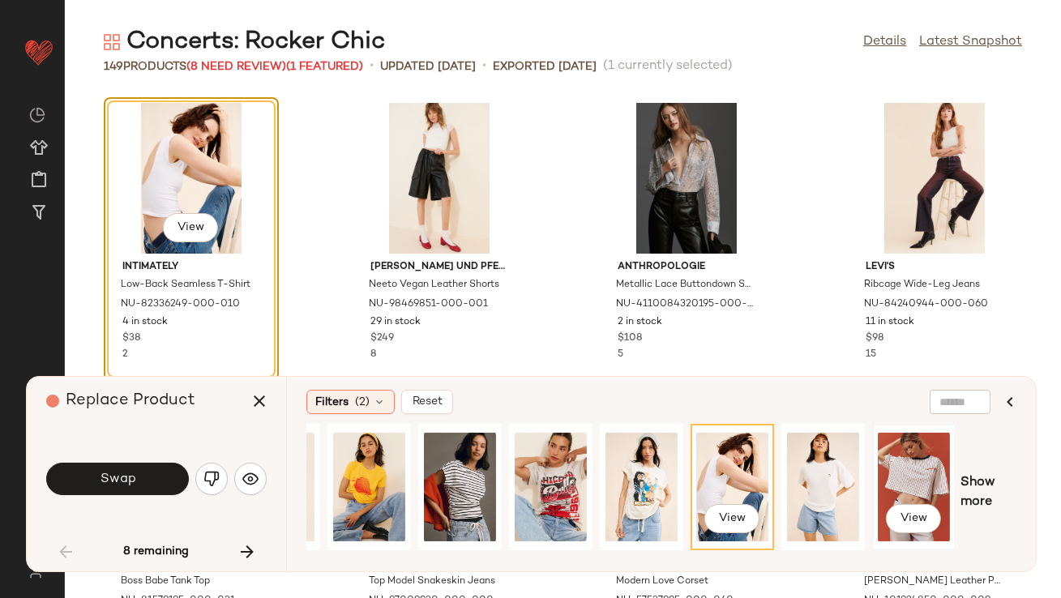
click at [894, 475] on div "View" at bounding box center [914, 487] width 72 height 115
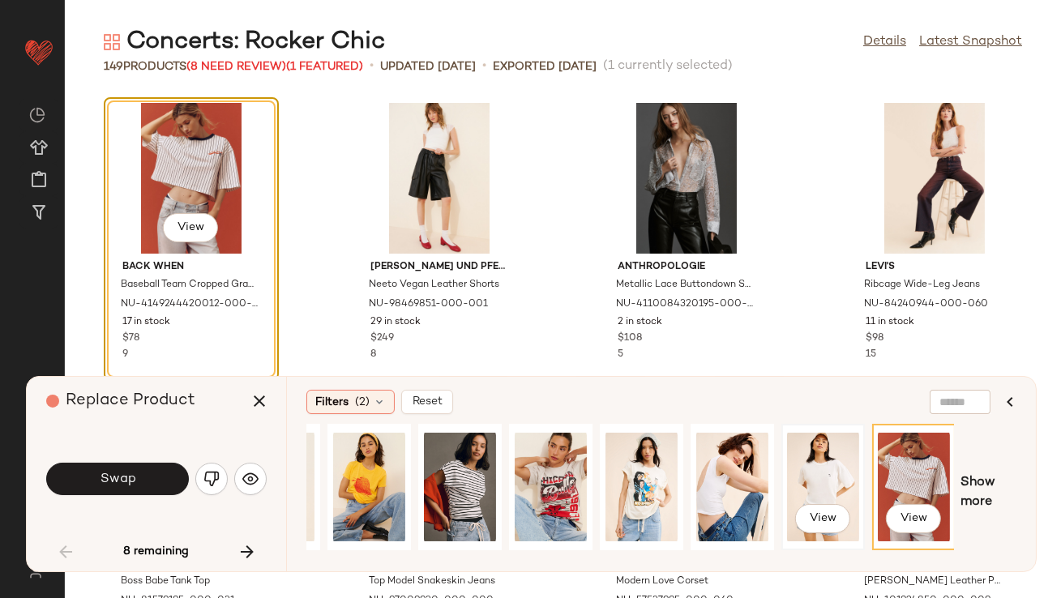
click at [825, 477] on div "View" at bounding box center [823, 487] width 72 height 115
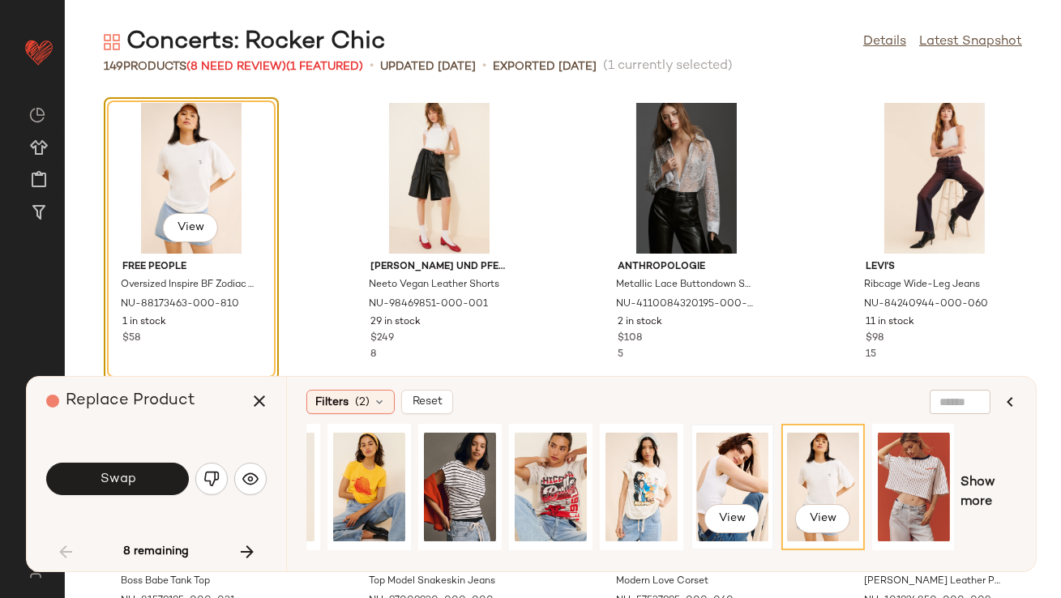
click at [725, 488] on div "View" at bounding box center [733, 487] width 72 height 115
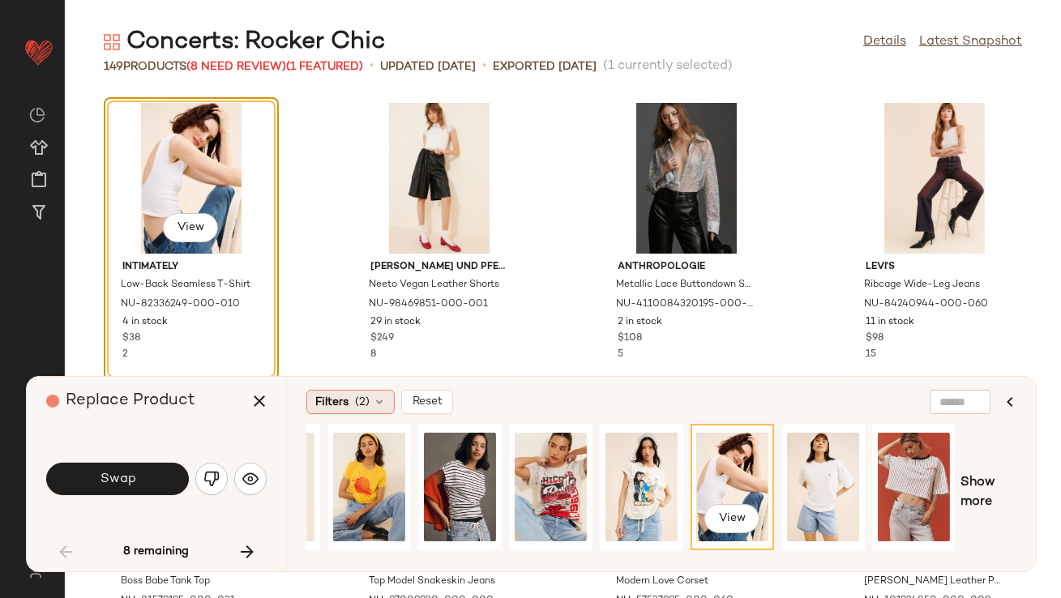
click at [342, 401] on span "Filters" at bounding box center [331, 402] width 33 height 17
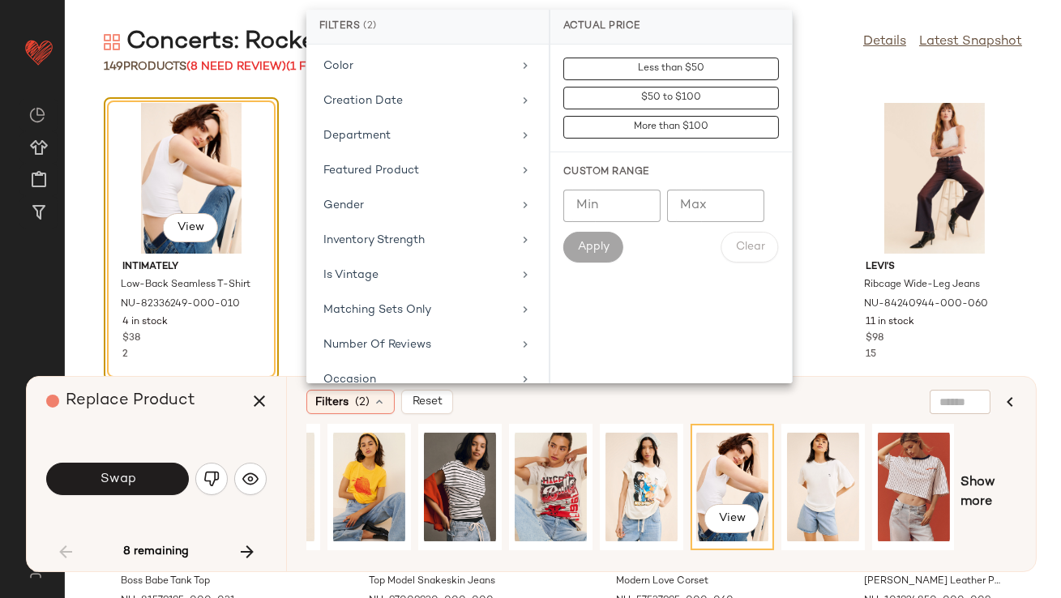
scroll to position [431, 0]
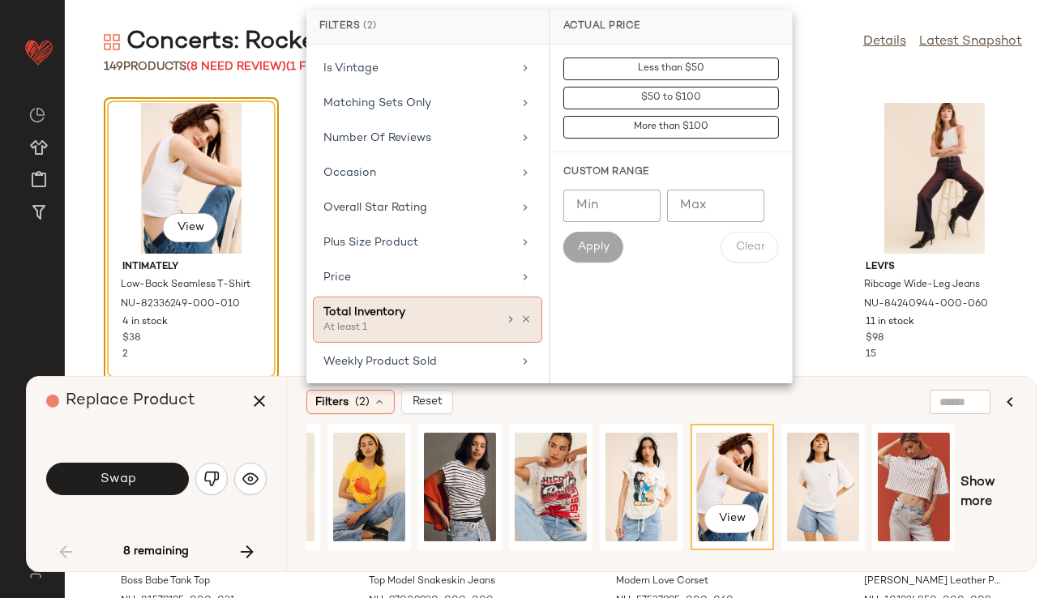
click at [392, 317] on div "Total Inventory" at bounding box center [411, 312] width 174 height 17
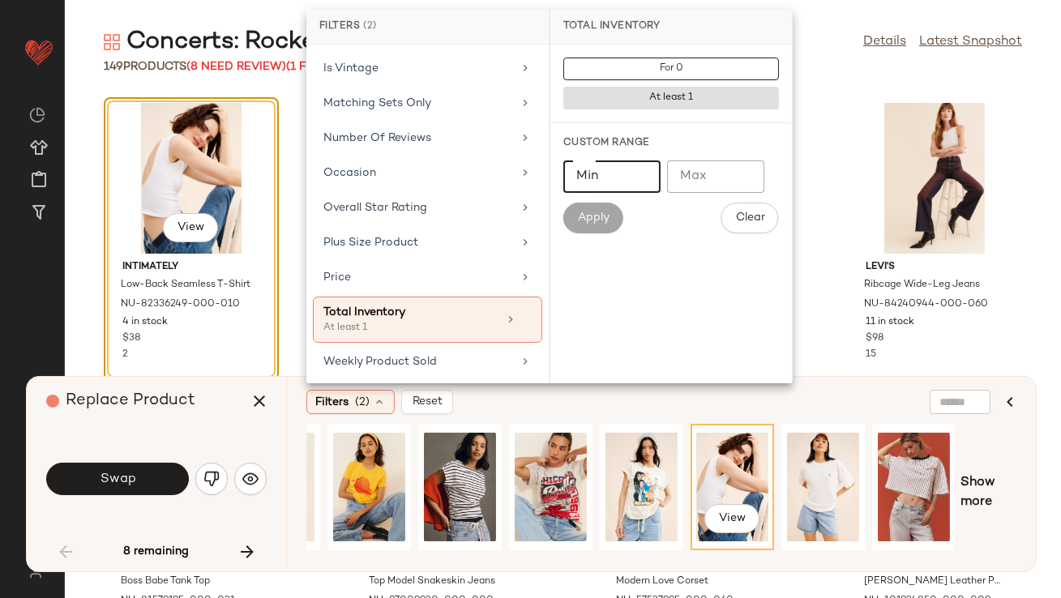
click at [598, 186] on input "Min" at bounding box center [612, 177] width 97 height 32
type input "**"
click at [587, 213] on span "Apply" at bounding box center [593, 218] width 32 height 13
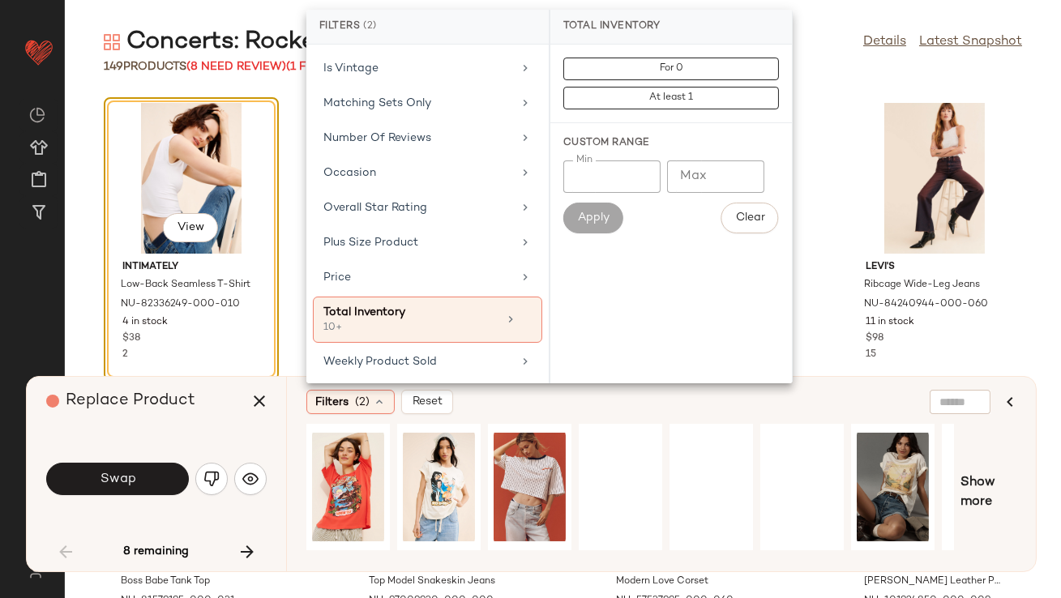
click at [277, 424] on div "Replace Product" at bounding box center [162, 401] width 233 height 49
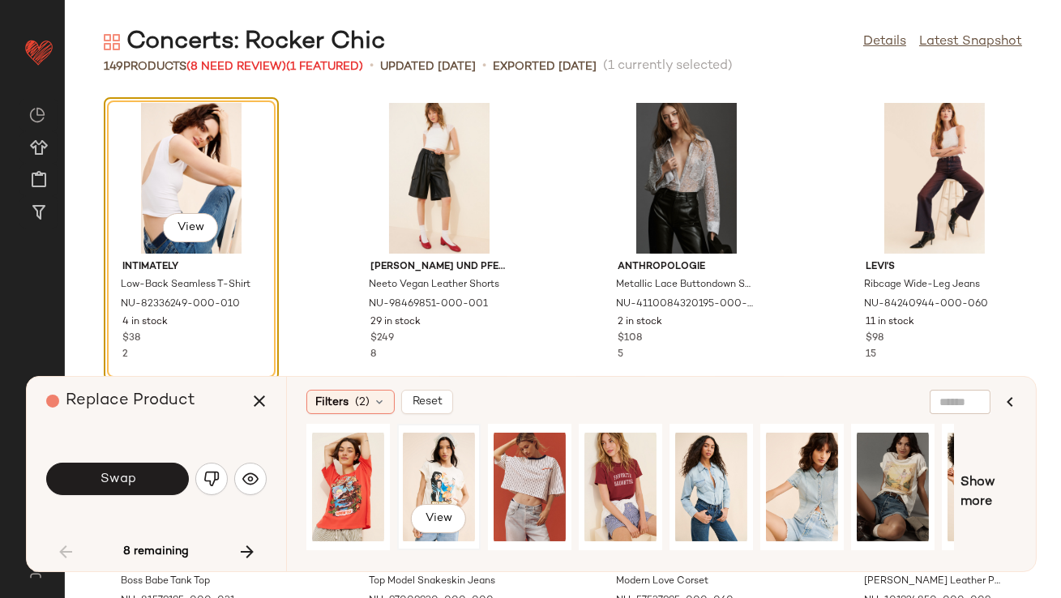
click at [443, 488] on div "View" at bounding box center [439, 487] width 72 height 115
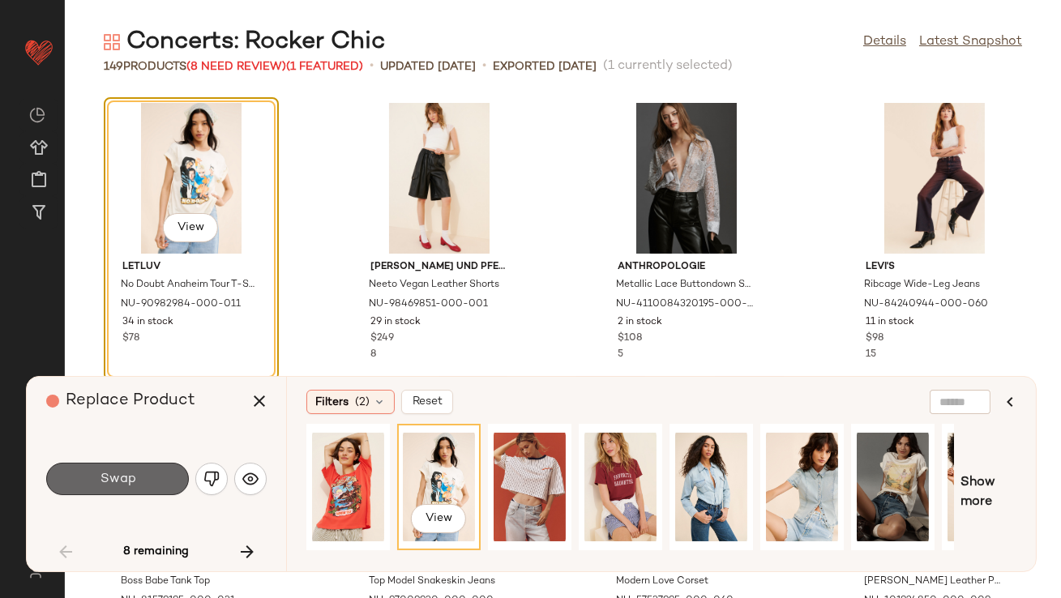
click at [137, 482] on button "Swap" at bounding box center [117, 479] width 143 height 32
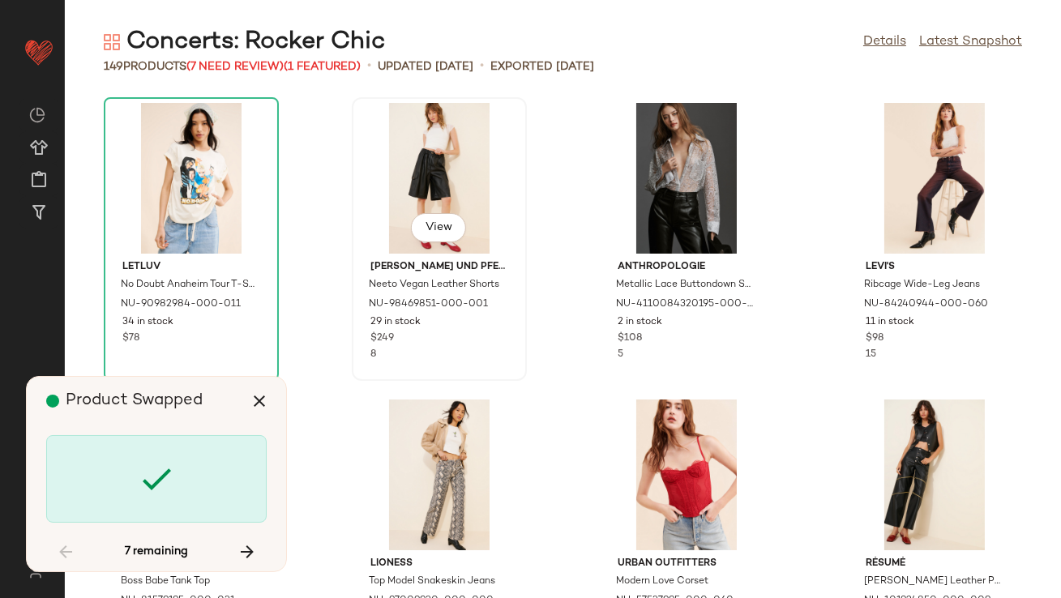
click at [445, 158] on div "View" at bounding box center [440, 178] width 164 height 151
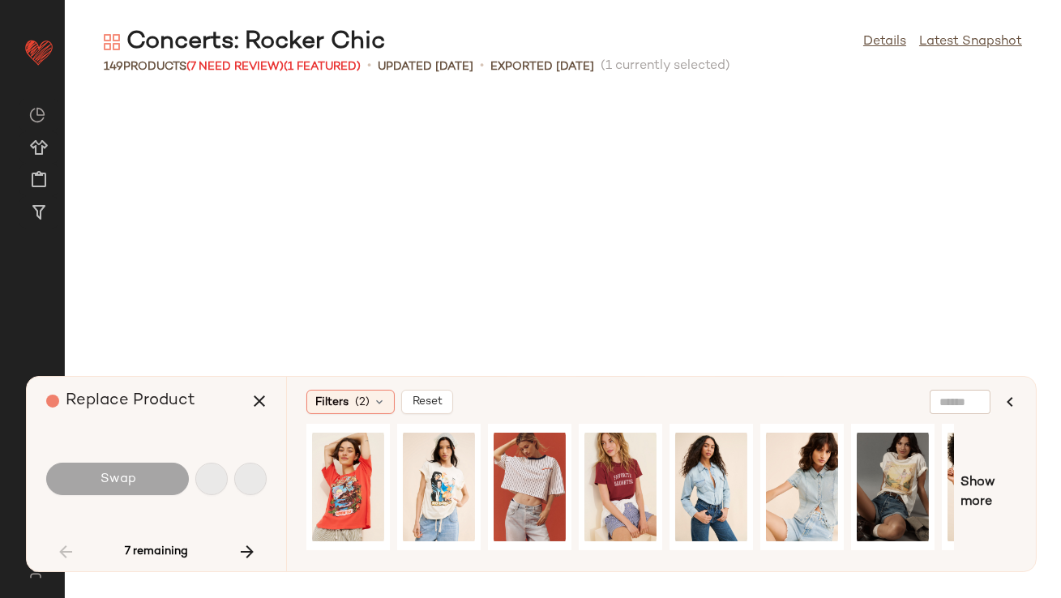
scroll to position [1780, 0]
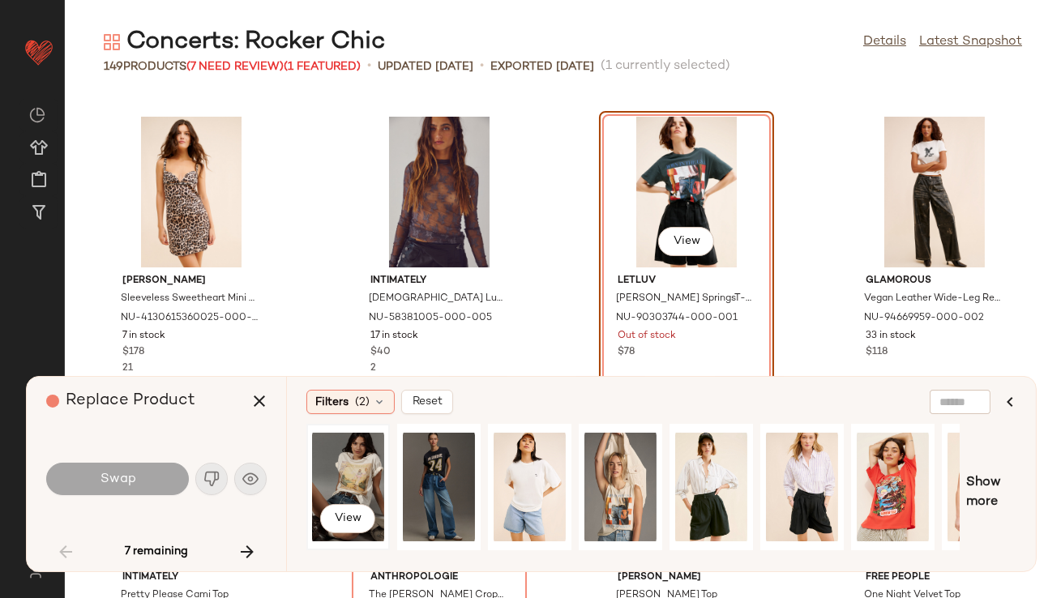
click at [355, 461] on div "View" at bounding box center [348, 487] width 72 height 115
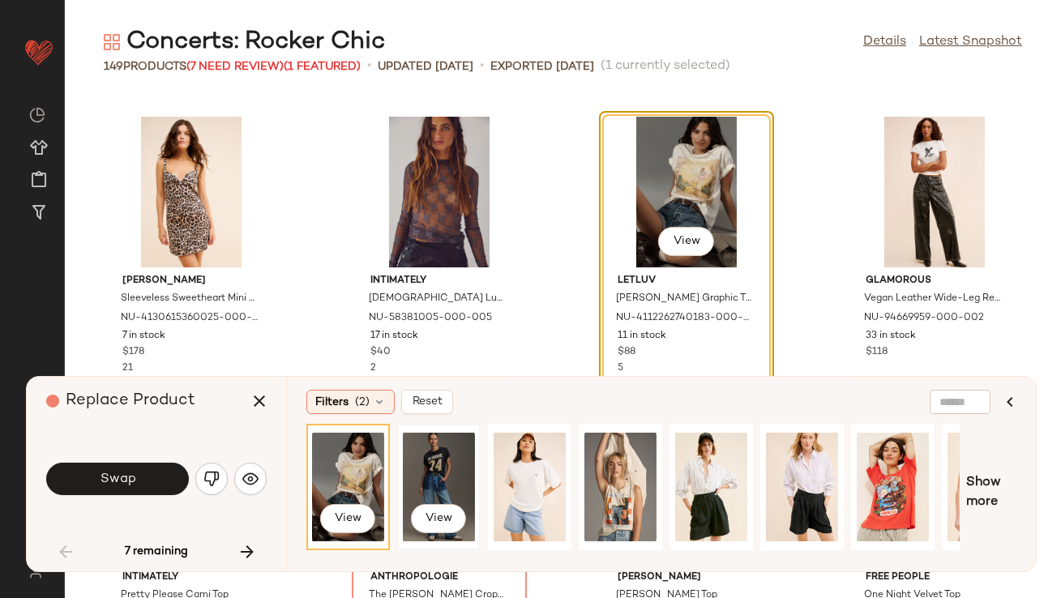
click at [427, 488] on div "View" at bounding box center [439, 487] width 72 height 115
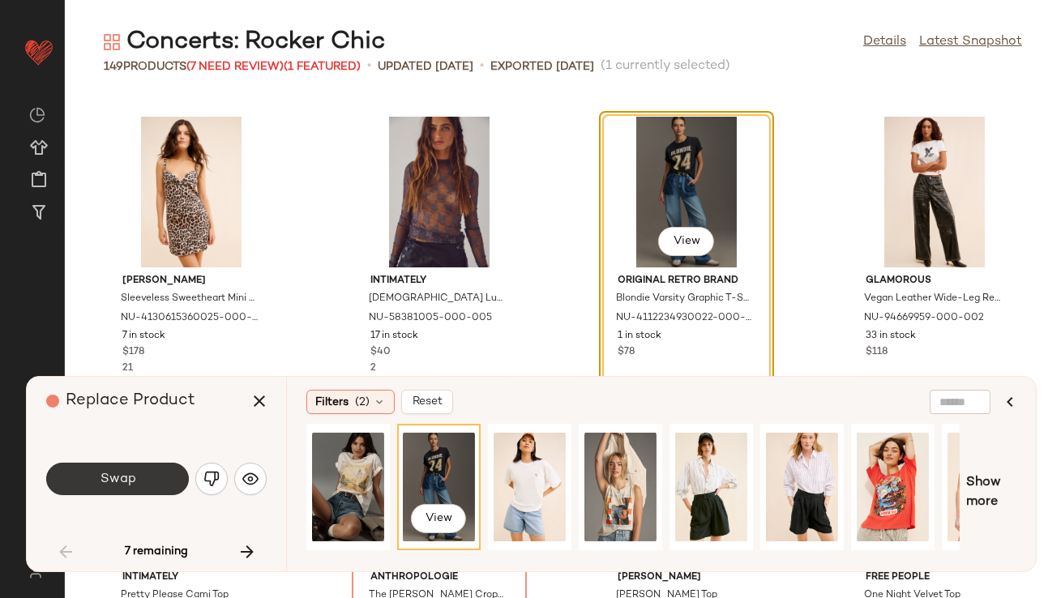
click at [161, 481] on button "Swap" at bounding box center [117, 479] width 143 height 32
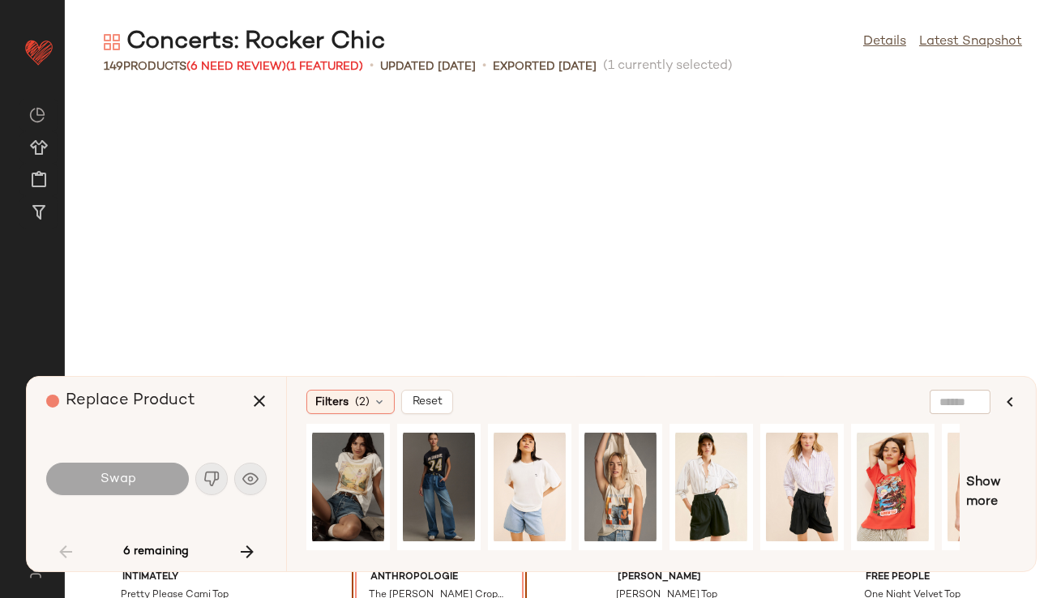
scroll to position [2077, 0]
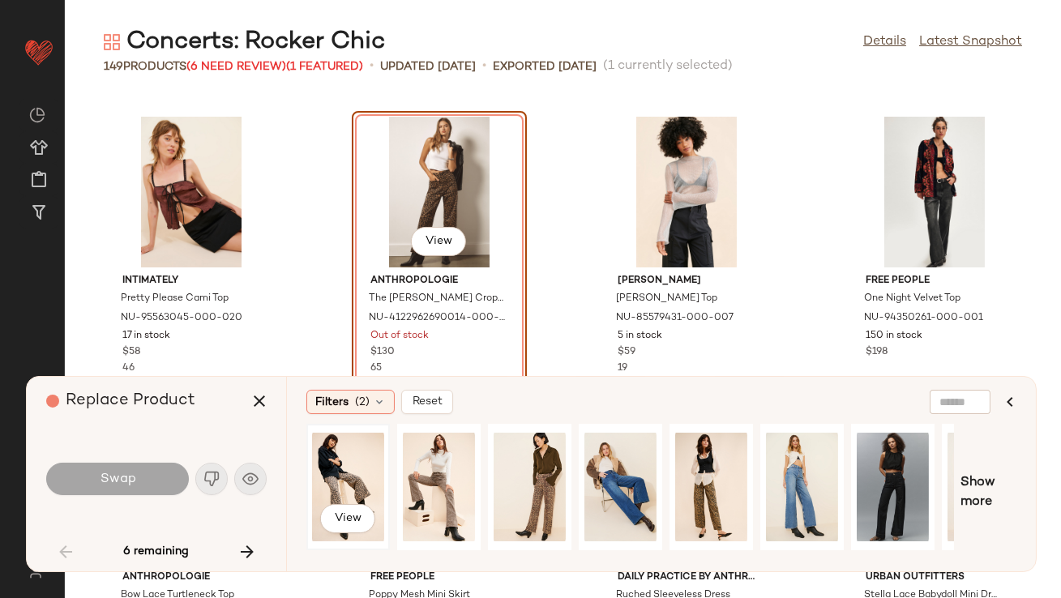
click at [331, 487] on div "View" at bounding box center [348, 487] width 72 height 115
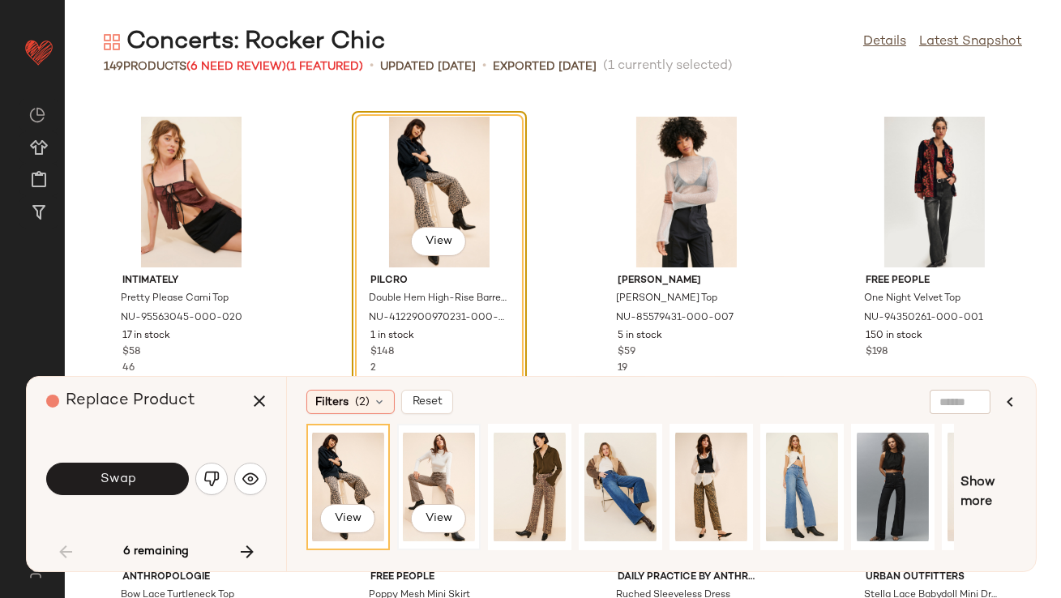
click at [420, 484] on div "View" at bounding box center [439, 487] width 72 height 115
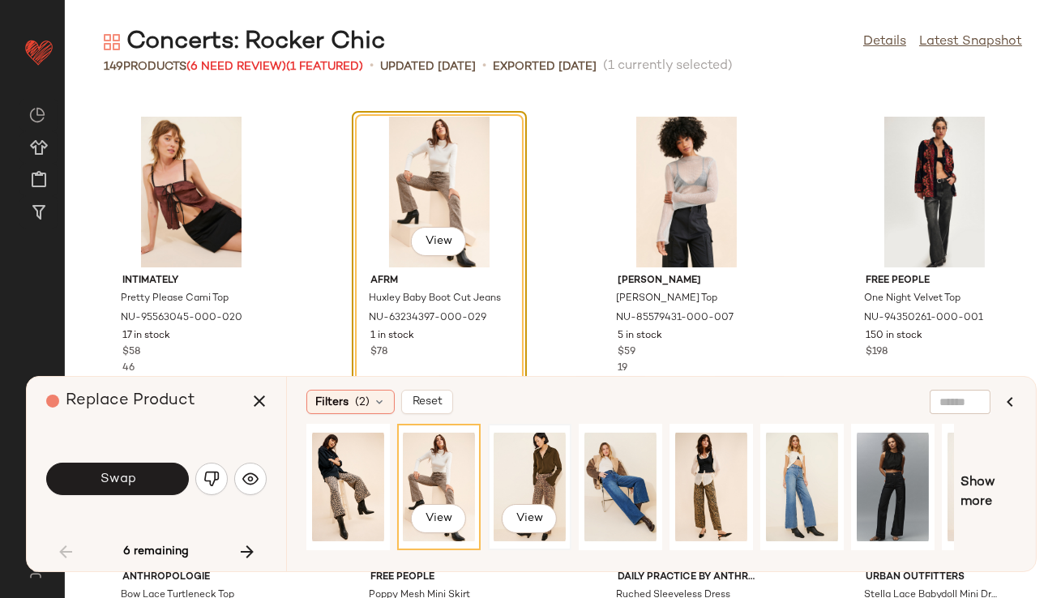
click at [566, 469] on div "View" at bounding box center [530, 487] width 80 height 123
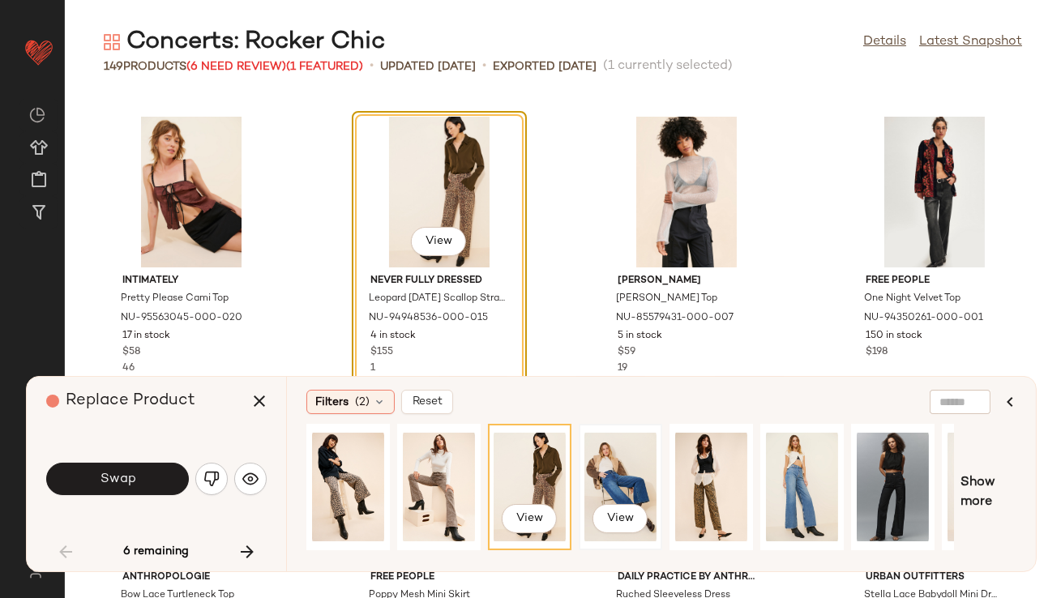
click at [632, 479] on div "View" at bounding box center [621, 487] width 72 height 115
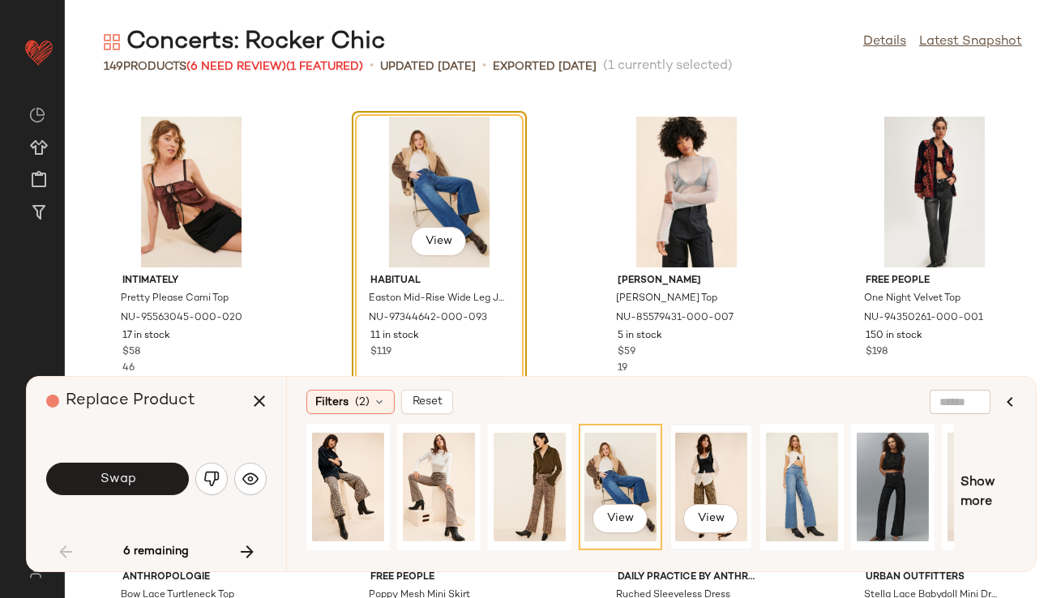
click at [709, 478] on div "View" at bounding box center [711, 487] width 72 height 115
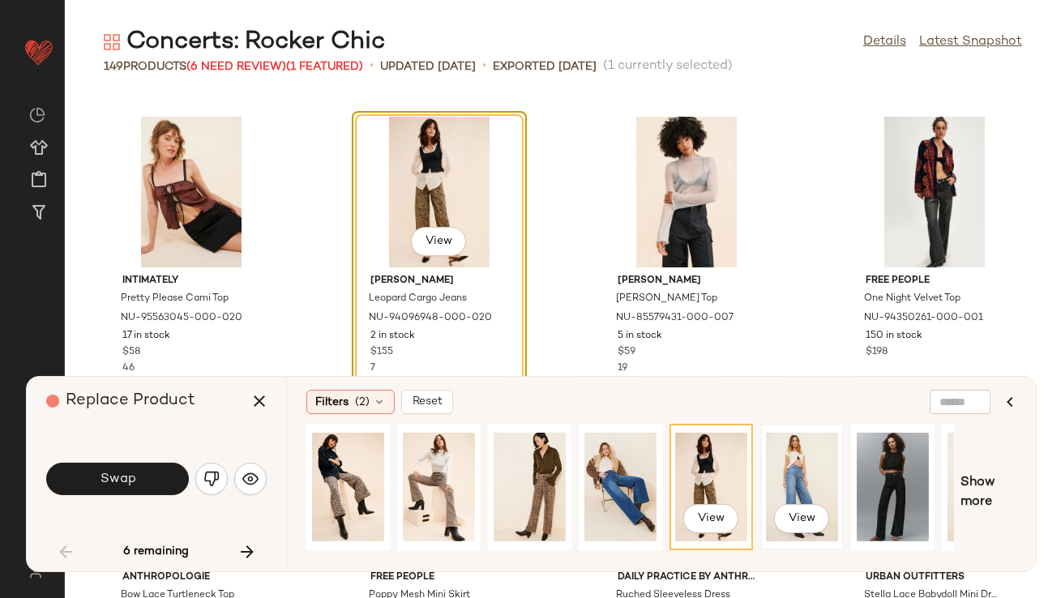
click at [806, 476] on div "View" at bounding box center [802, 487] width 72 height 115
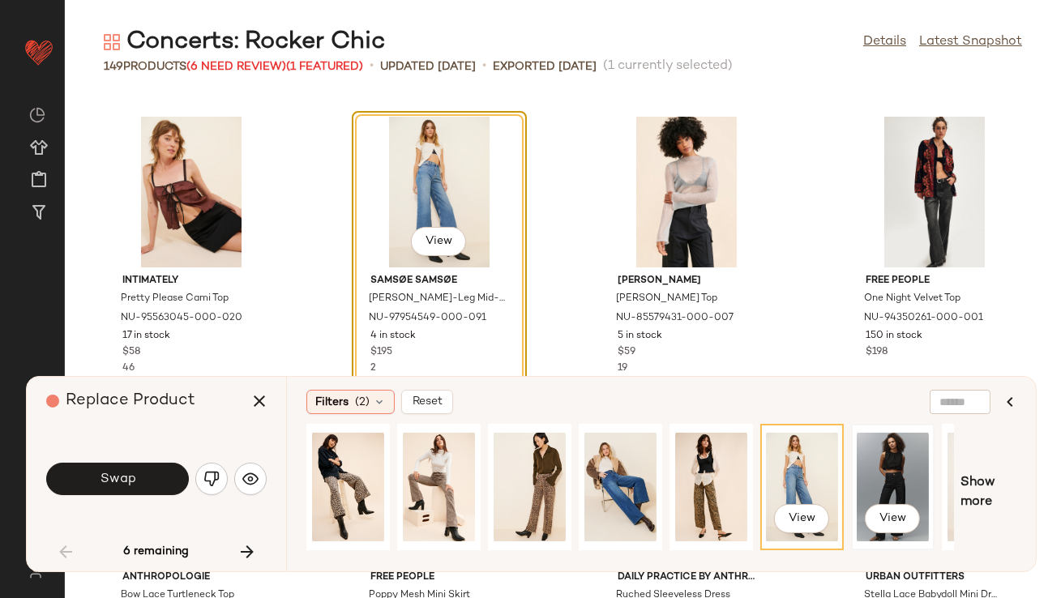
click at [889, 469] on div "View" at bounding box center [893, 487] width 72 height 115
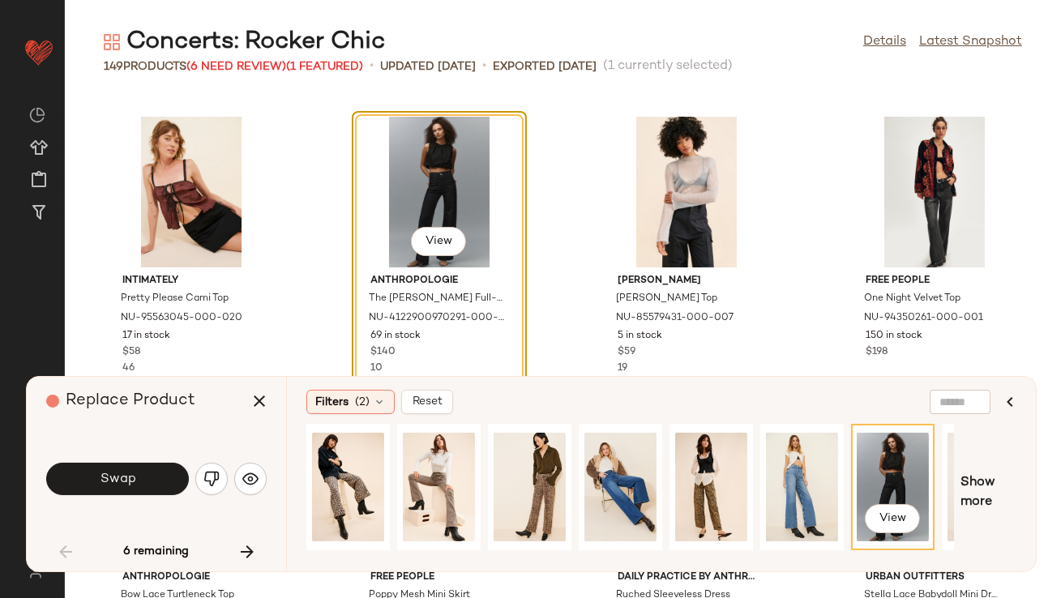
click at [140, 474] on button "Swap" at bounding box center [117, 479] width 143 height 32
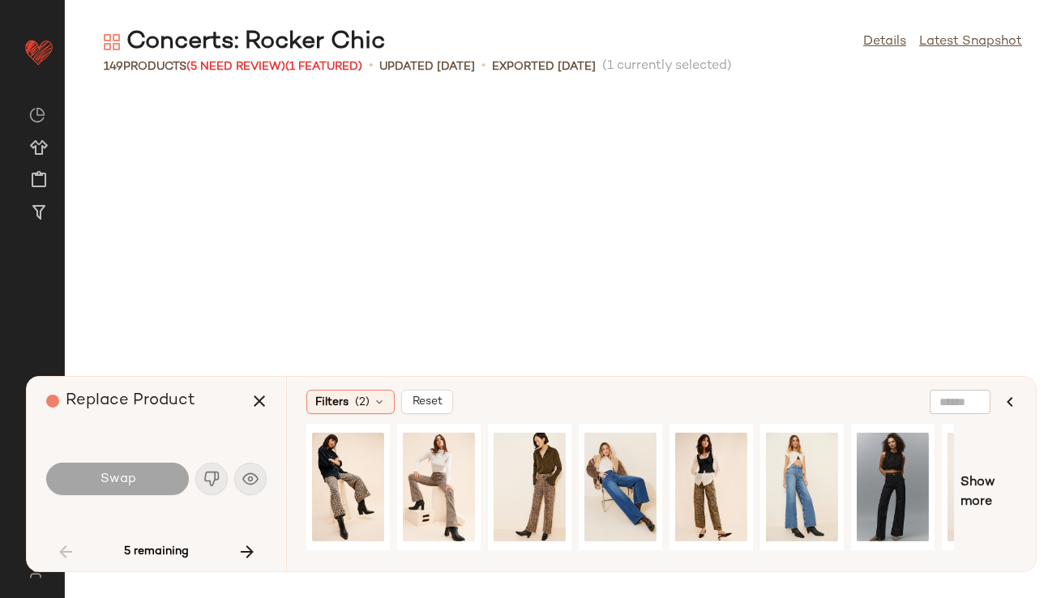
scroll to position [3264, 0]
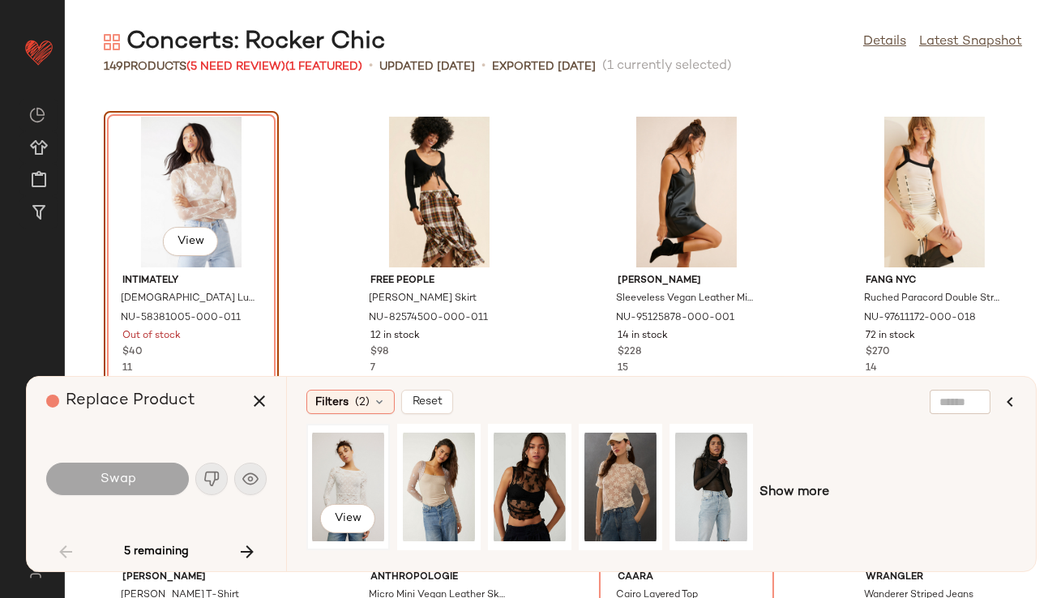
click at [342, 484] on div "View" at bounding box center [348, 487] width 72 height 115
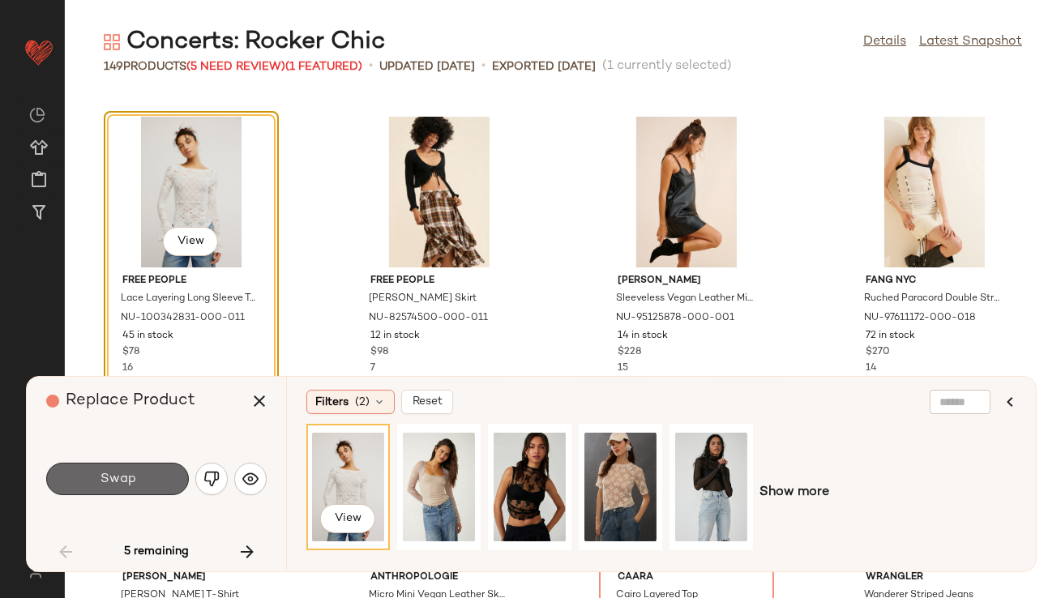
click at [148, 484] on button "Swap" at bounding box center [117, 479] width 143 height 32
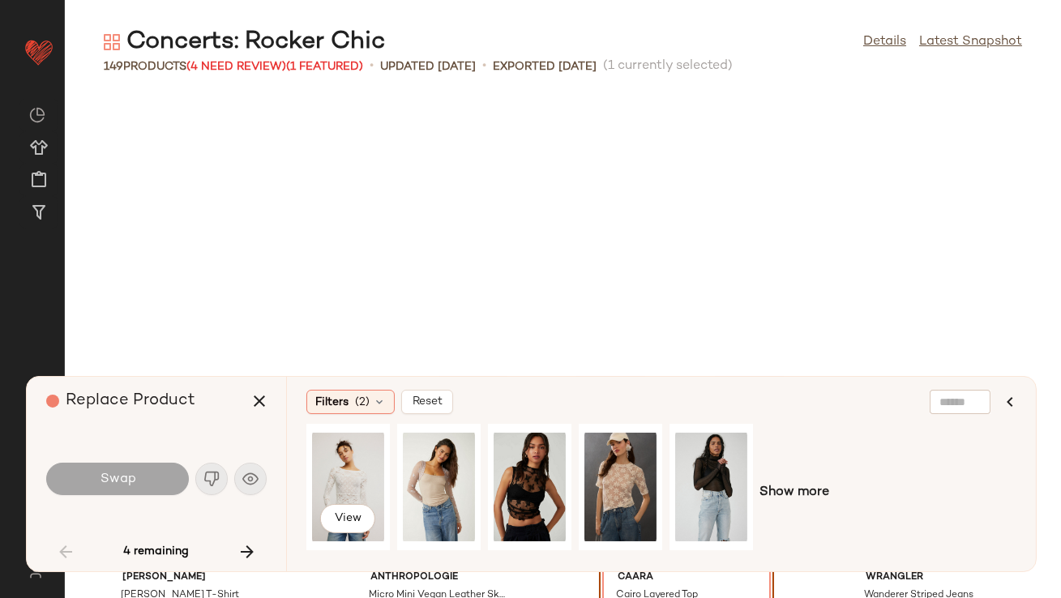
scroll to position [3561, 0]
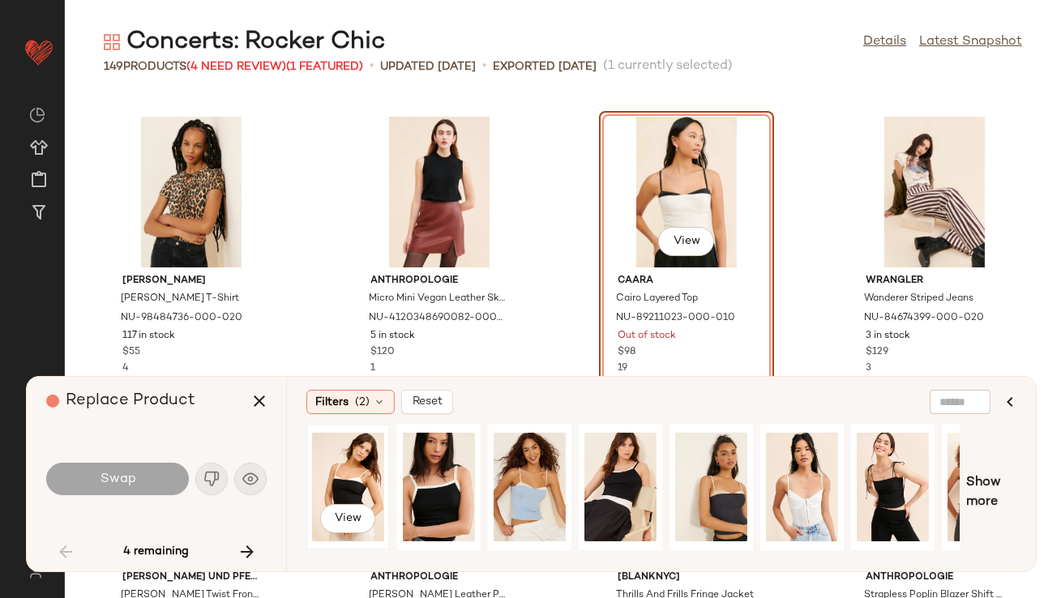
click at [358, 478] on div "View" at bounding box center [348, 487] width 72 height 115
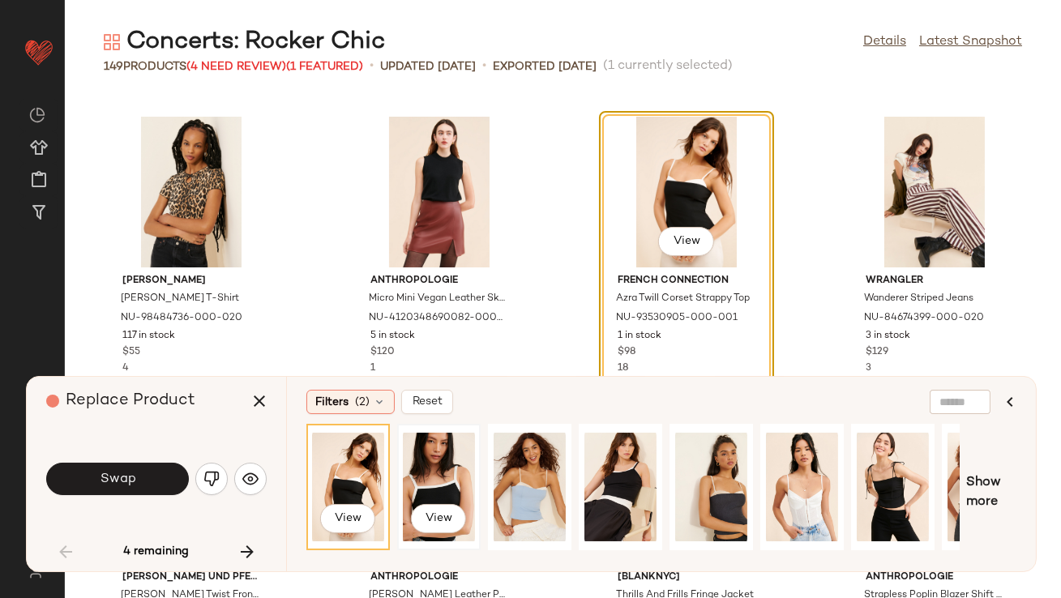
click at [433, 491] on div "View" at bounding box center [439, 487] width 72 height 115
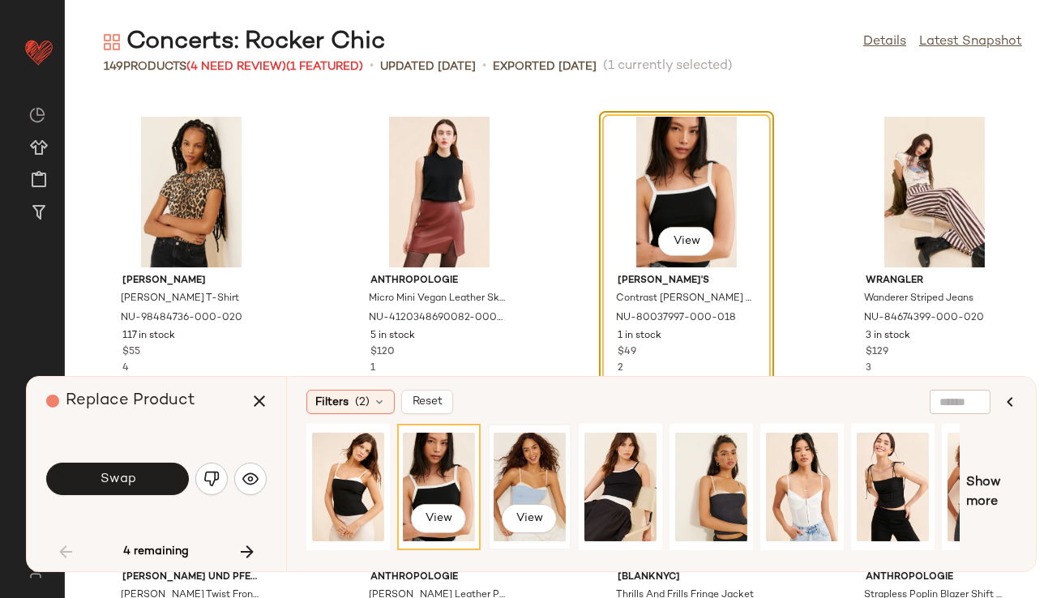
click at [509, 477] on div "View" at bounding box center [530, 487] width 72 height 115
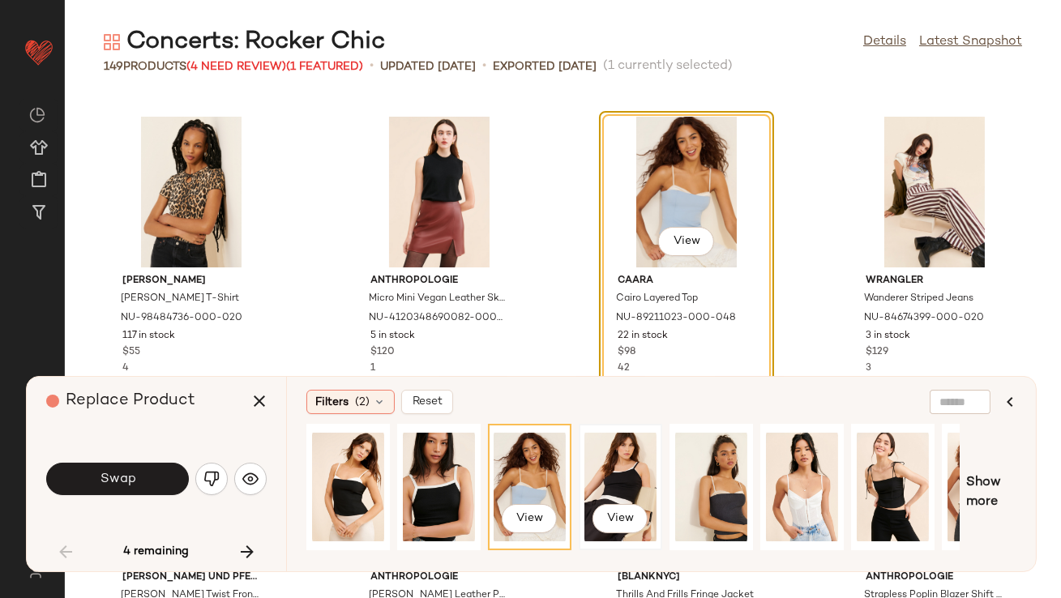
click at [618, 451] on div "View" at bounding box center [621, 487] width 72 height 115
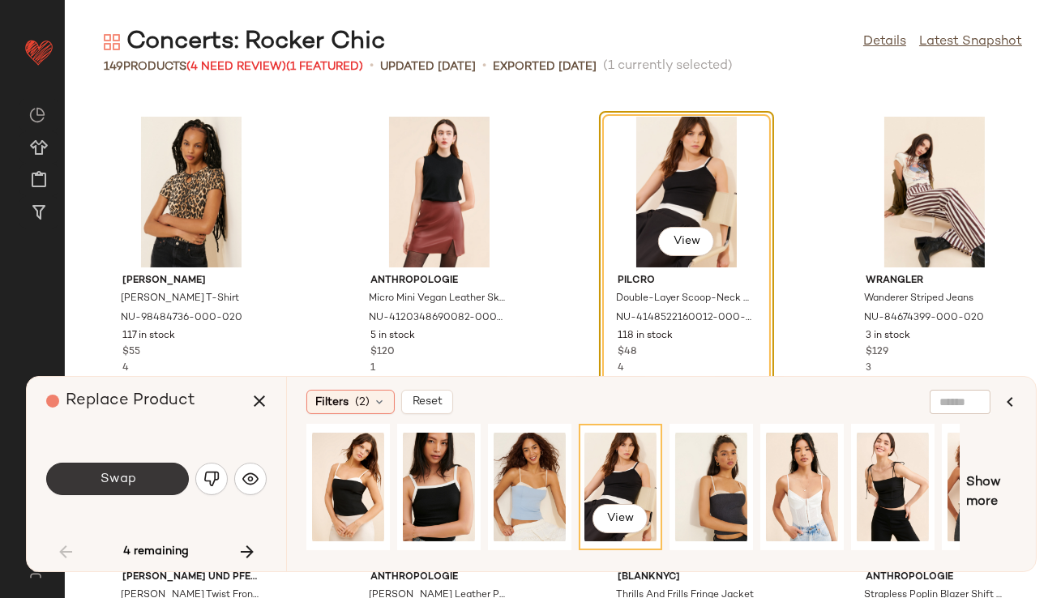
click at [146, 482] on button "Swap" at bounding box center [117, 479] width 143 height 32
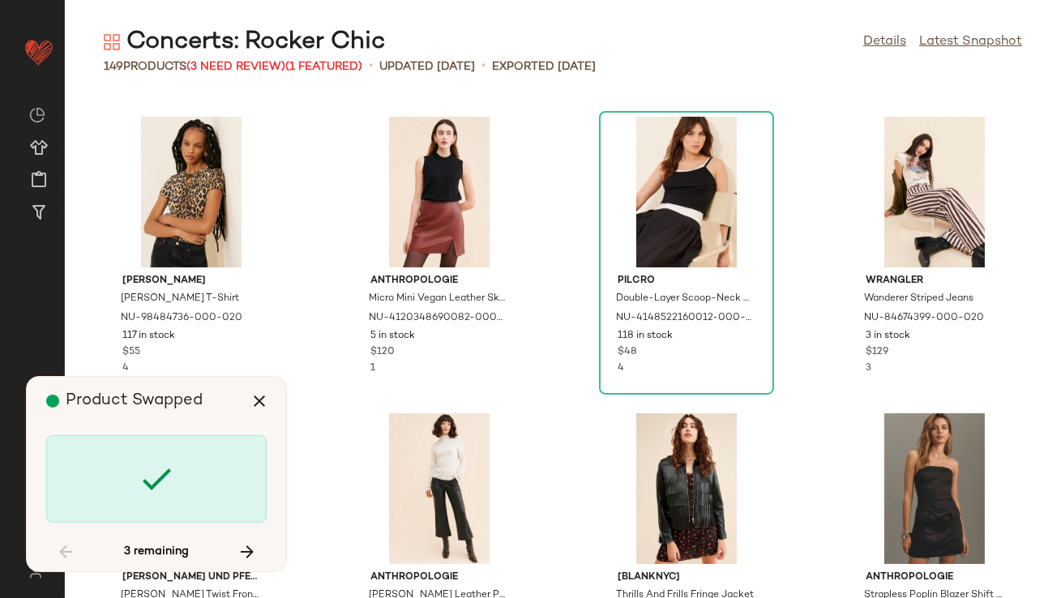
scroll to position [6528, 0]
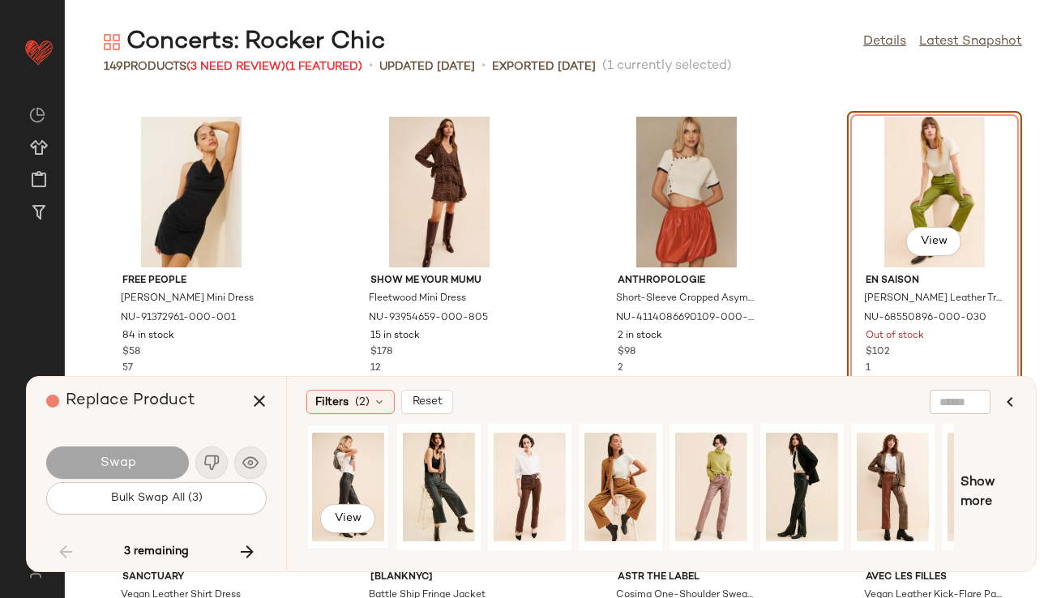
click at [358, 453] on div "View" at bounding box center [348, 487] width 72 height 115
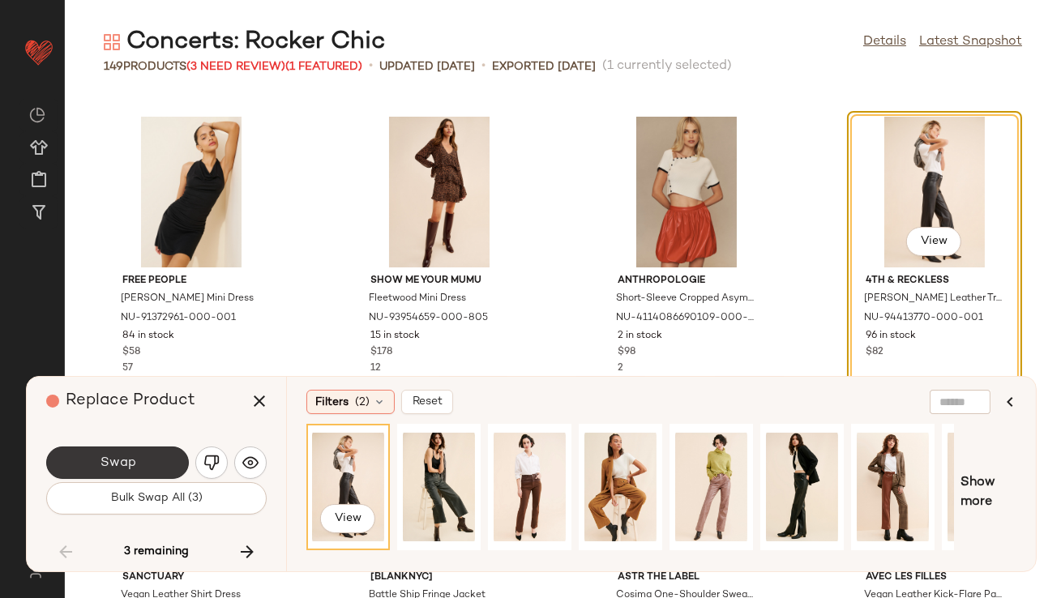
click at [154, 470] on button "Swap" at bounding box center [117, 463] width 143 height 32
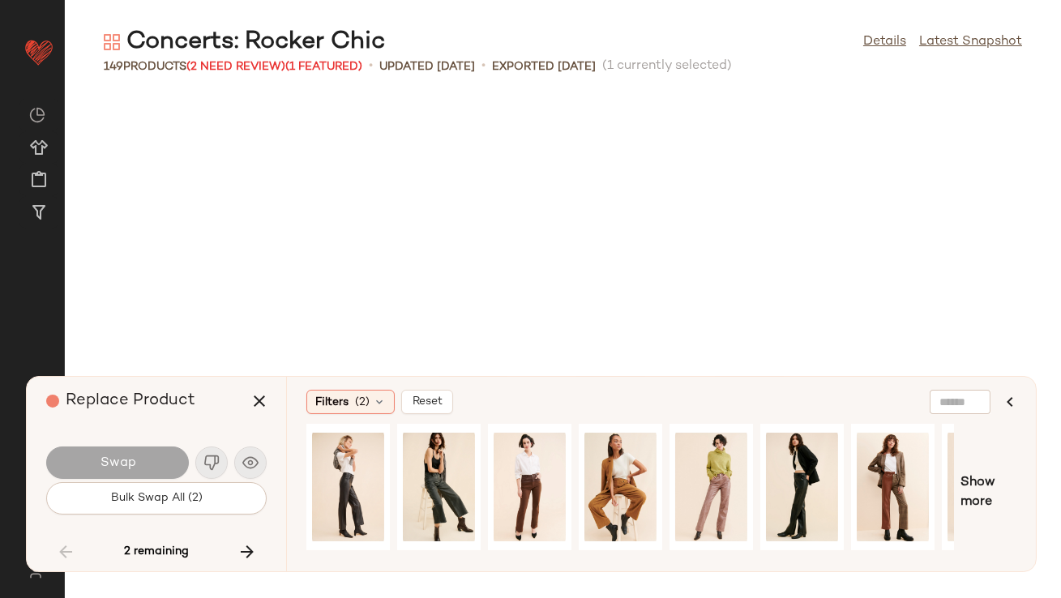
scroll to position [9794, 0]
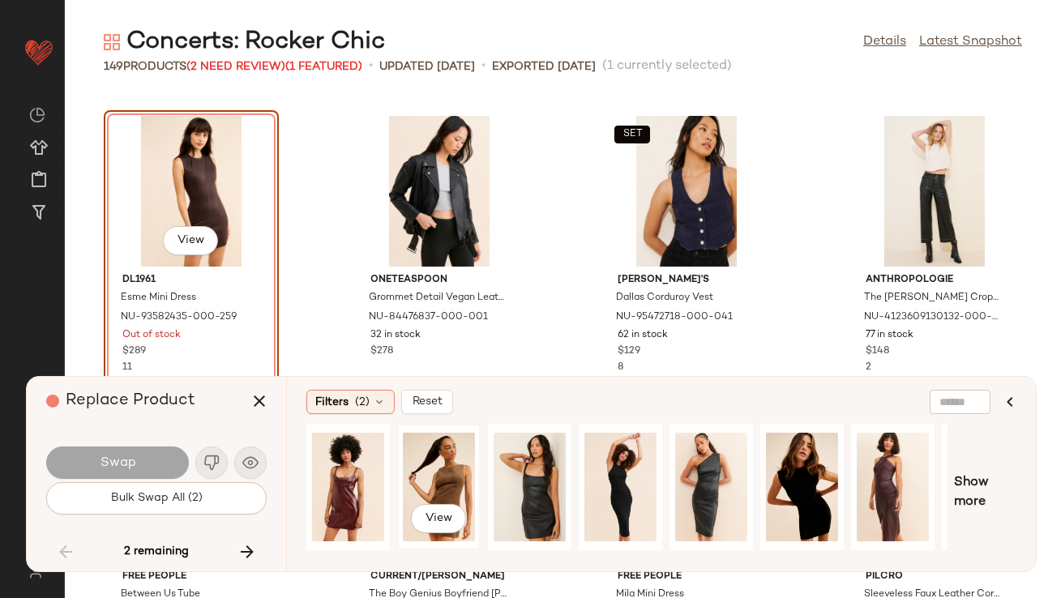
click at [443, 469] on div "View" at bounding box center [439, 487] width 72 height 115
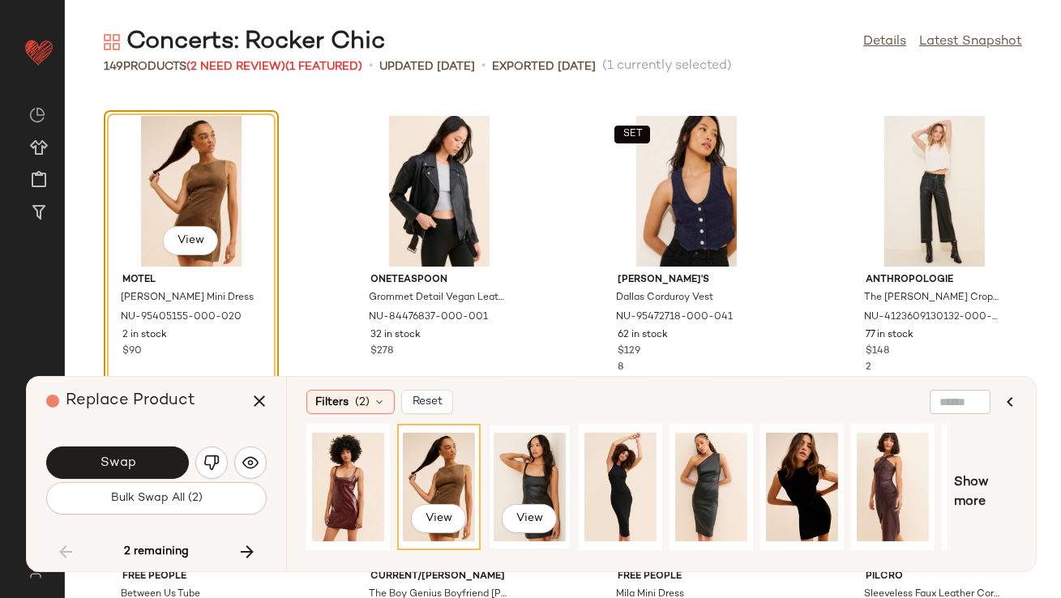
click at [529, 480] on div "View" at bounding box center [530, 487] width 72 height 115
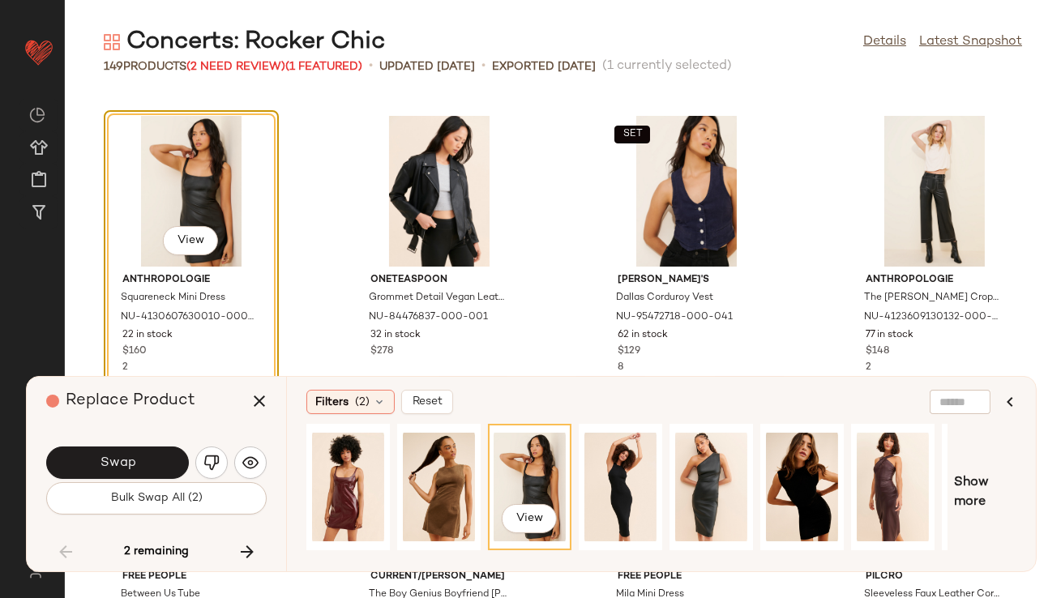
click at [130, 465] on span "Swap" at bounding box center [117, 463] width 36 height 15
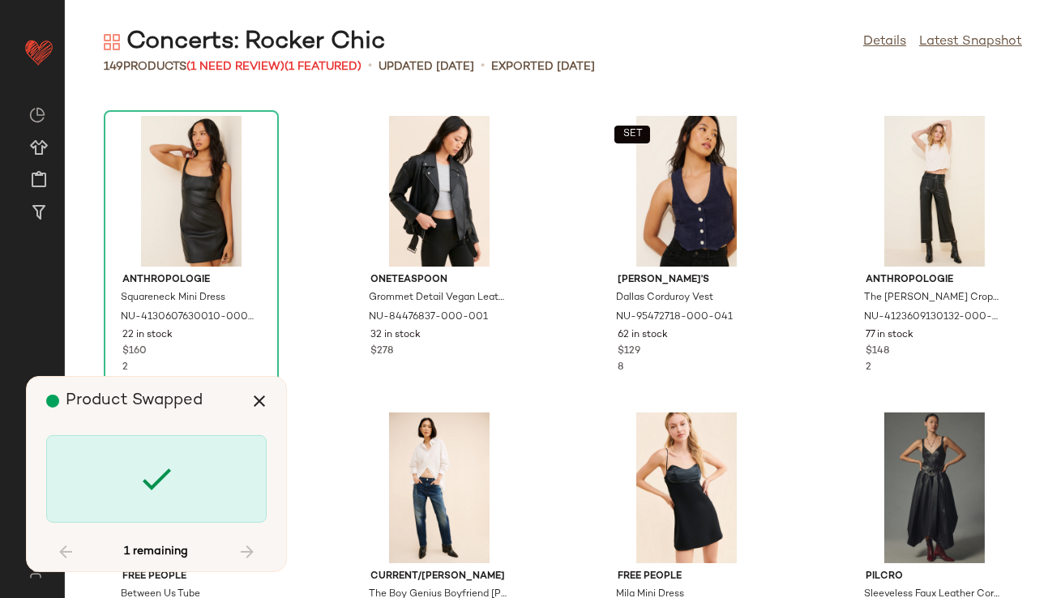
scroll to position [10776, 0]
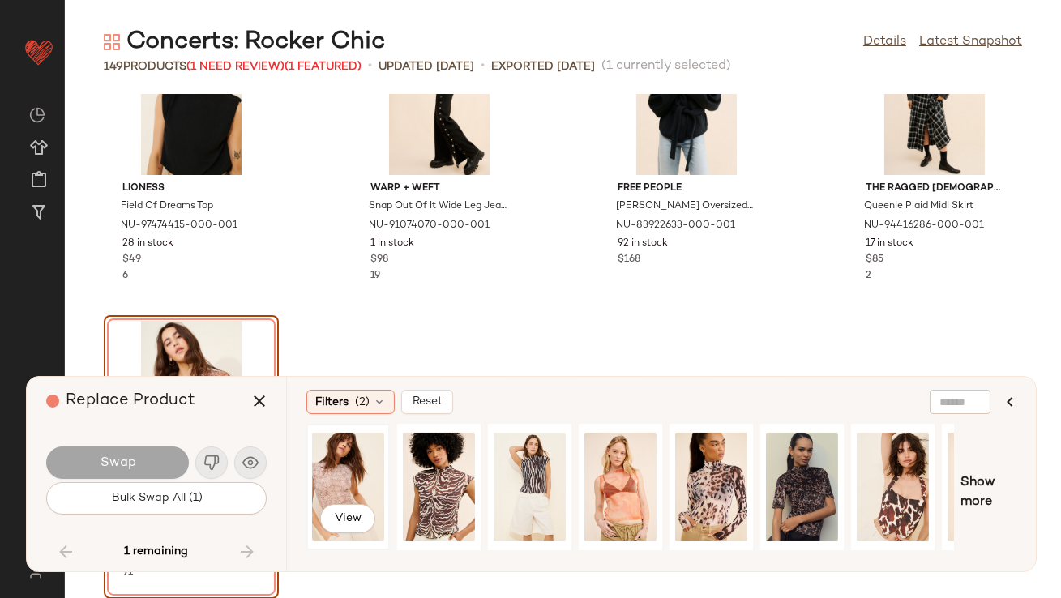
click at [337, 482] on div "View" at bounding box center [348, 487] width 72 height 115
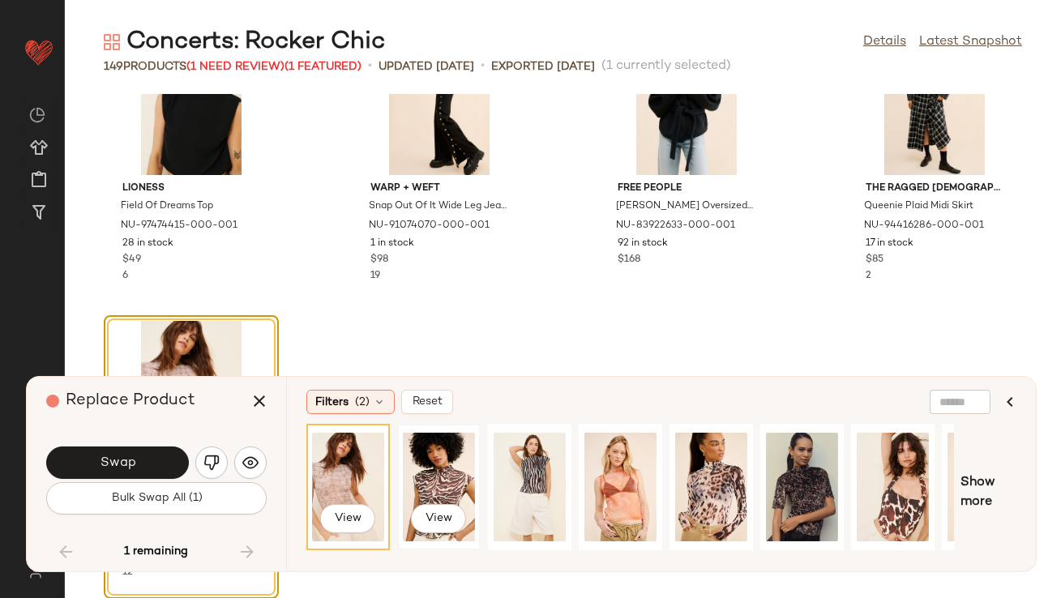
click at [413, 477] on div "View" at bounding box center [439, 487] width 72 height 115
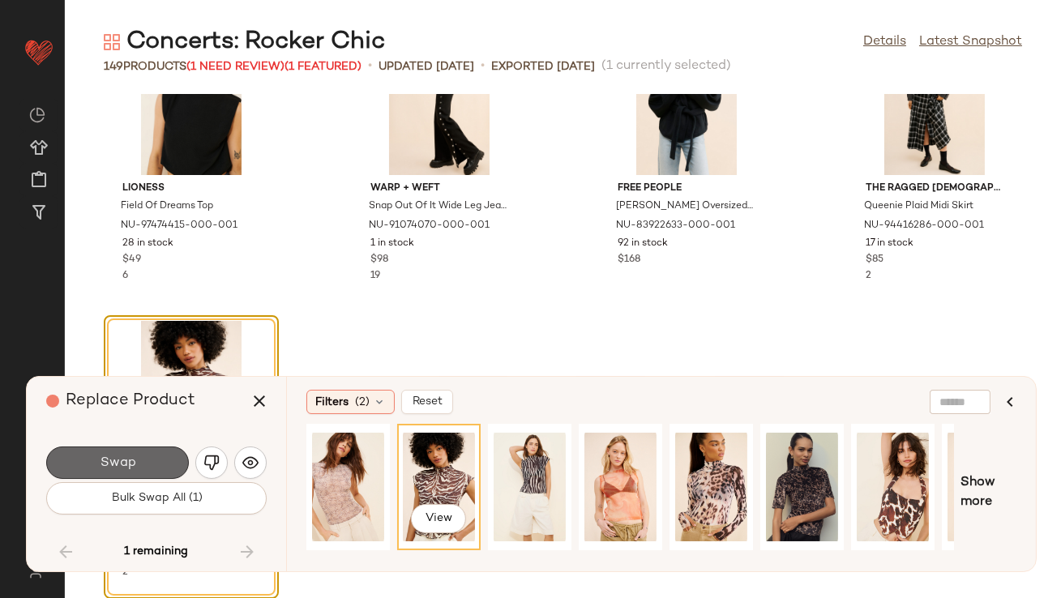
click at [168, 460] on button "Swap" at bounding box center [117, 463] width 143 height 32
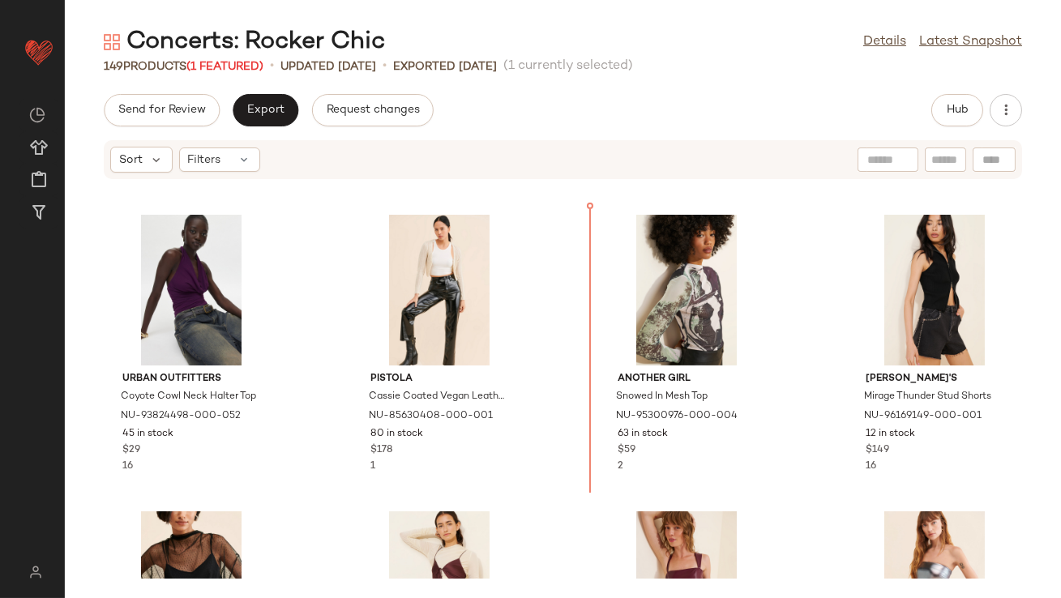
scroll to position [1232, 0]
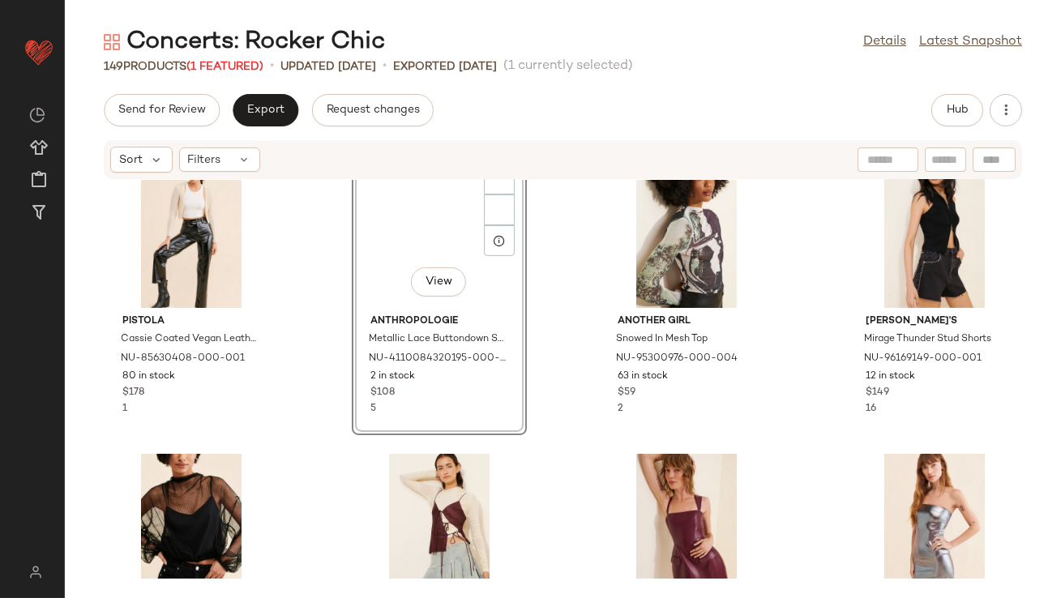
scroll to position [935, 0]
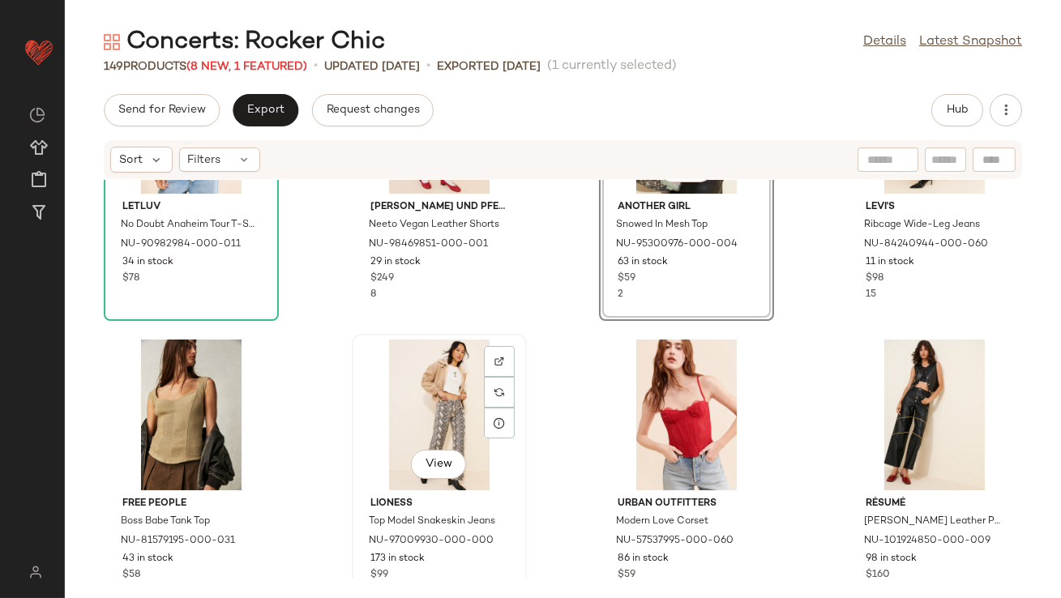
scroll to position [147, 0]
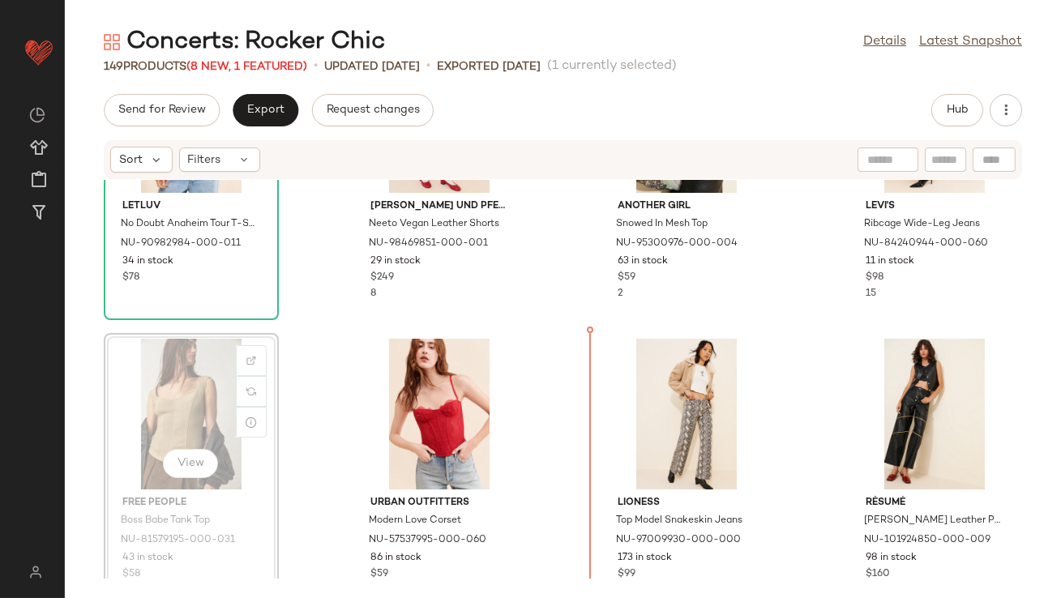
drag, startPoint x: 174, startPoint y: 414, endPoint x: 797, endPoint y: 429, distance: 622.9
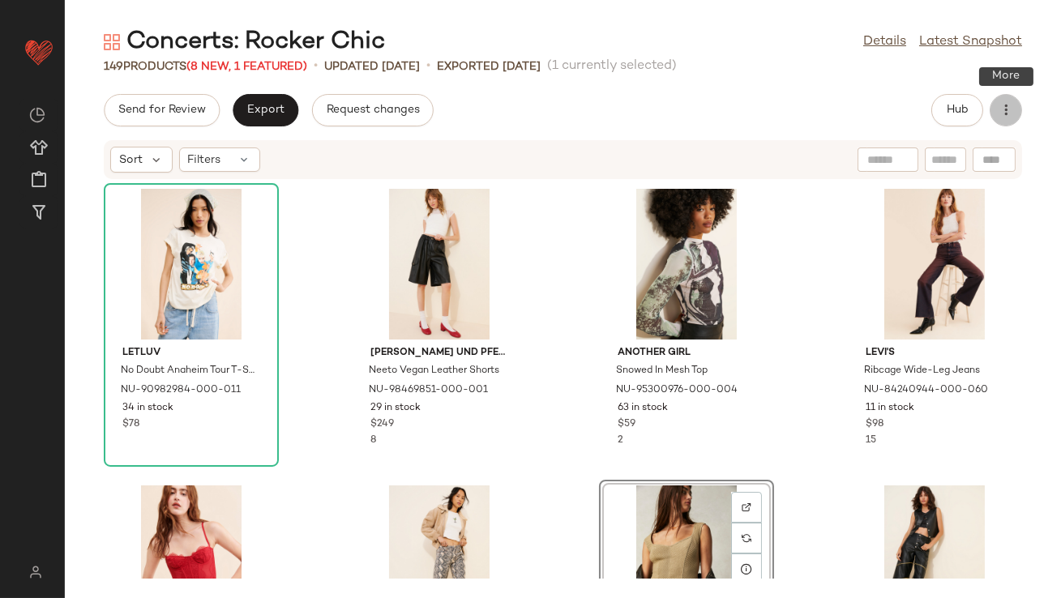
click at [1013, 120] on button "button" at bounding box center [1006, 110] width 32 height 32
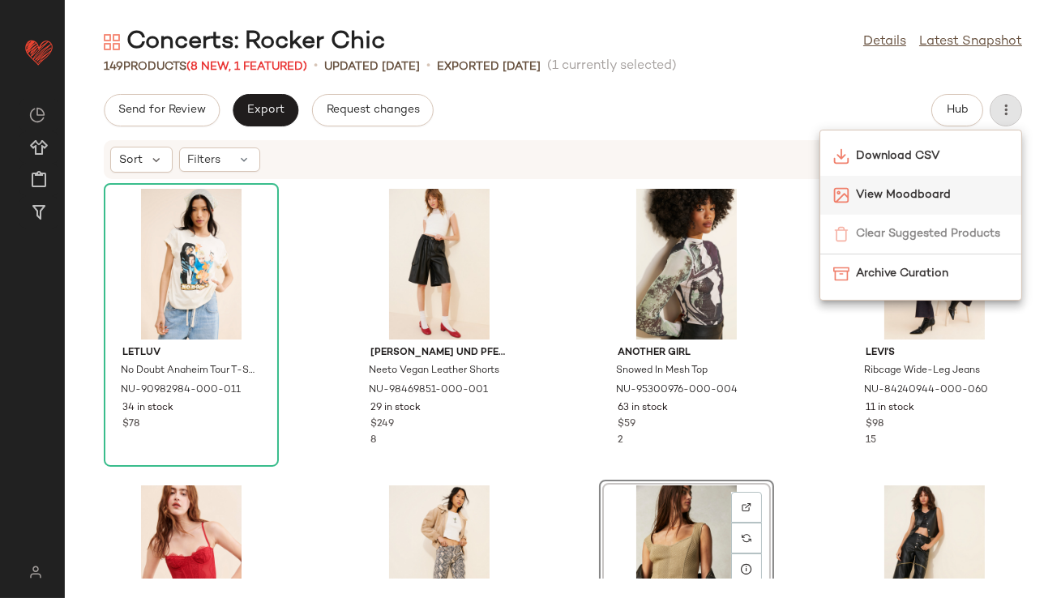
click at [937, 188] on span "View Moodboard" at bounding box center [932, 194] width 152 height 17
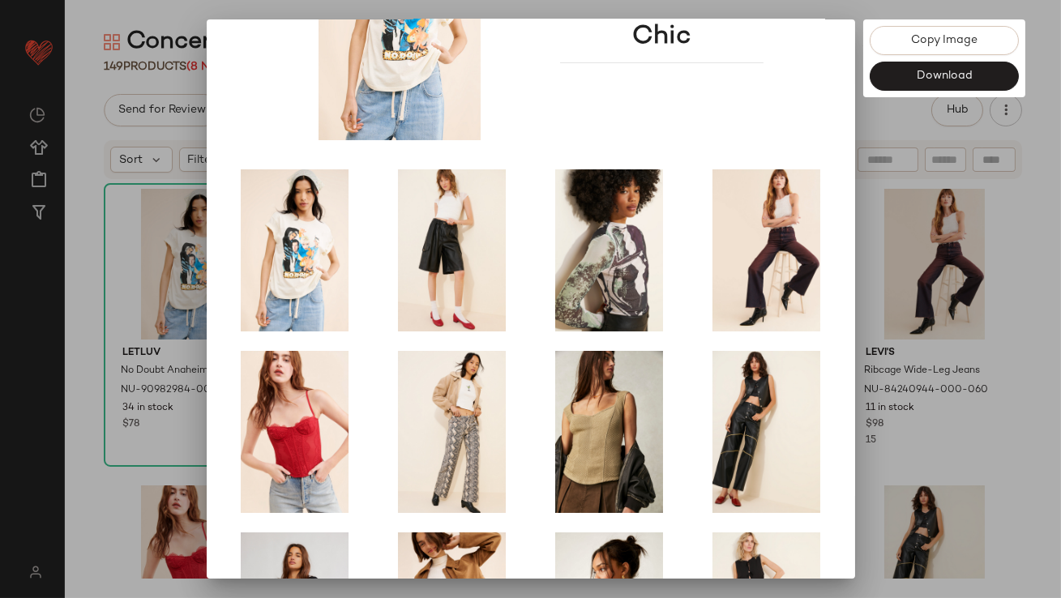
scroll to position [277, 0]
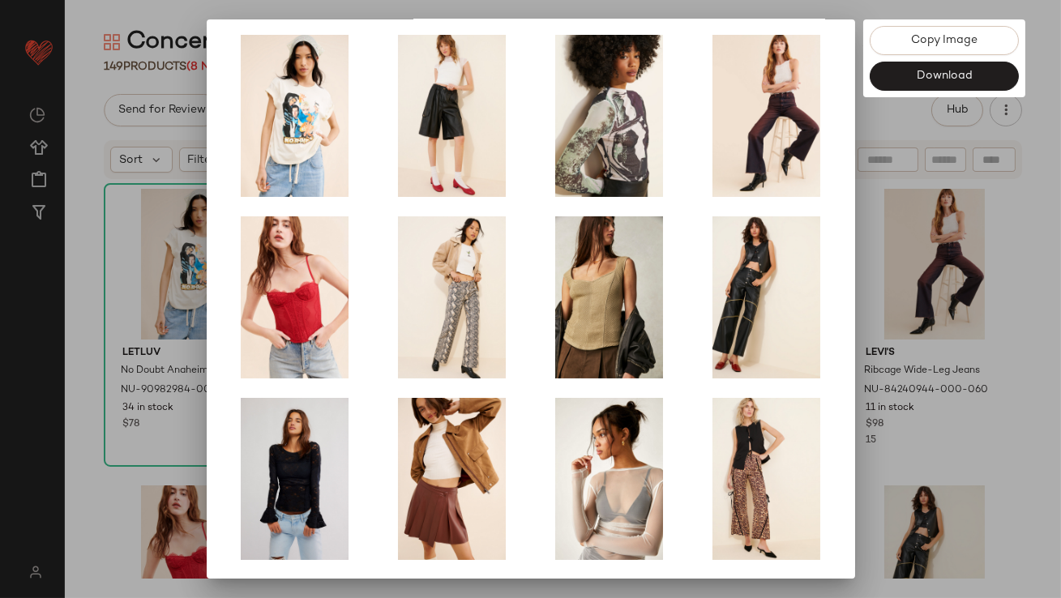
click at [928, 354] on div at bounding box center [530, 299] width 1061 height 598
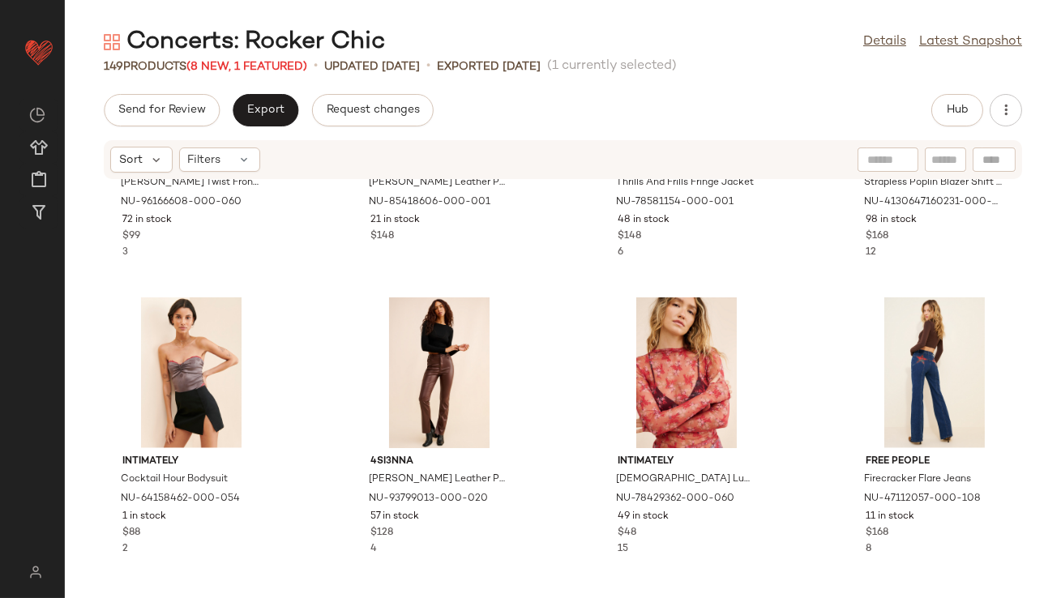
scroll to position [4107, 0]
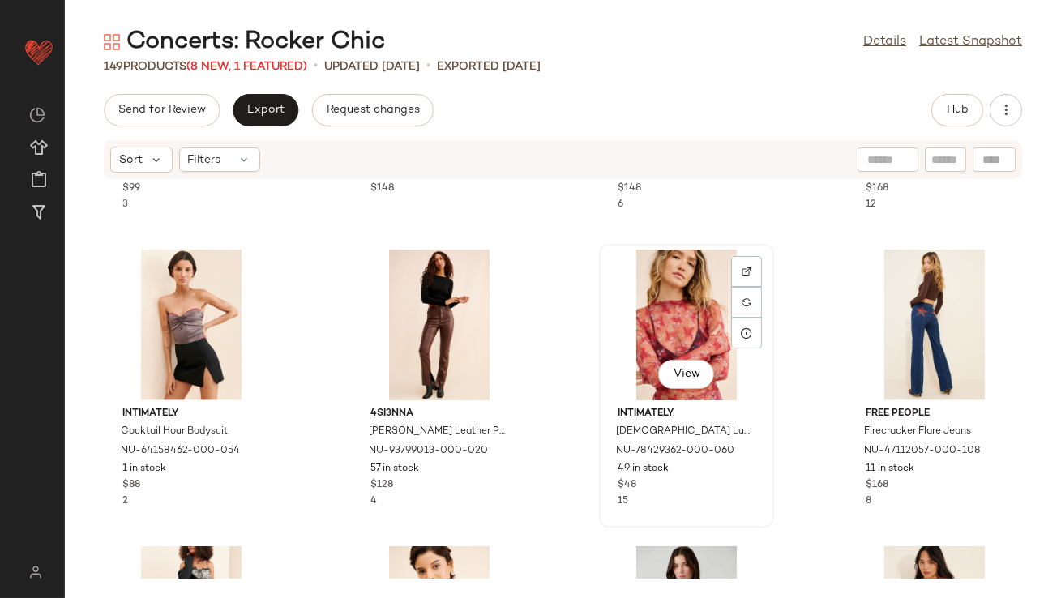
click at [655, 340] on div "View" at bounding box center [687, 325] width 164 height 151
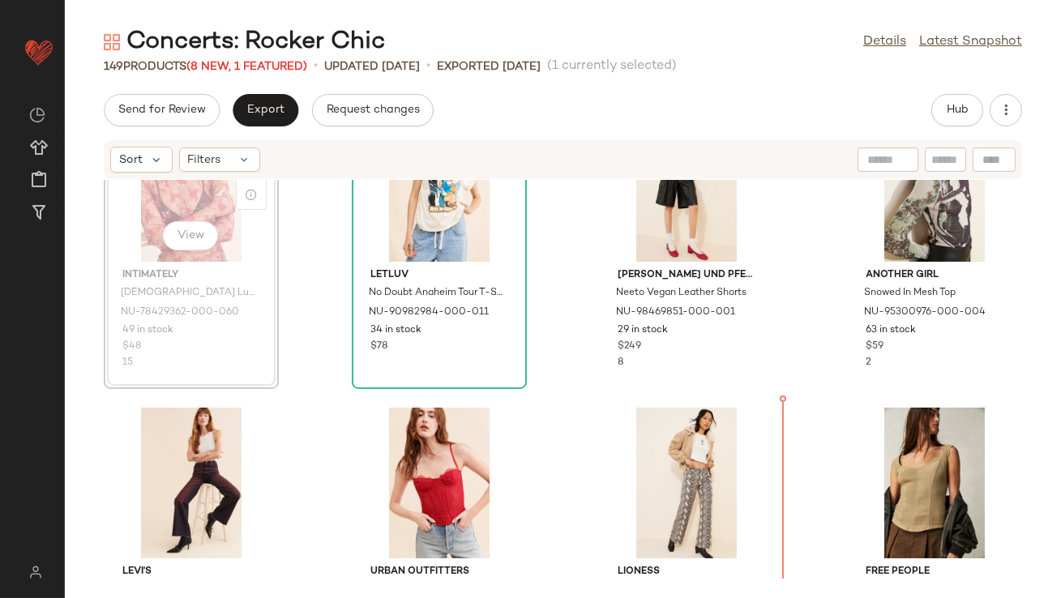
scroll to position [190, 0]
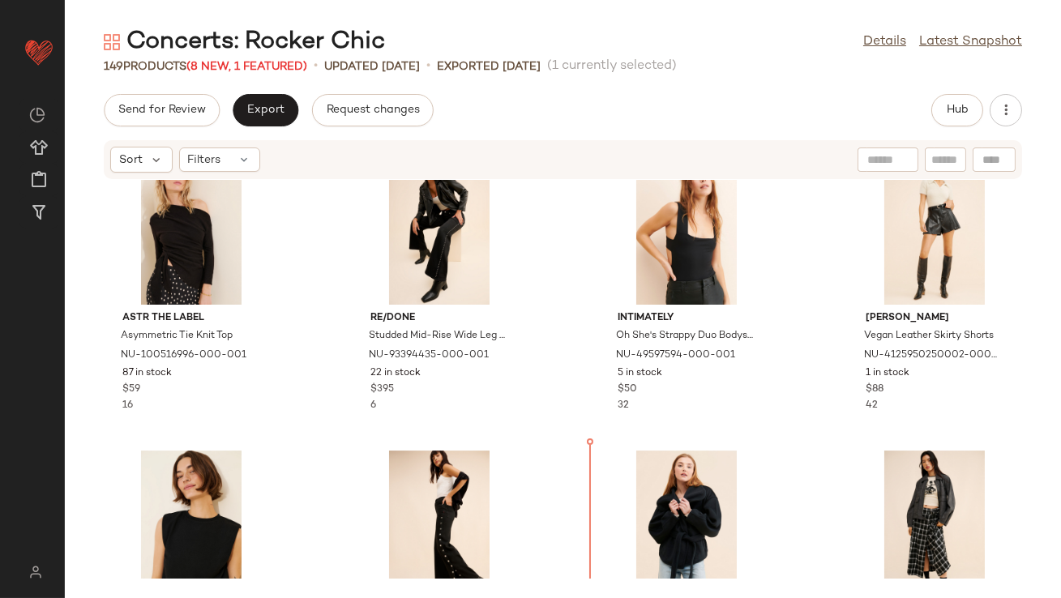
scroll to position [10476, 0]
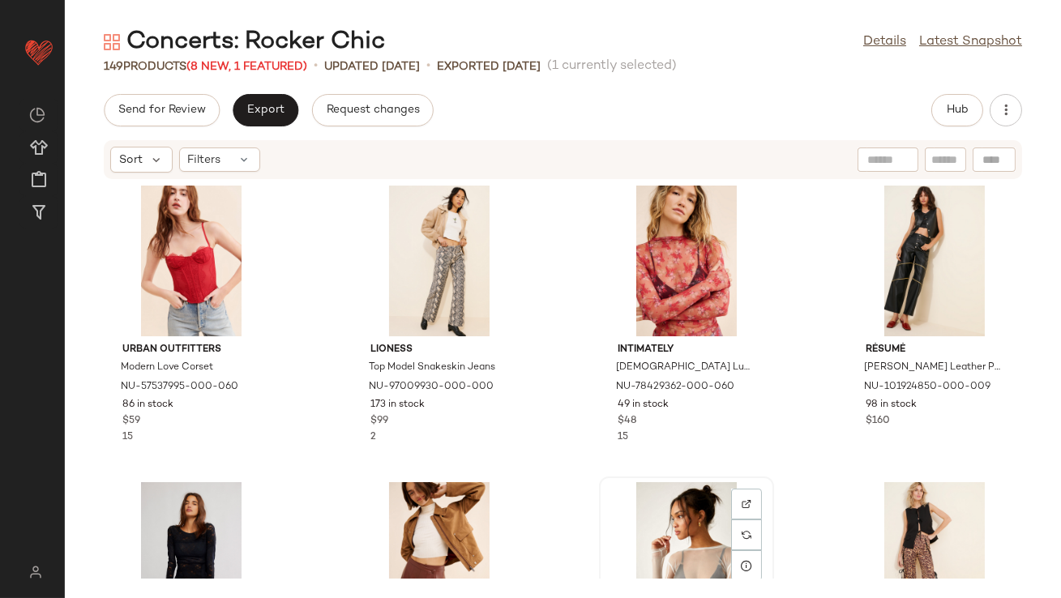
scroll to position [304, 0]
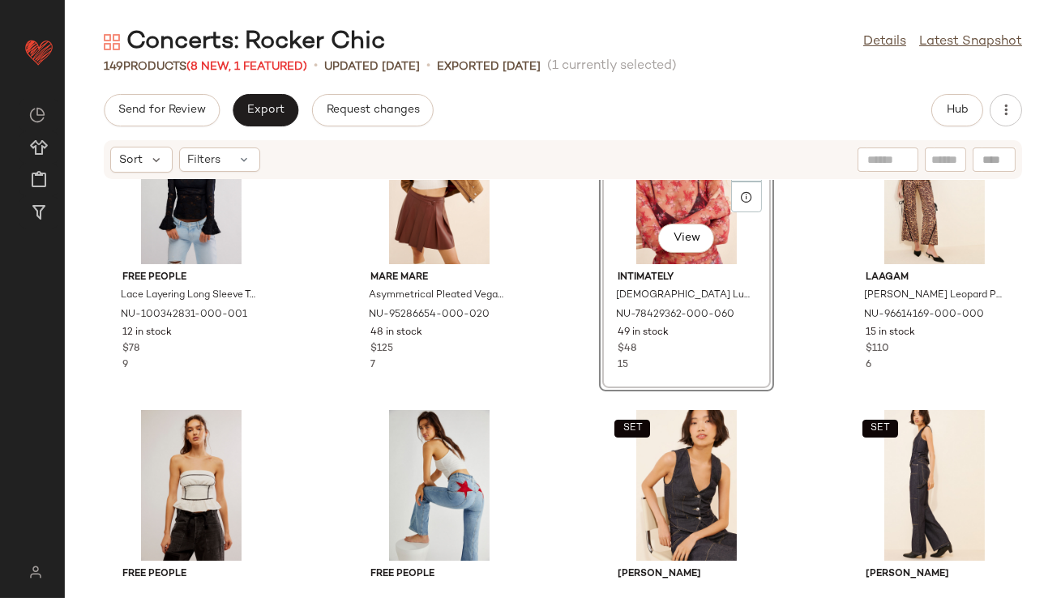
scroll to position [689, 0]
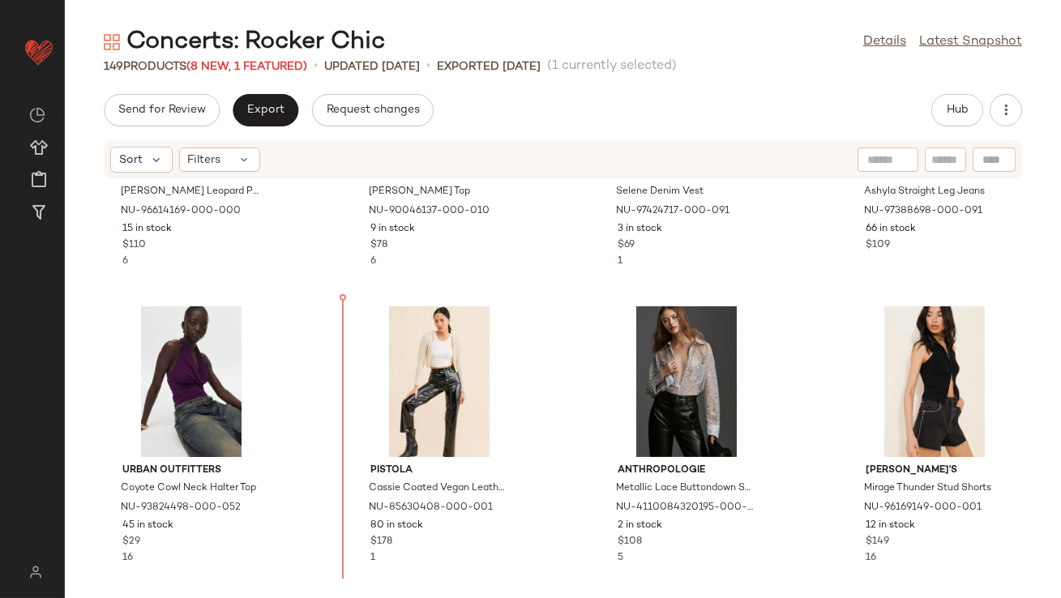
scroll to position [1097, 0]
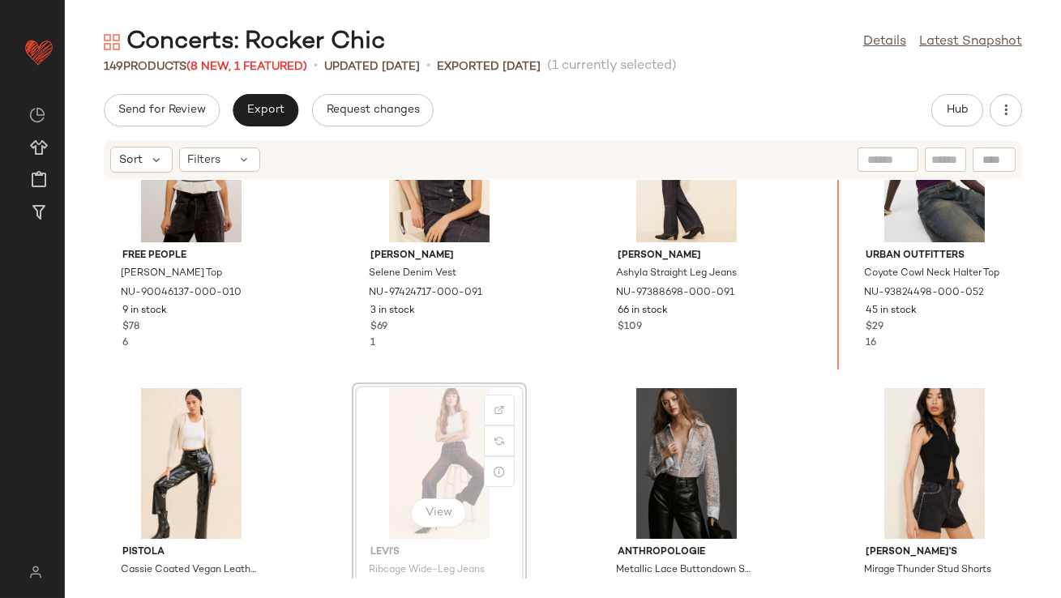
drag, startPoint x: 409, startPoint y: 349, endPoint x: 418, endPoint y: 349, distance: 8.9
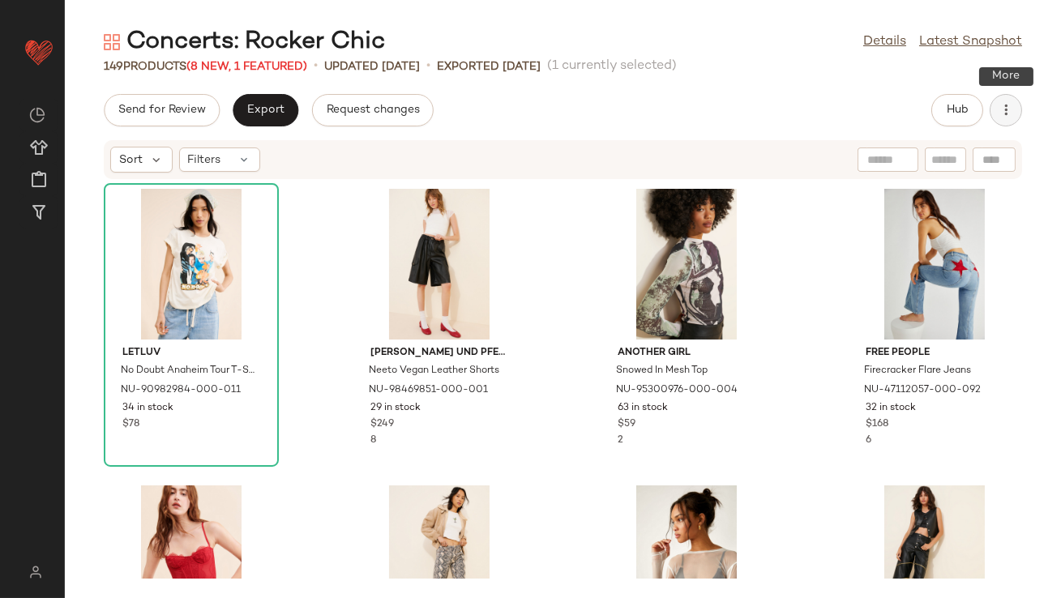
click at [1004, 119] on button "button" at bounding box center [1006, 110] width 32 height 32
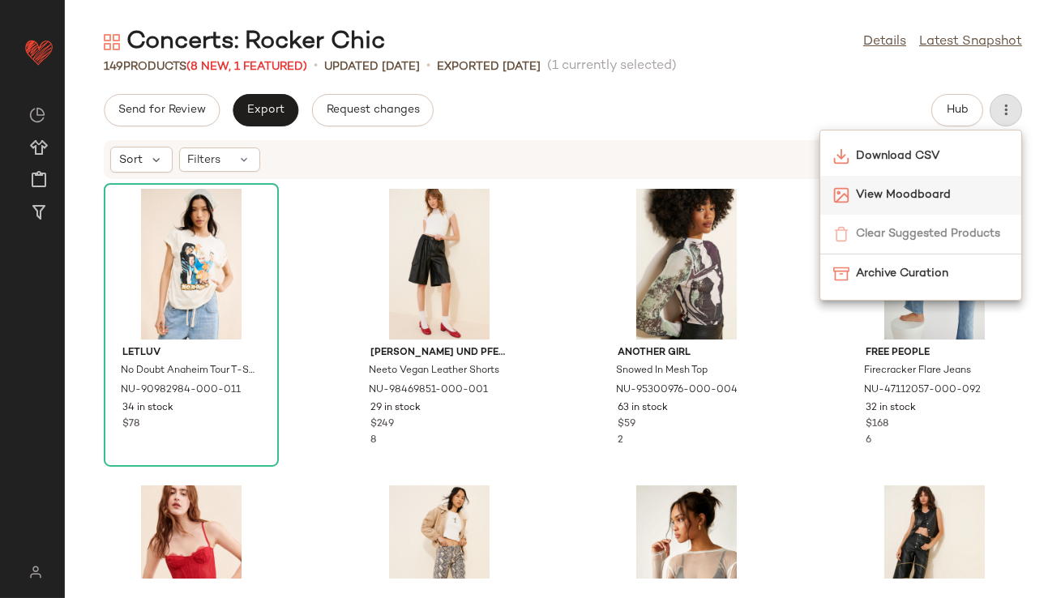
click at [925, 198] on span "View Moodboard" at bounding box center [932, 194] width 152 height 17
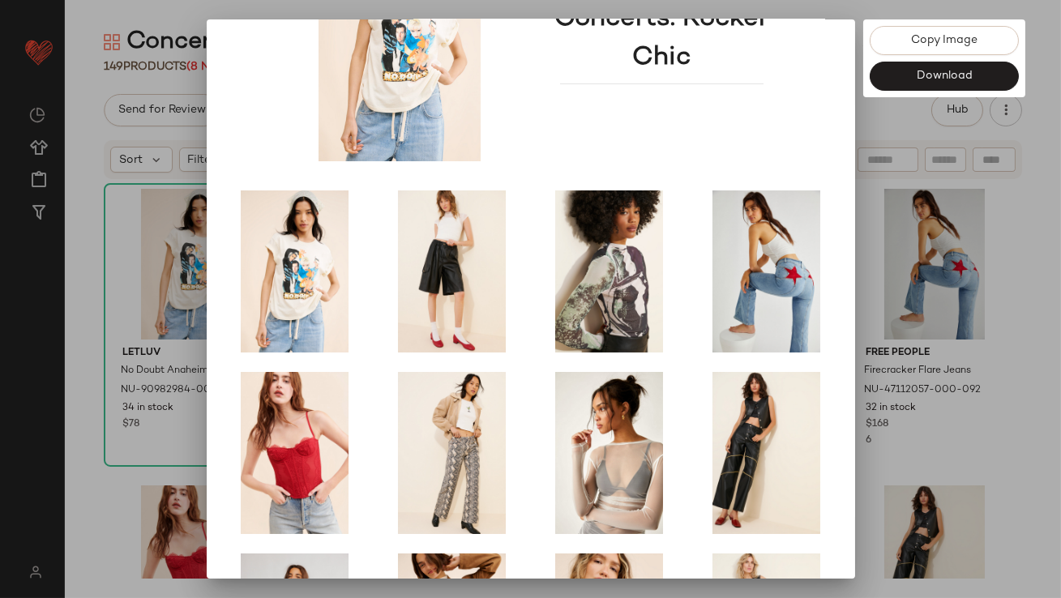
scroll to position [277, 0]
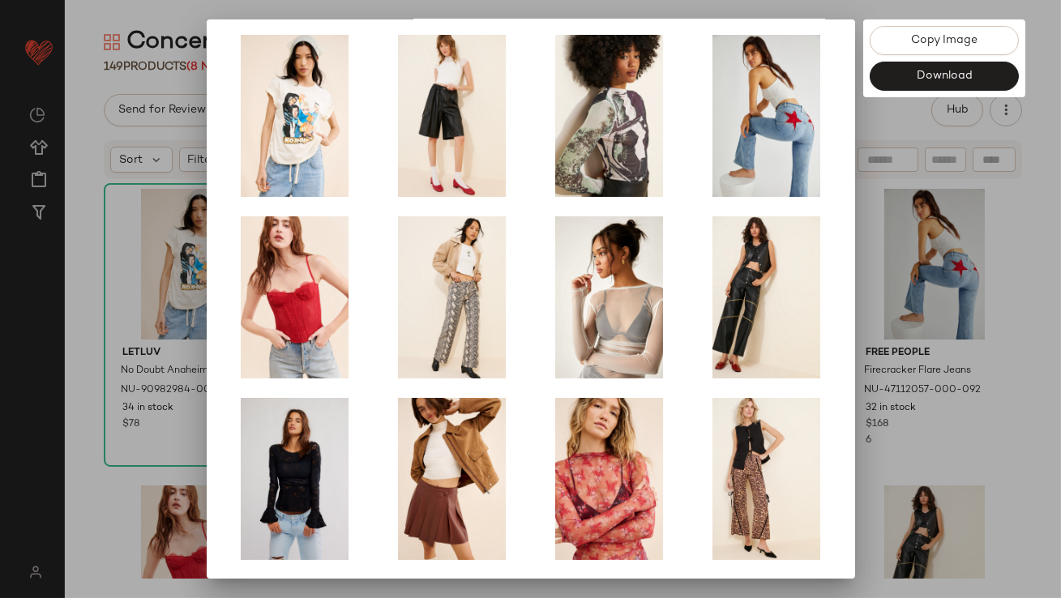
click at [945, 388] on div at bounding box center [530, 299] width 1061 height 598
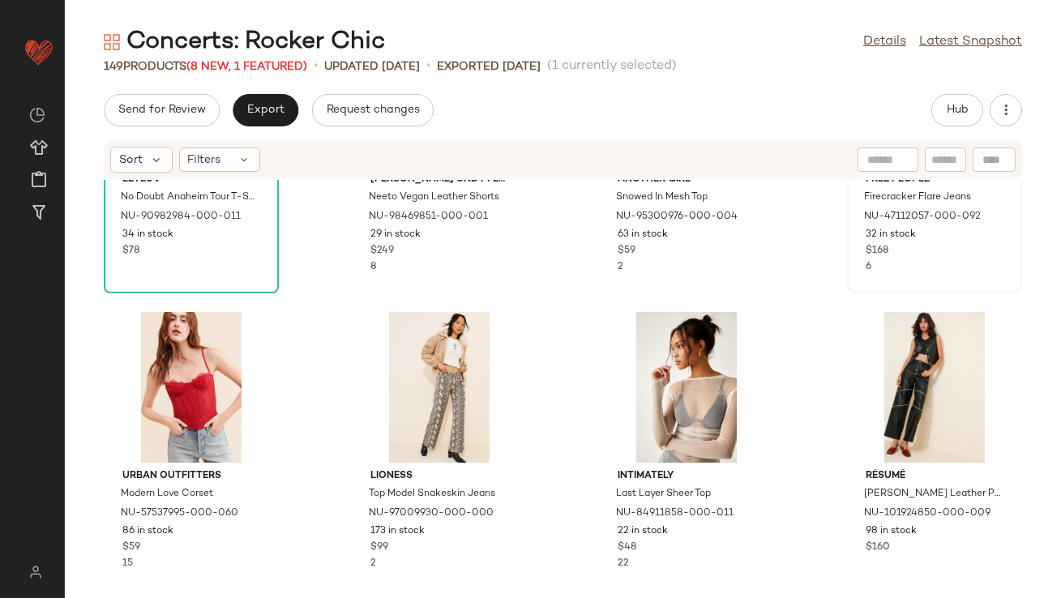
scroll to position [391, 0]
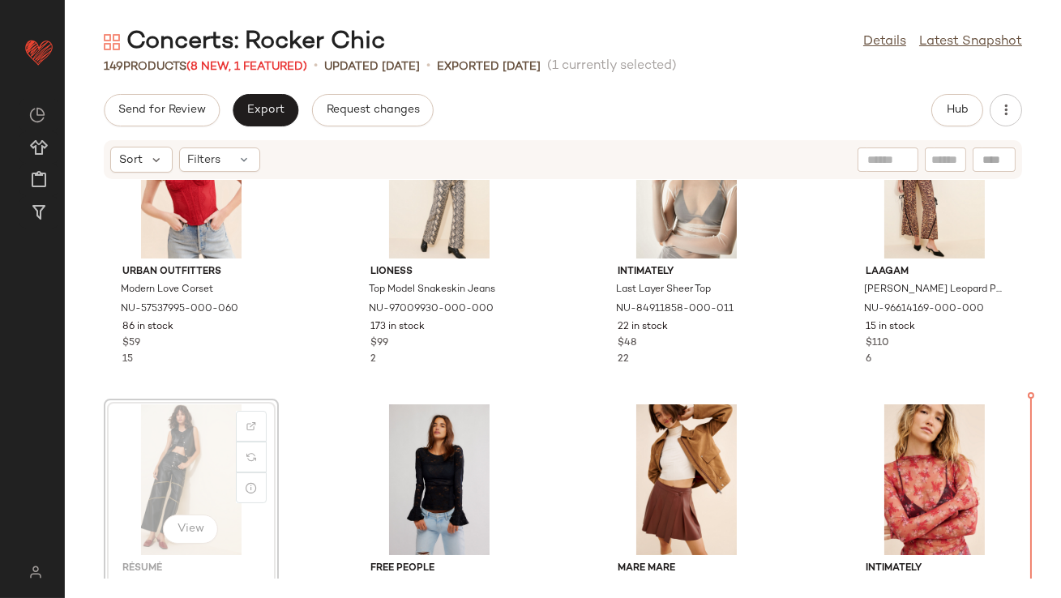
scroll to position [401, 0]
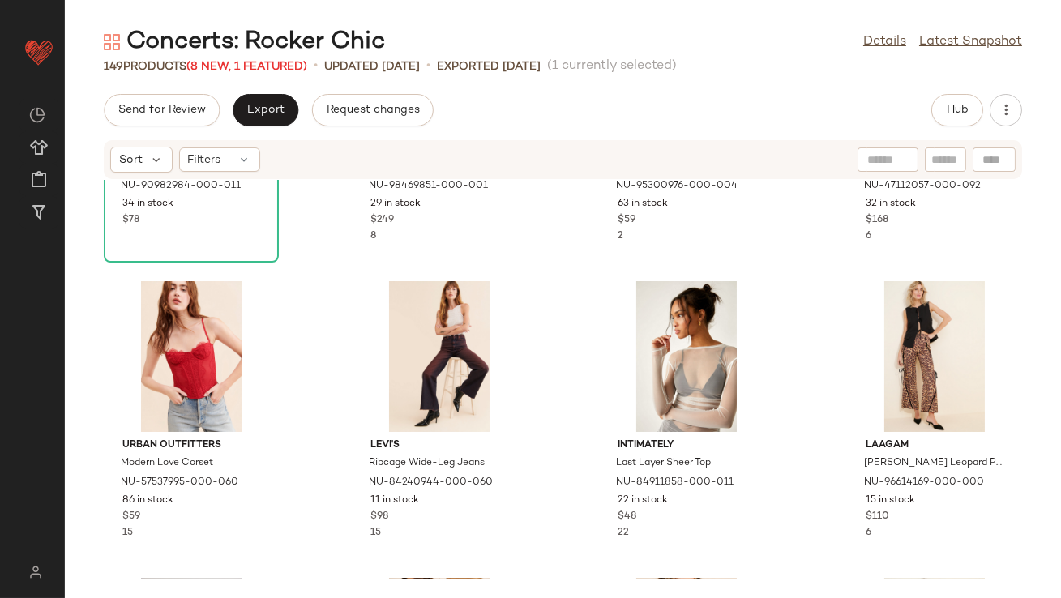
scroll to position [216, 0]
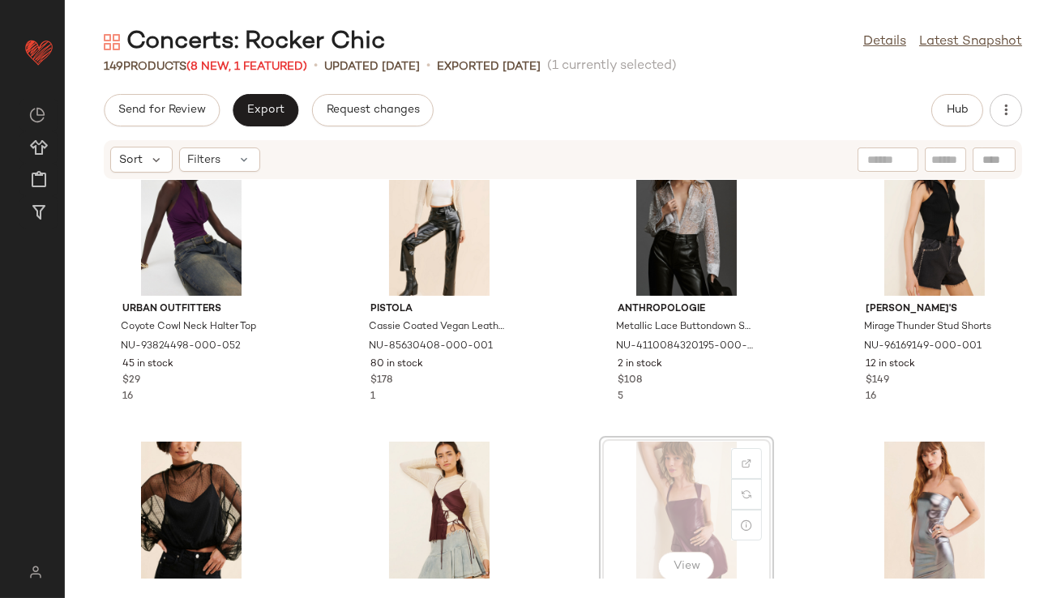
scroll to position [1245, 0]
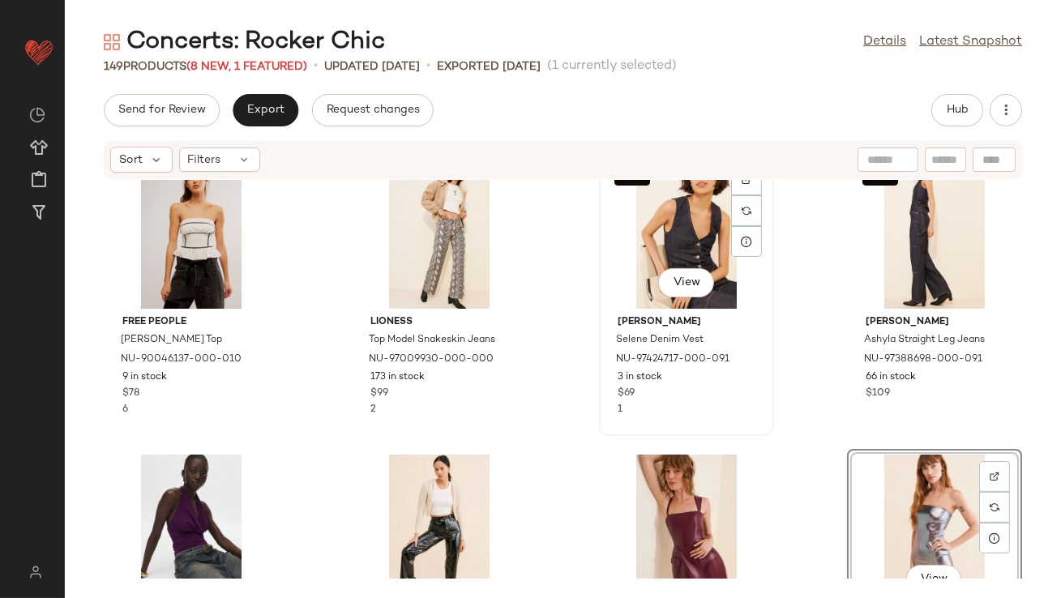
scroll to position [945, 0]
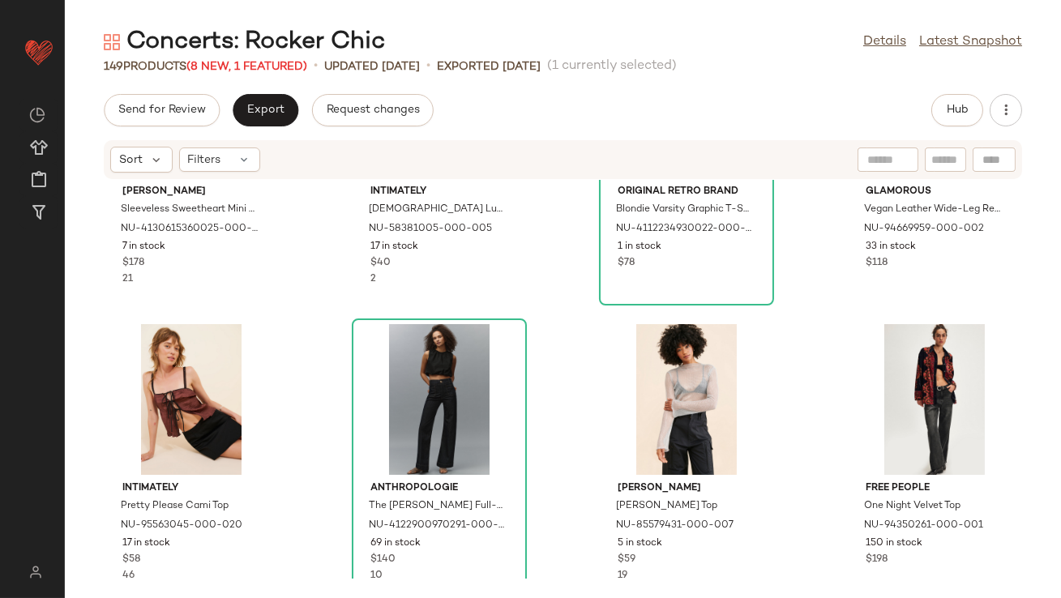
scroll to position [1829, 0]
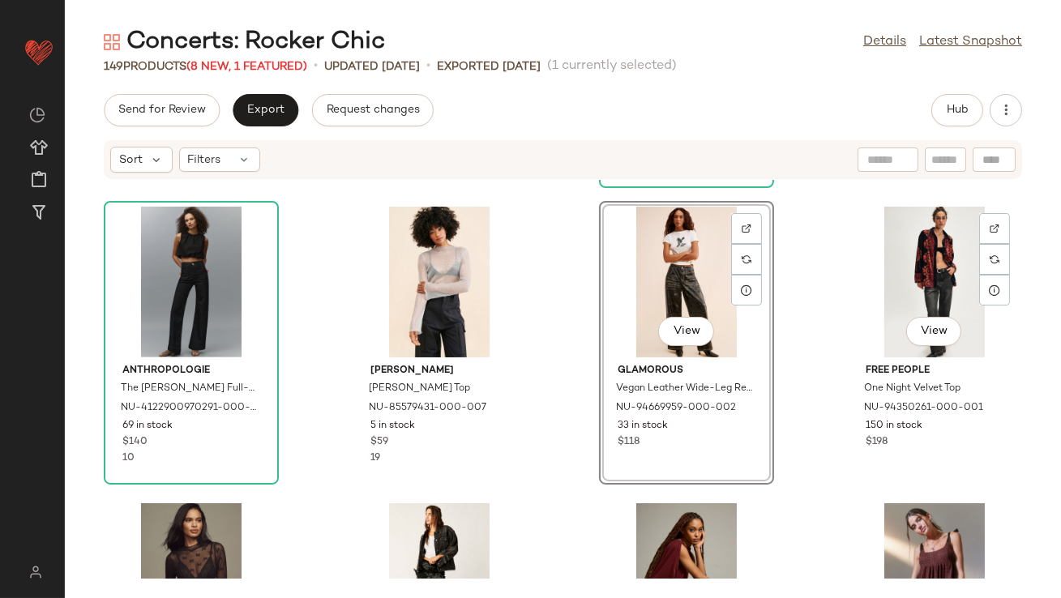
scroll to position [2093, 0]
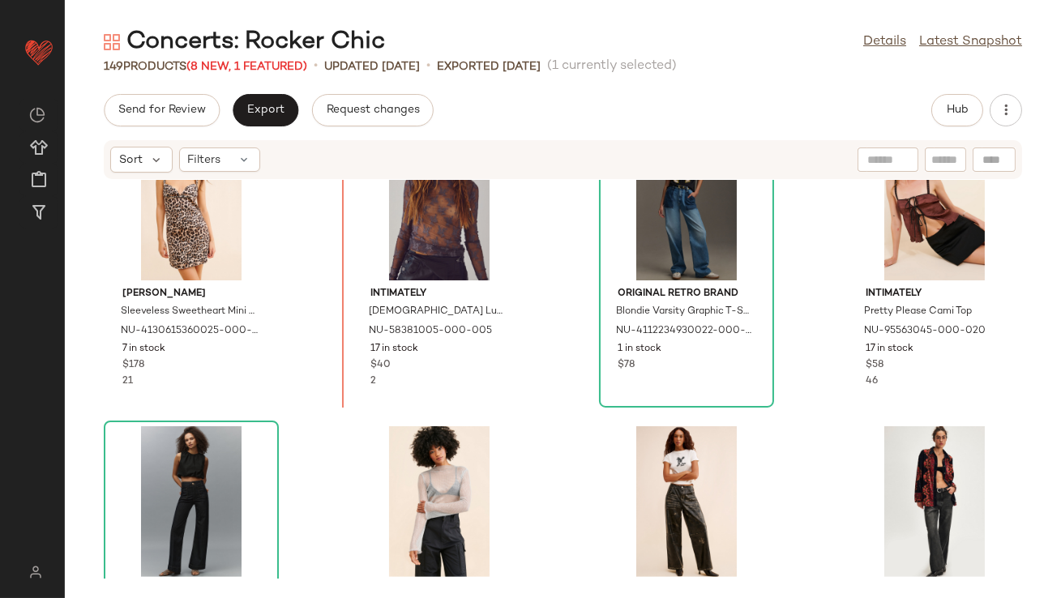
scroll to position [1837, 0]
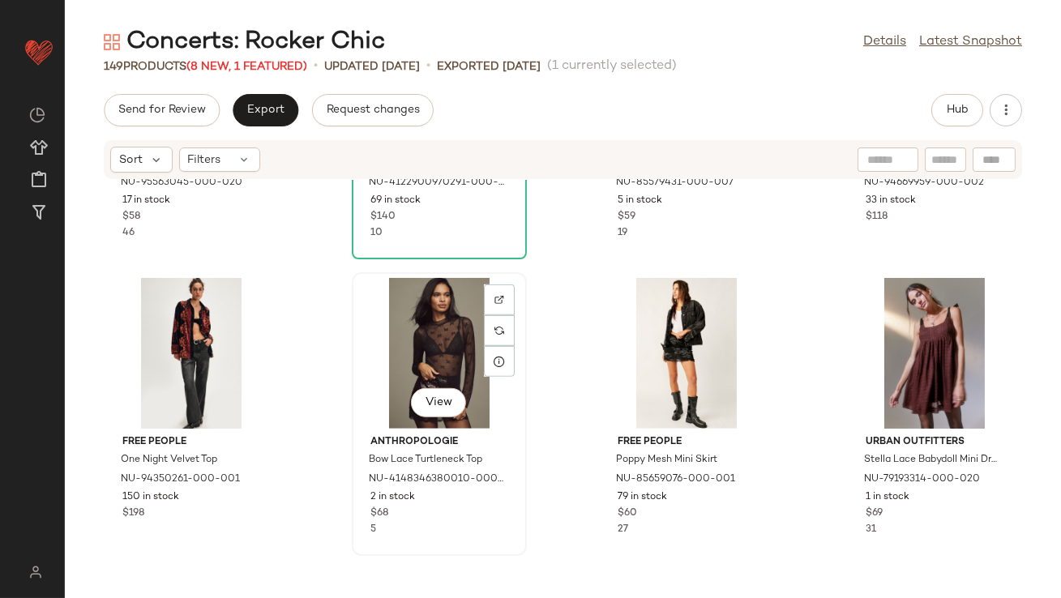
scroll to position [2299, 0]
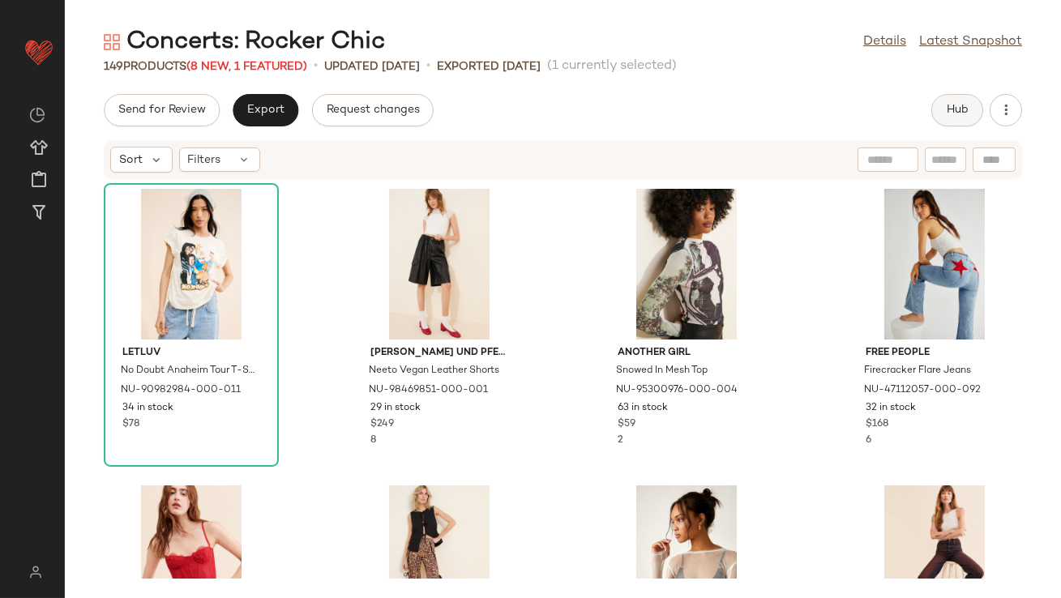
click at [962, 104] on span "Hub" at bounding box center [957, 110] width 23 height 13
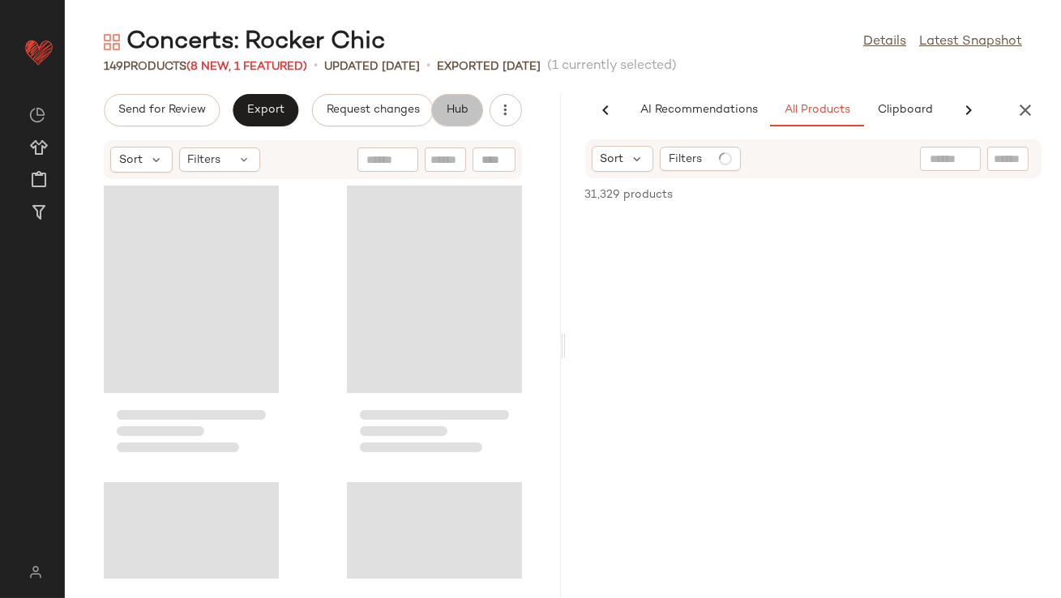
scroll to position [0, 91]
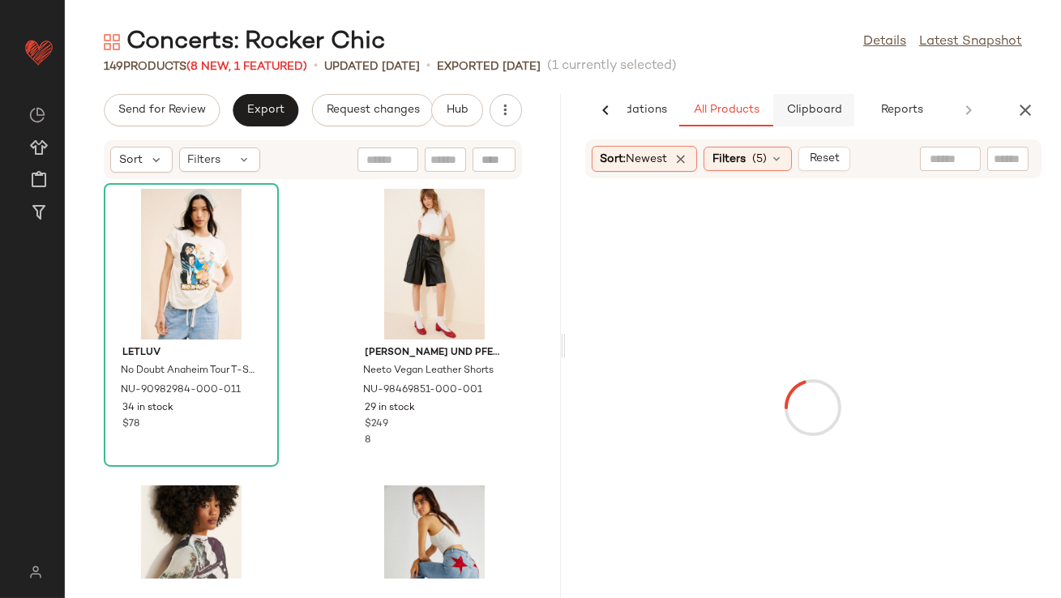
click at [839, 109] on span "Clipboard" at bounding box center [814, 110] width 56 height 13
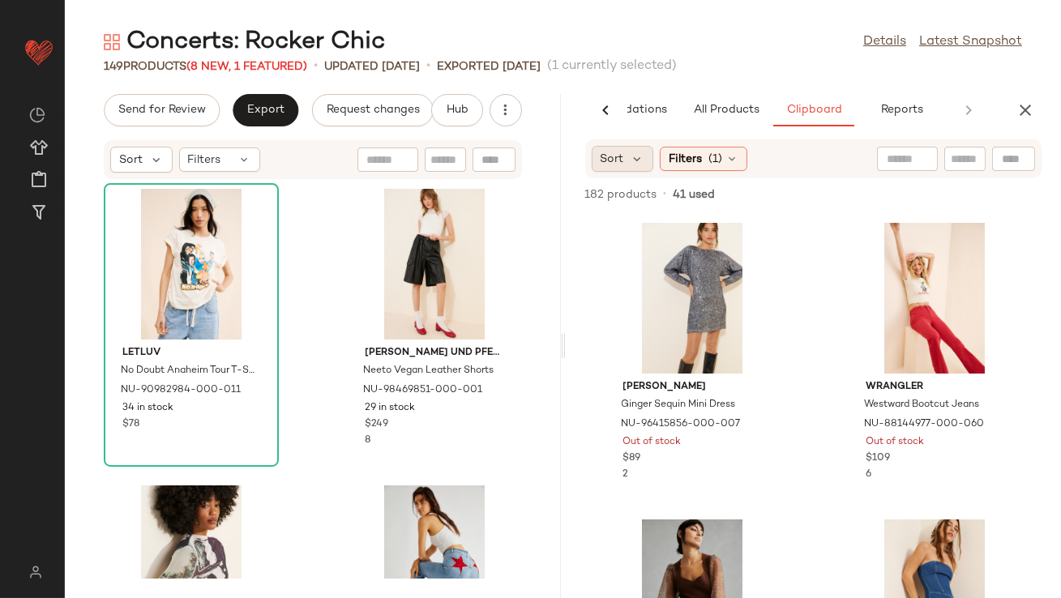
click at [645, 169] on div "Sort" at bounding box center [623, 159] width 62 height 26
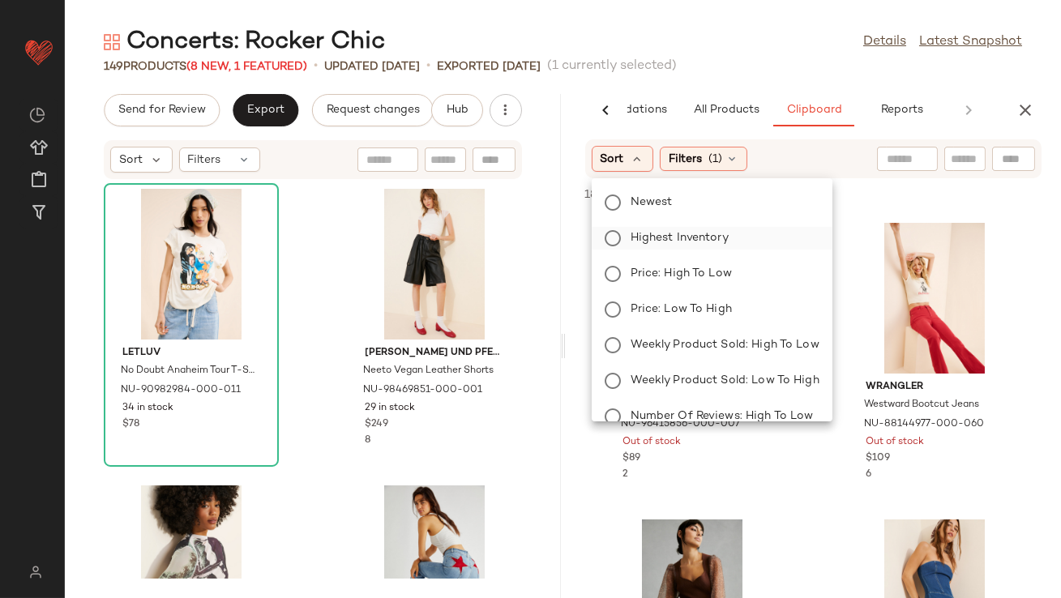
click at [637, 249] on label "Highest Inventory" at bounding box center [721, 238] width 195 height 23
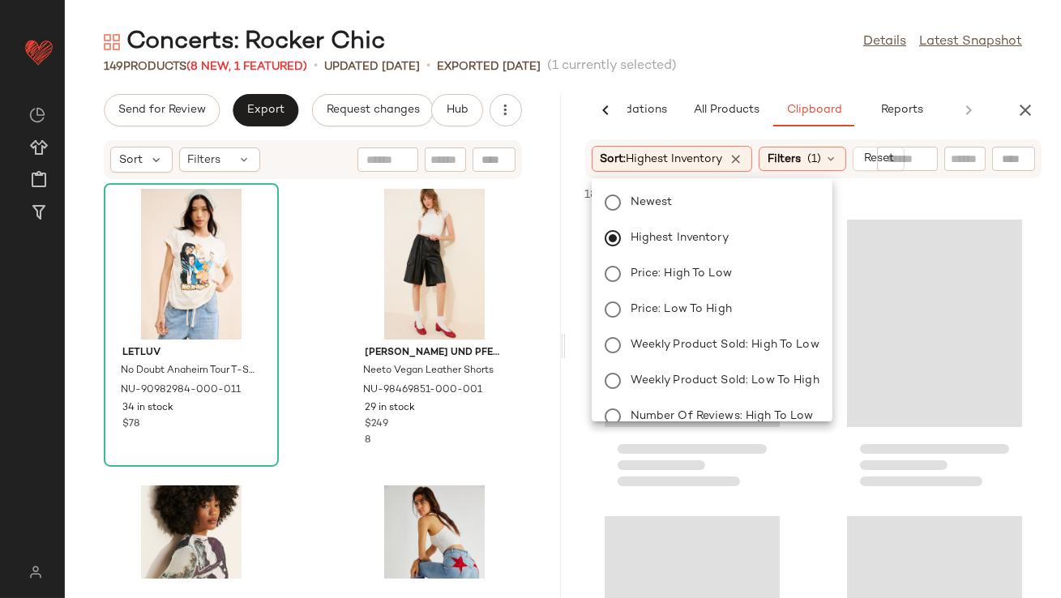
click at [677, 63] on span "(1 currently selected)" at bounding box center [612, 66] width 130 height 19
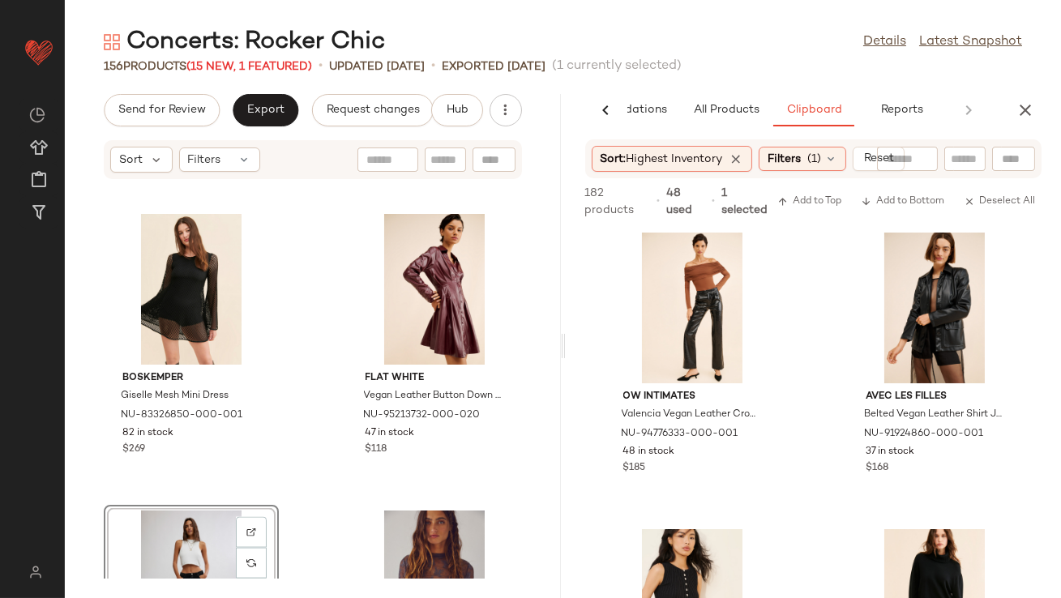
scroll to position [4292, 0]
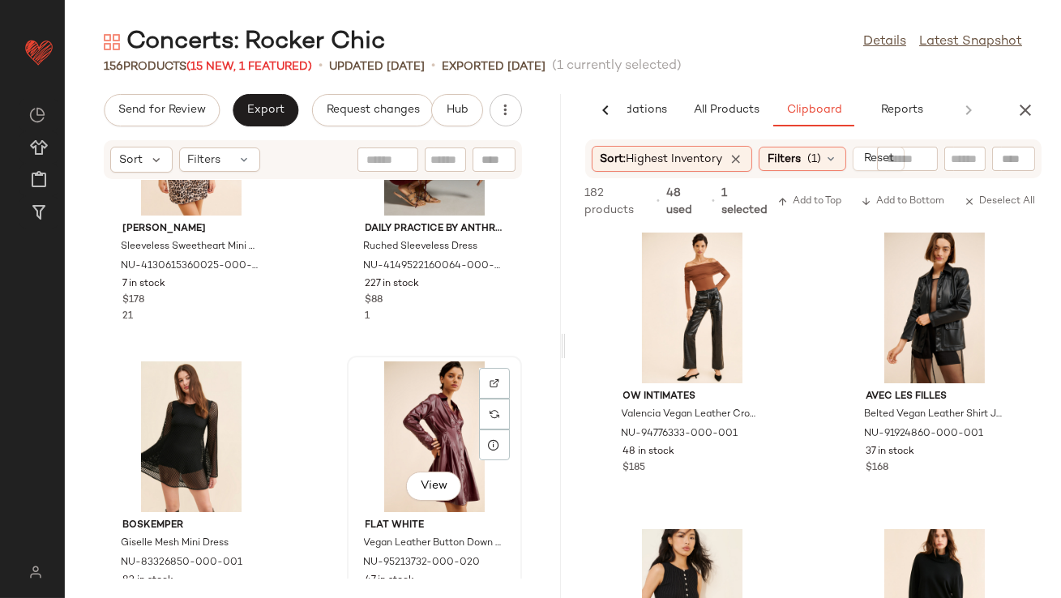
click at [419, 439] on div "View" at bounding box center [435, 437] width 164 height 151
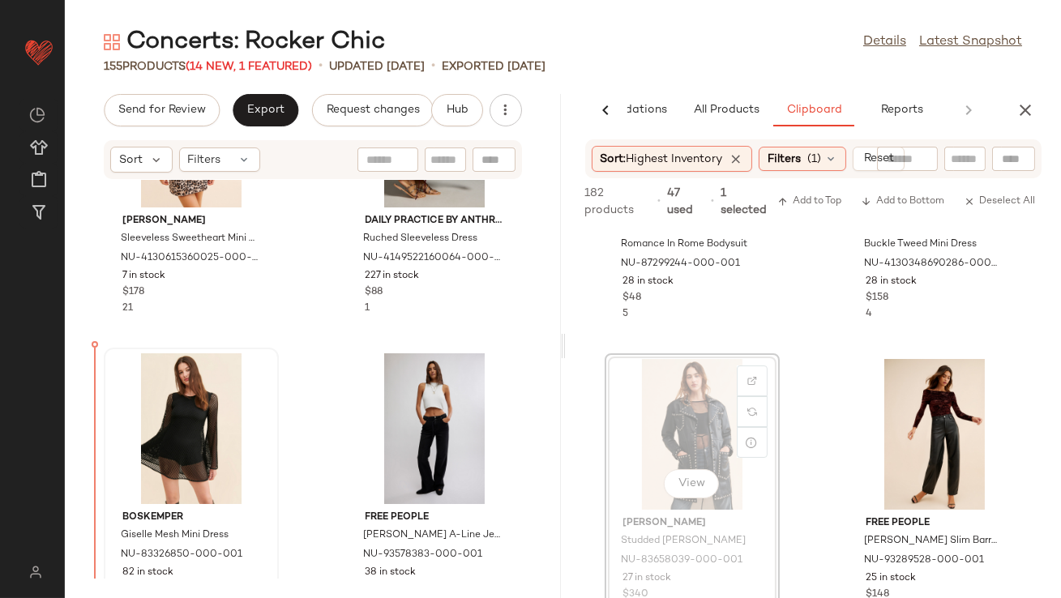
scroll to position [4310, 0]
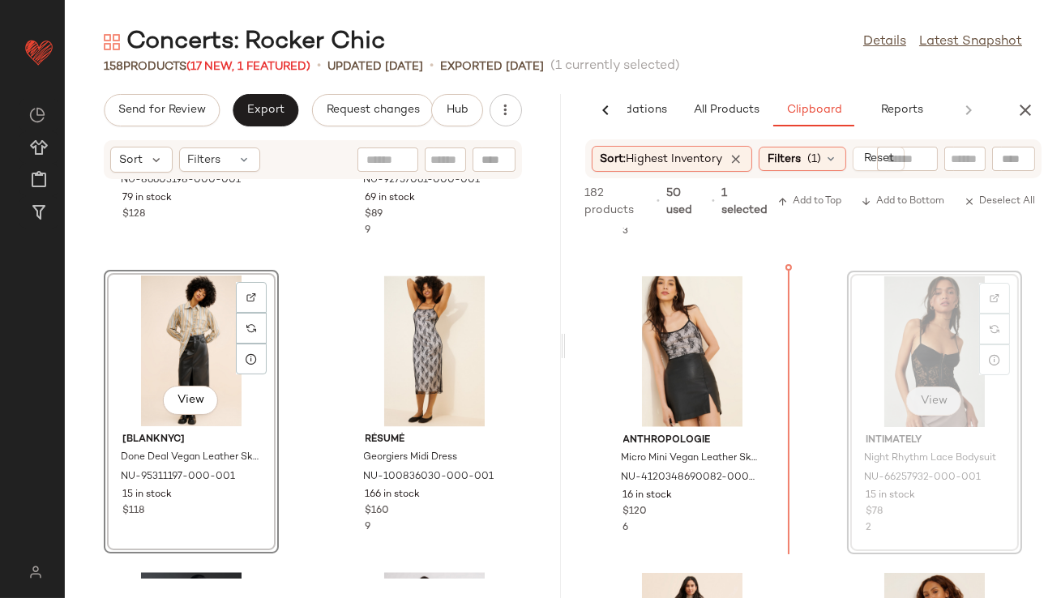
scroll to position [7053, 0]
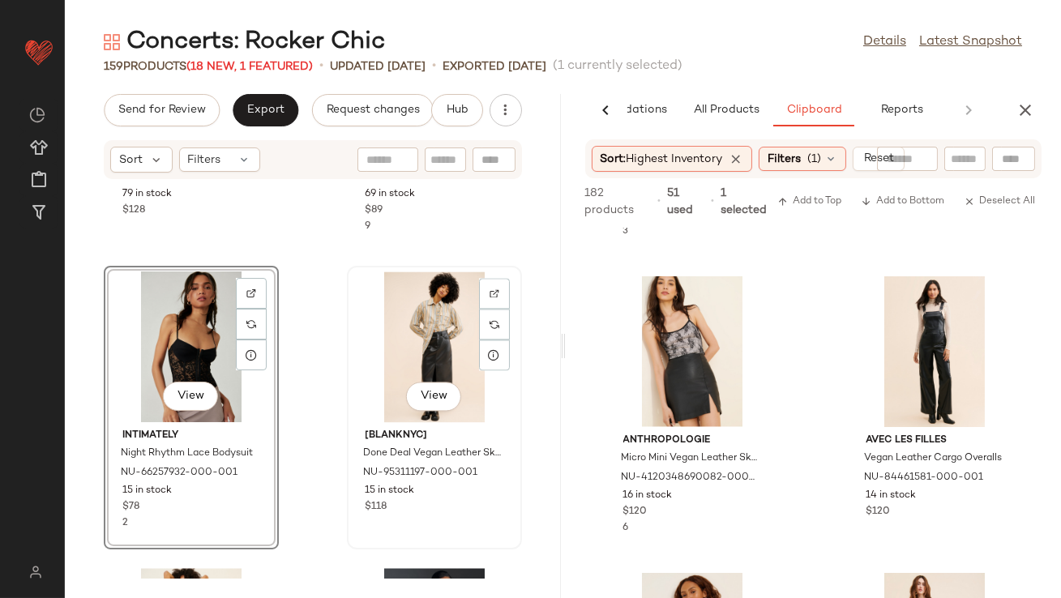
click at [414, 352] on div "View" at bounding box center [435, 347] width 164 height 151
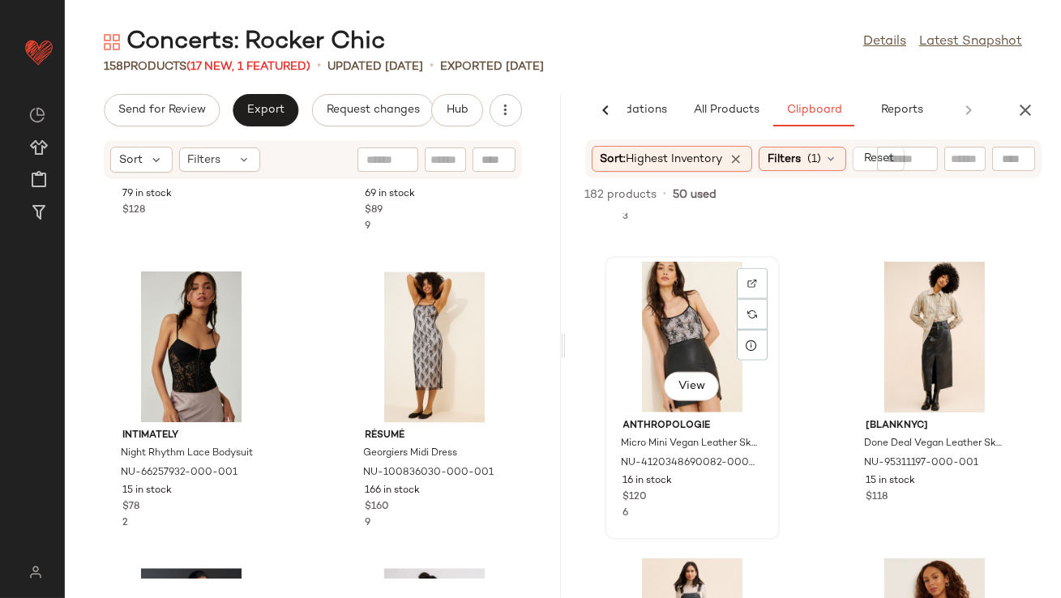
scroll to position [4128, 0]
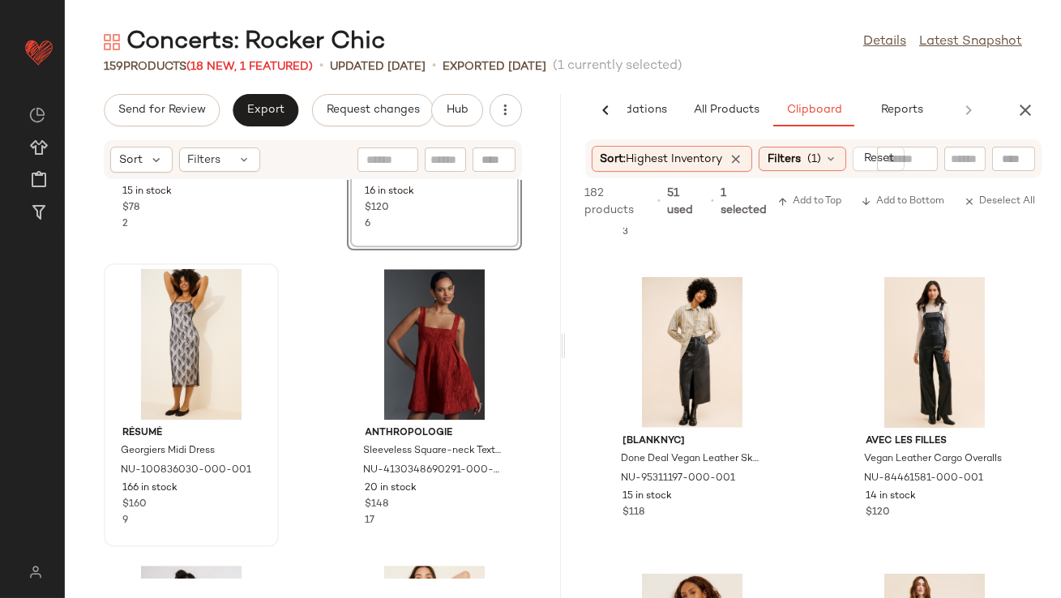
scroll to position [7355, 0]
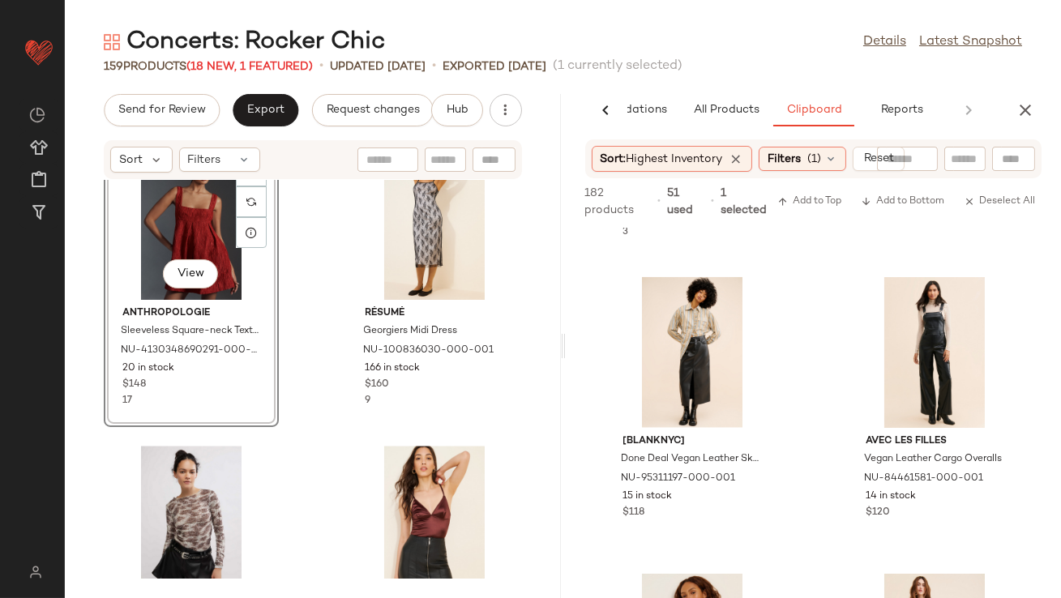
scroll to position [7501, 0]
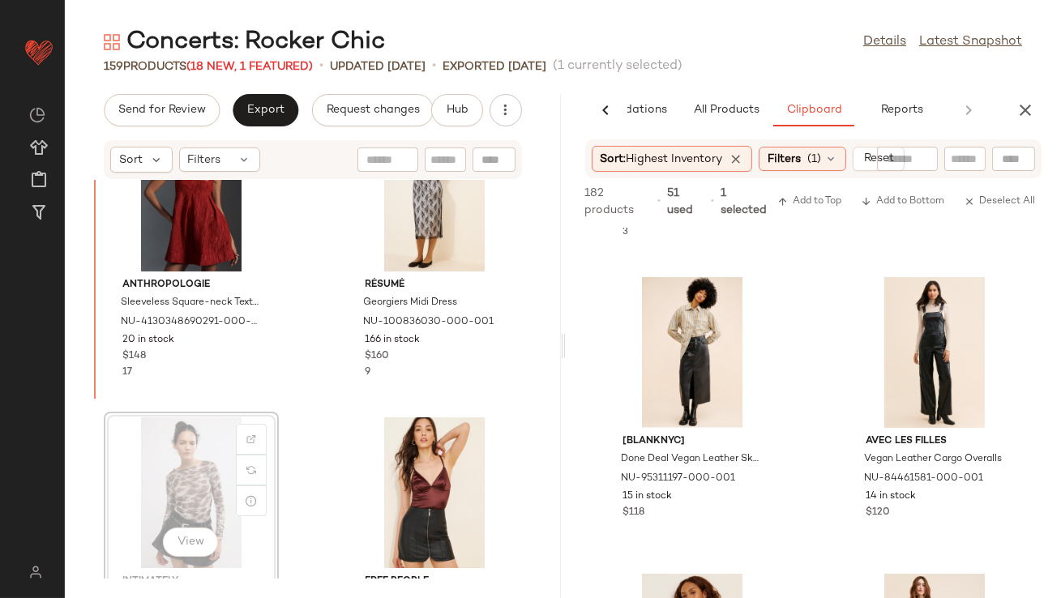
scroll to position [7501, 0]
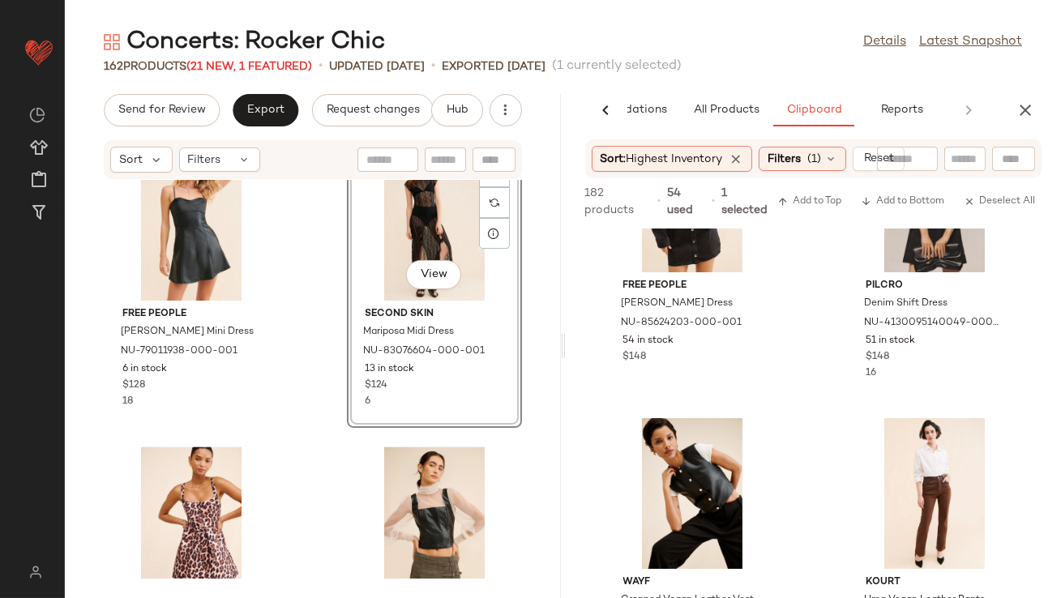
scroll to position [818, 0]
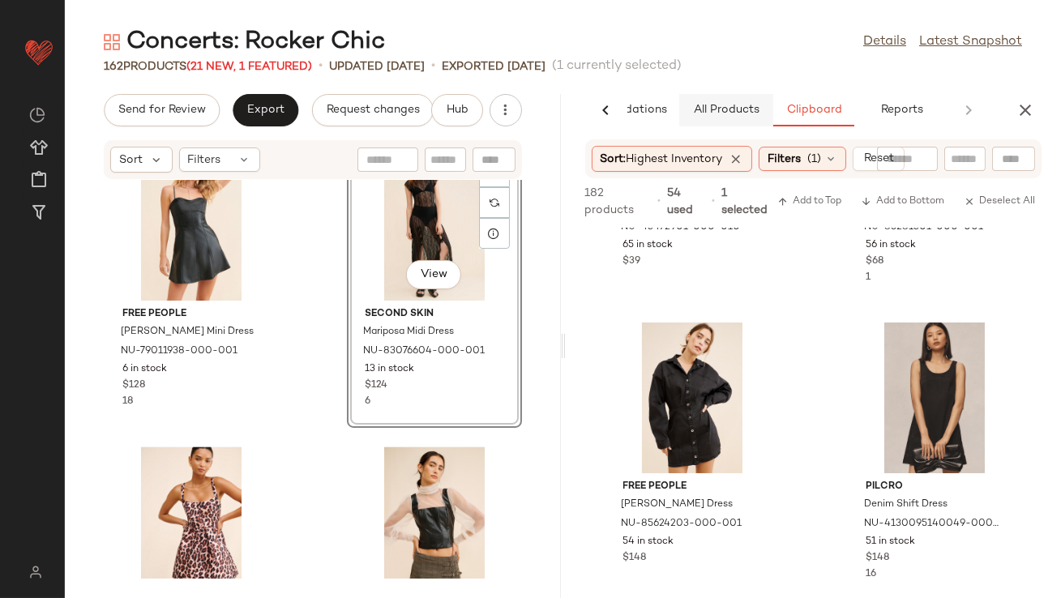
click at [725, 112] on span "All Products" at bounding box center [725, 110] width 66 height 13
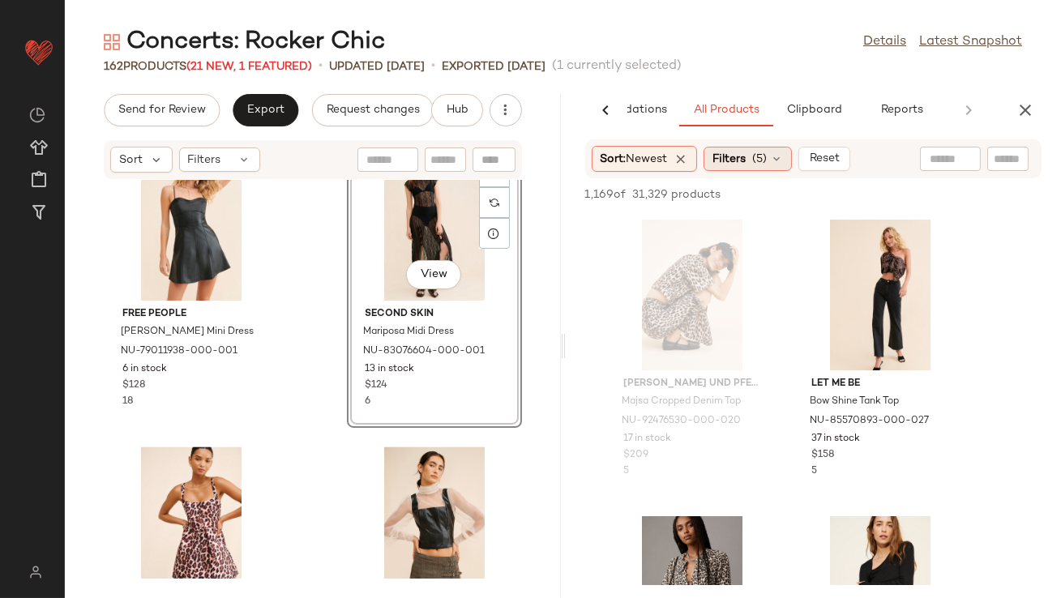
click at [731, 161] on span "Filters" at bounding box center [729, 159] width 33 height 17
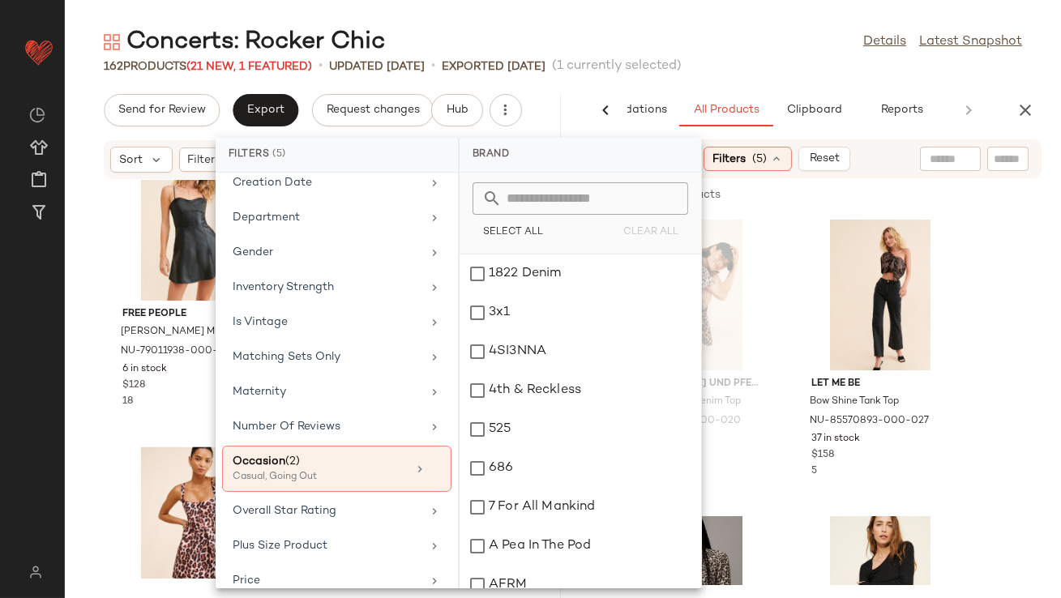
scroll to position [433, 0]
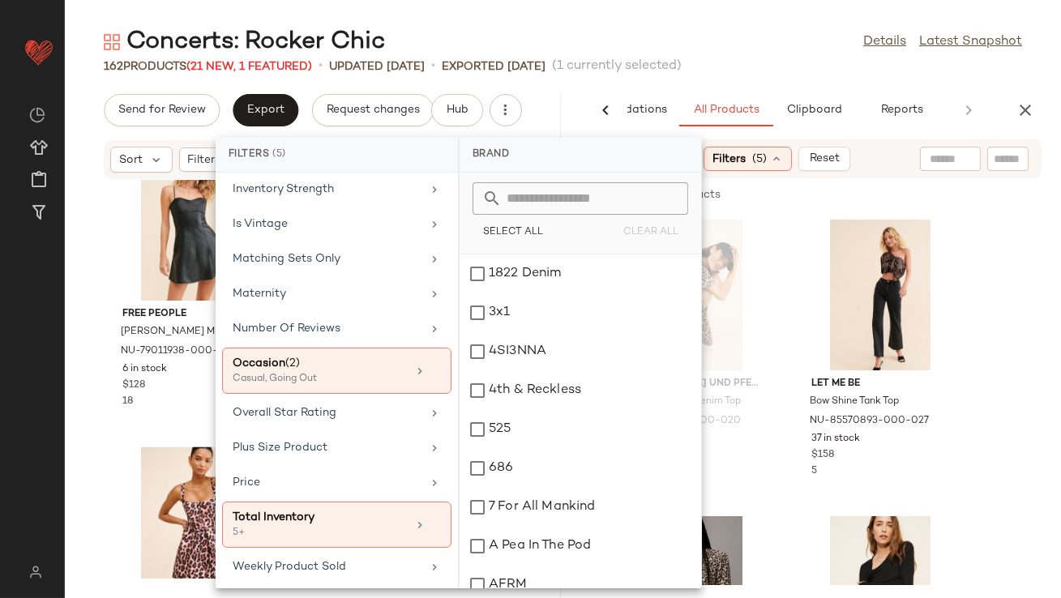
click at [702, 44] on div "Concerts: Rocker Chic Details Latest Snapshot" at bounding box center [563, 42] width 997 height 32
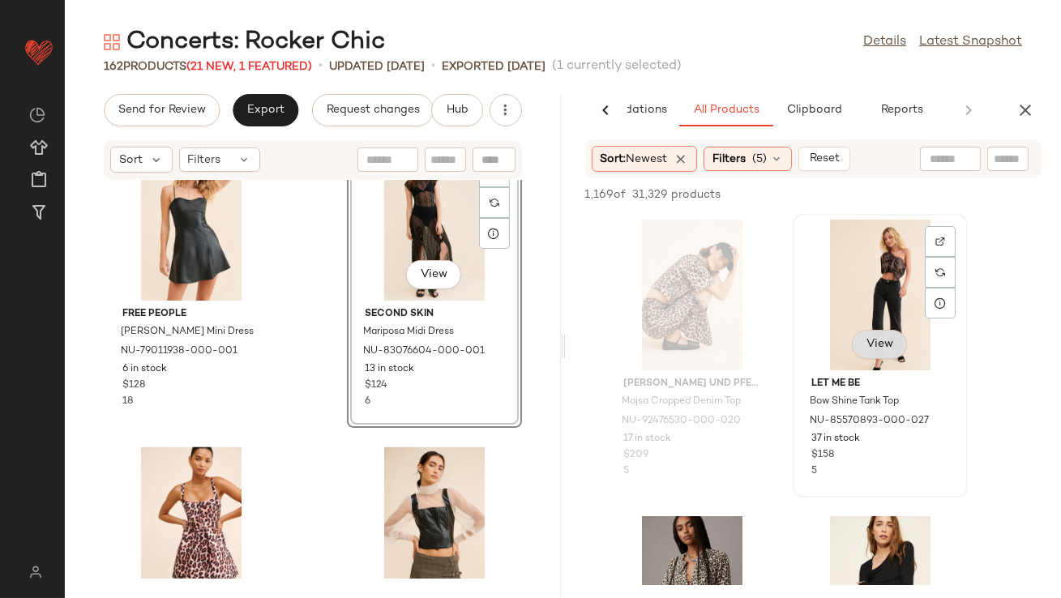
click at [872, 349] on span "View" at bounding box center [880, 344] width 28 height 13
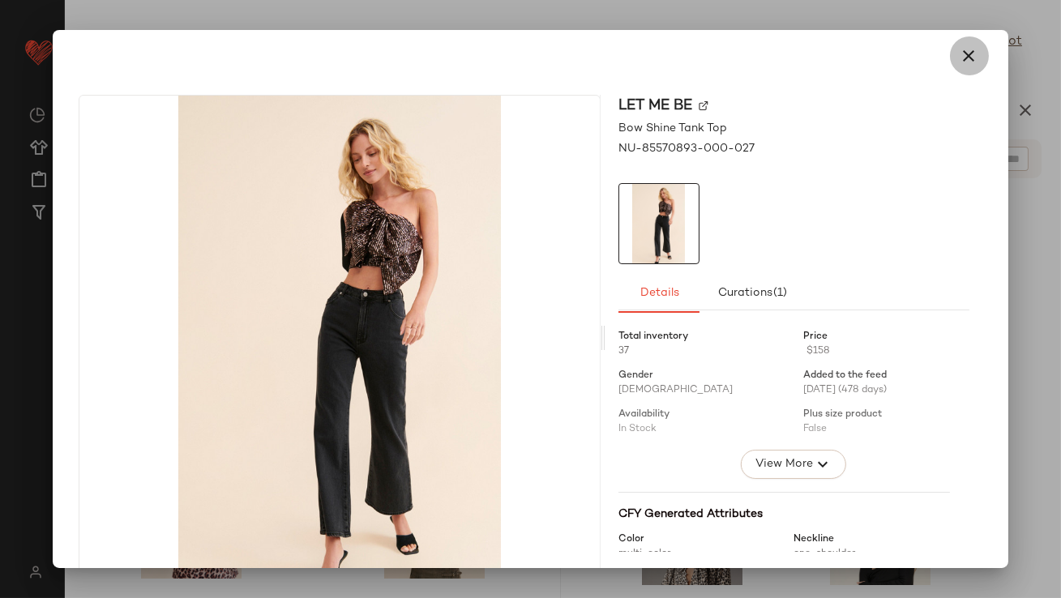
click at [960, 54] on icon "button" at bounding box center [969, 55] width 19 height 19
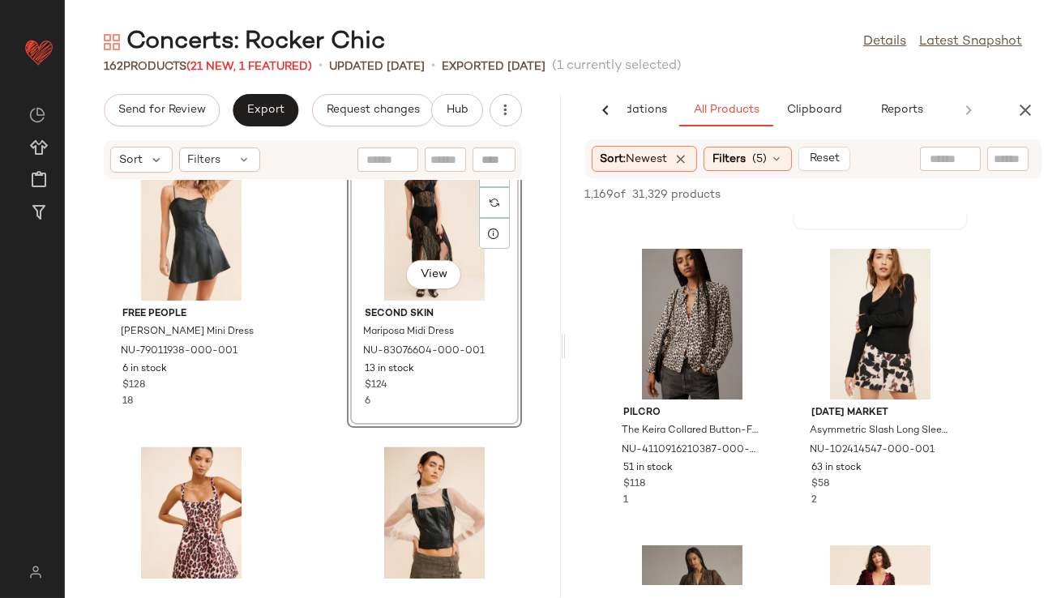
scroll to position [276, 0]
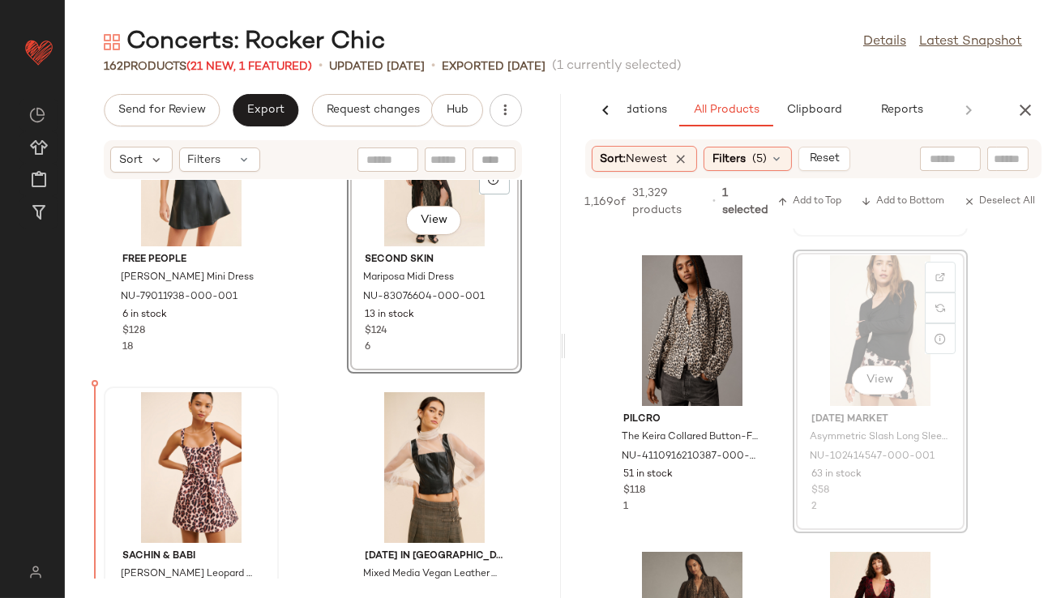
drag, startPoint x: 850, startPoint y: 349, endPoint x: 149, endPoint y: 525, distance: 722.3
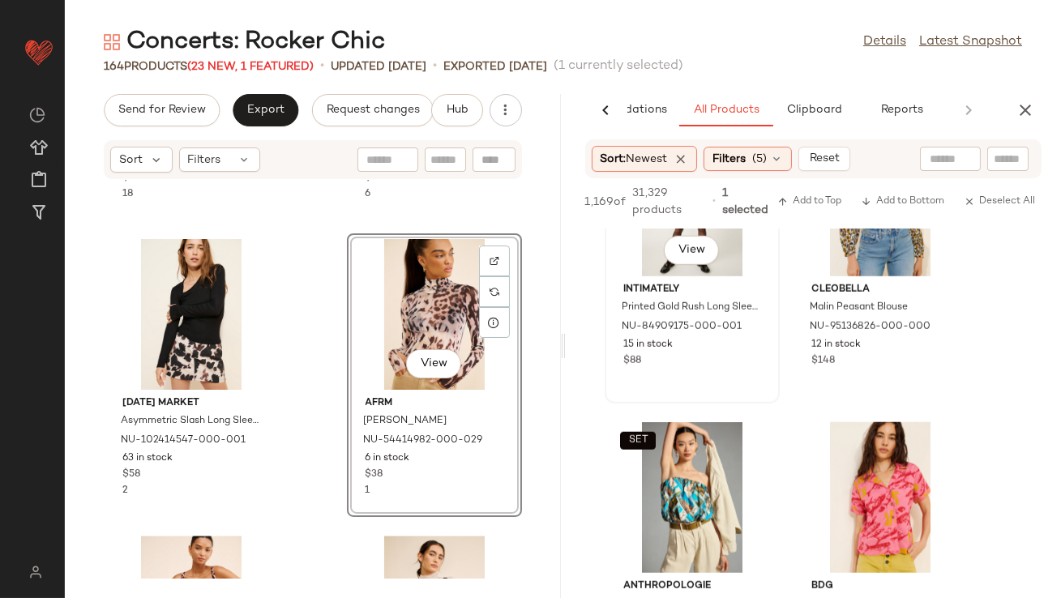
scroll to position [15312, 0]
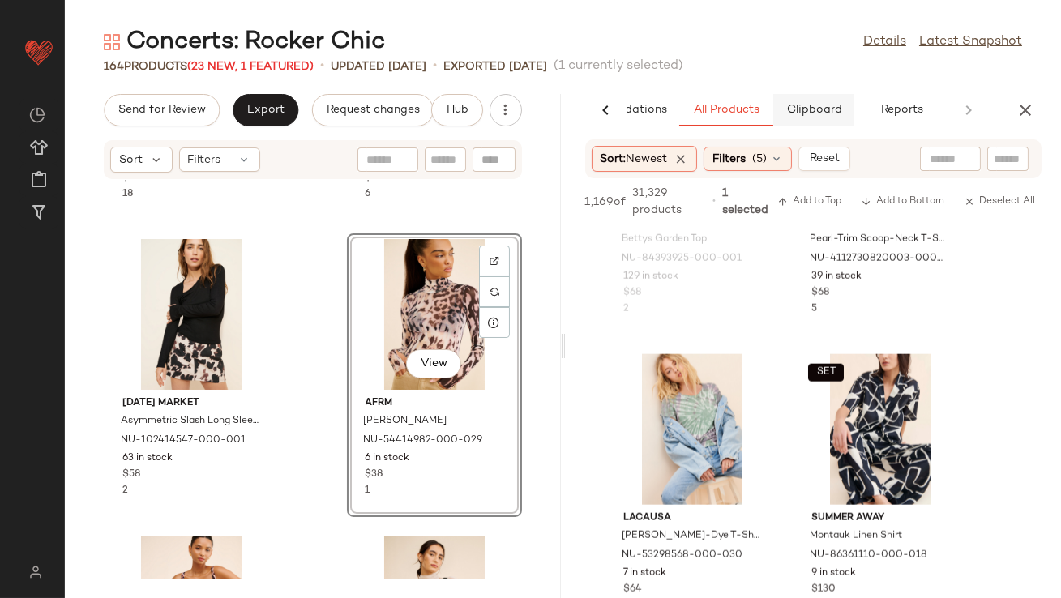
click at [826, 103] on button "Clipboard" at bounding box center [814, 110] width 81 height 32
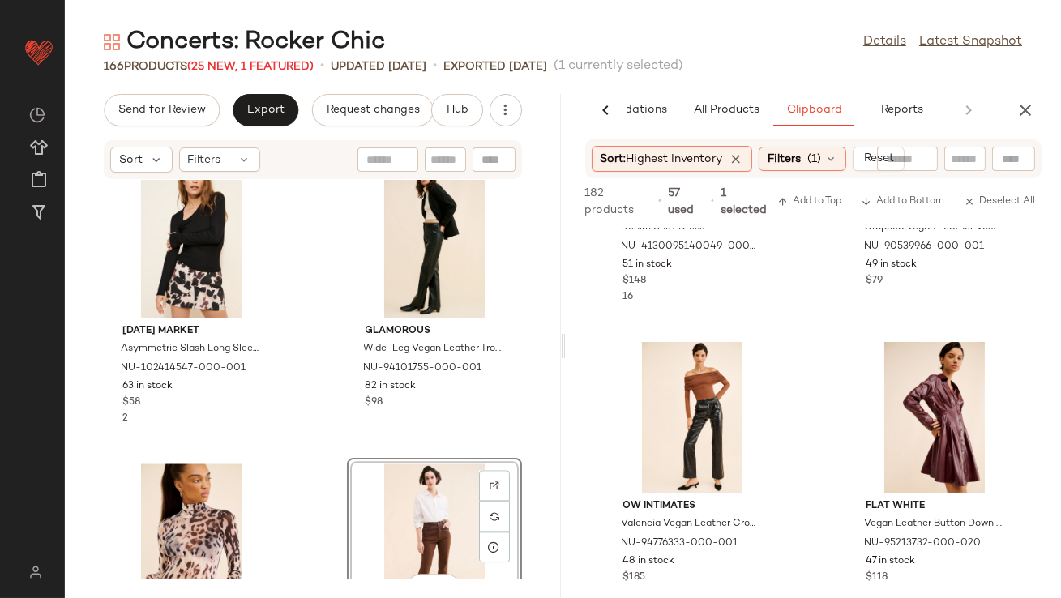
scroll to position [7314, 0]
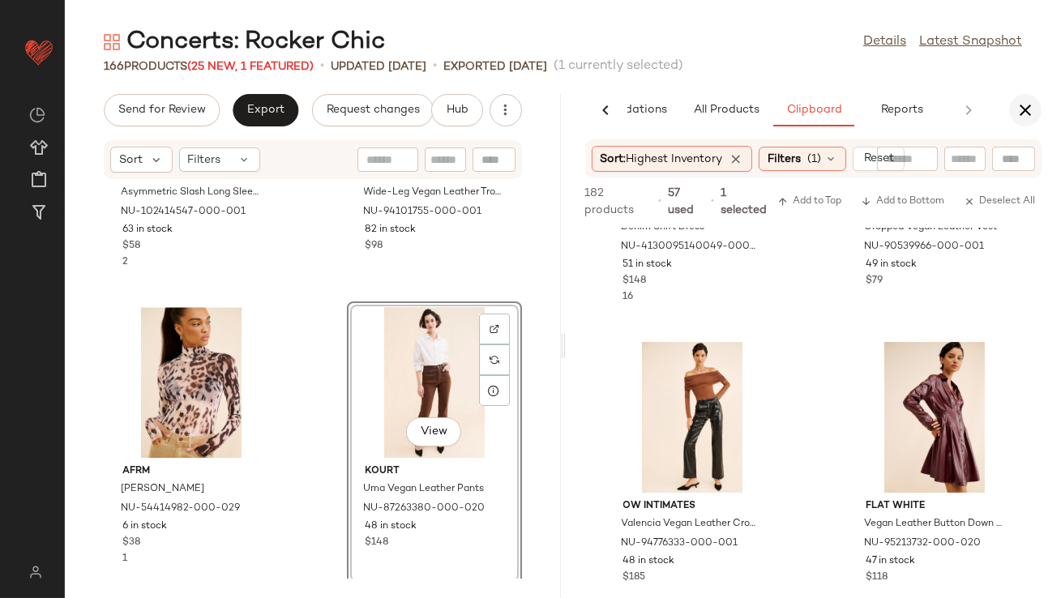
click at [1030, 118] on icon "button" at bounding box center [1025, 110] width 19 height 19
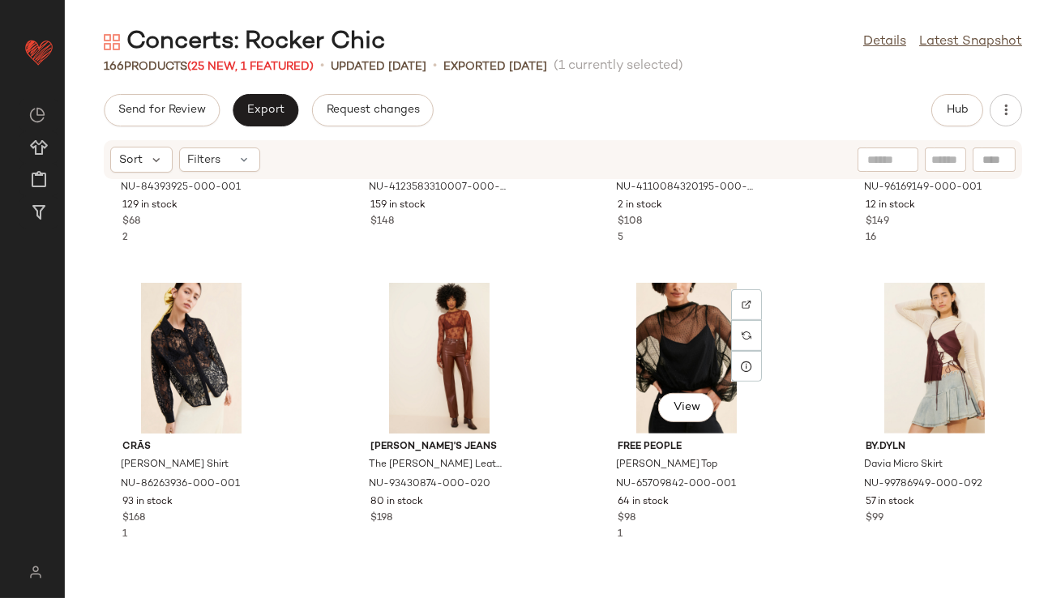
scroll to position [1700, 0]
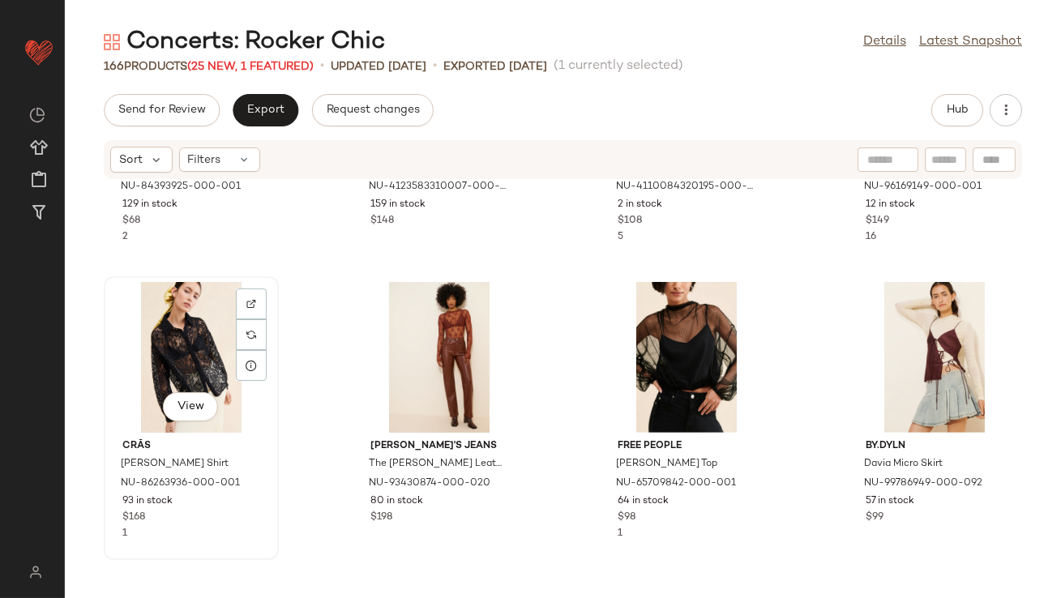
click at [182, 349] on div "View" at bounding box center [191, 357] width 164 height 151
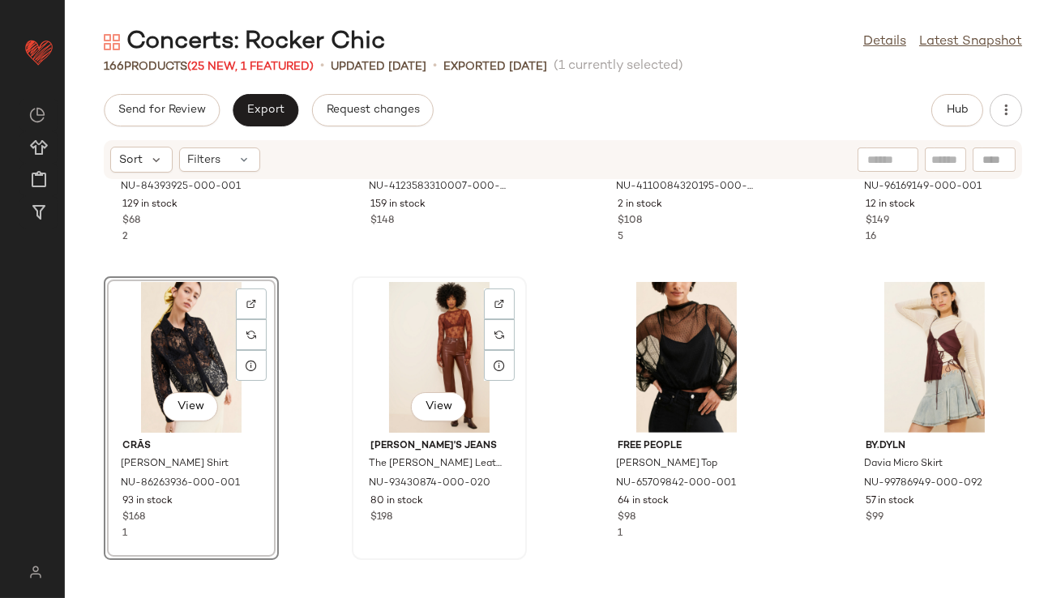
click at [413, 348] on div "View" at bounding box center [440, 357] width 164 height 151
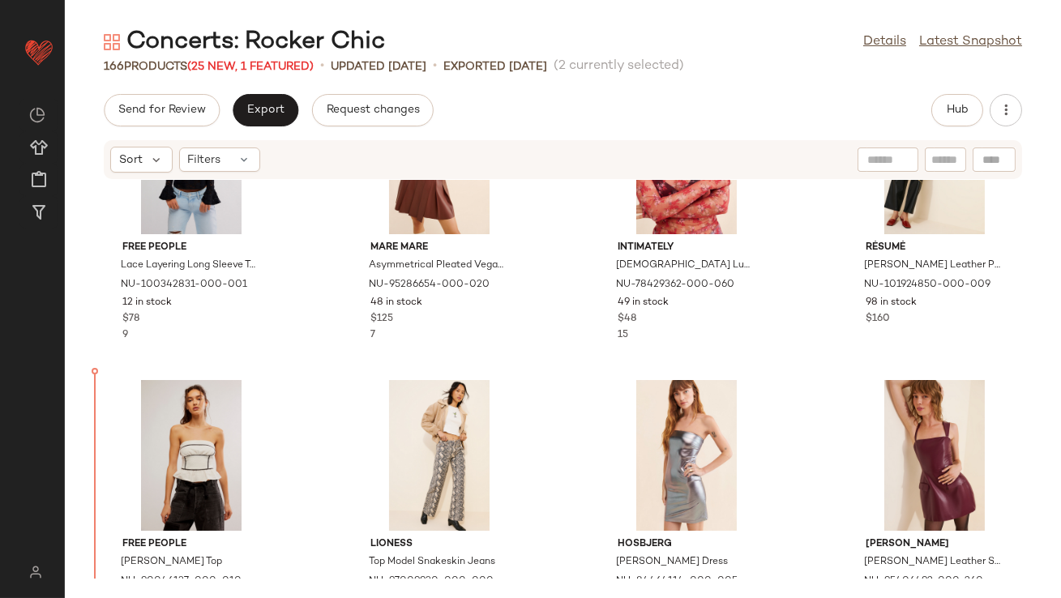
scroll to position [718, 0]
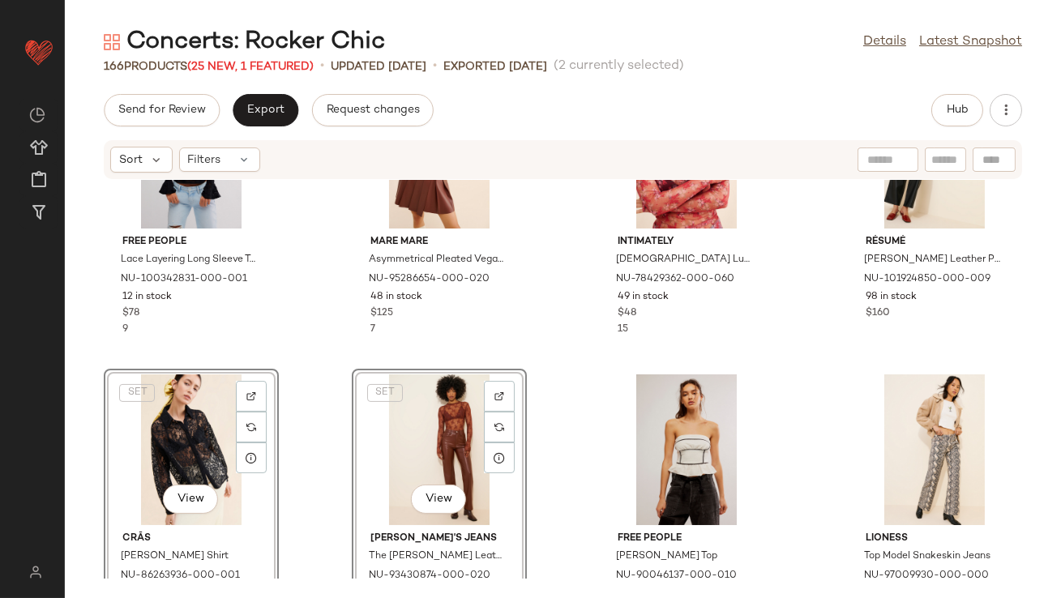
click at [286, 355] on div "Free People Lace Layering Long Sleeve Top NU-100342831-000-001 12 in stock $78 …" at bounding box center [563, 379] width 997 height 399
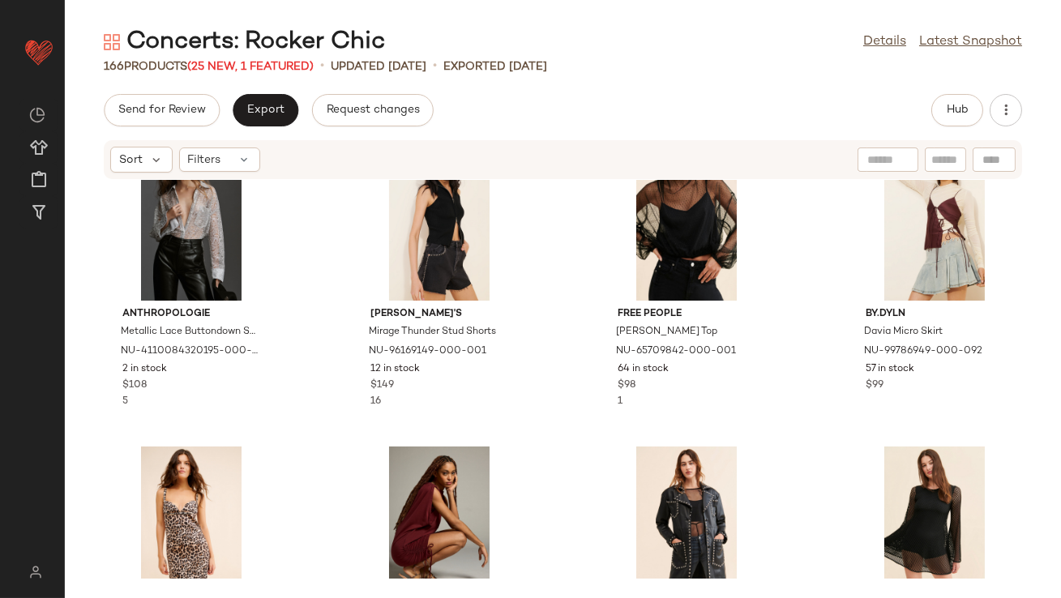
scroll to position [2034, 0]
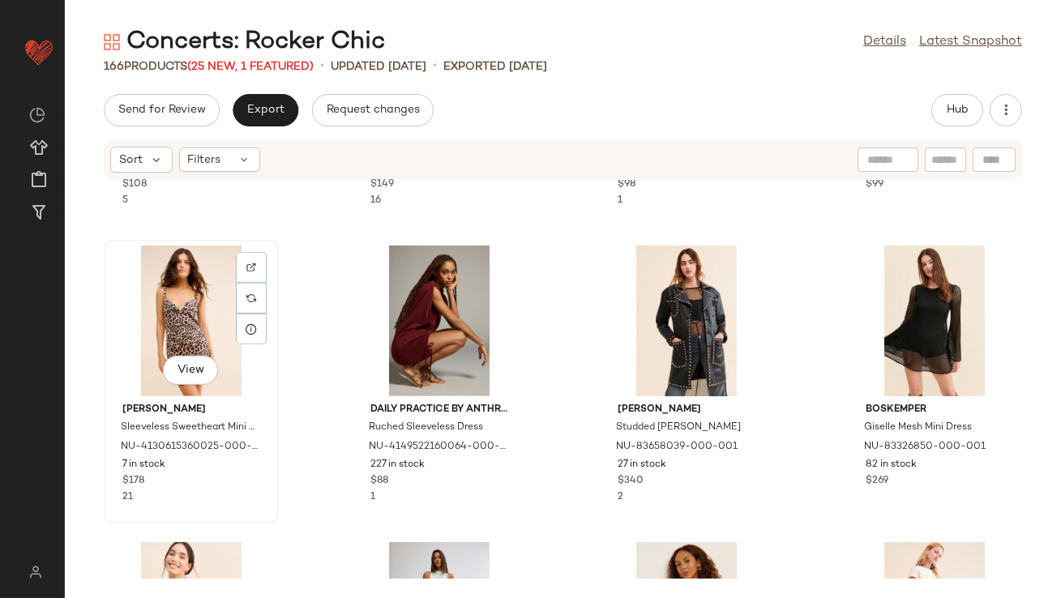
click at [190, 315] on div "View" at bounding box center [191, 321] width 164 height 151
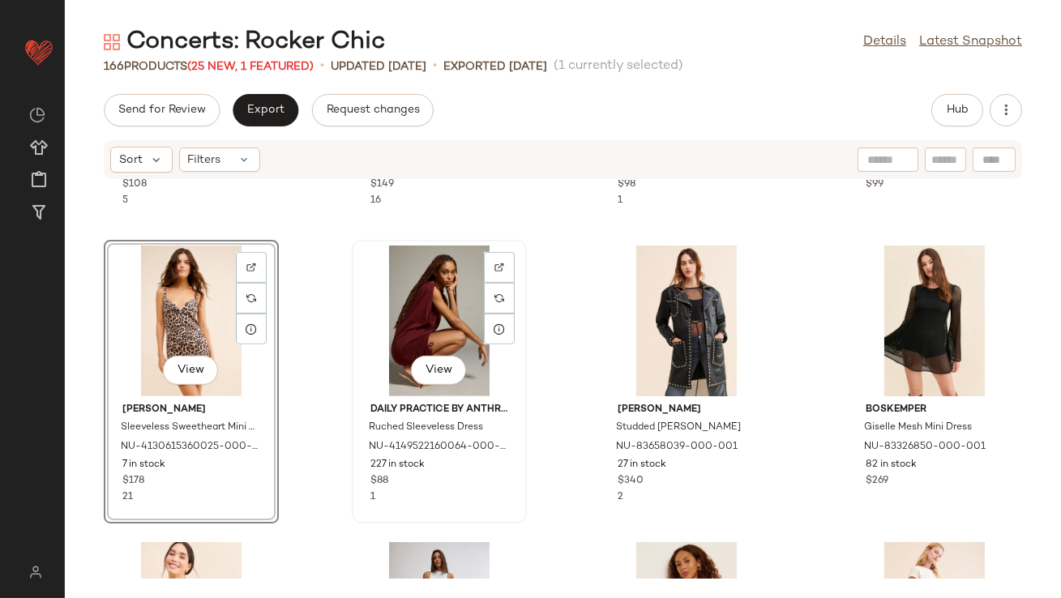
click at [409, 303] on div "View" at bounding box center [440, 321] width 164 height 151
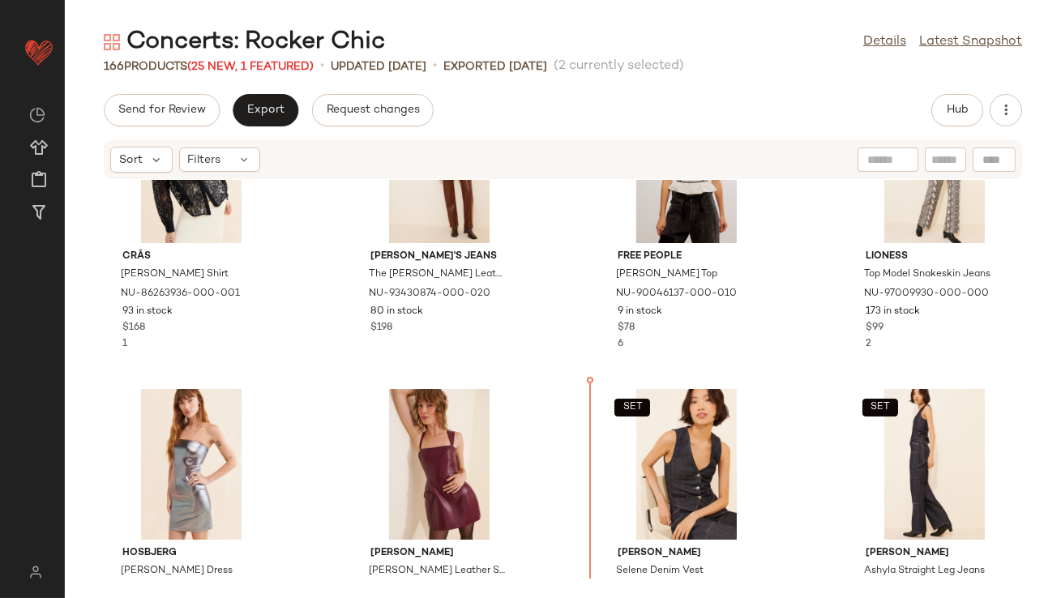
scroll to position [1027, 0]
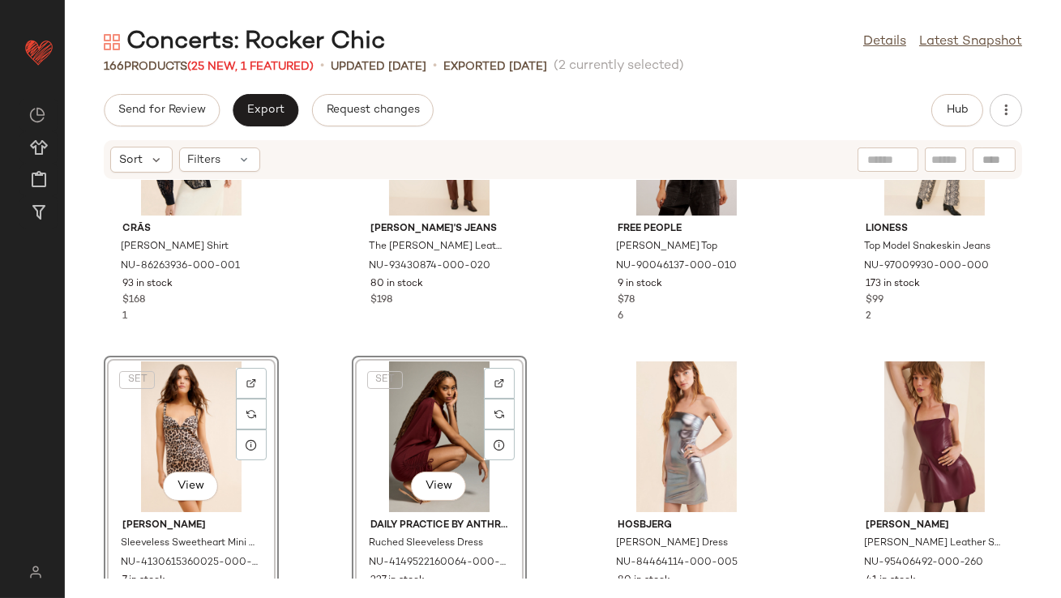
click at [550, 330] on div "Crās Gina Lace Shirt NU-86263936-000-001 93 in stock $168 1 Joe's Jeans The Mar…" at bounding box center [563, 379] width 997 height 399
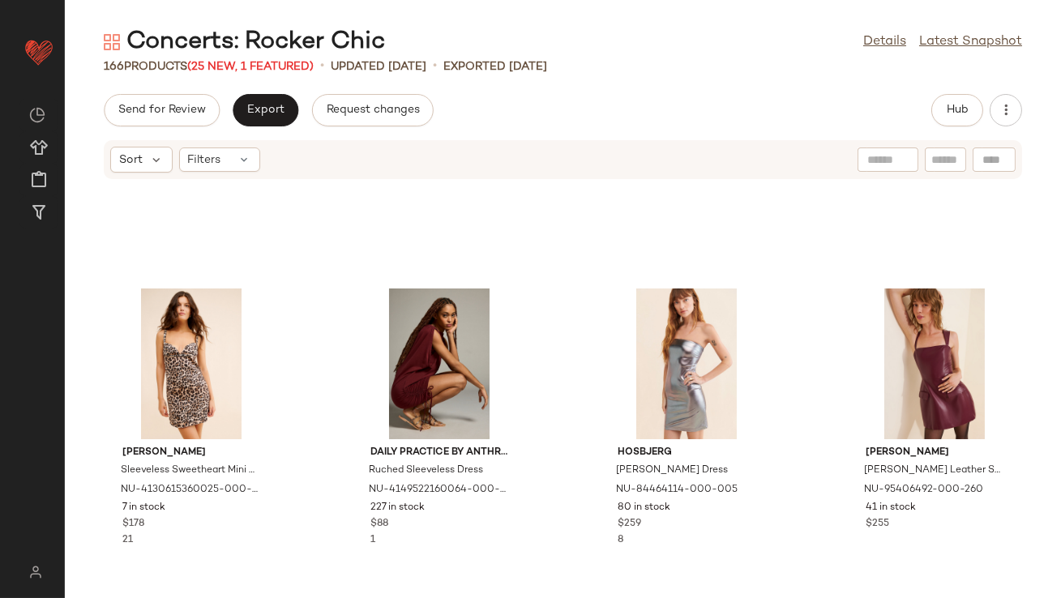
scroll to position [1312, 0]
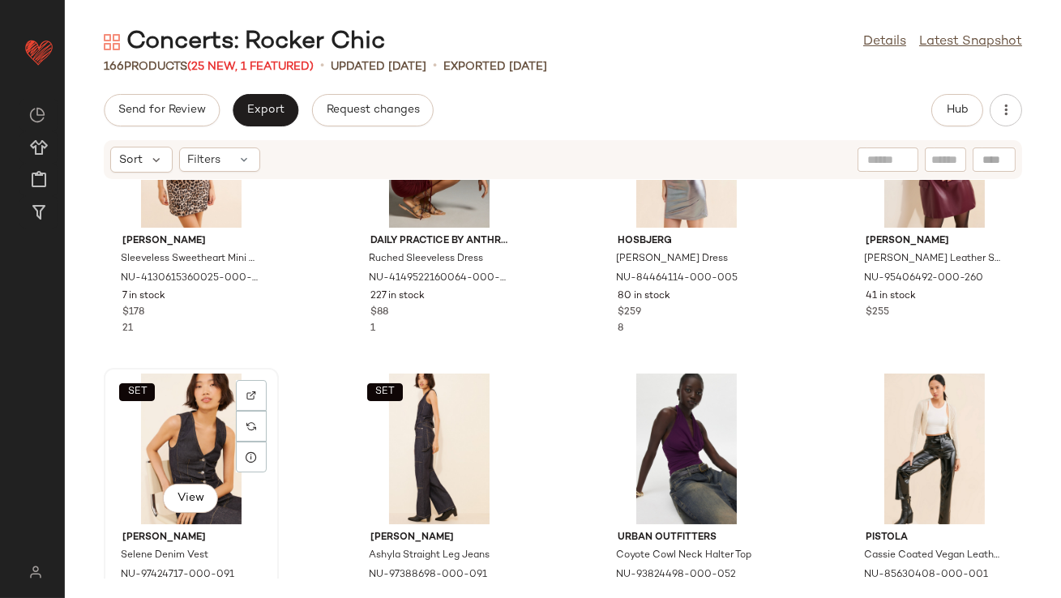
click at [156, 436] on div "SET View" at bounding box center [191, 449] width 164 height 151
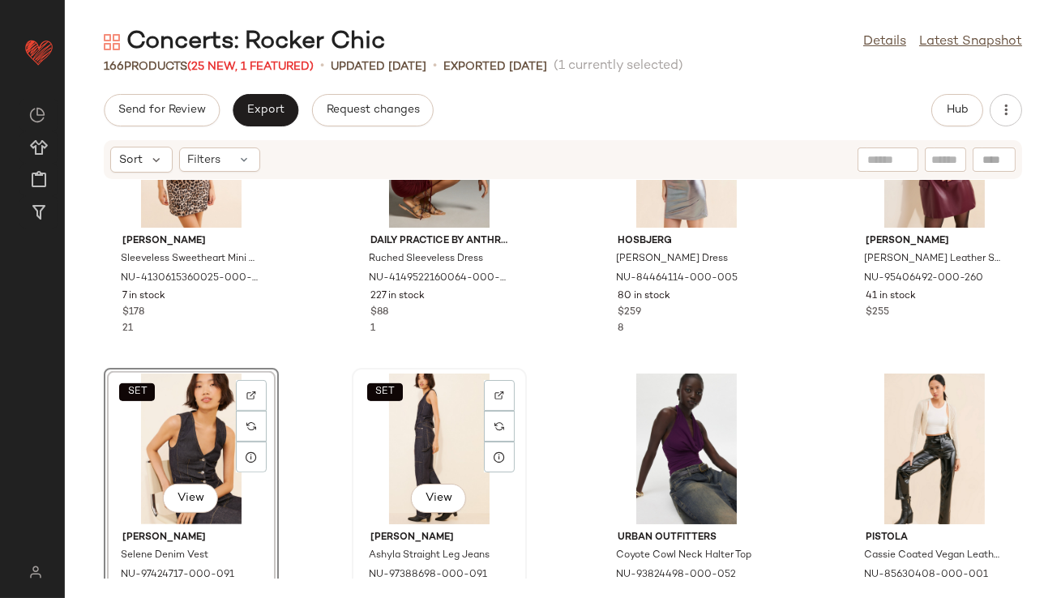
click at [406, 431] on div "SET View" at bounding box center [440, 449] width 164 height 151
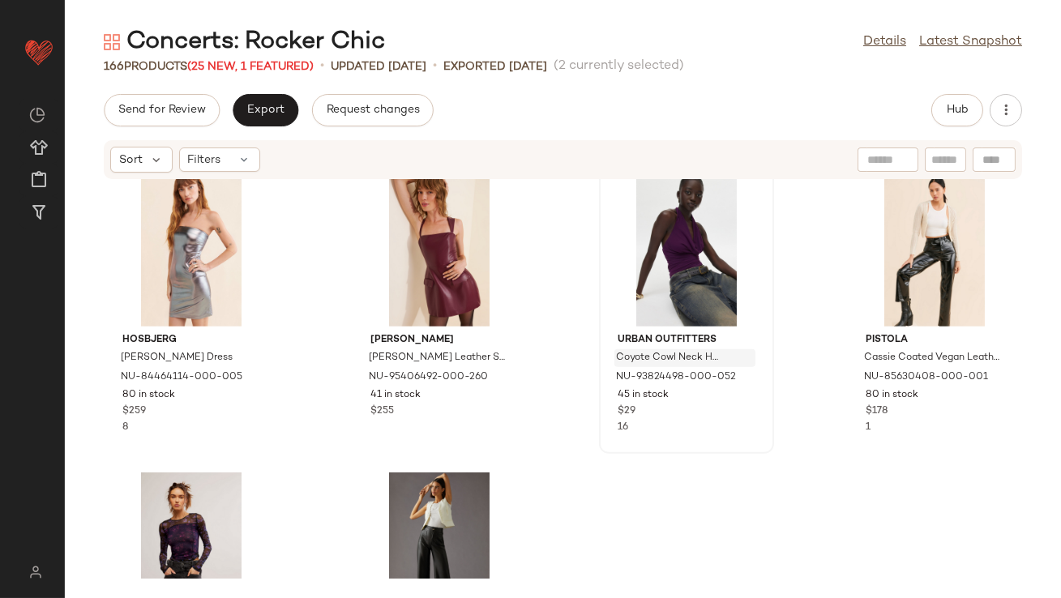
scroll to position [1545, 0]
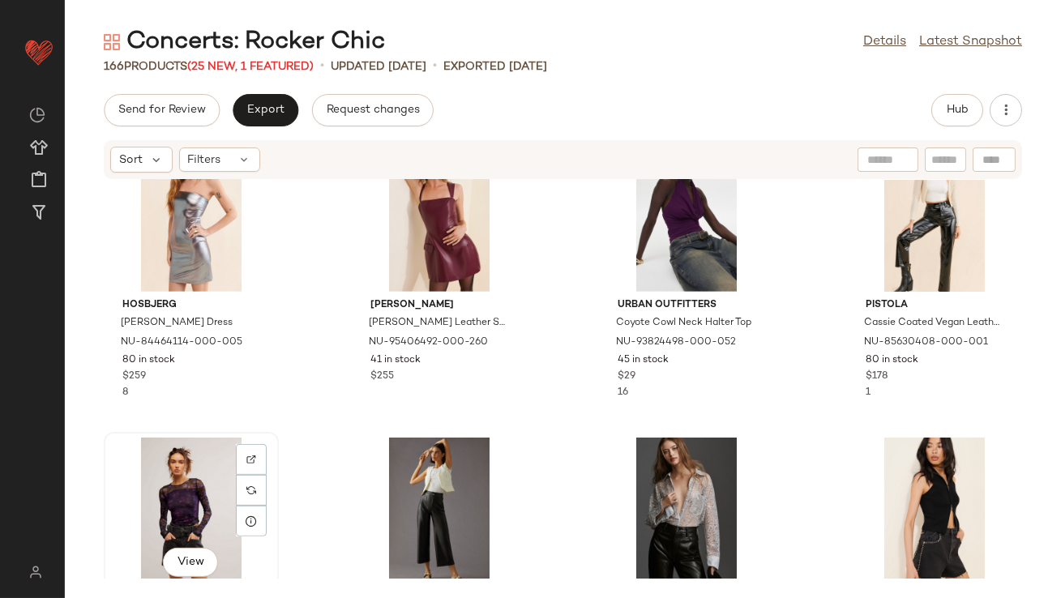
click at [194, 485] on div "View" at bounding box center [191, 513] width 164 height 151
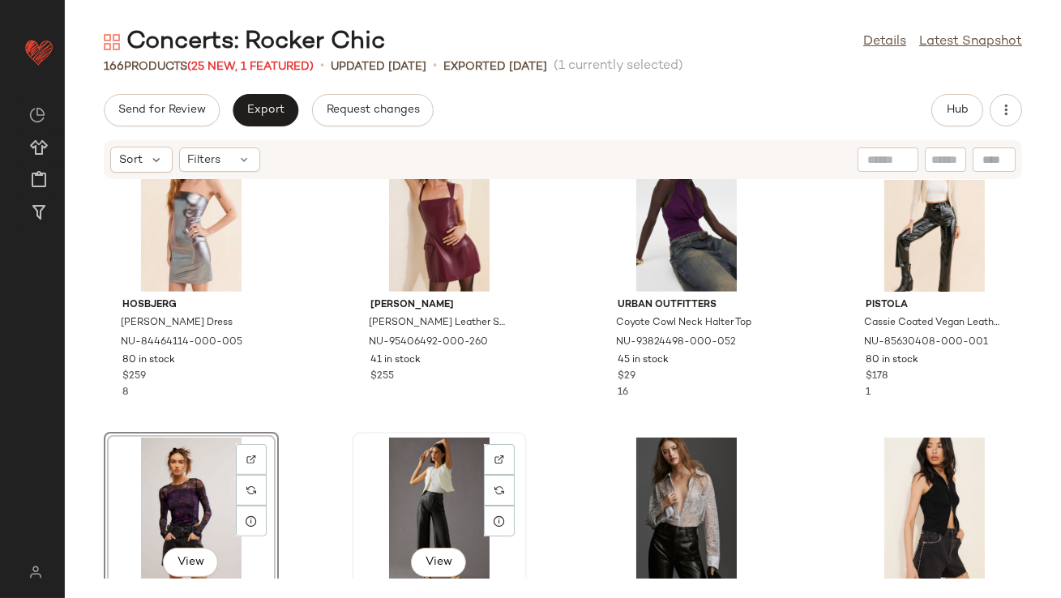
click at [444, 488] on div "View" at bounding box center [440, 513] width 164 height 151
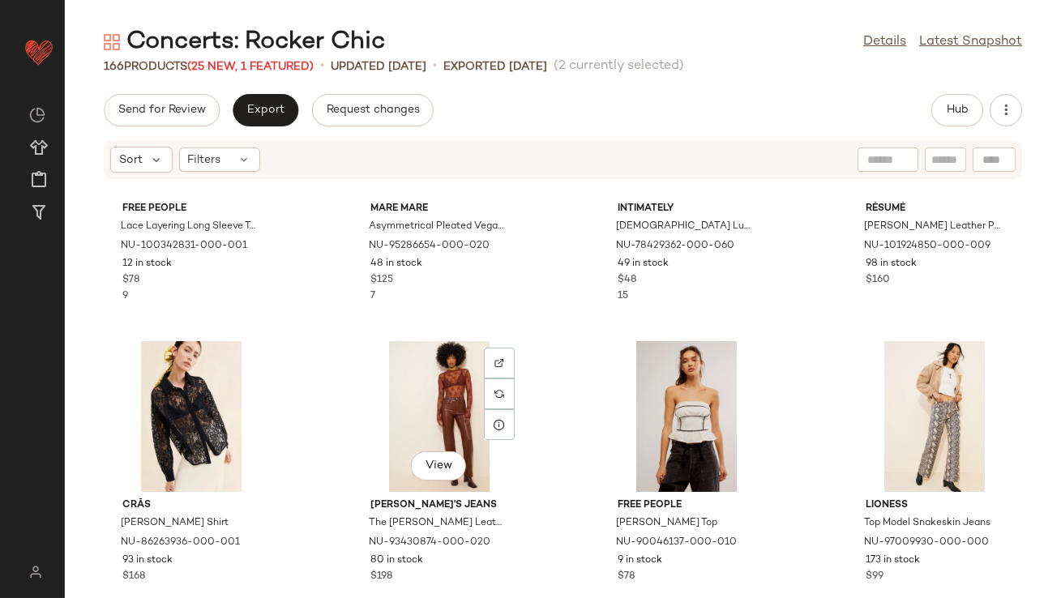
scroll to position [750, 0]
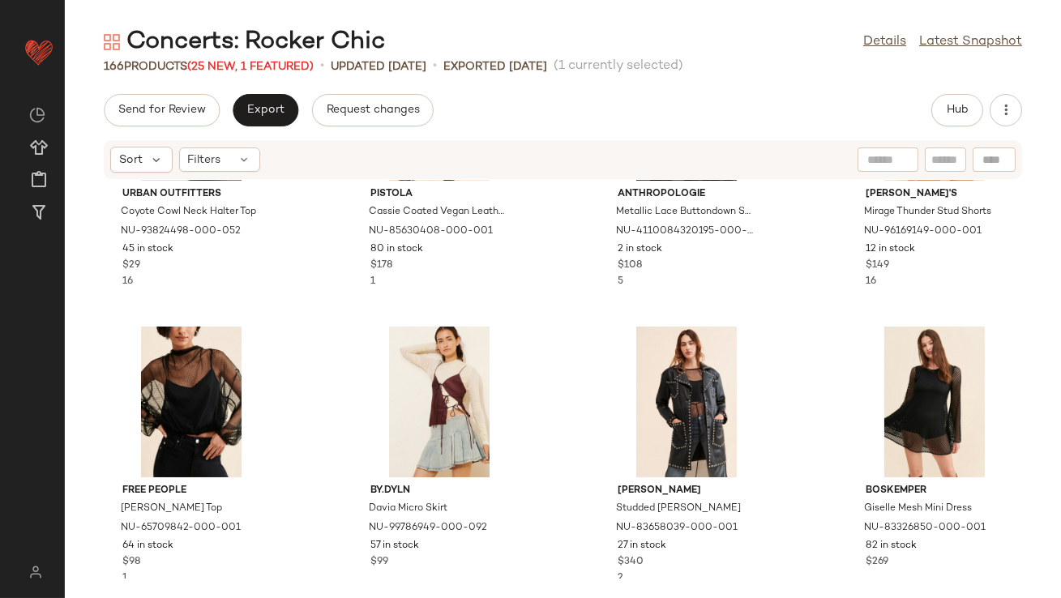
scroll to position [2005, 0]
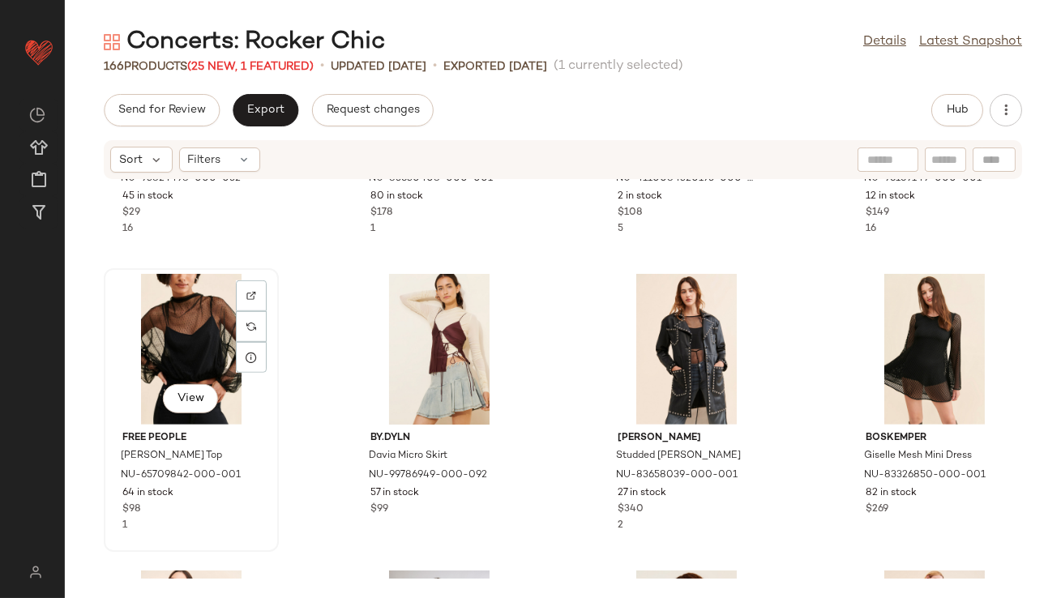
click at [195, 354] on div "View" at bounding box center [191, 349] width 164 height 151
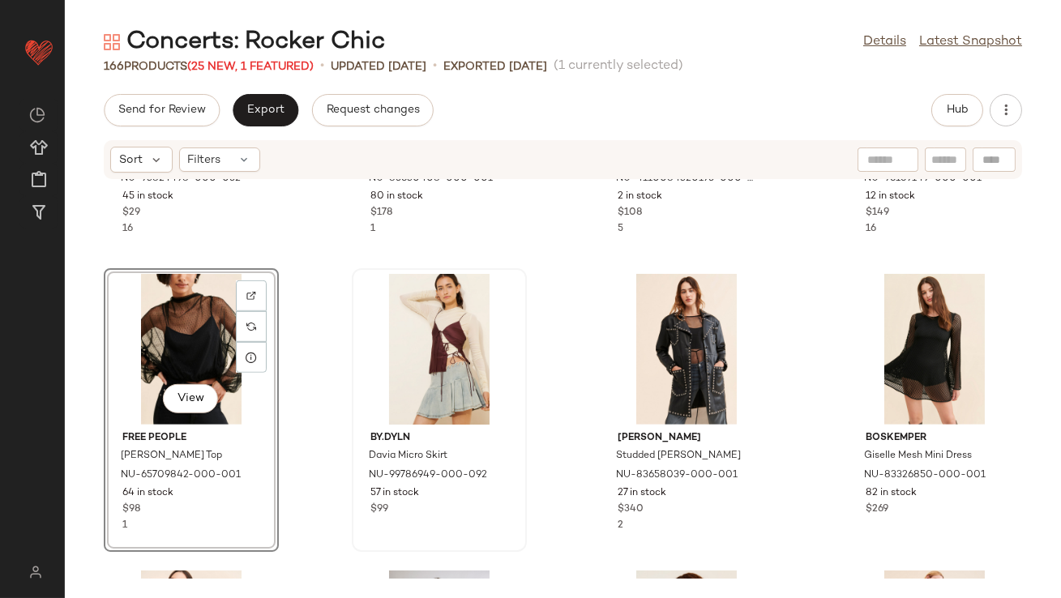
click at [429, 349] on div at bounding box center [440, 349] width 164 height 151
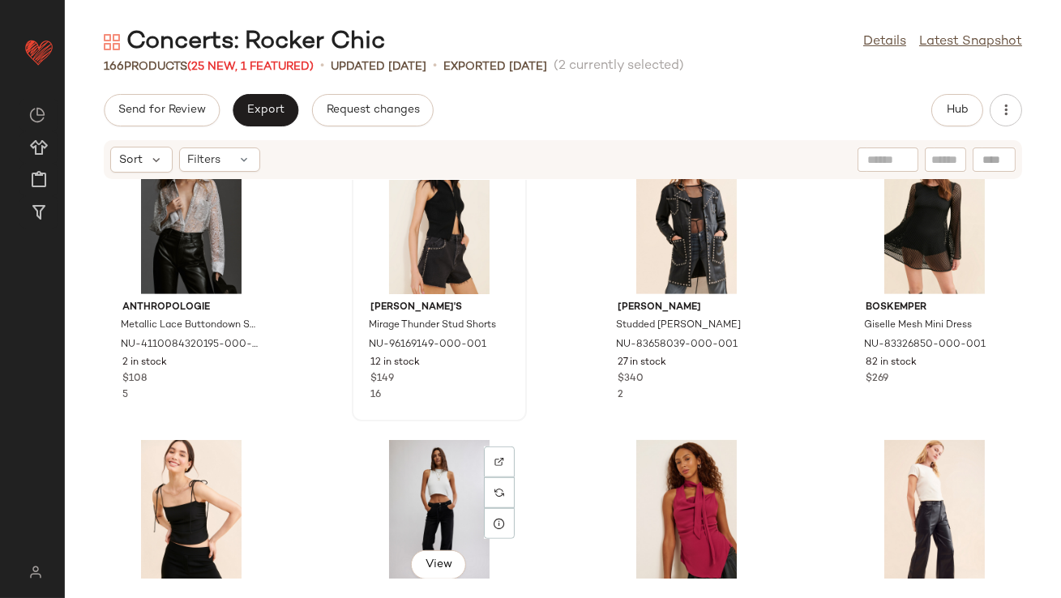
scroll to position [2184, 0]
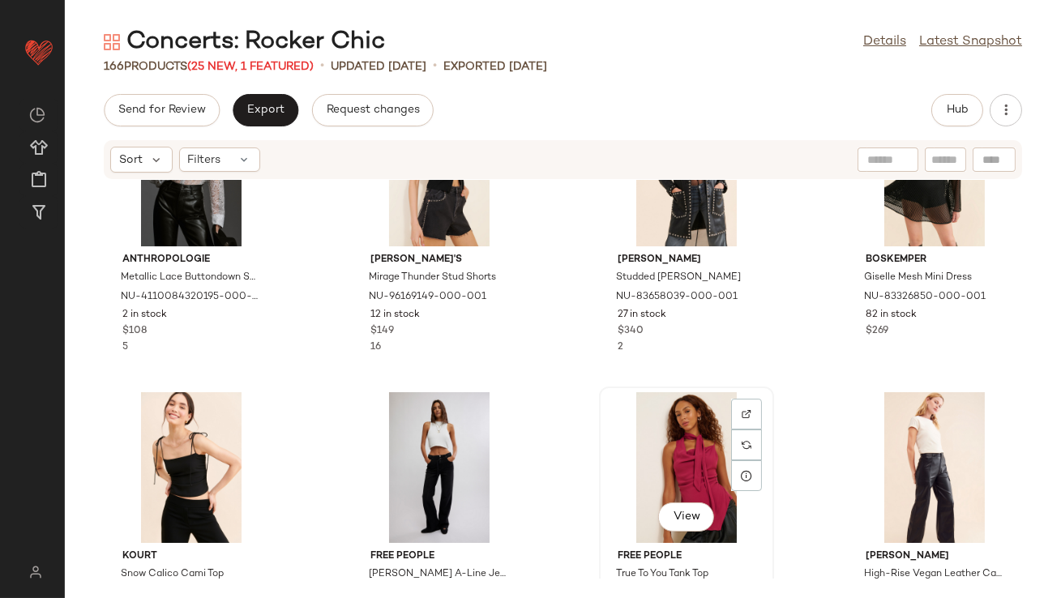
click at [629, 449] on div "View" at bounding box center [687, 467] width 164 height 151
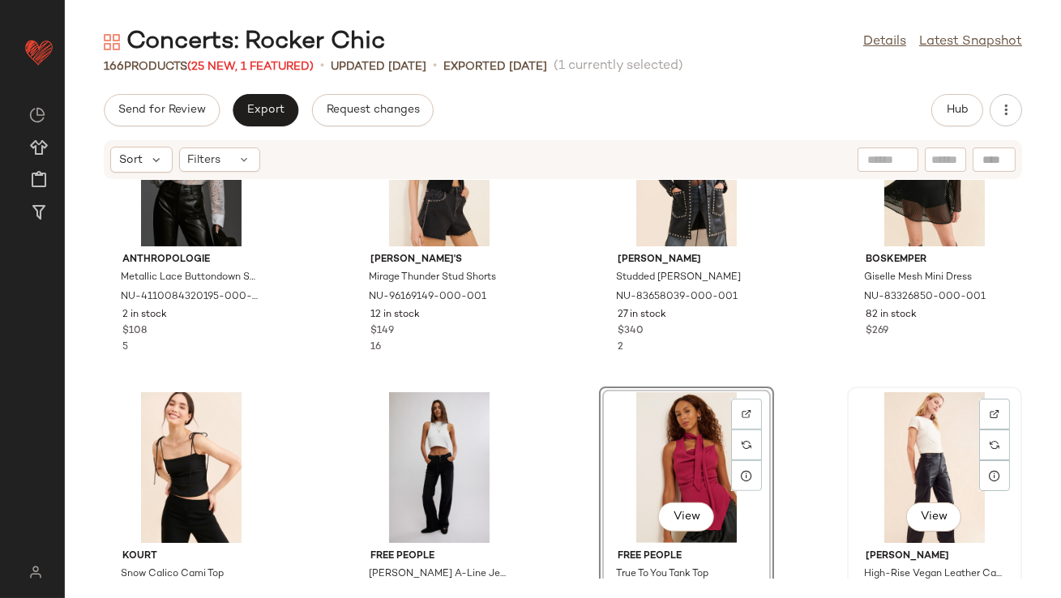
click at [911, 462] on div "View" at bounding box center [935, 467] width 164 height 151
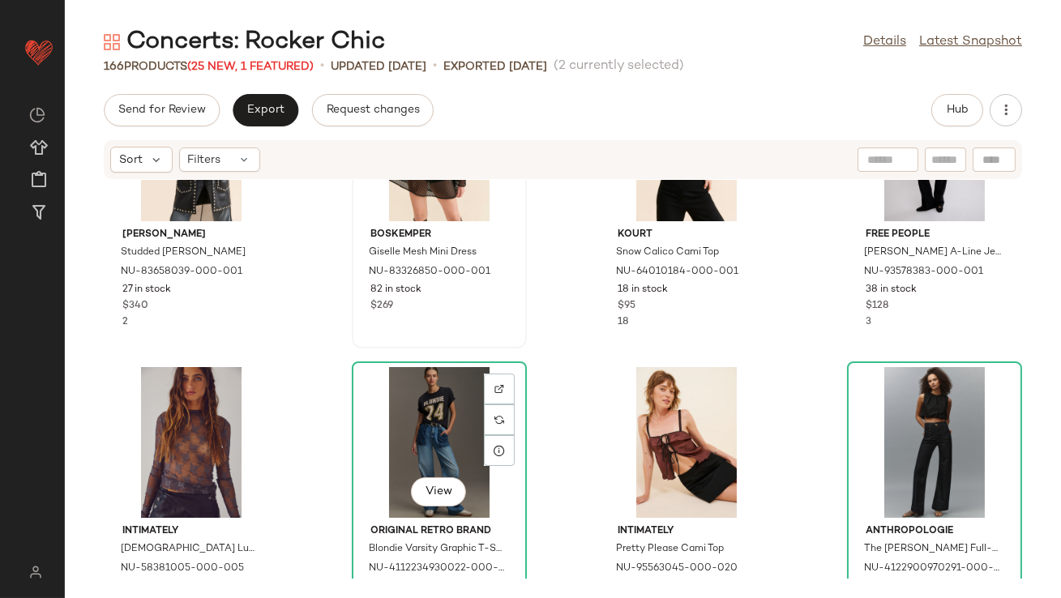
scroll to position [2510, 0]
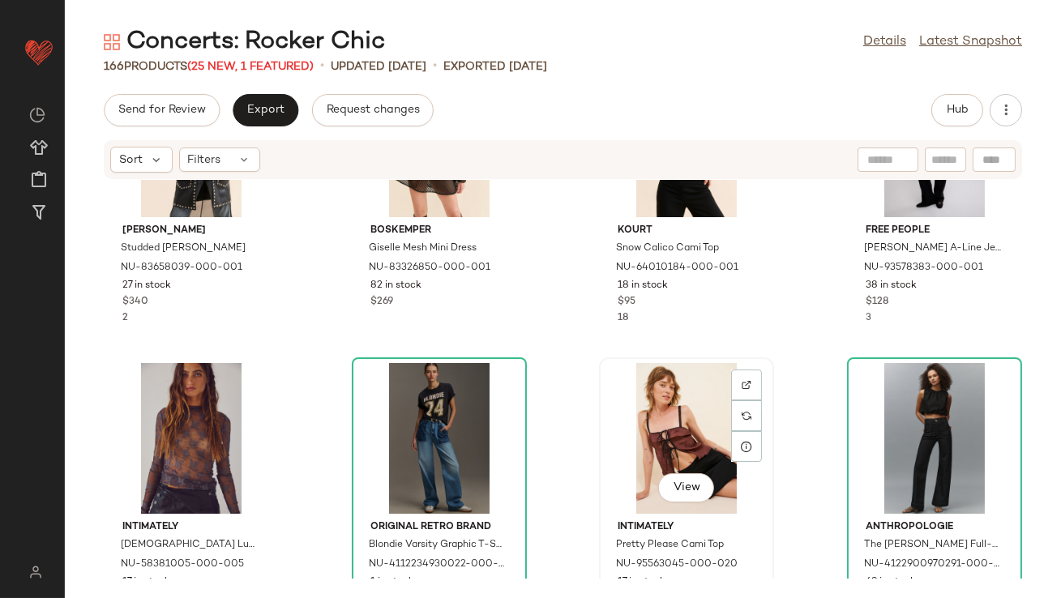
click at [638, 439] on div "View" at bounding box center [687, 438] width 164 height 151
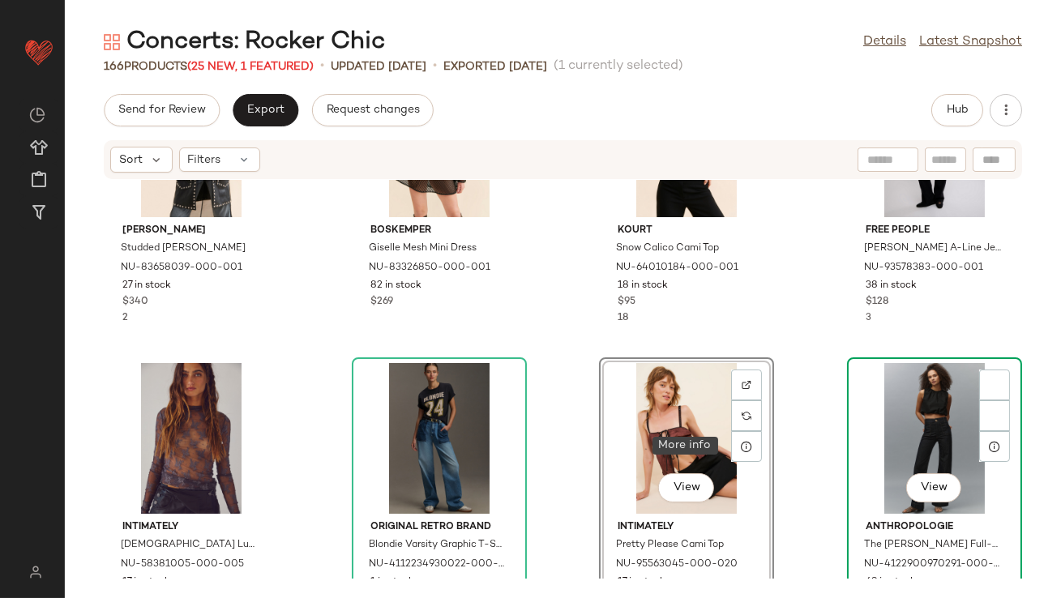
click at [931, 438] on div "View" at bounding box center [935, 438] width 164 height 151
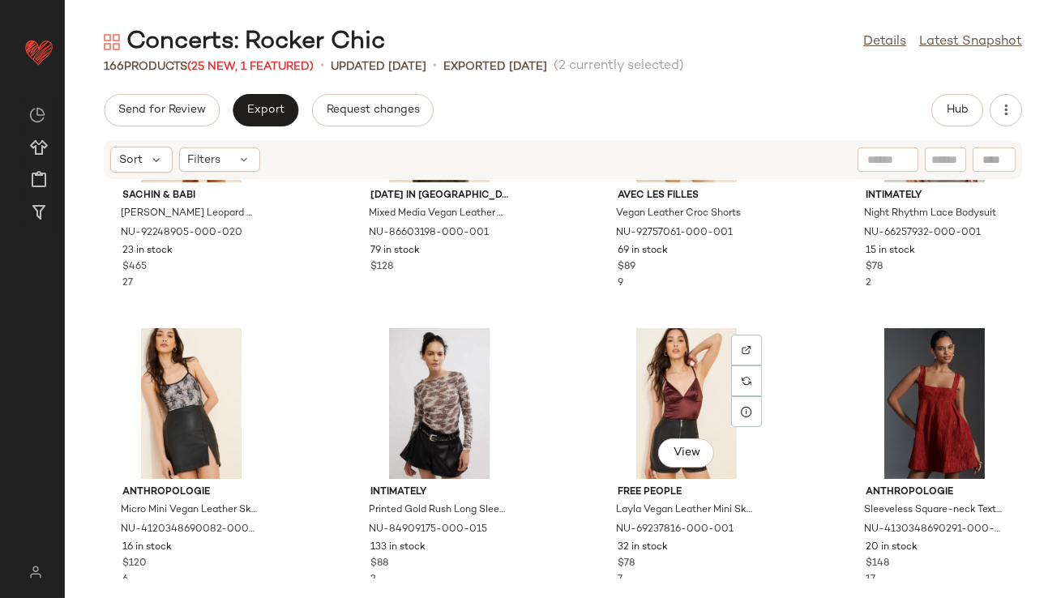
scroll to position [3988, 0]
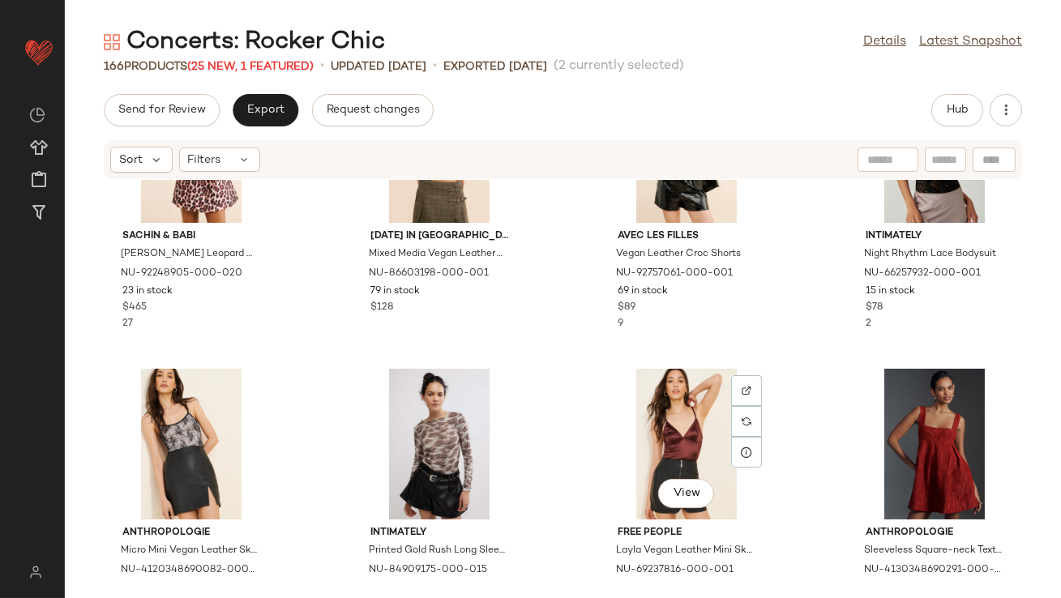
click at [658, 422] on div "View" at bounding box center [687, 444] width 164 height 151
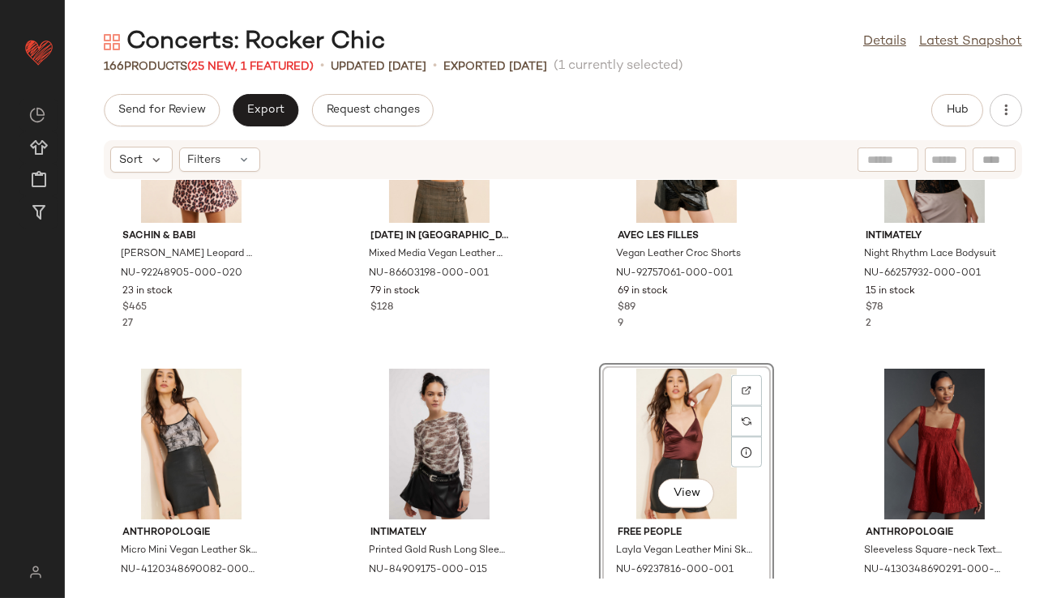
scroll to position [4025, 0]
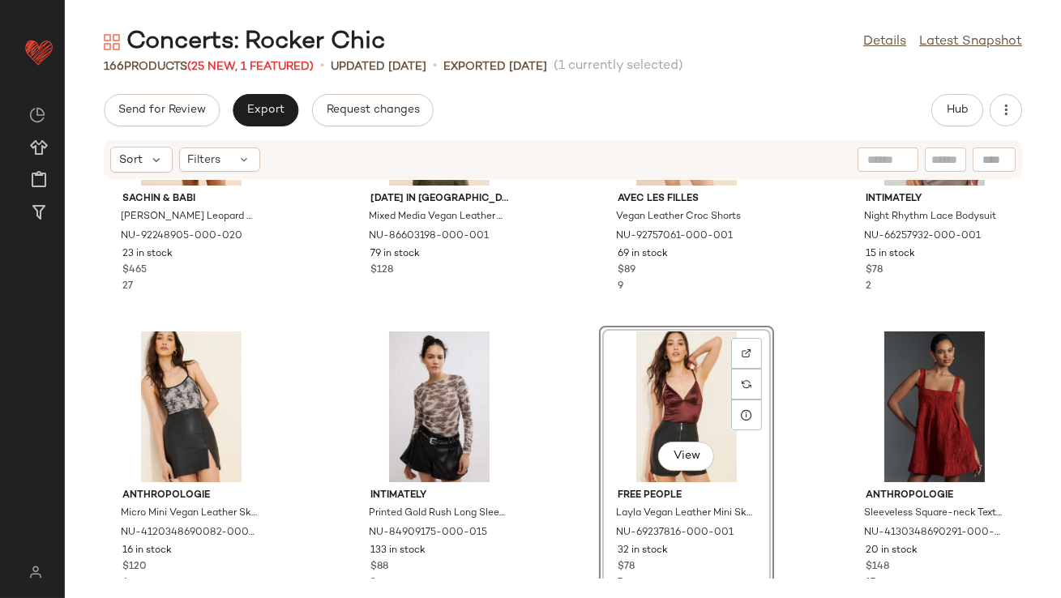
click at [795, 418] on div "Sachin & Babi Cora Leopard Mini Dress NU-92248905-000-020 23 in stock $465 27 S…" at bounding box center [563, 379] width 997 height 399
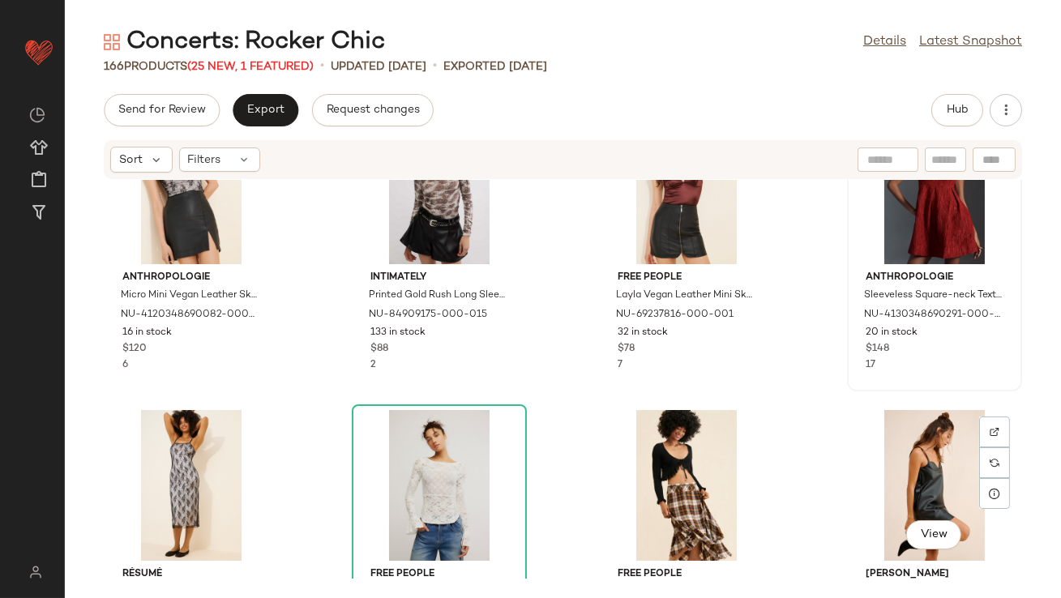
scroll to position [4307, 0]
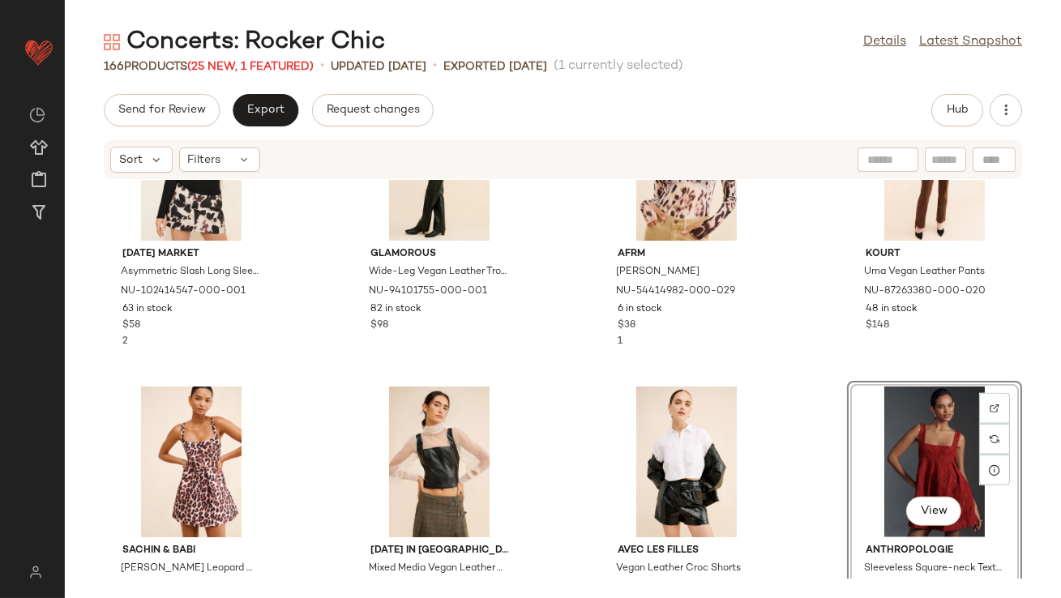
scroll to position [3675, 0]
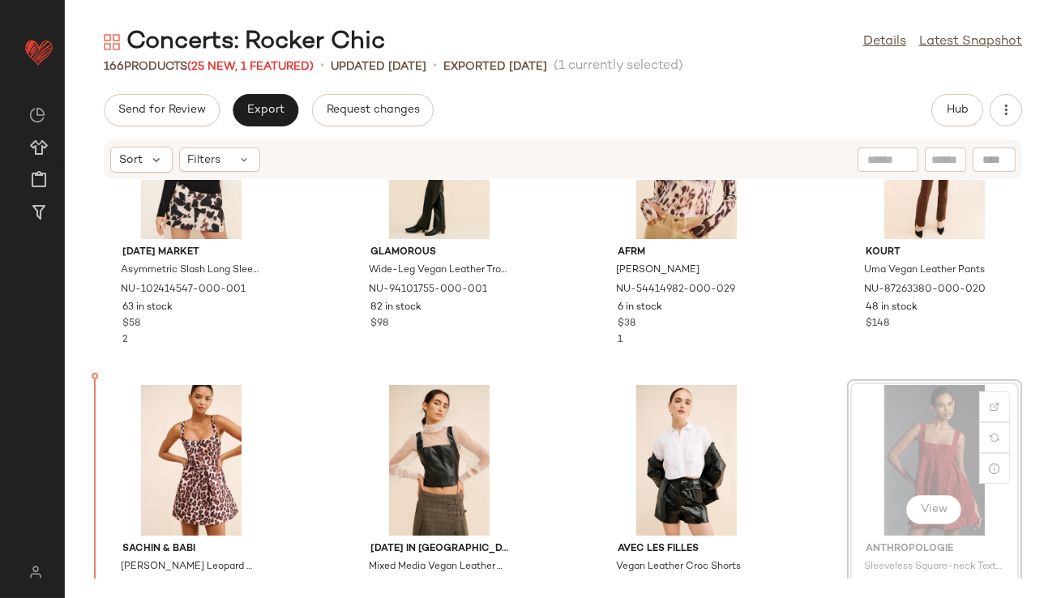
drag, startPoint x: 900, startPoint y: 448, endPoint x: 887, endPoint y: 448, distance: 13.0
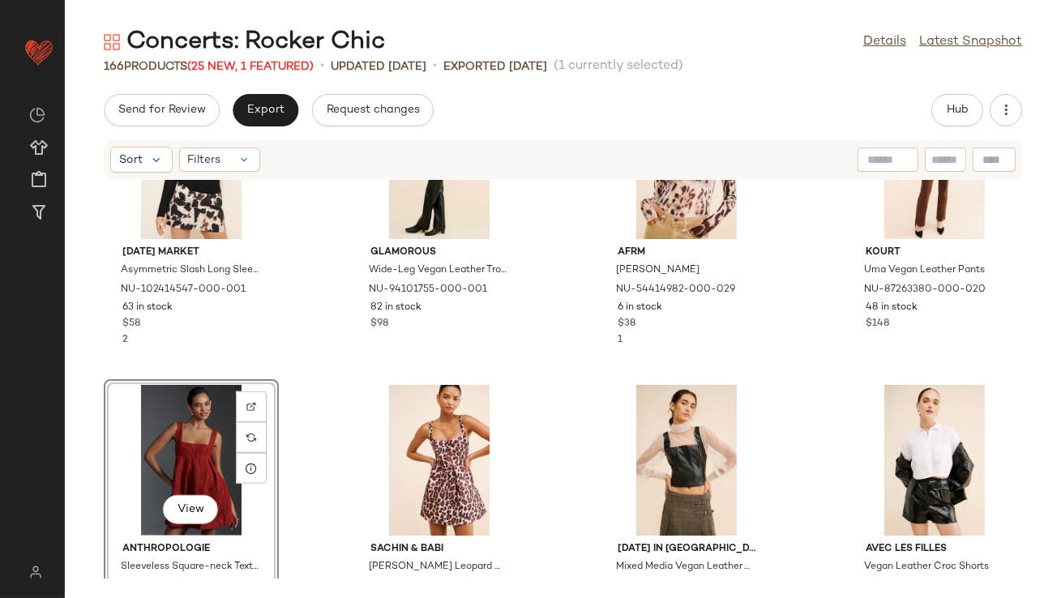
scroll to position [3625, 0]
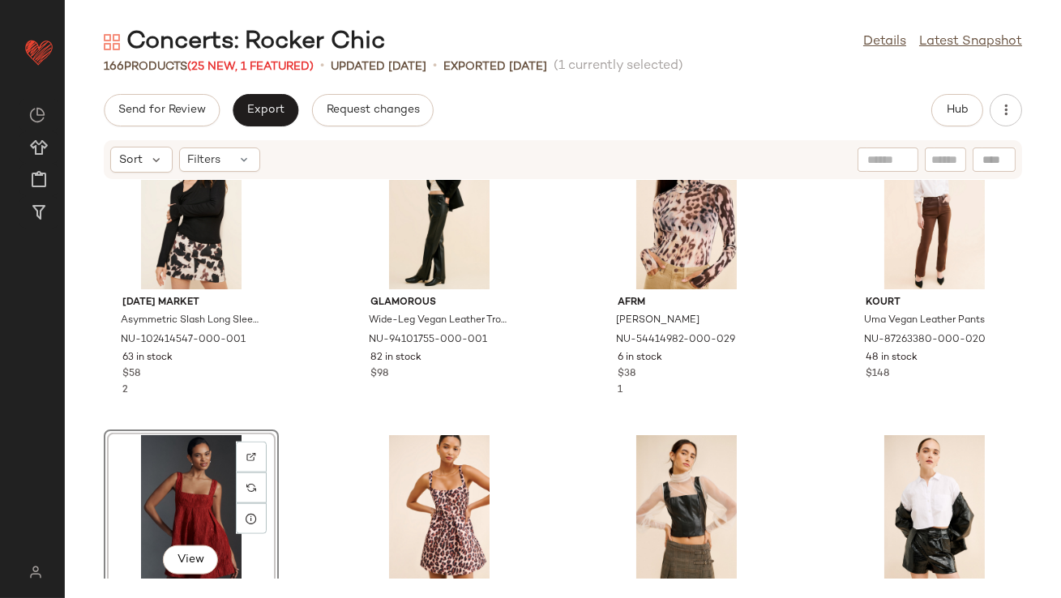
click at [199, 470] on div "View" at bounding box center [191, 510] width 164 height 151
click at [393, 482] on div "View" at bounding box center [440, 510] width 164 height 151
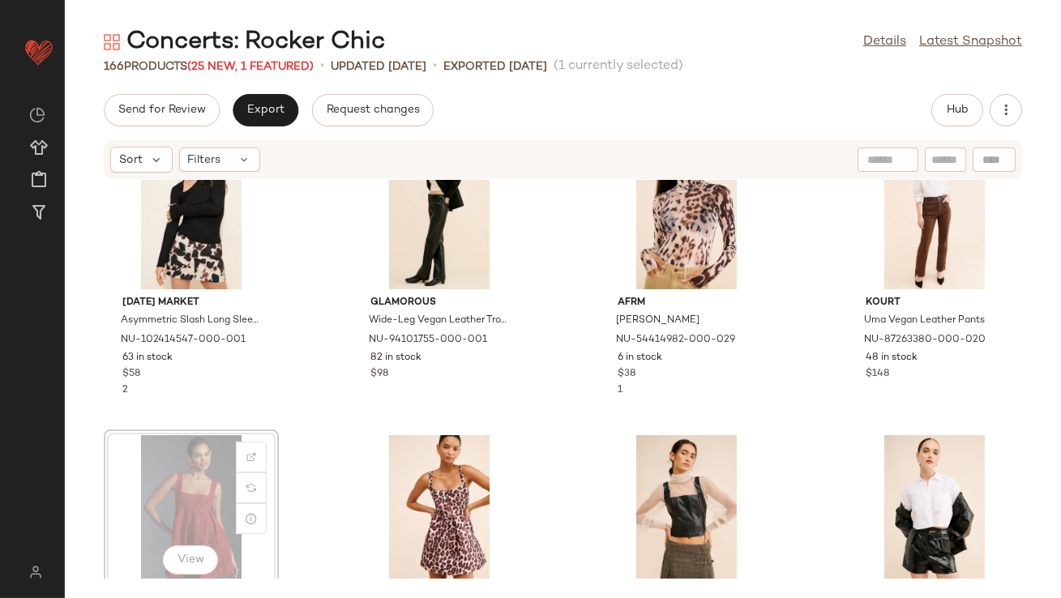
scroll to position [3626, 0]
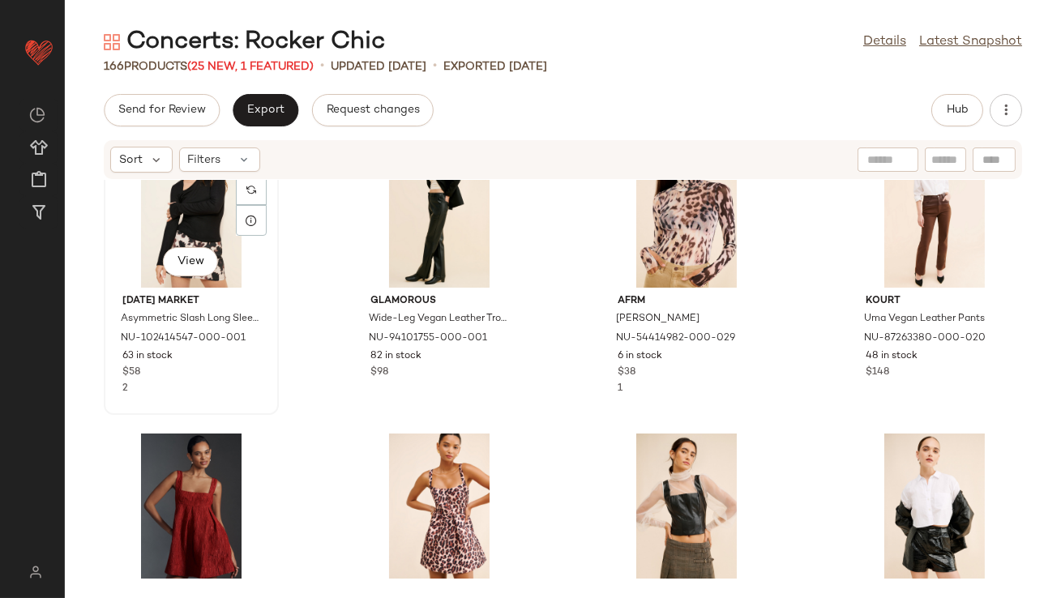
click at [195, 397] on div "View Sunday Market Asymmetric Slash Long Sleeve Top NU-102414547-000-001 63 in …" at bounding box center [191, 273] width 172 height 281
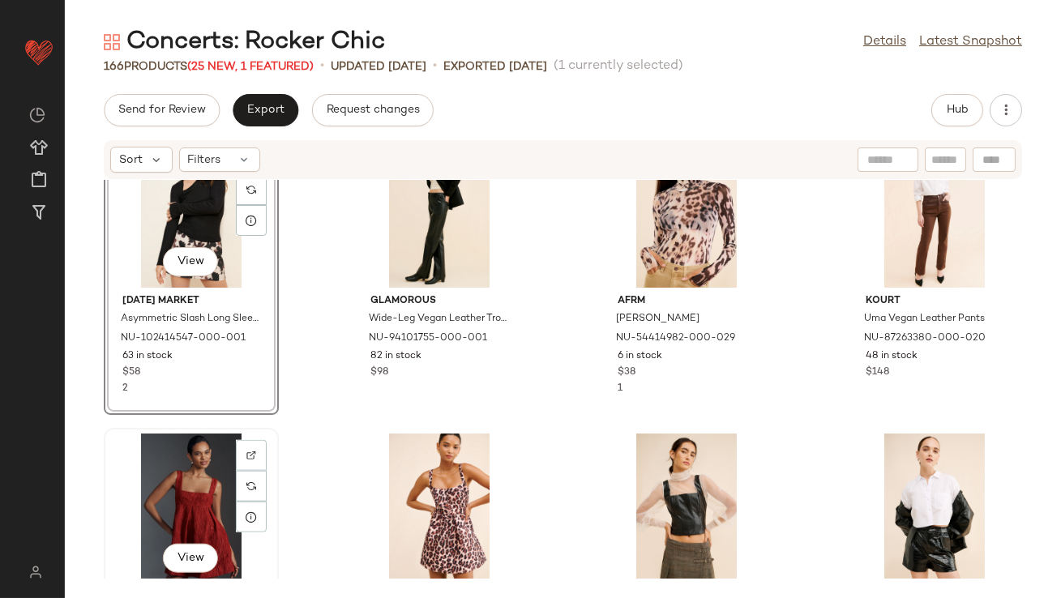
click at [186, 480] on div "View" at bounding box center [191, 509] width 164 height 151
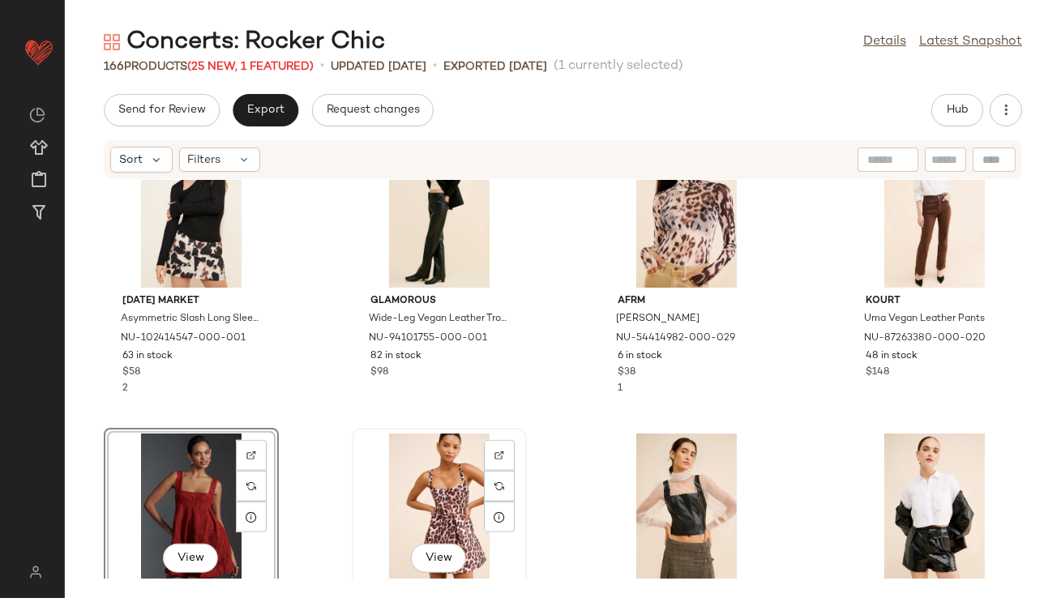
click at [440, 478] on div "View" at bounding box center [440, 509] width 164 height 151
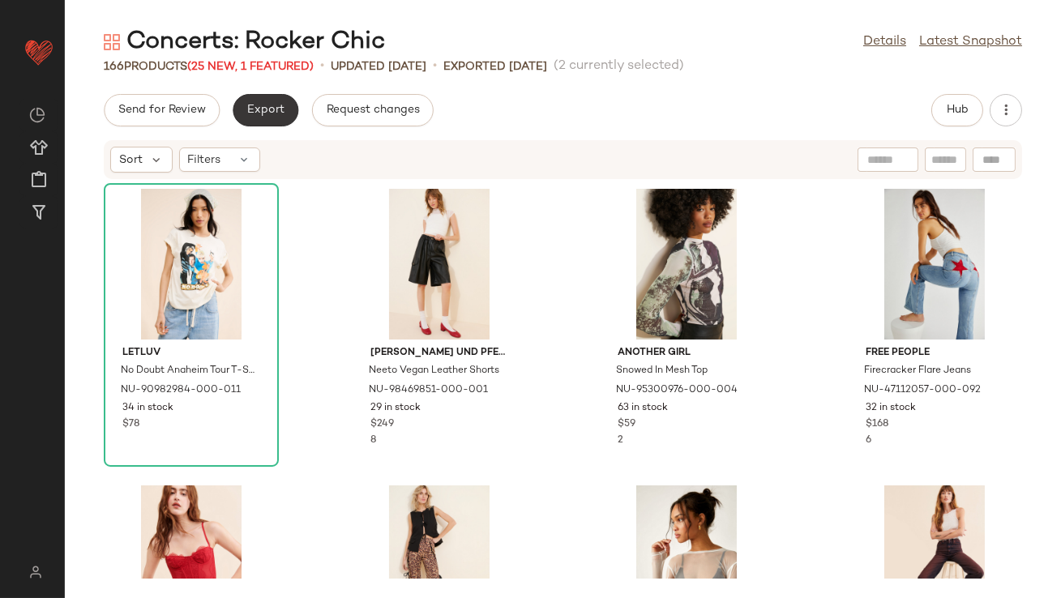
click at [261, 101] on button "Export" at bounding box center [266, 110] width 66 height 32
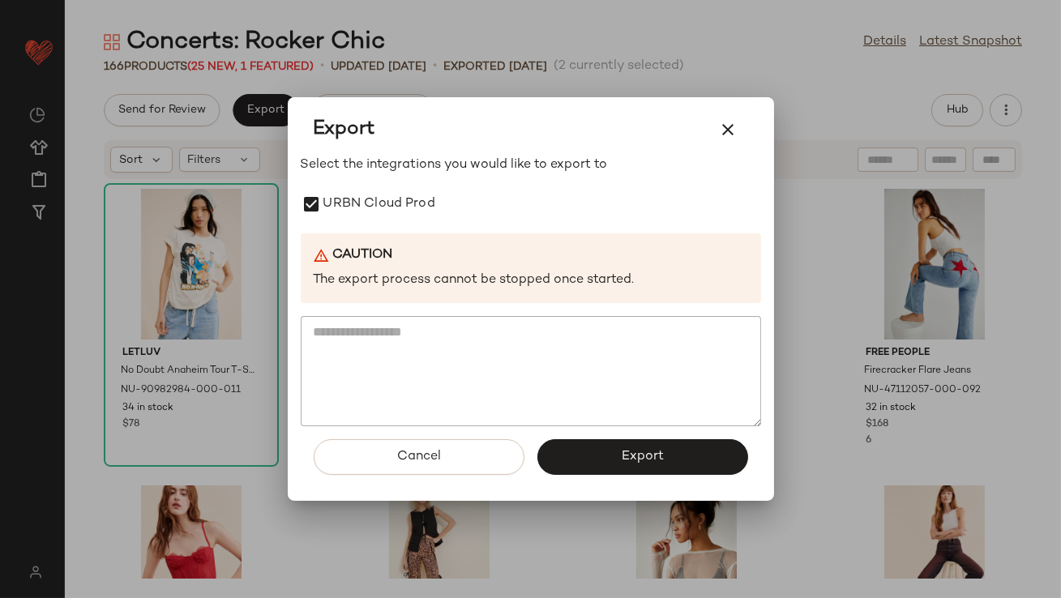
click at [630, 455] on span "Export" at bounding box center [642, 456] width 43 height 15
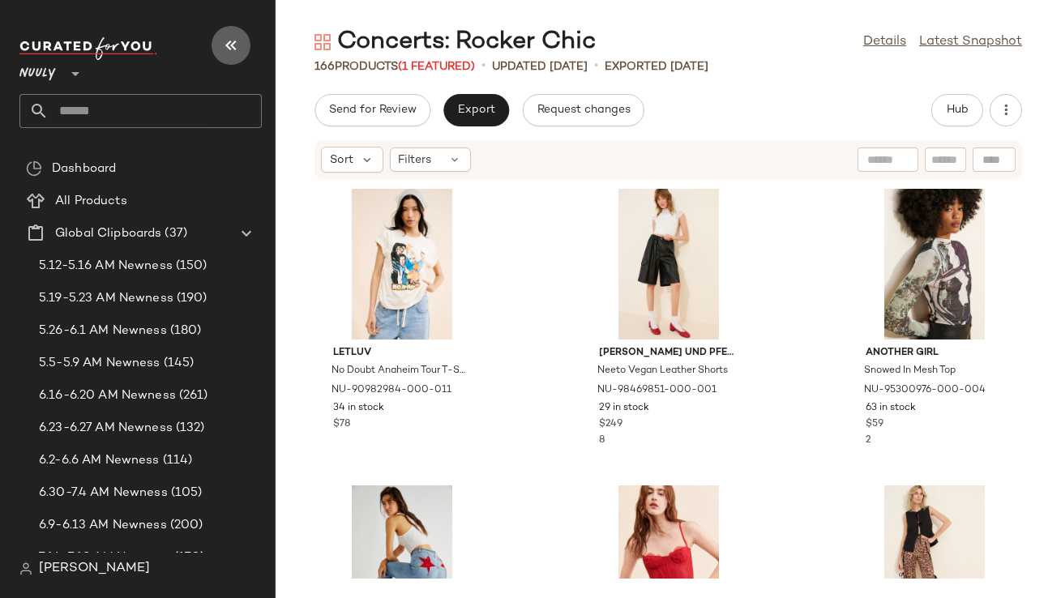
click at [244, 48] on button "button" at bounding box center [231, 45] width 39 height 39
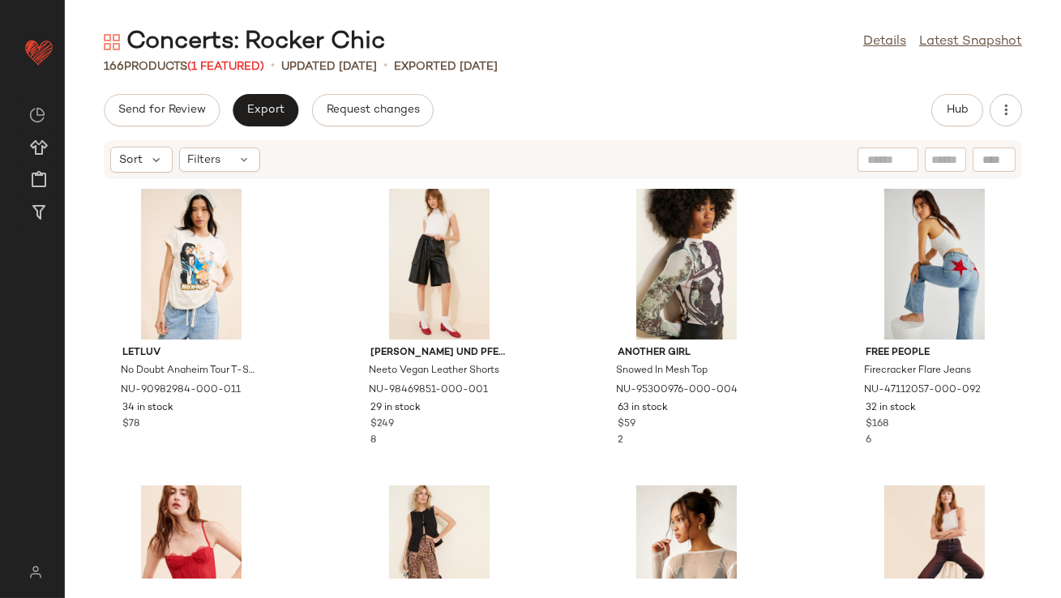
click at [256, 73] on div "166 Products (1 Featured)" at bounding box center [184, 66] width 161 height 17
click at [243, 68] on span "(1 Featured)" at bounding box center [225, 67] width 77 height 12
click at [225, 62] on span "(1 Featured)" at bounding box center [225, 67] width 77 height 12
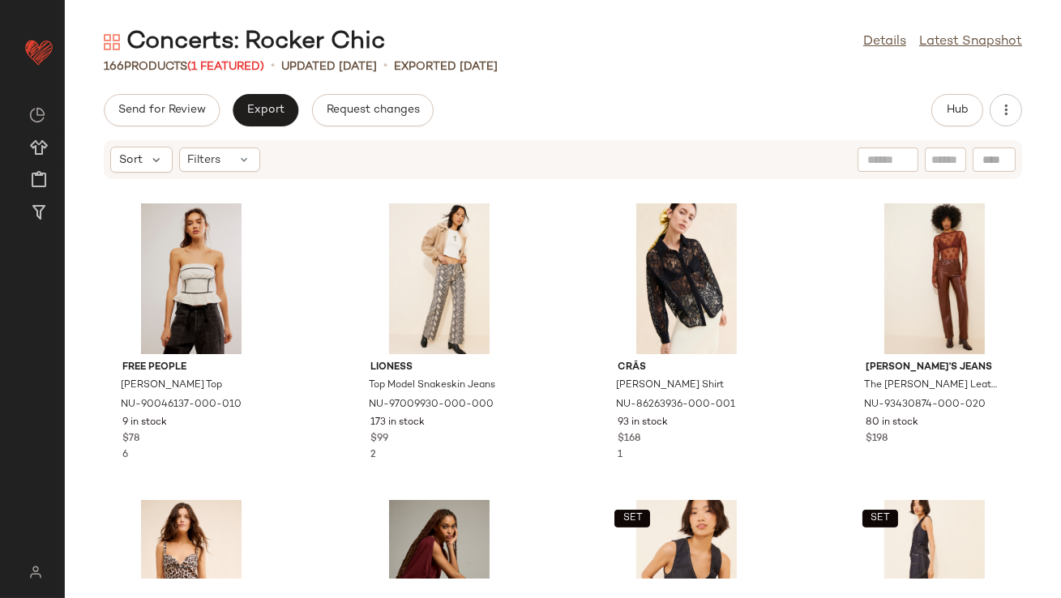
scroll to position [1155, 0]
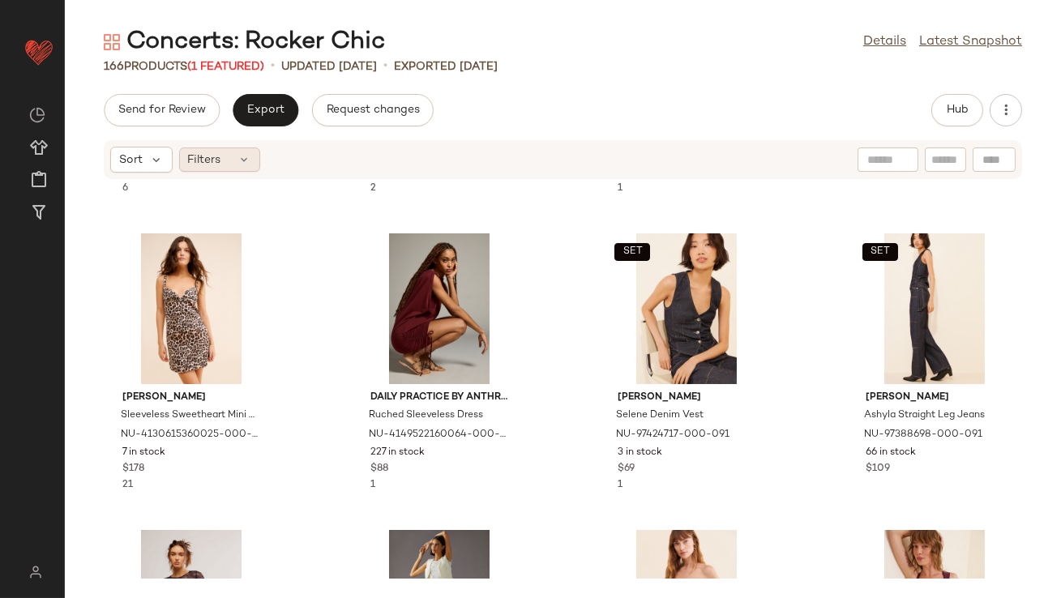
click at [246, 161] on icon at bounding box center [244, 159] width 13 height 13
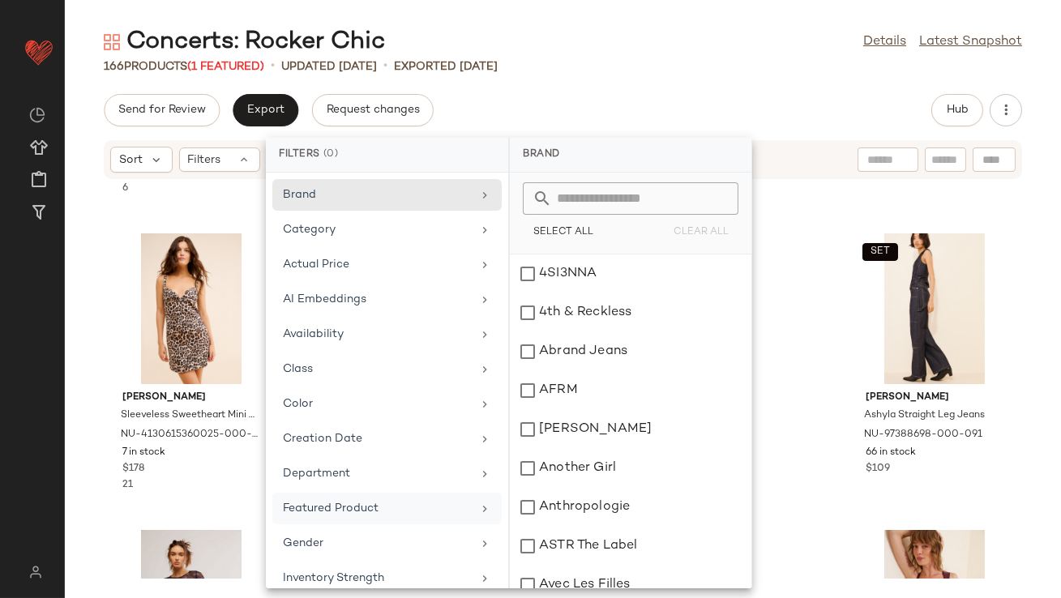
click at [344, 504] on div "Featured Product" at bounding box center [377, 508] width 189 height 17
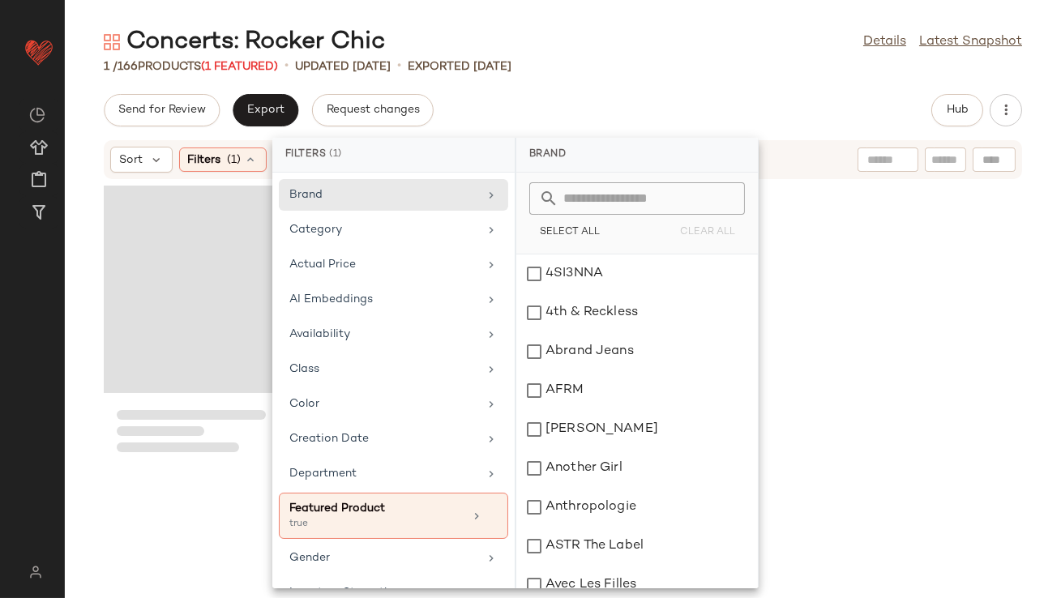
click at [620, 86] on div "Concerts: Rocker Chic Details Latest Snapshot 1 / 166 Products (1 Featured) • u…" at bounding box center [563, 312] width 997 height 572
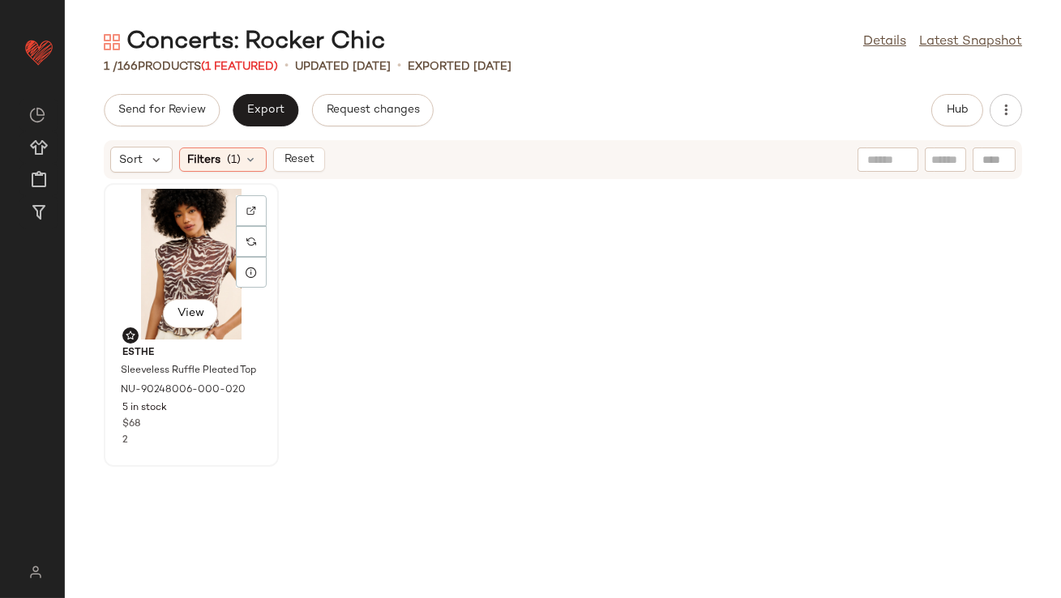
click at [158, 260] on div "View" at bounding box center [191, 264] width 164 height 151
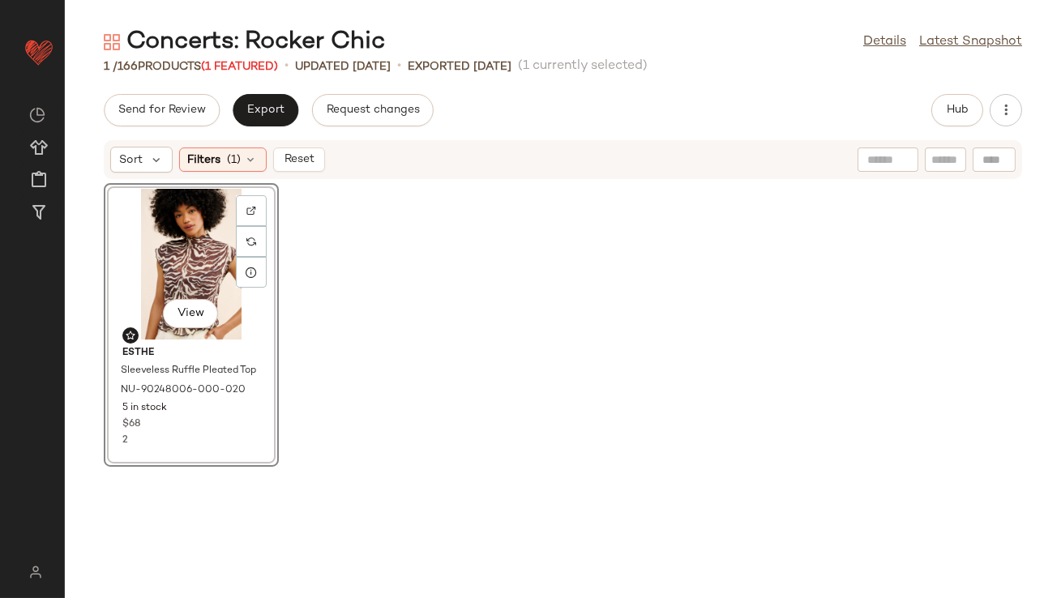
click at [405, 291] on div "View ESTHE Sleeveless Ruffle Pleated Top NU-90248006-000-020 5 in stock $68 2" at bounding box center [563, 379] width 997 height 399
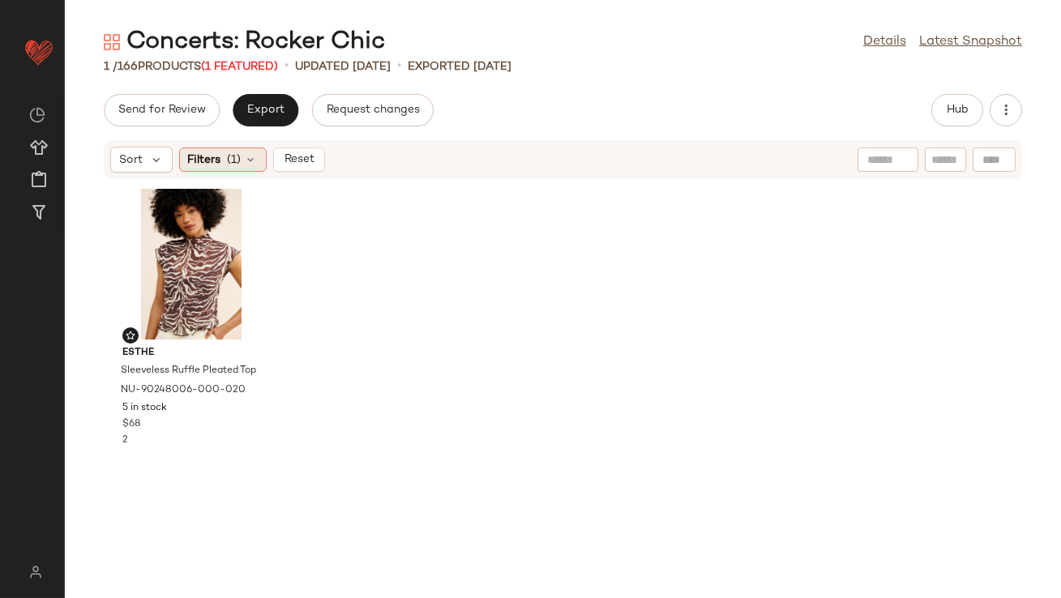
click at [255, 150] on div "Filters (1)" at bounding box center [223, 160] width 88 height 24
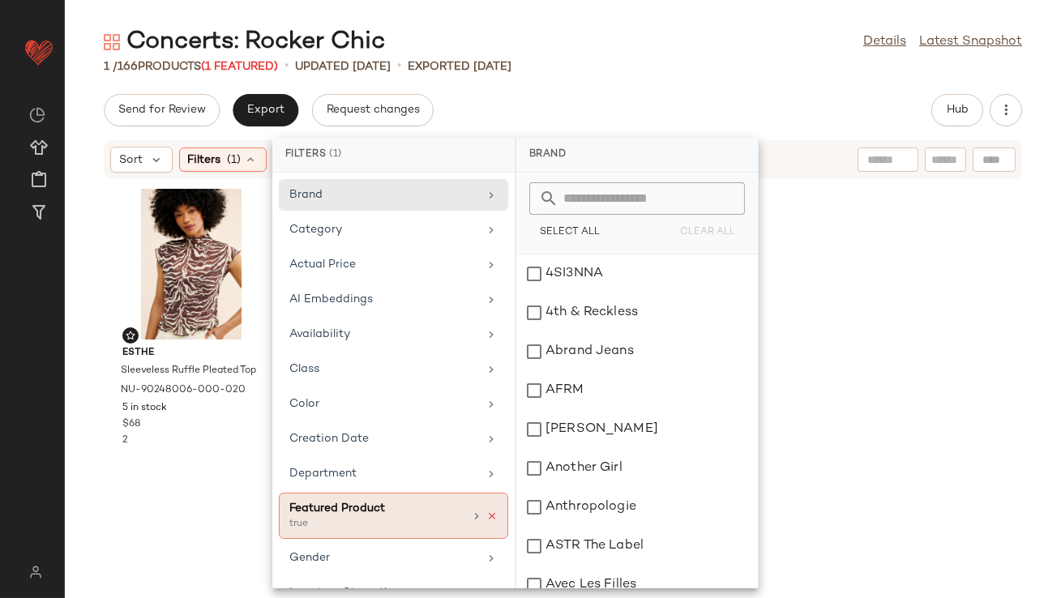
click at [487, 511] on icon at bounding box center [492, 516] width 11 height 11
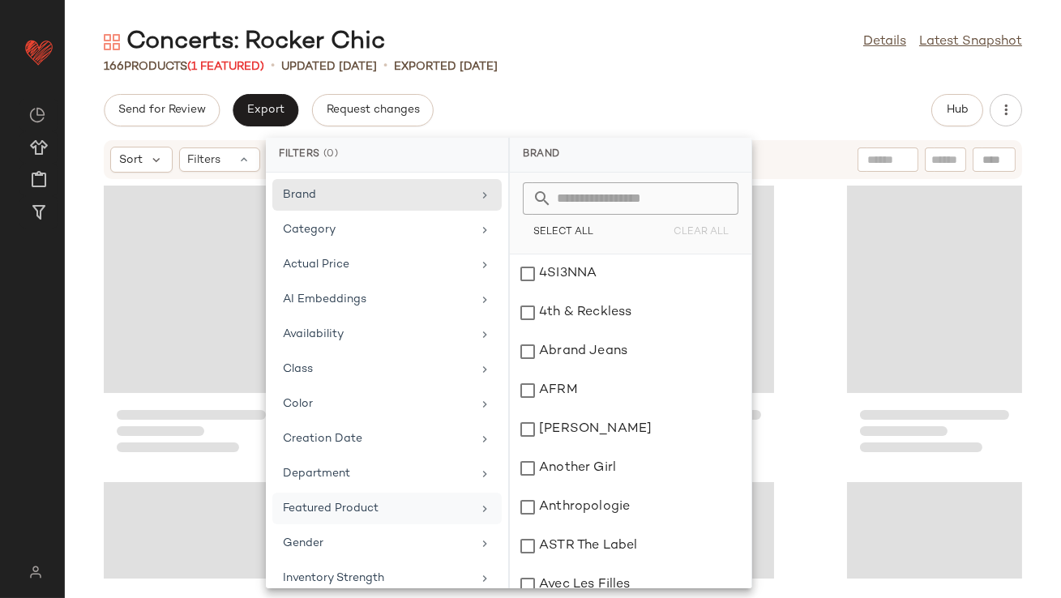
click at [621, 66] on div "166 Products (1 Featured) • updated [DATE] • Exported [DATE]" at bounding box center [563, 66] width 997 height 16
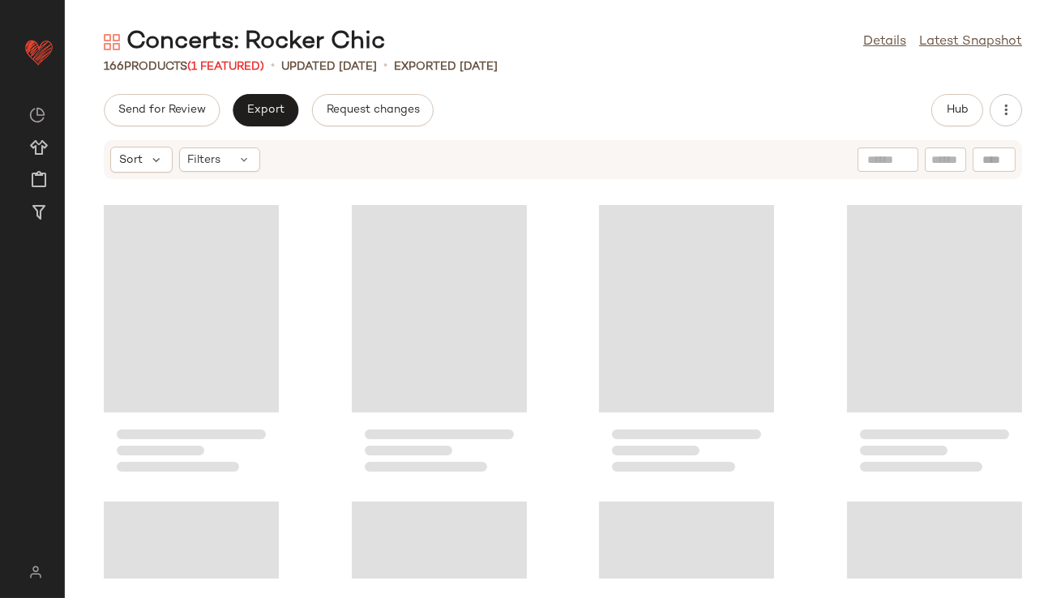
scroll to position [12068, 0]
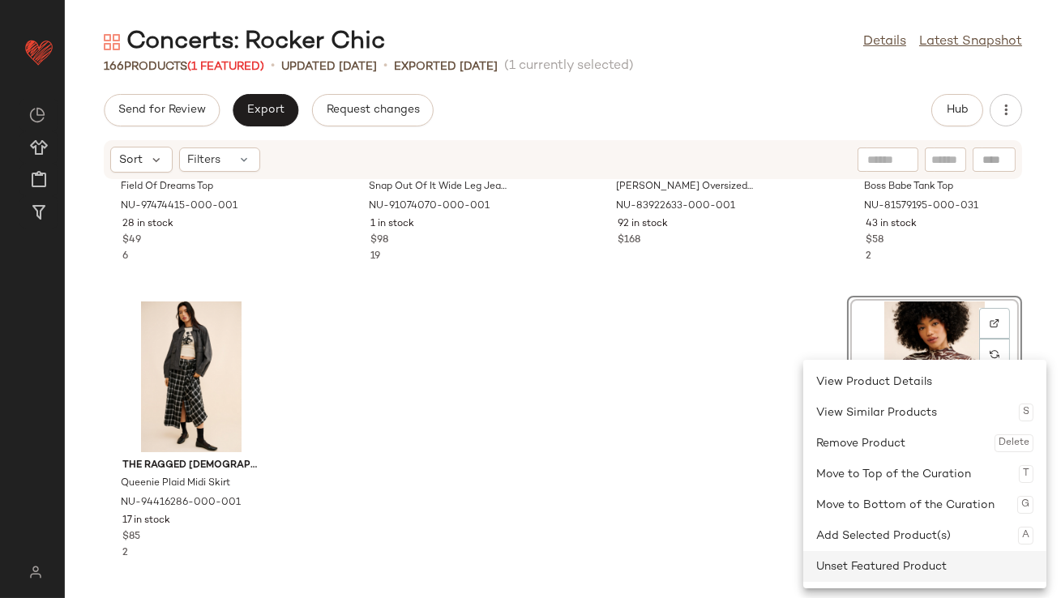
click at [884, 565] on div "Unset Featured Product" at bounding box center [925, 566] width 217 height 31
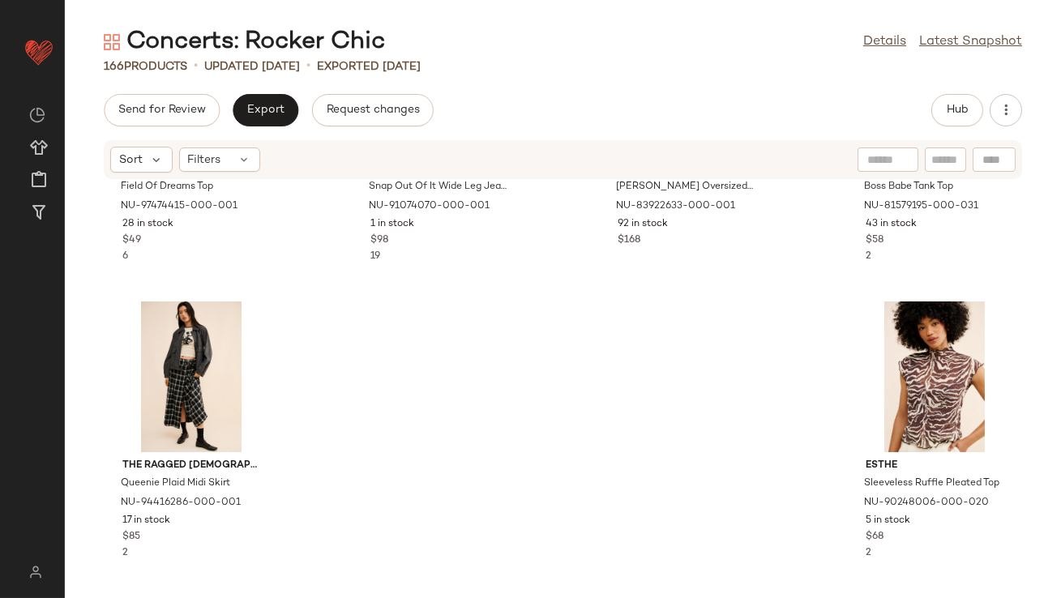
click at [752, 454] on div "Lioness Field Of Dreams Top NU-97474415-000-001 28 in stock $49 6 Warp + Weft S…" at bounding box center [563, 379] width 997 height 399
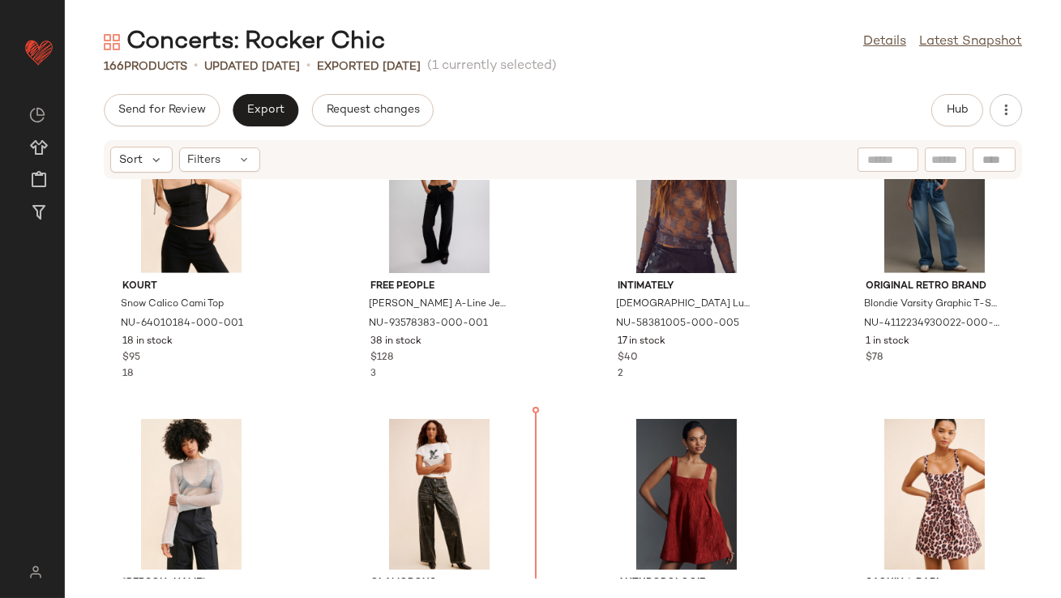
scroll to position [2754, 0]
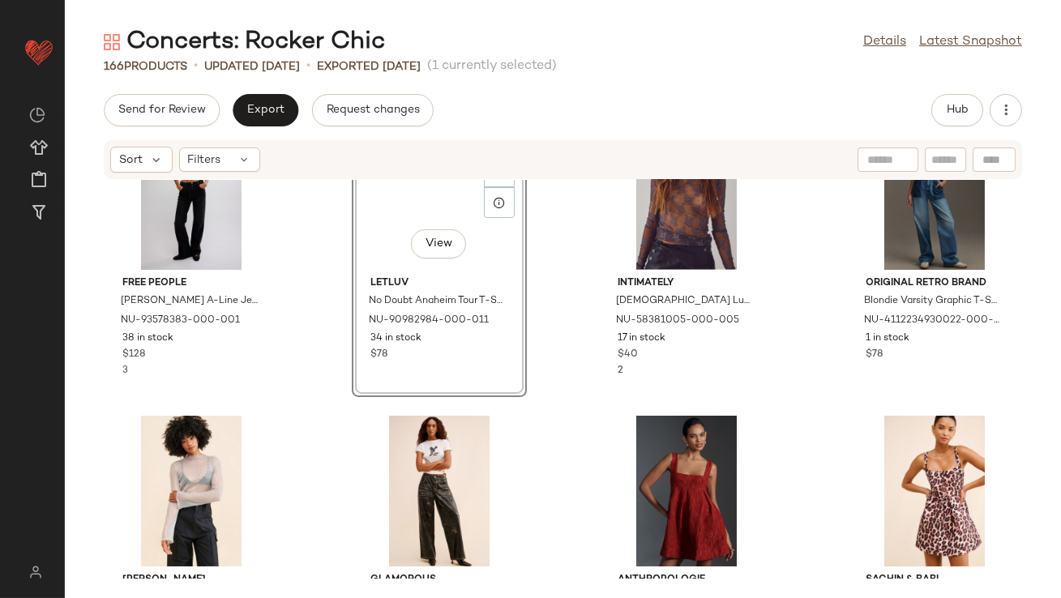
scroll to position [2457, 0]
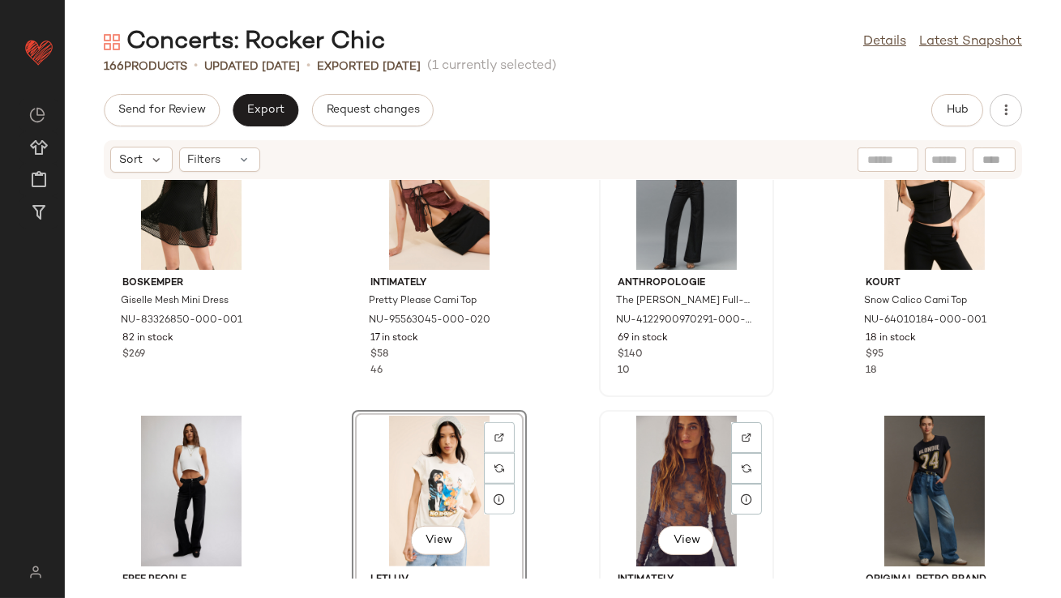
click at [695, 495] on div "View" at bounding box center [687, 491] width 164 height 151
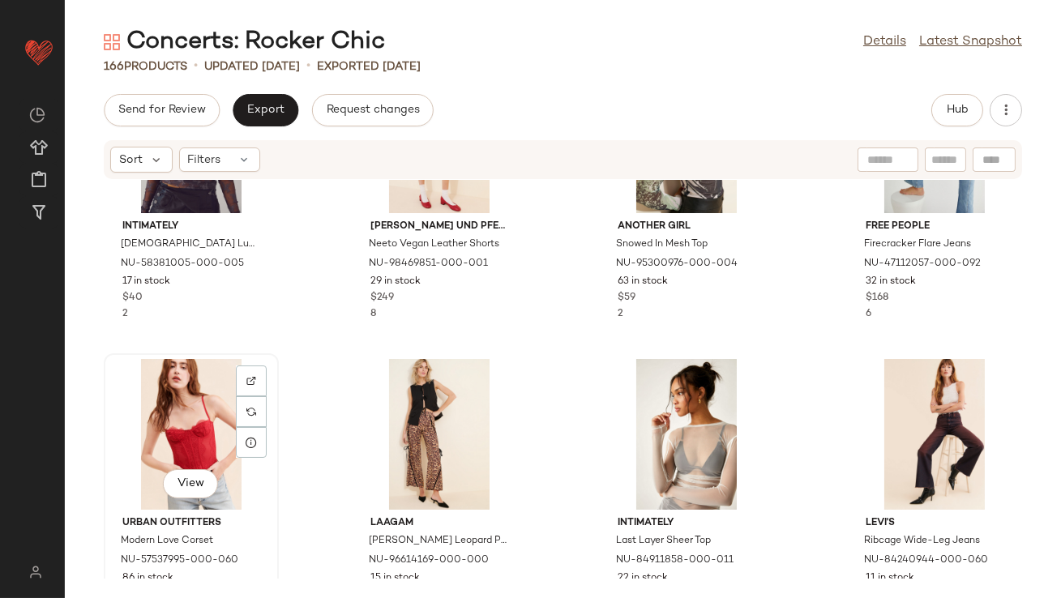
scroll to position [158, 0]
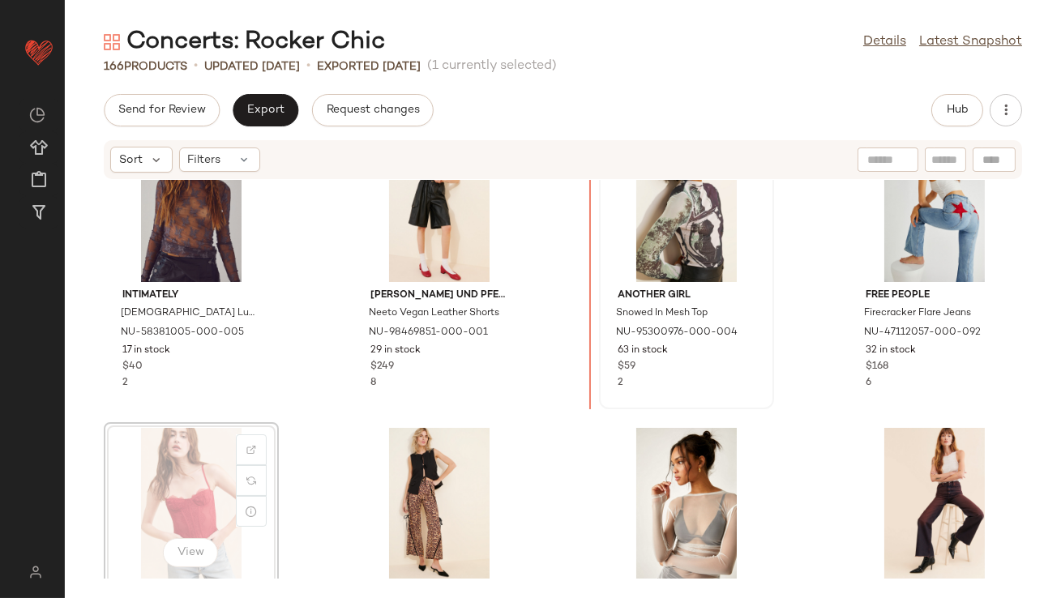
scroll to position [49, 0]
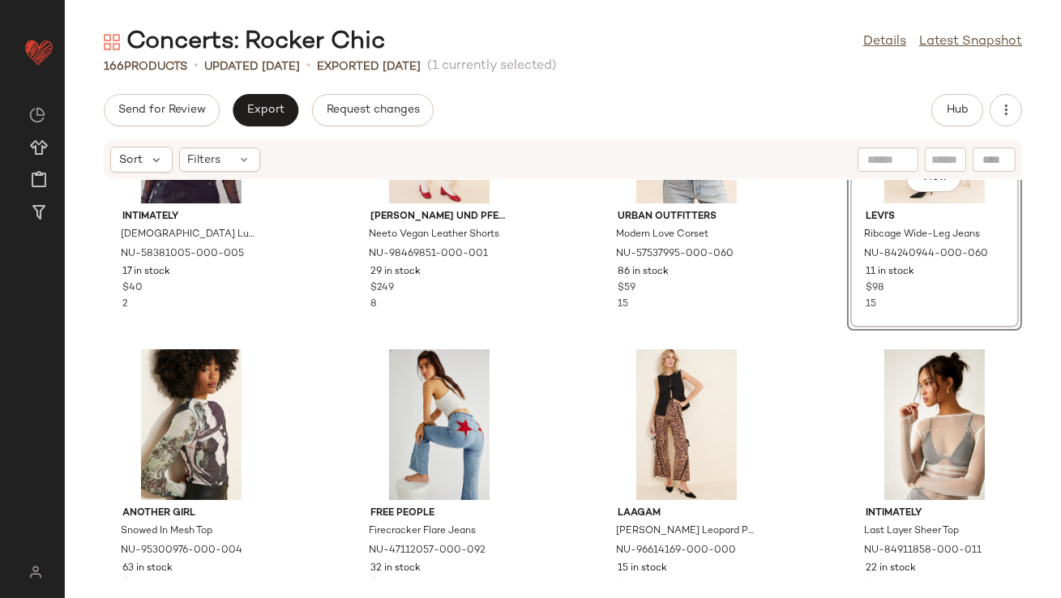
scroll to position [170, 0]
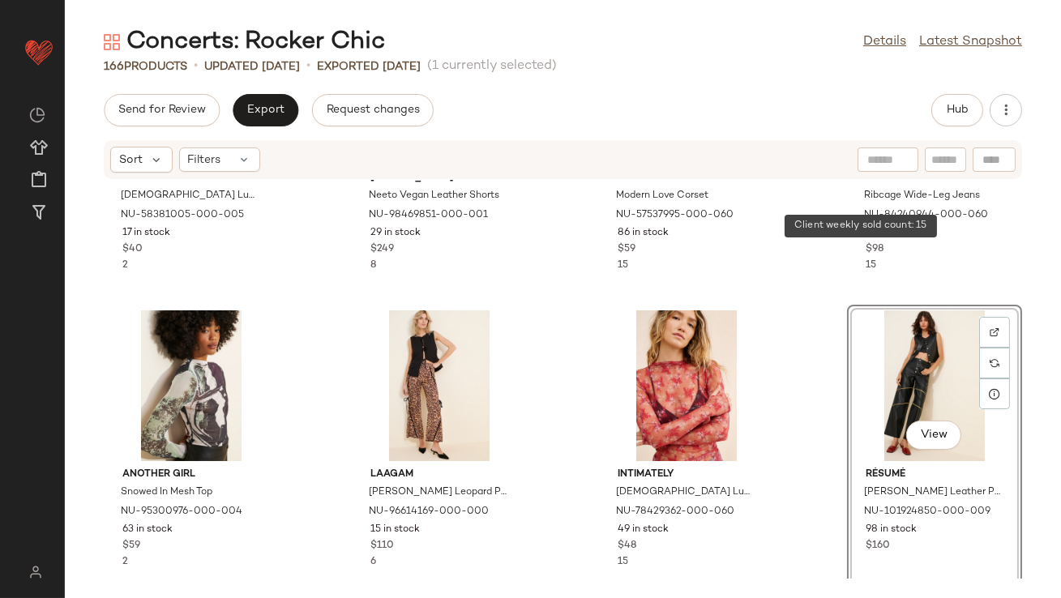
scroll to position [189, 0]
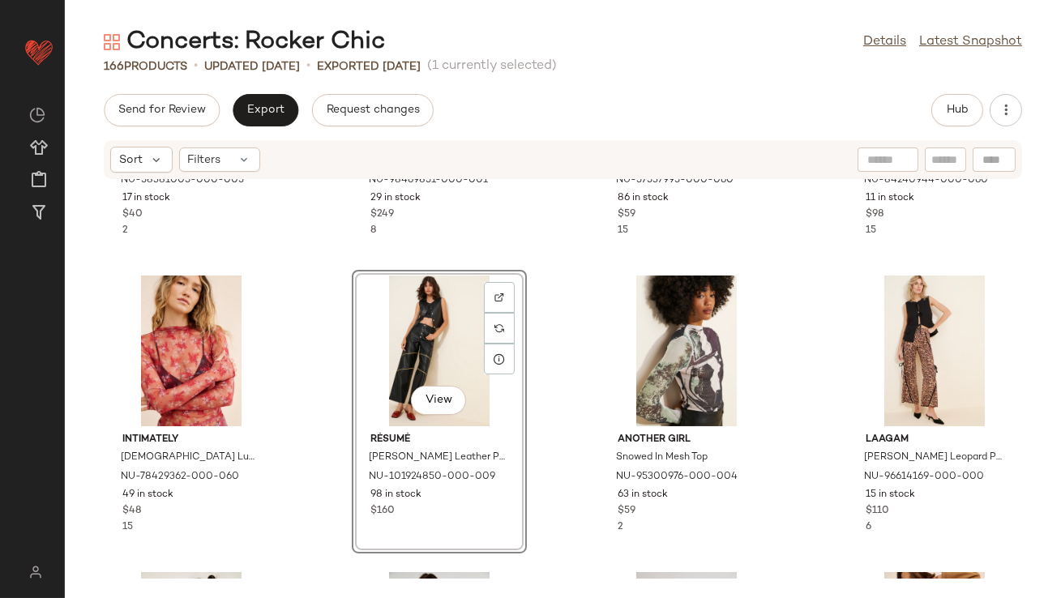
scroll to position [365, 0]
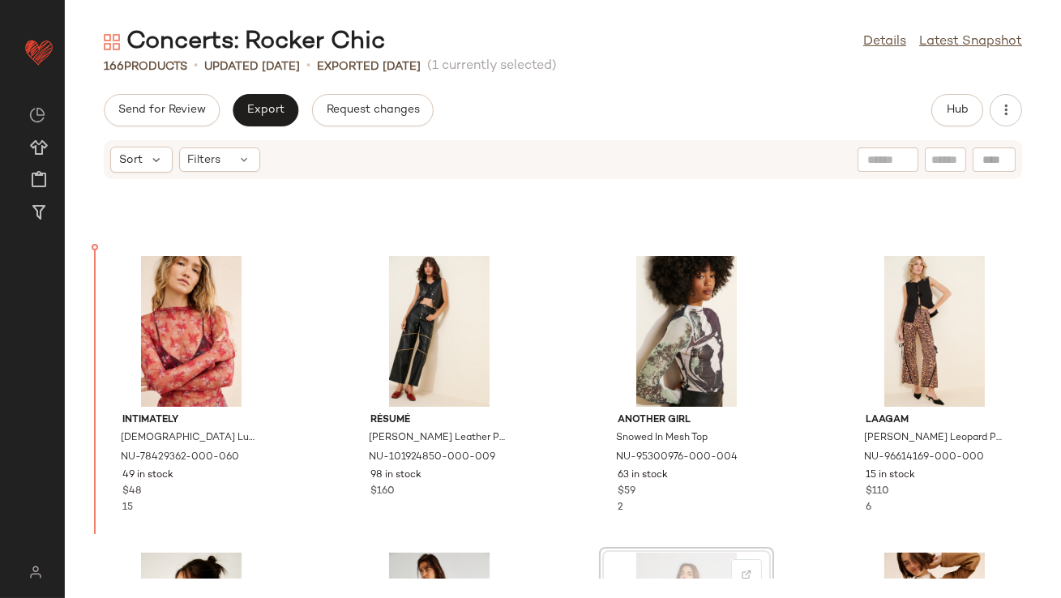
scroll to position [210, 0]
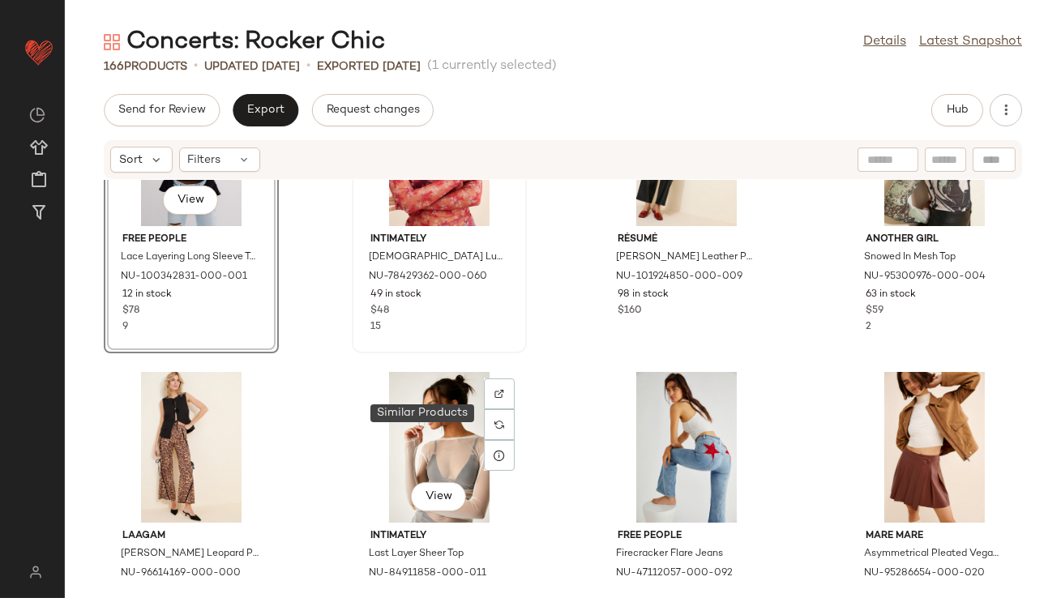
scroll to position [446, 0]
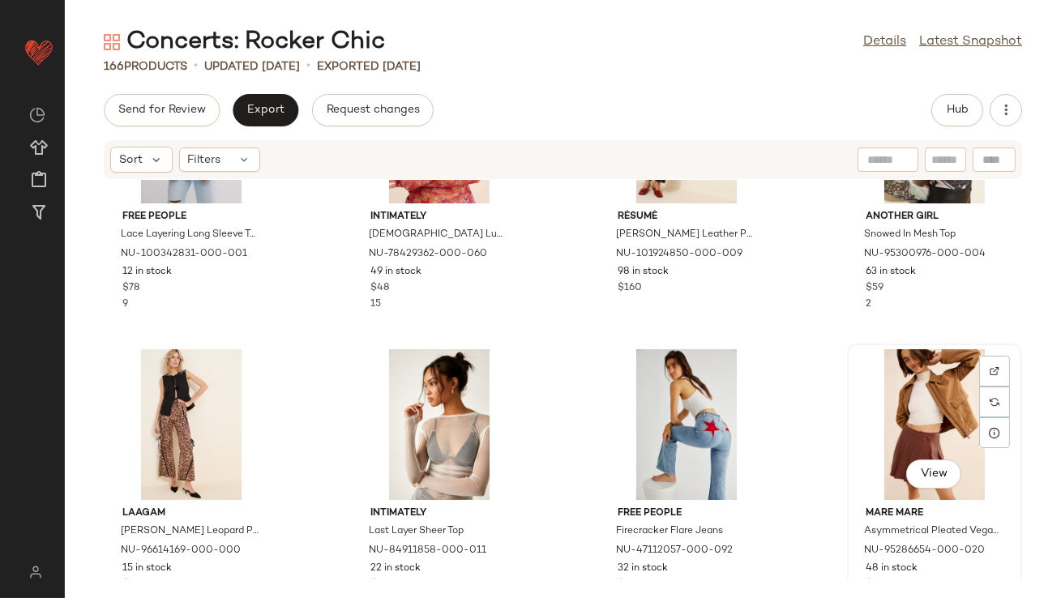
click at [915, 407] on div "View" at bounding box center [935, 424] width 164 height 151
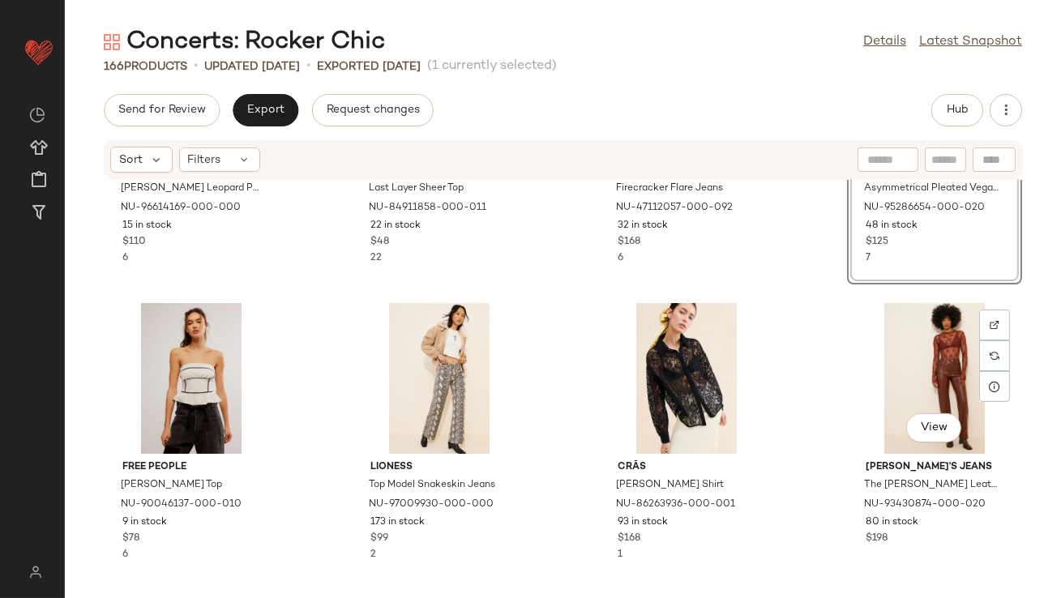
scroll to position [837, 0]
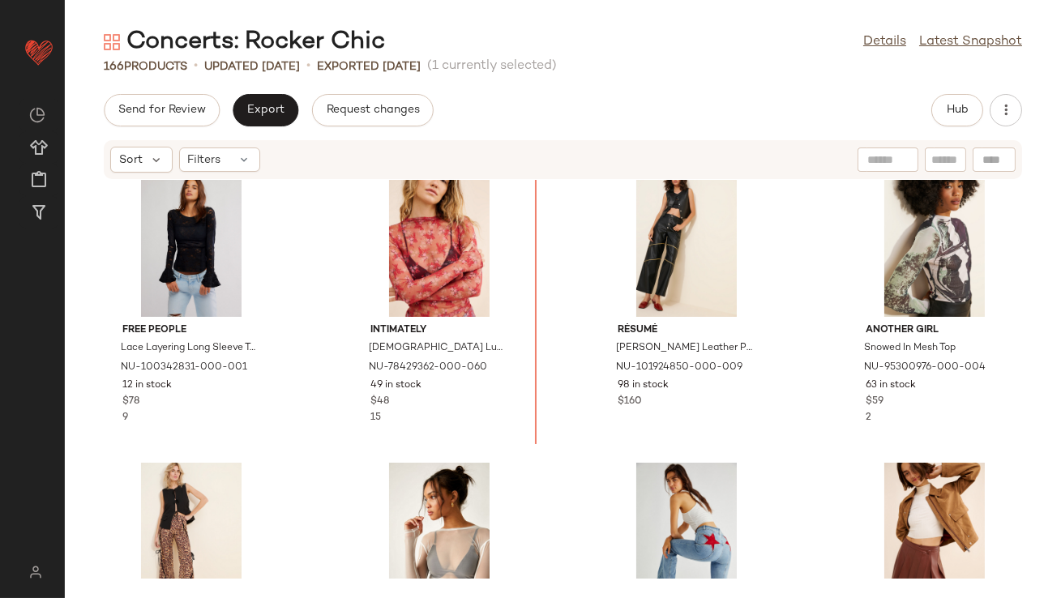
scroll to position [271, 0]
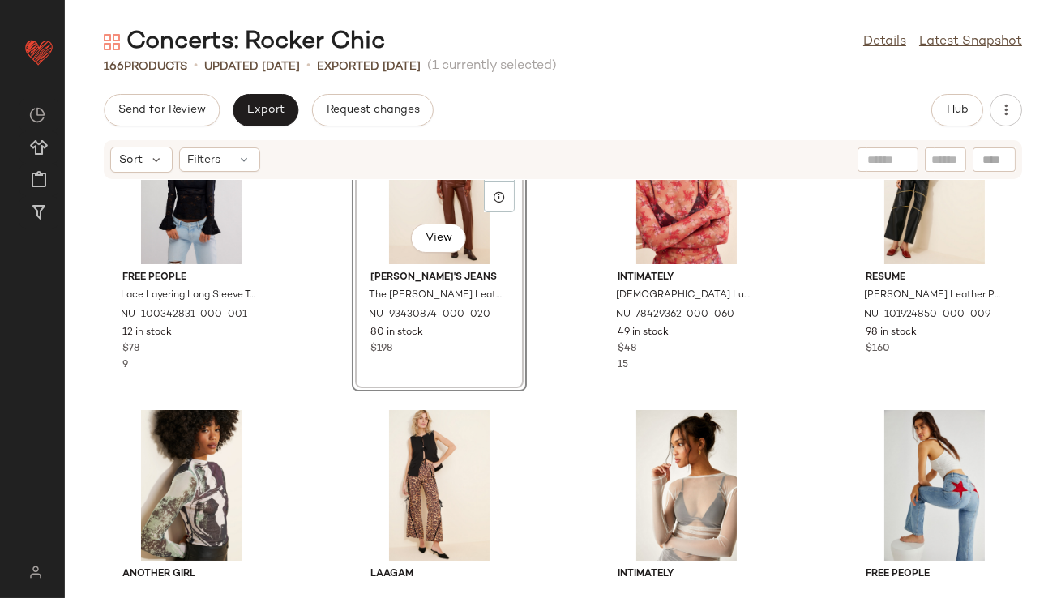
scroll to position [402, 0]
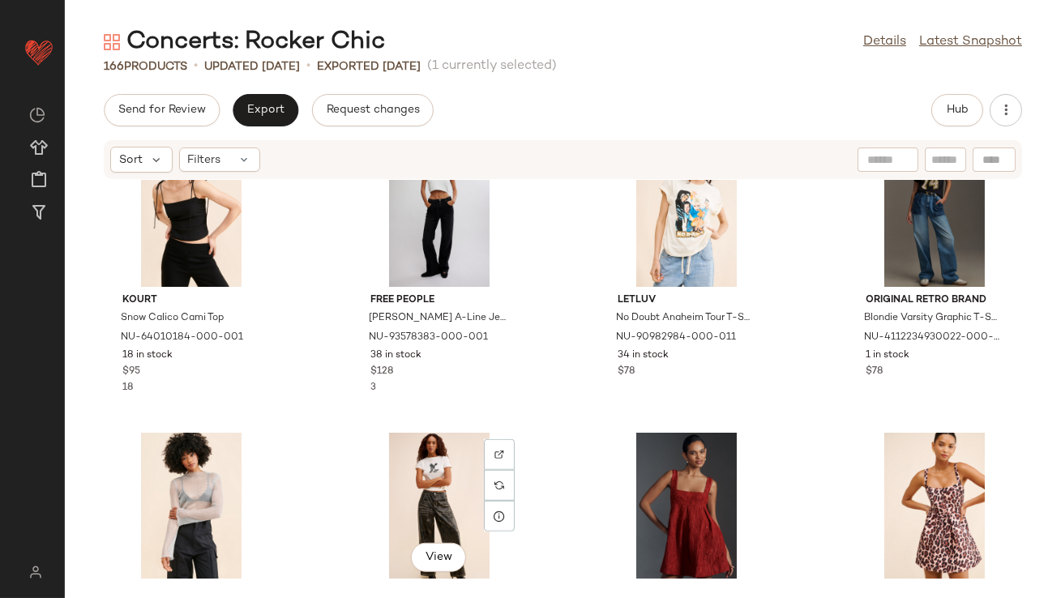
scroll to position [2794, 0]
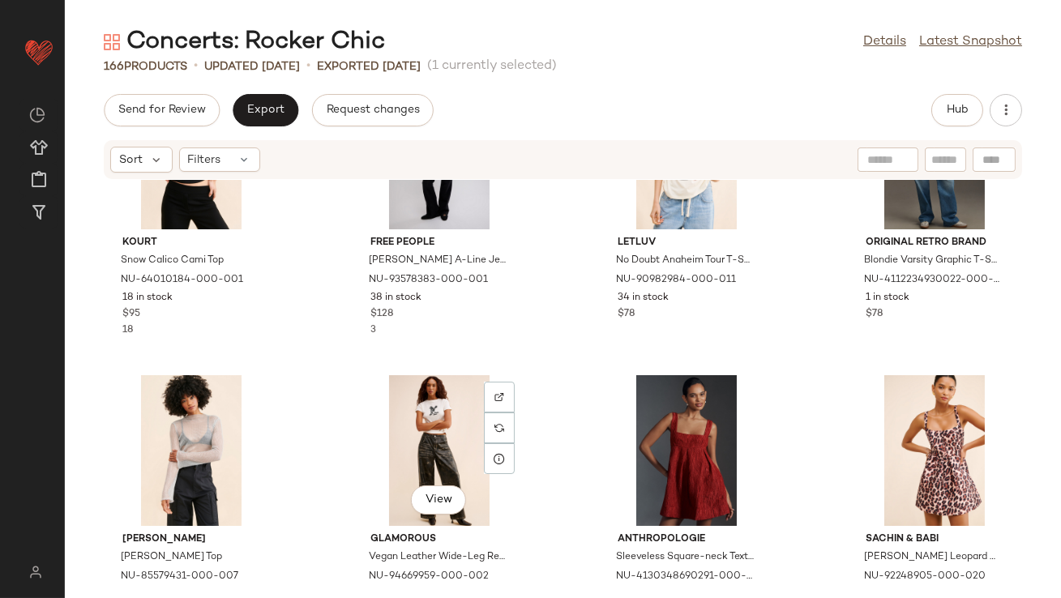
click at [430, 416] on div "View" at bounding box center [440, 450] width 164 height 151
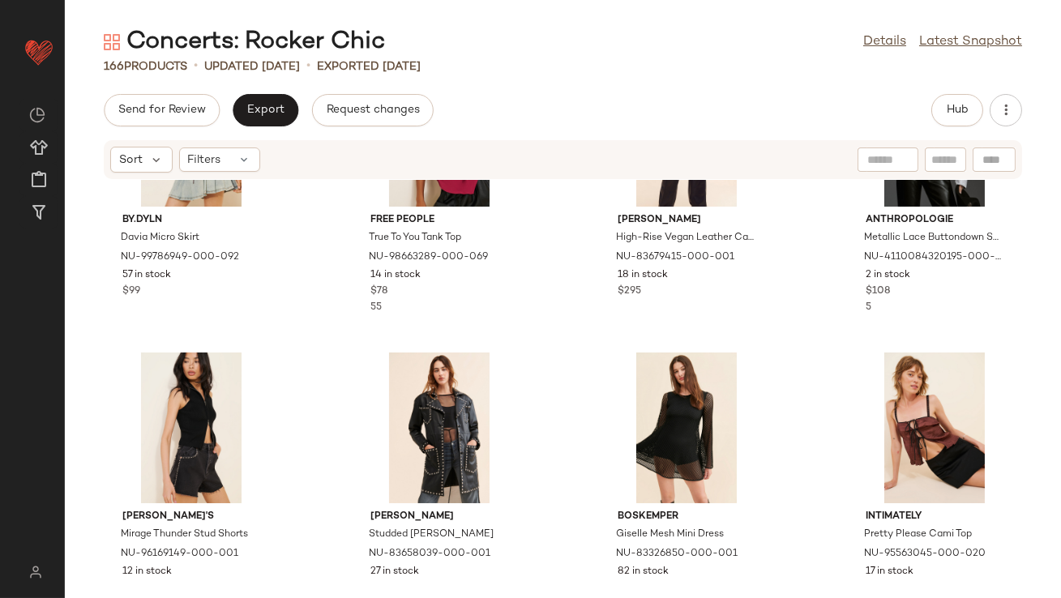
scroll to position [2229, 0]
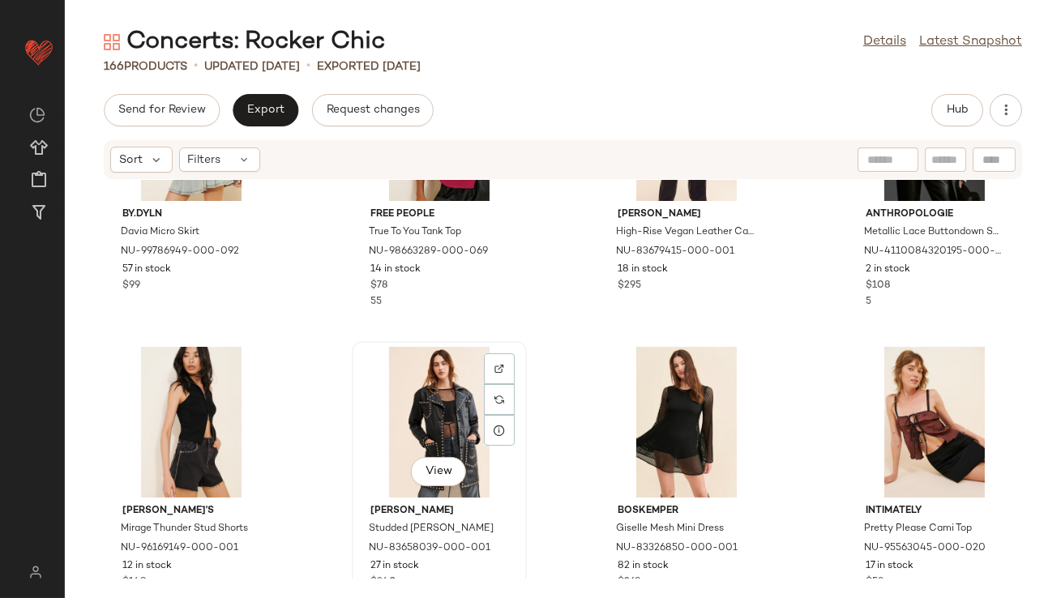
click at [449, 418] on div "View" at bounding box center [440, 422] width 164 height 151
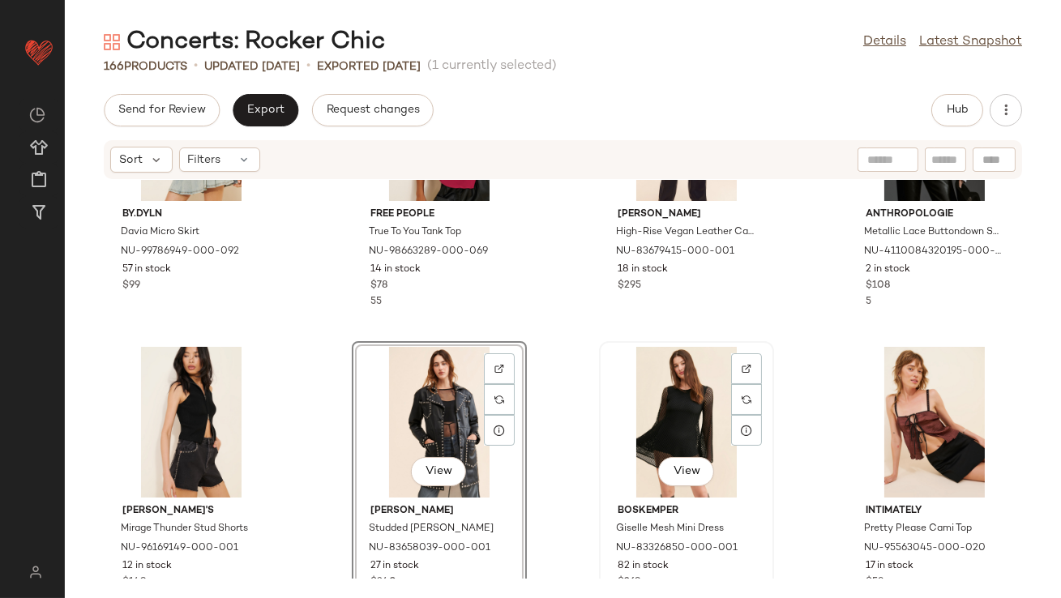
click at [680, 428] on div "View" at bounding box center [687, 422] width 164 height 151
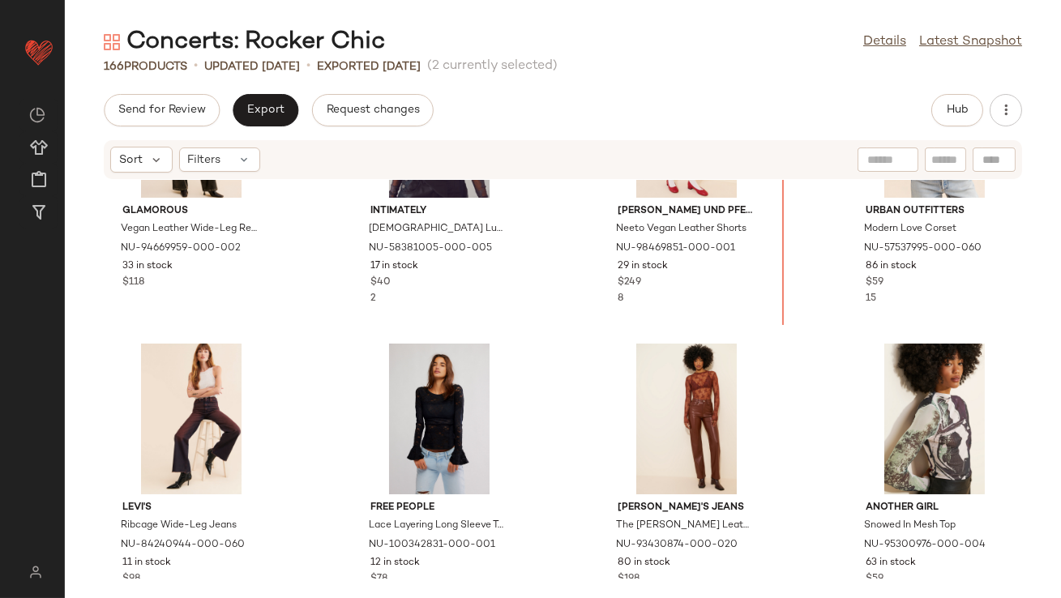
scroll to position [122, 0]
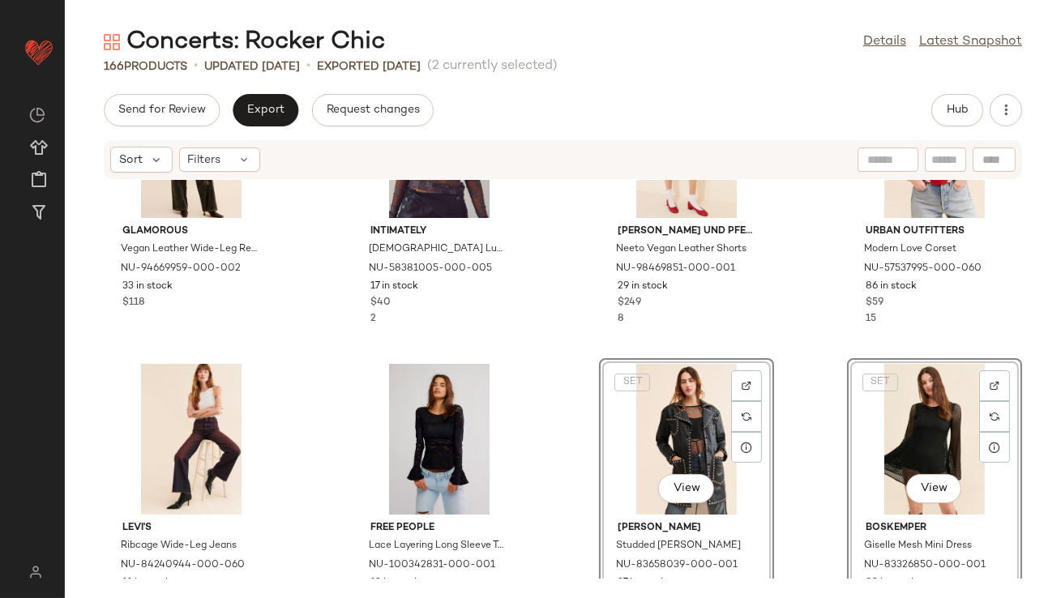
click at [565, 335] on div "Glamorous Vegan Leather Wide-Leg Relaxed Trousers NU-94669959-000-002 33 in sto…" at bounding box center [563, 379] width 997 height 399
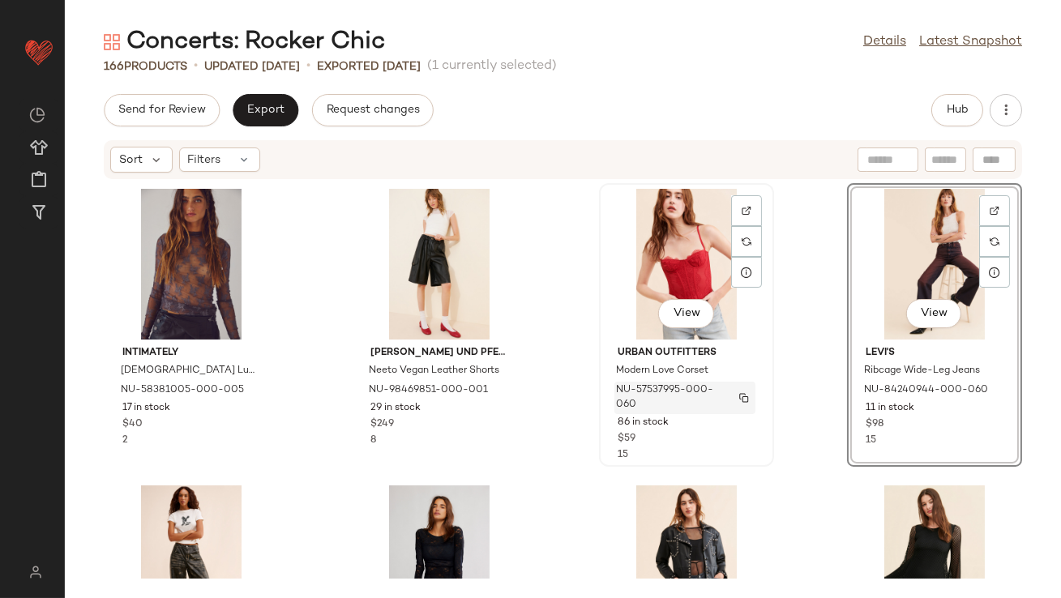
scroll to position [182, 0]
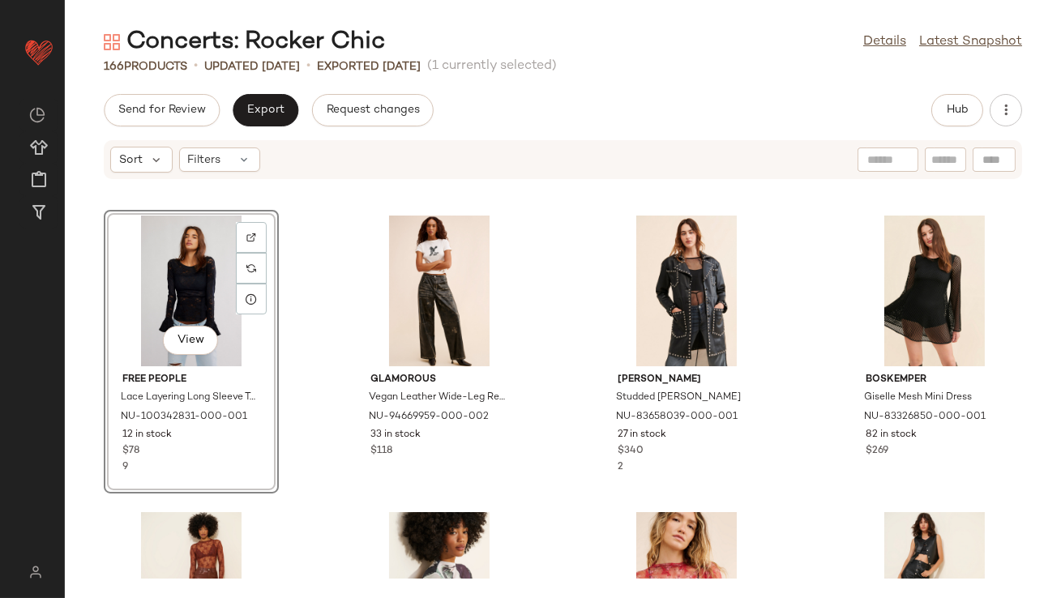
scroll to position [439, 0]
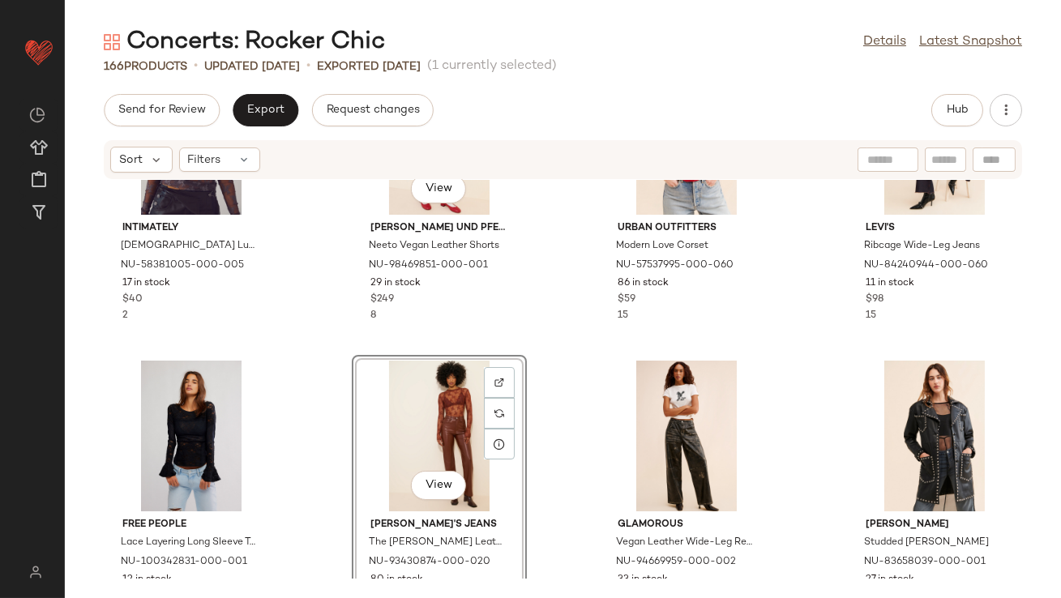
scroll to position [224, 0]
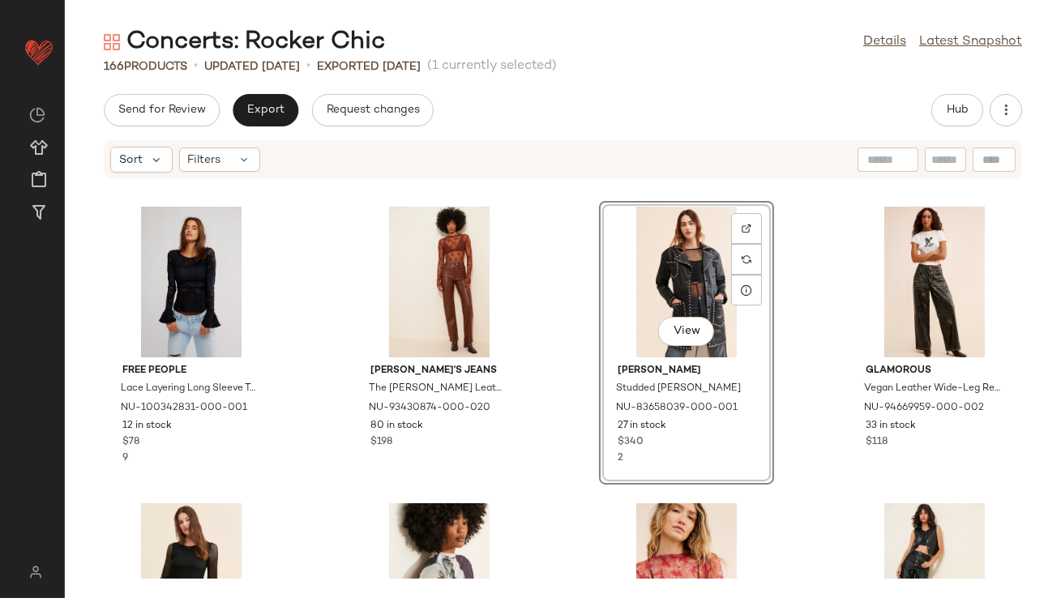
scroll to position [413, 0]
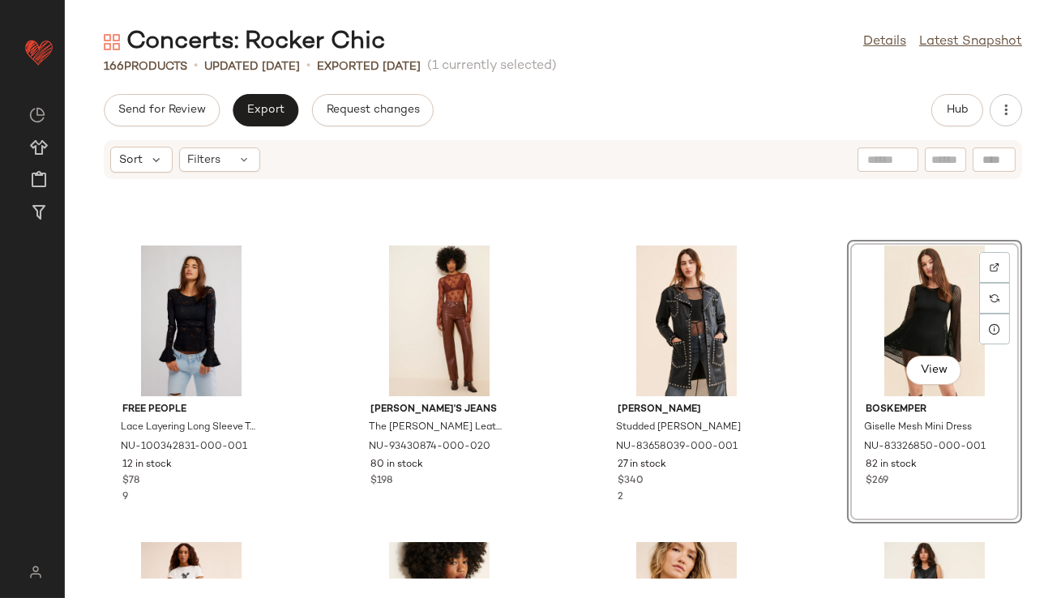
scroll to position [474, 0]
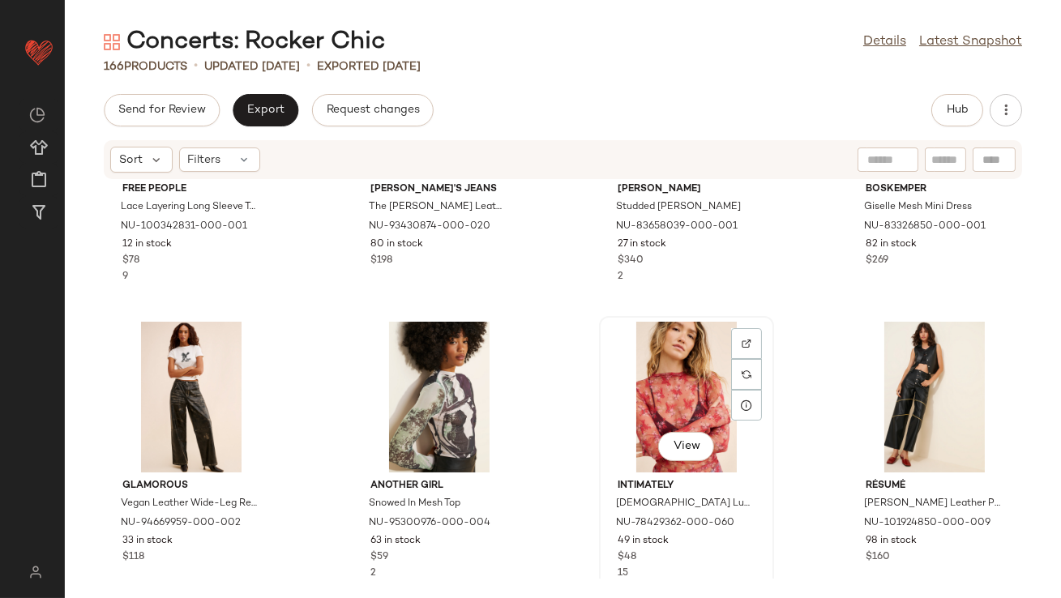
click at [653, 383] on div "View" at bounding box center [687, 397] width 164 height 151
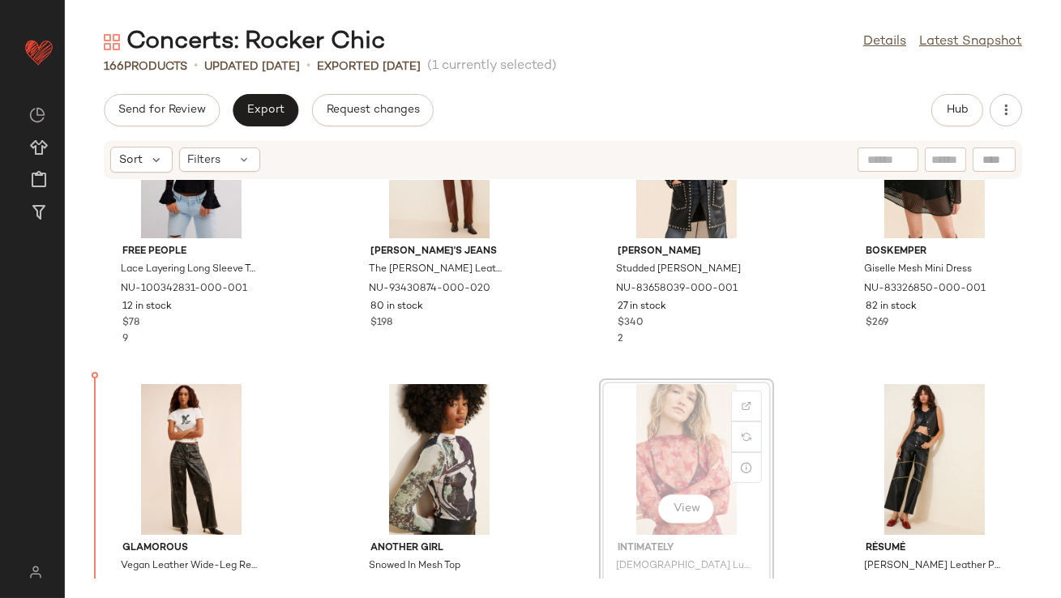
scroll to position [446, 0]
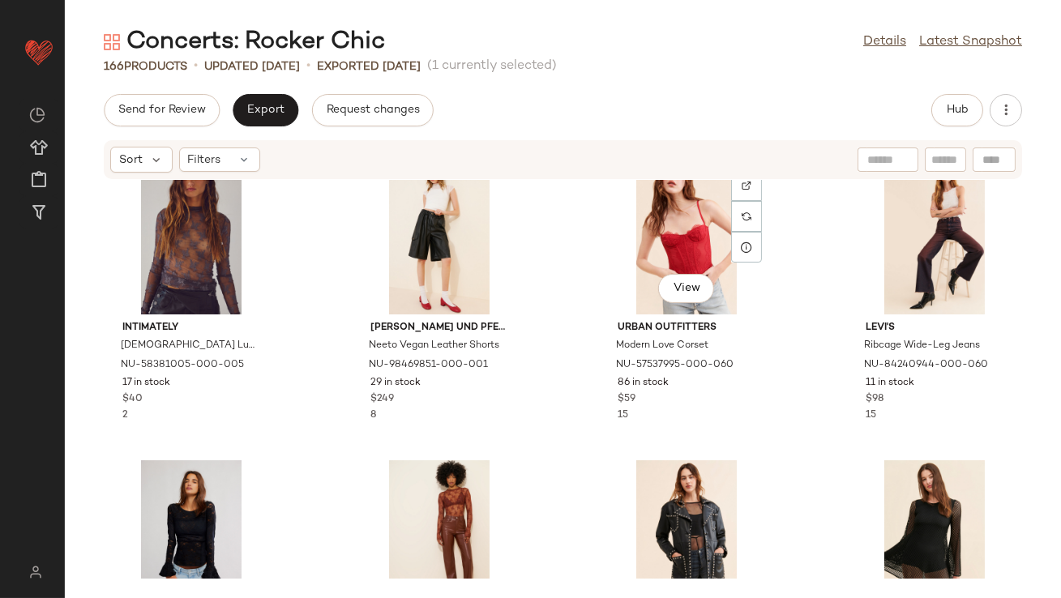
scroll to position [28, 0]
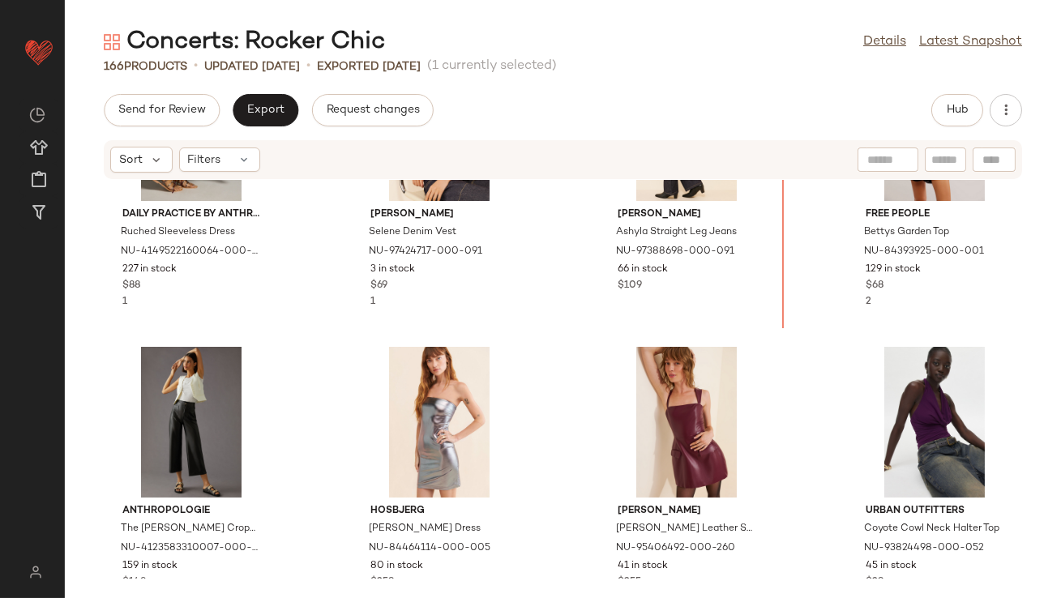
scroll to position [1606, 0]
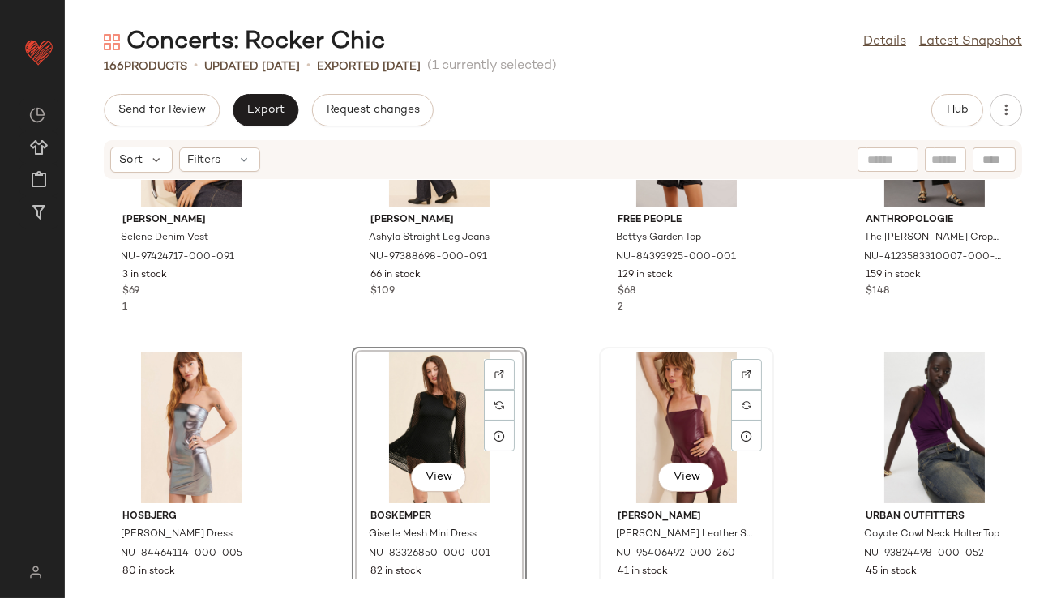
scroll to position [1680, 0]
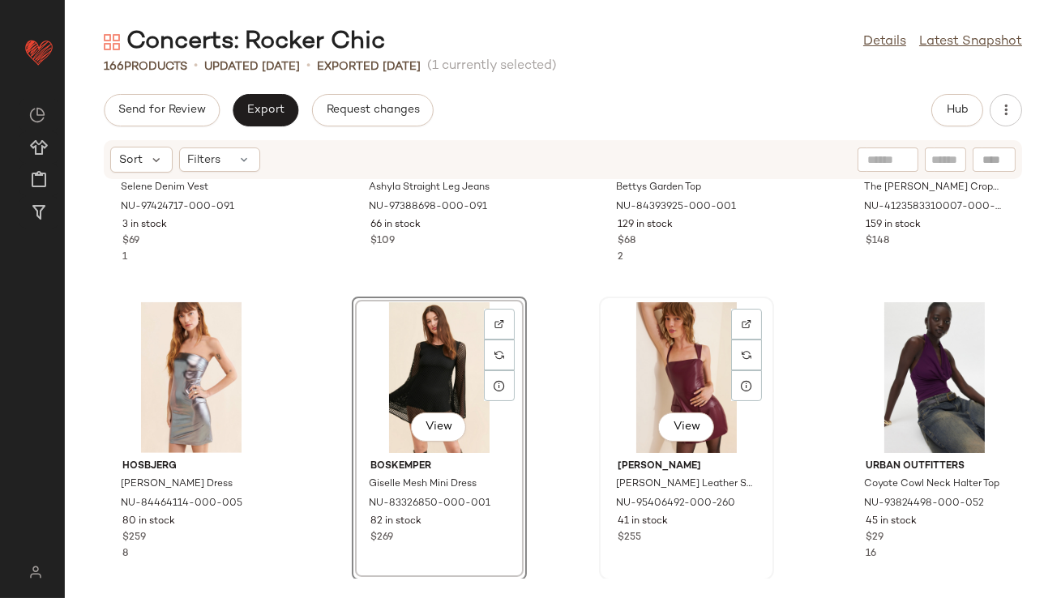
click at [660, 344] on div "View" at bounding box center [687, 377] width 164 height 151
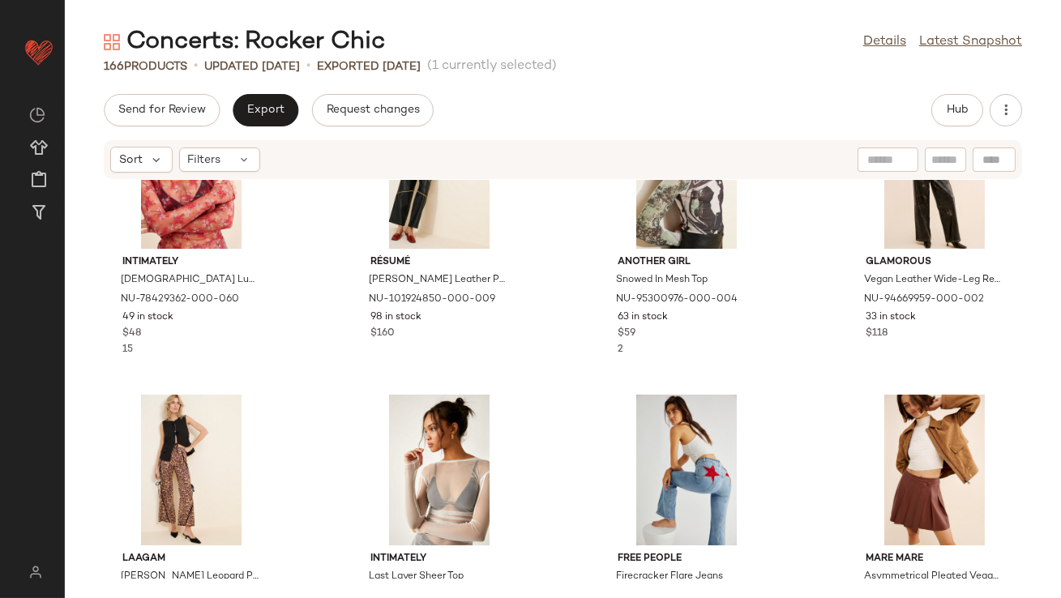
scroll to position [704, 0]
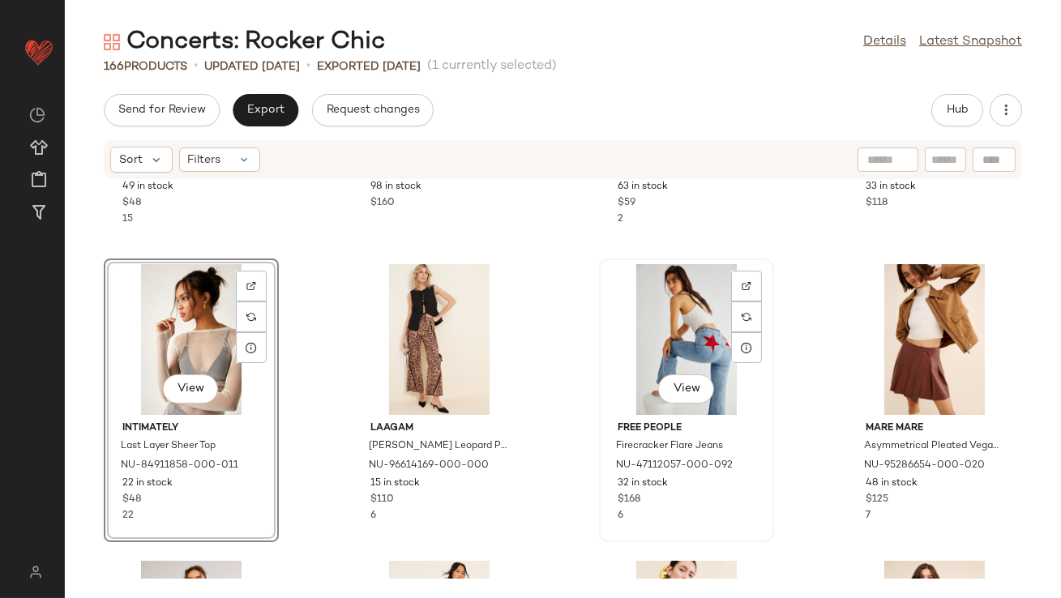
scroll to position [948, 0]
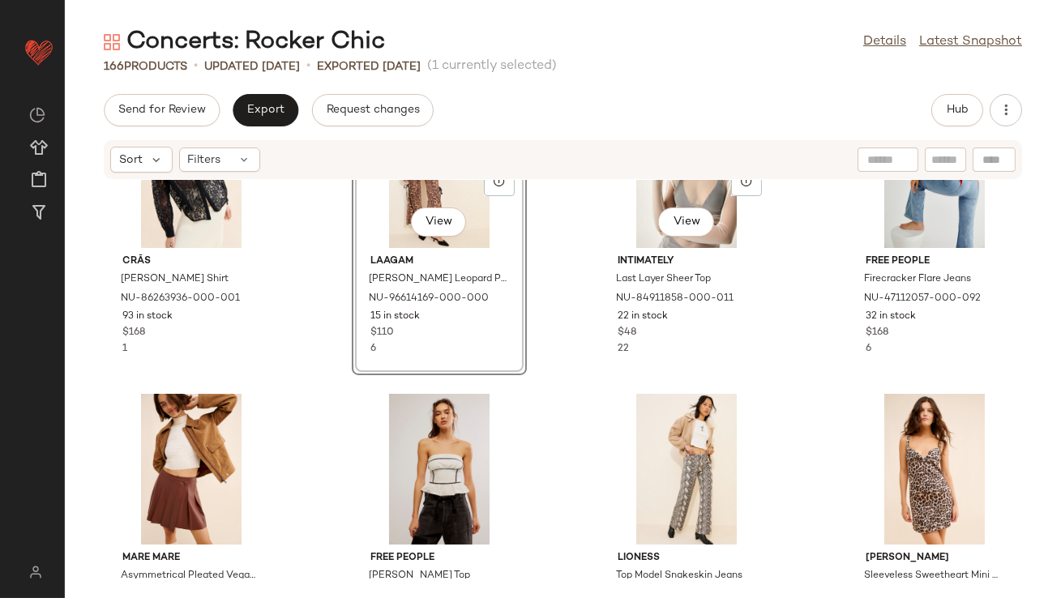
scroll to position [997, 0]
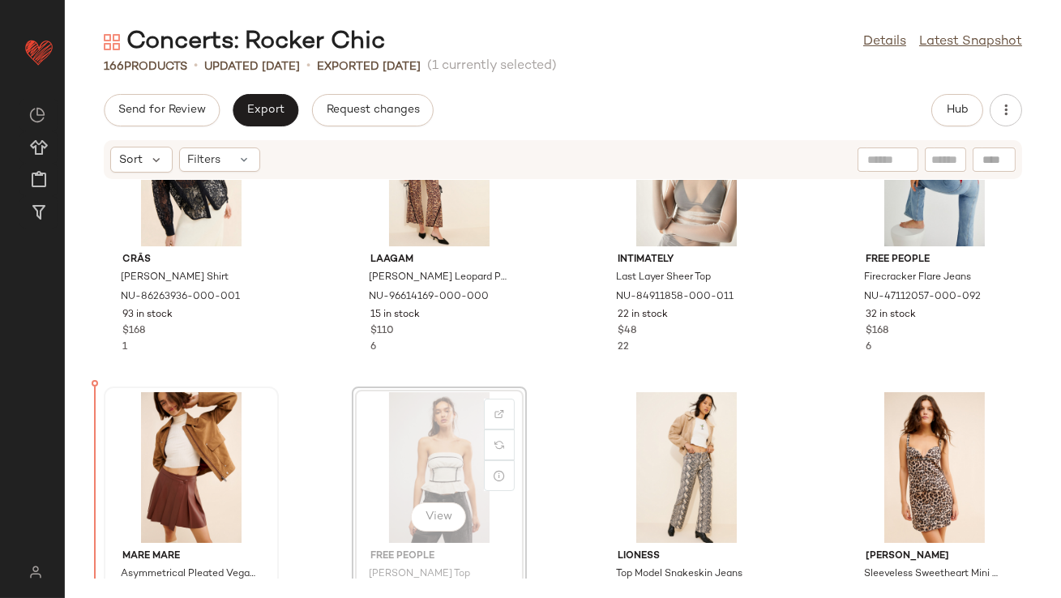
drag, startPoint x: 410, startPoint y: 434, endPoint x: 134, endPoint y: 432, distance: 276.5
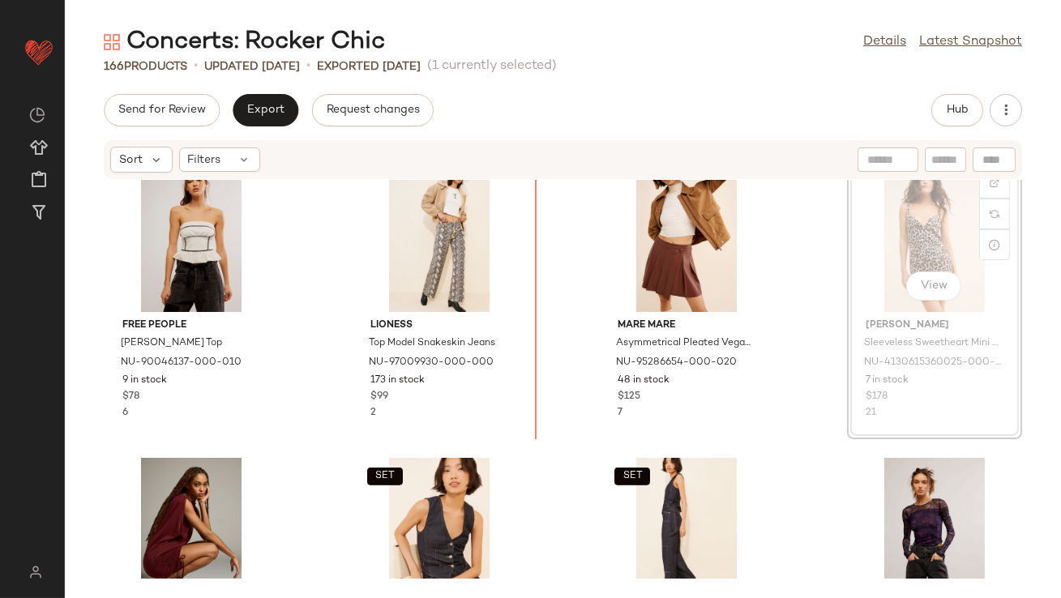
scroll to position [1213, 0]
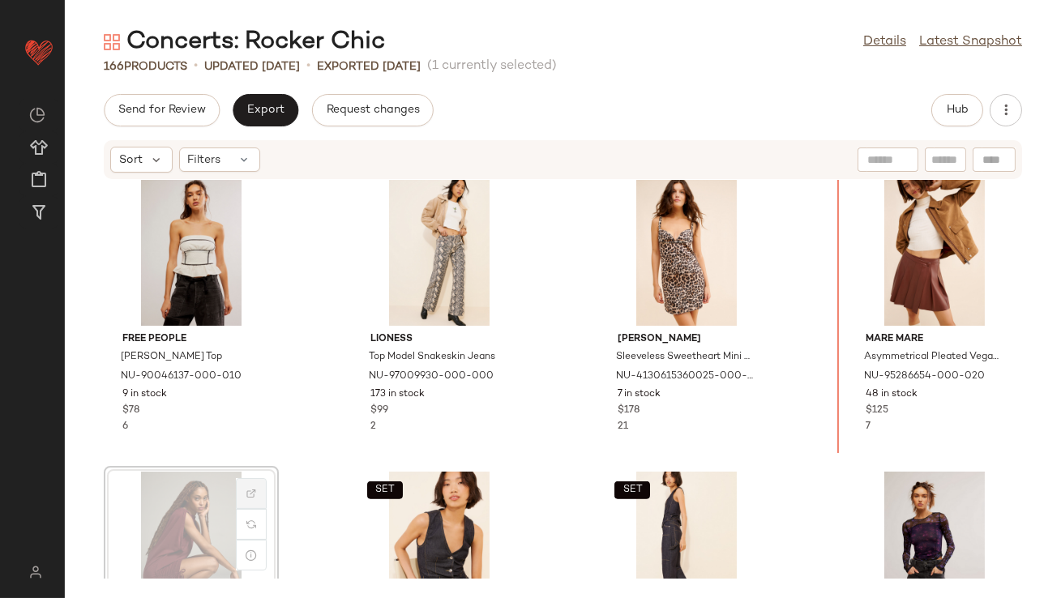
drag, startPoint x: 211, startPoint y: 505, endPoint x: 237, endPoint y: 495, distance: 27.7
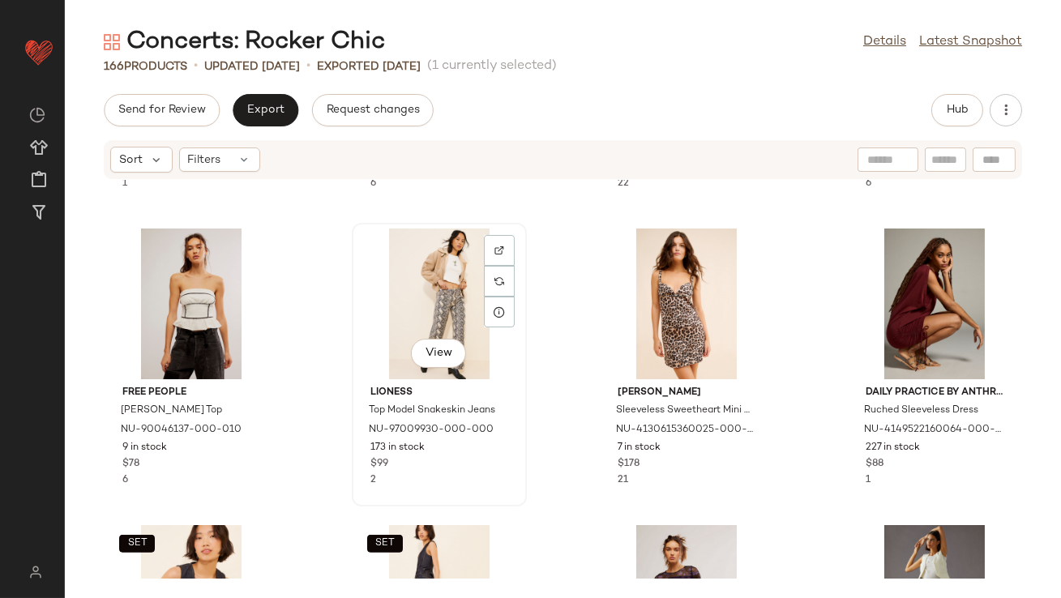
scroll to position [1163, 0]
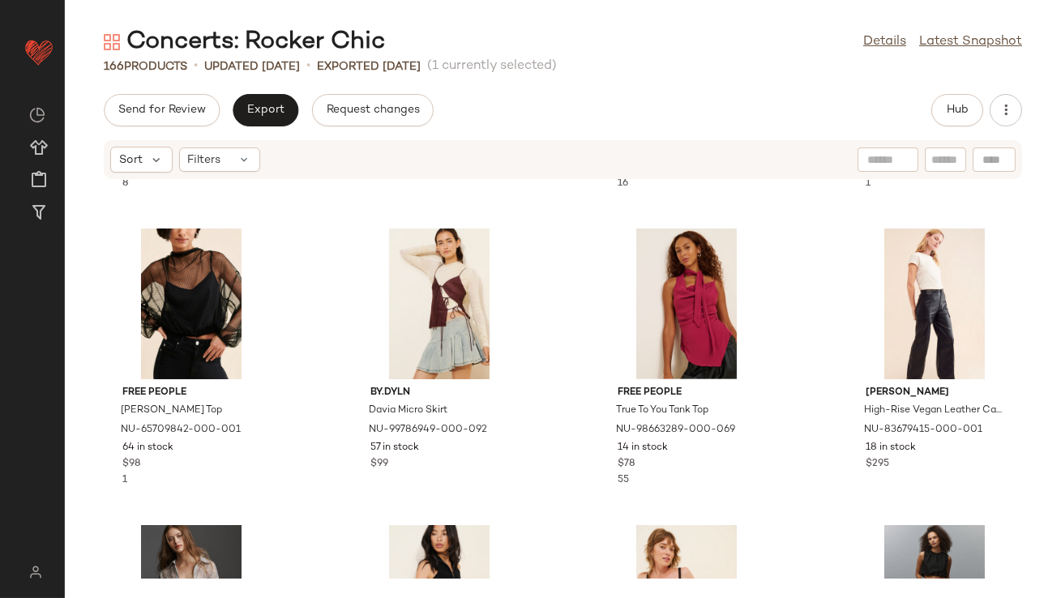
scroll to position [1966, 0]
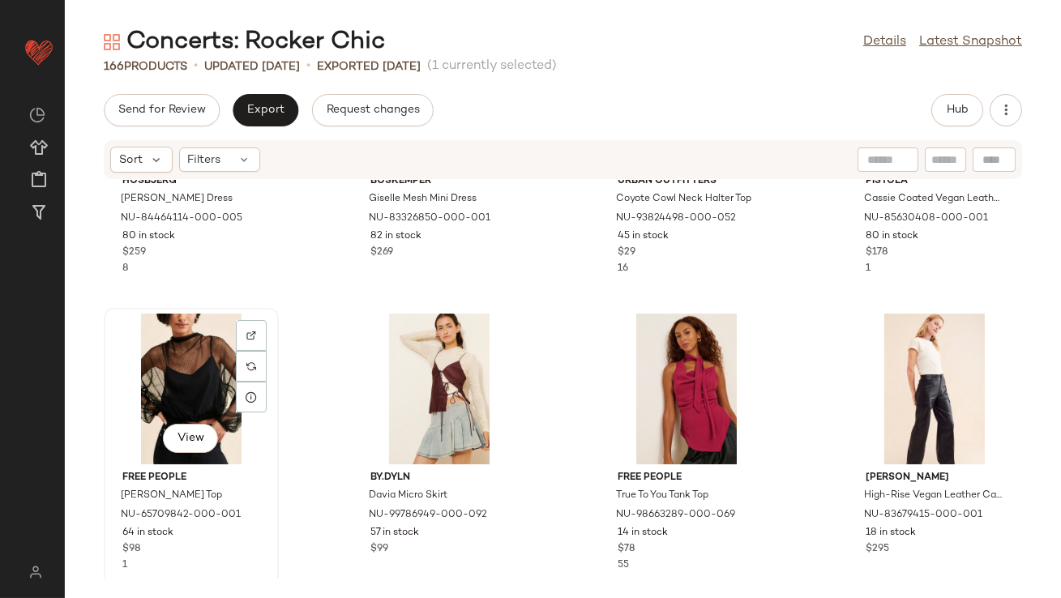
click at [209, 349] on div "View" at bounding box center [191, 389] width 164 height 151
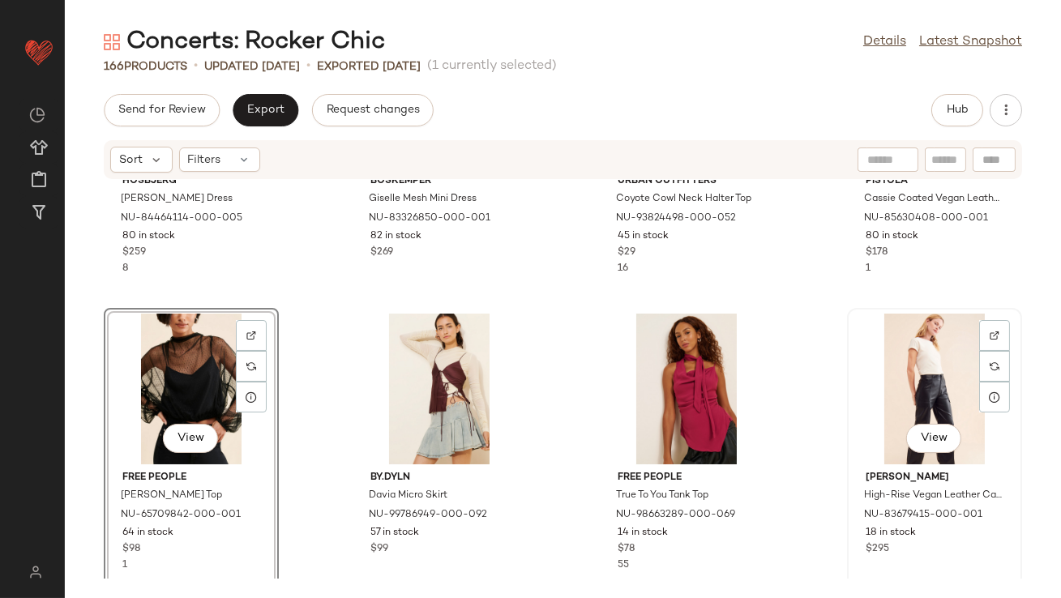
click at [962, 362] on div "View" at bounding box center [935, 389] width 164 height 151
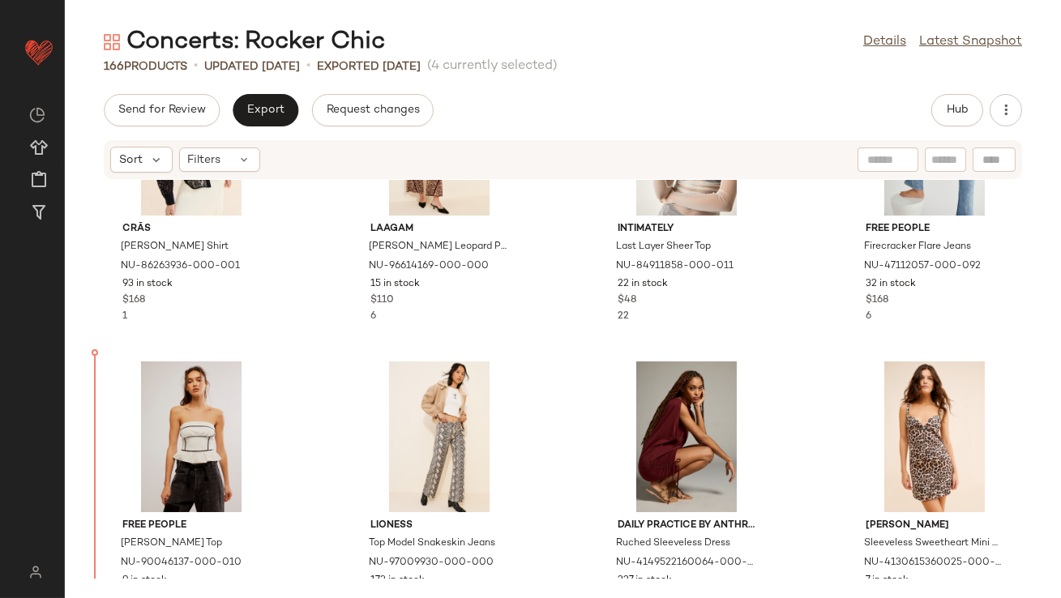
scroll to position [1048, 0]
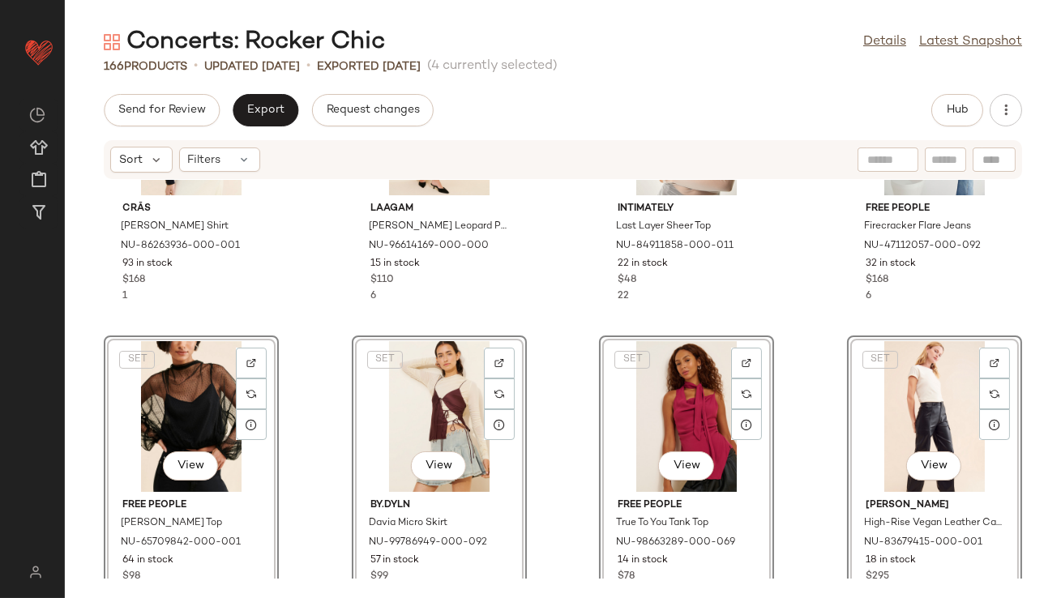
click at [302, 252] on div "Crās Gina Lace Shirt NU-86263936-000-001 93 in stock $168 1 Laagam Vicky Leopar…" at bounding box center [563, 379] width 997 height 399
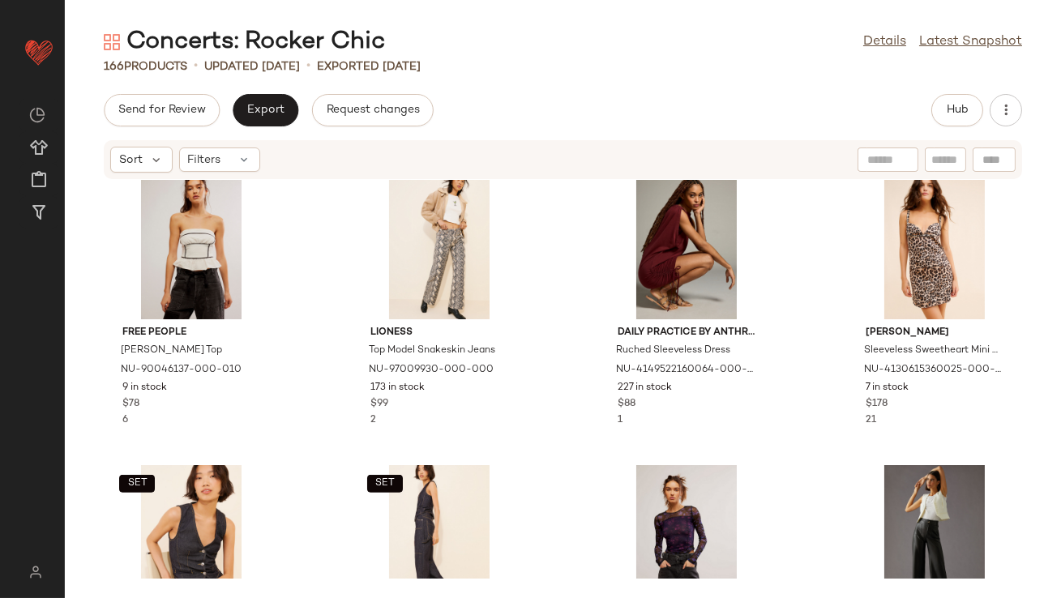
scroll to position [1451, 0]
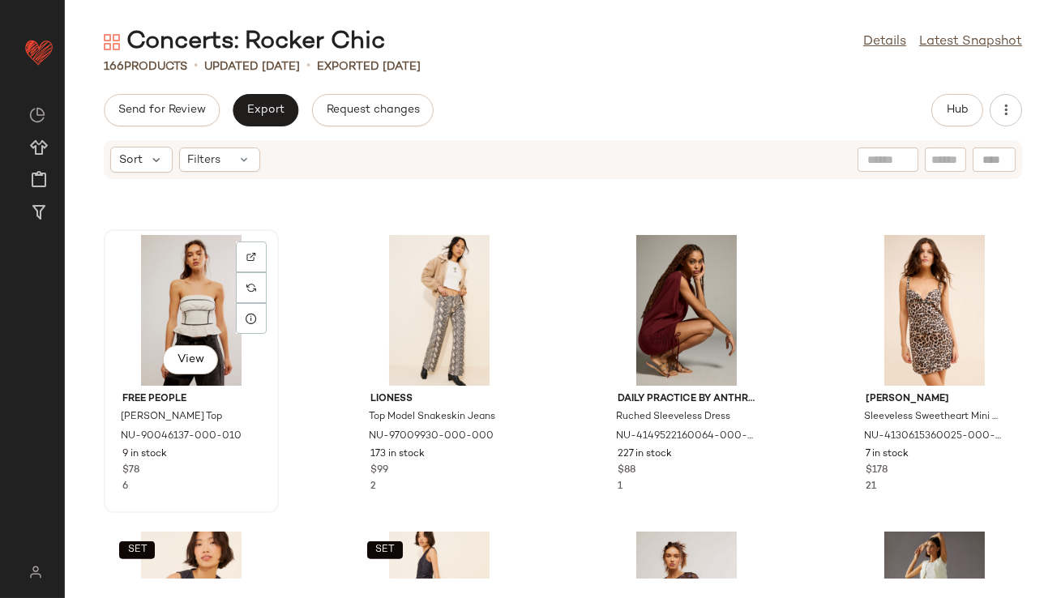
click at [174, 278] on div "View" at bounding box center [191, 310] width 164 height 151
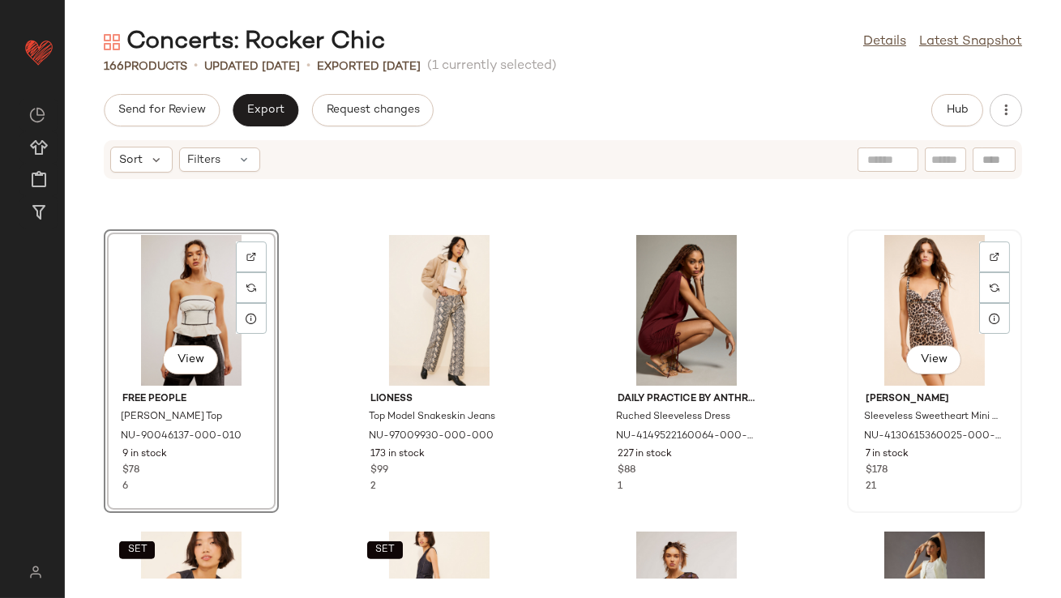
click at [920, 319] on div "View" at bounding box center [935, 310] width 164 height 151
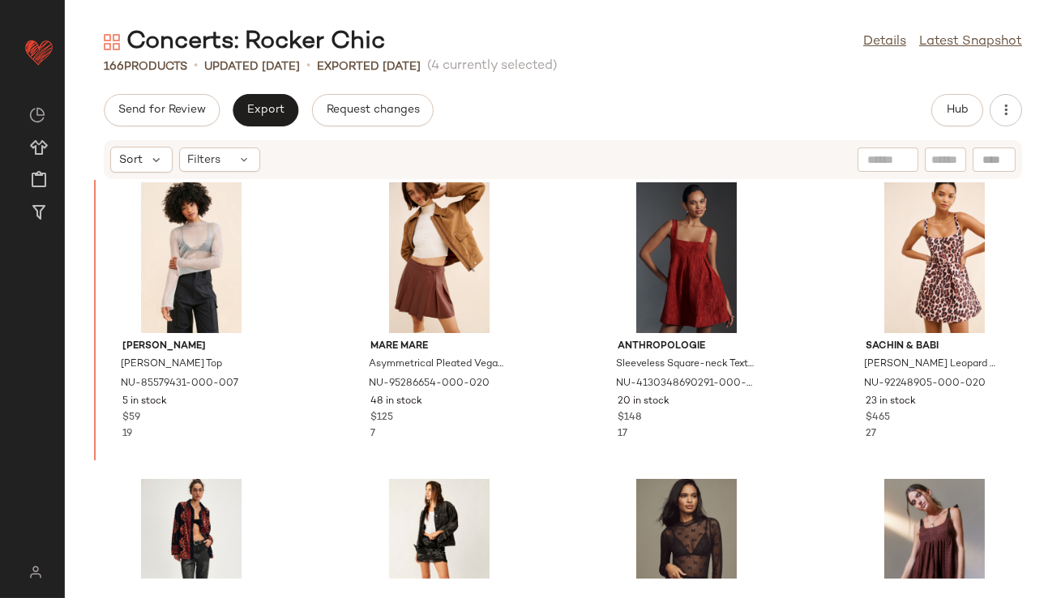
scroll to position [2939, 0]
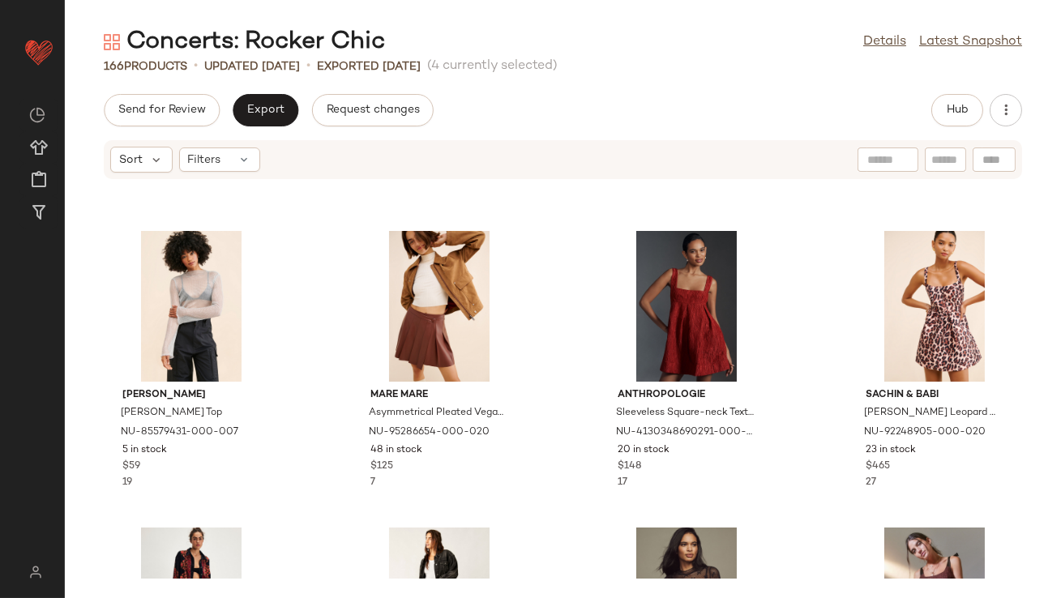
click at [326, 319] on div "Steve Madden Janelle Mesh Top NU-85579431-000-007 5 in stock $59 19 Mare Mare A…" at bounding box center [563, 379] width 997 height 399
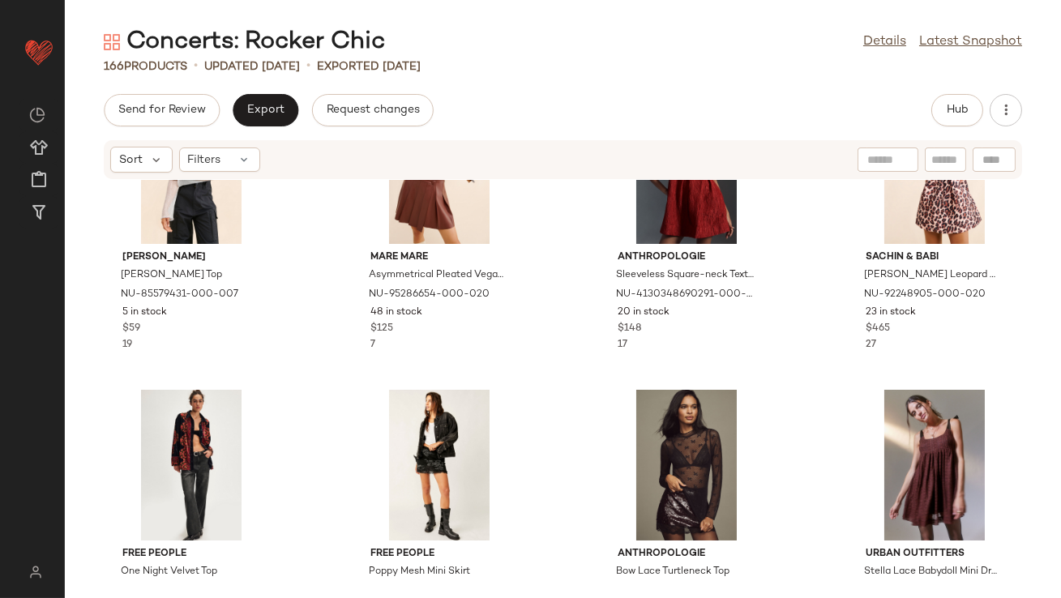
scroll to position [2816, 0]
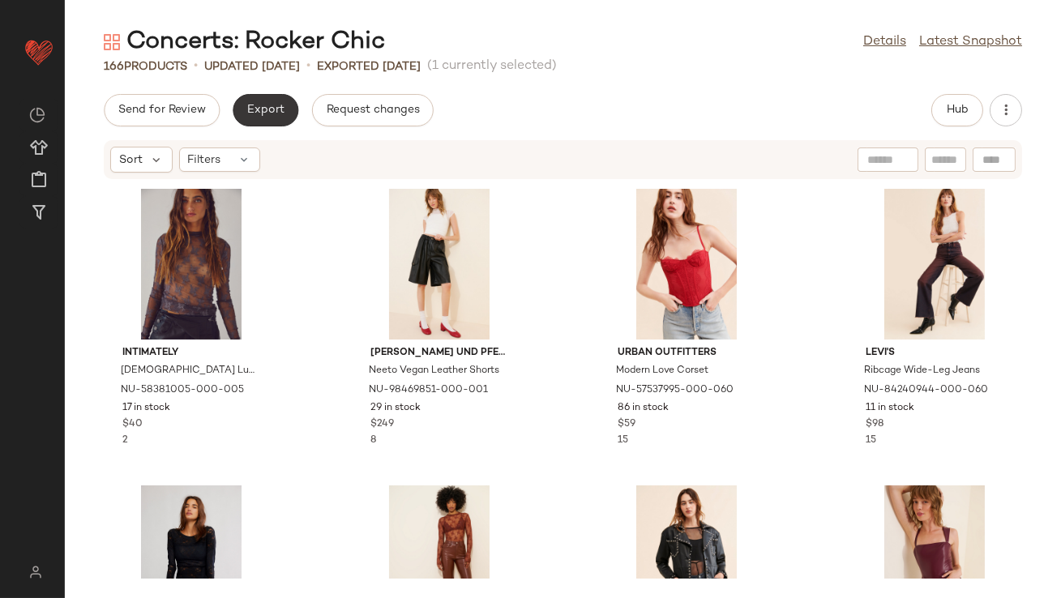
click at [287, 105] on button "Export" at bounding box center [266, 110] width 66 height 32
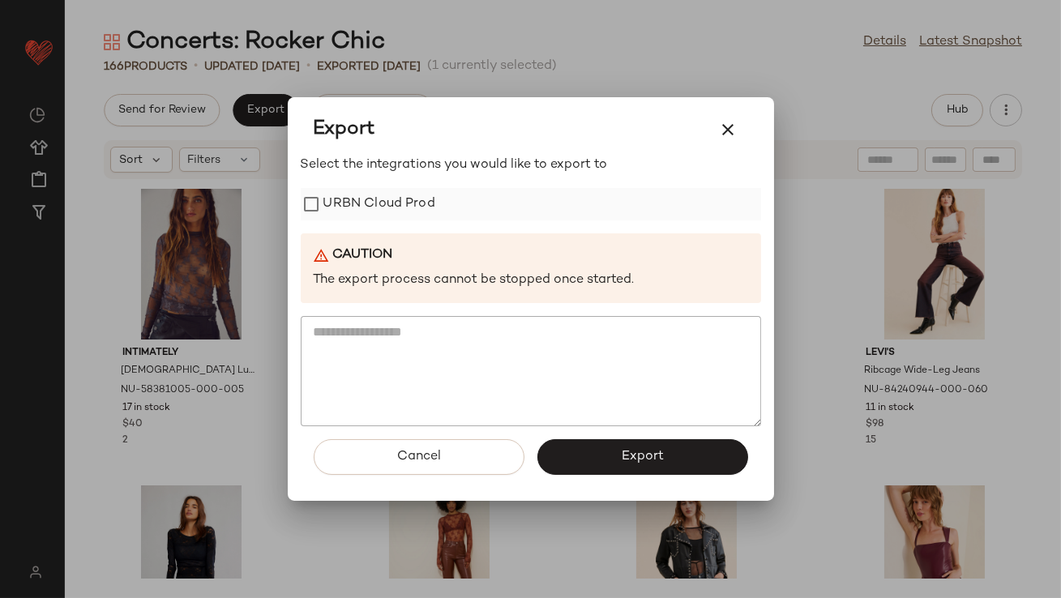
click at [367, 208] on label "URBN Cloud Prod" at bounding box center [380, 204] width 112 height 32
click at [607, 477] on div "Cancel Export" at bounding box center [531, 464] width 461 height 75
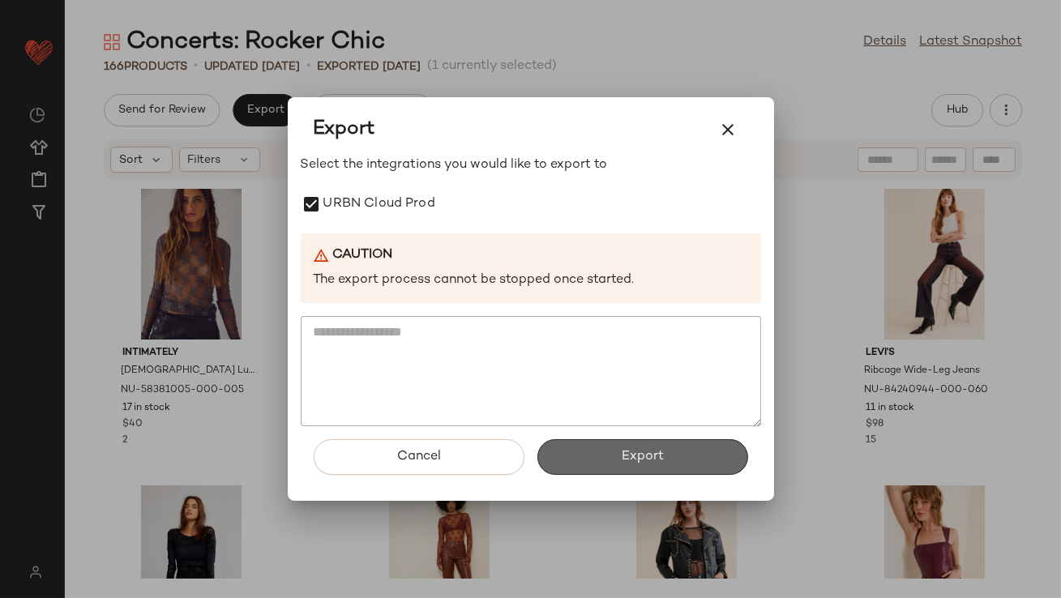
click at [607, 466] on button "Export" at bounding box center [643, 457] width 211 height 36
